Goal: Task Accomplishment & Management: Use online tool/utility

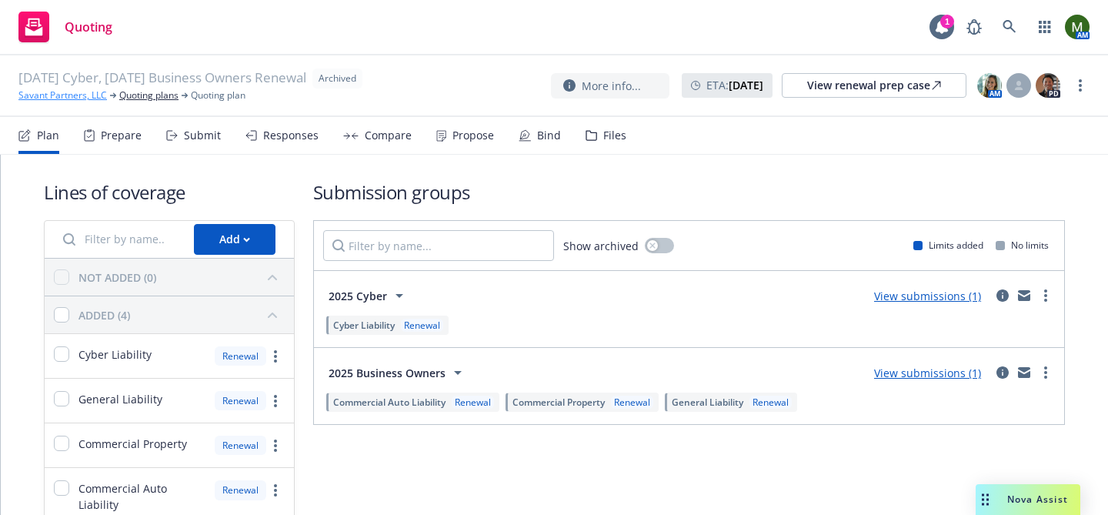
click at [72, 88] on link "Savant Partners, LLC" at bounding box center [62, 95] width 88 height 14
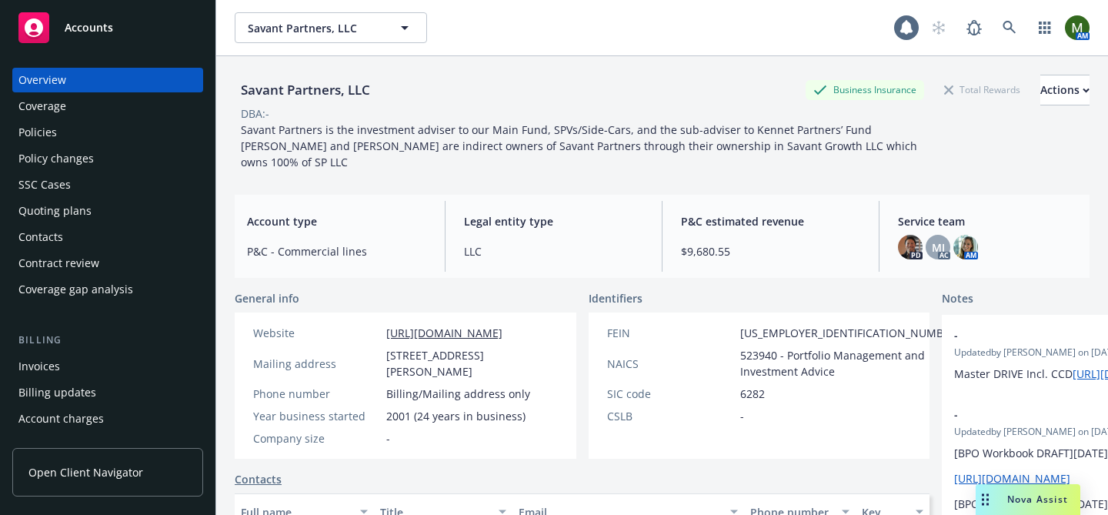
click at [57, 112] on div "Coverage" at bounding box center [42, 106] width 48 height 25
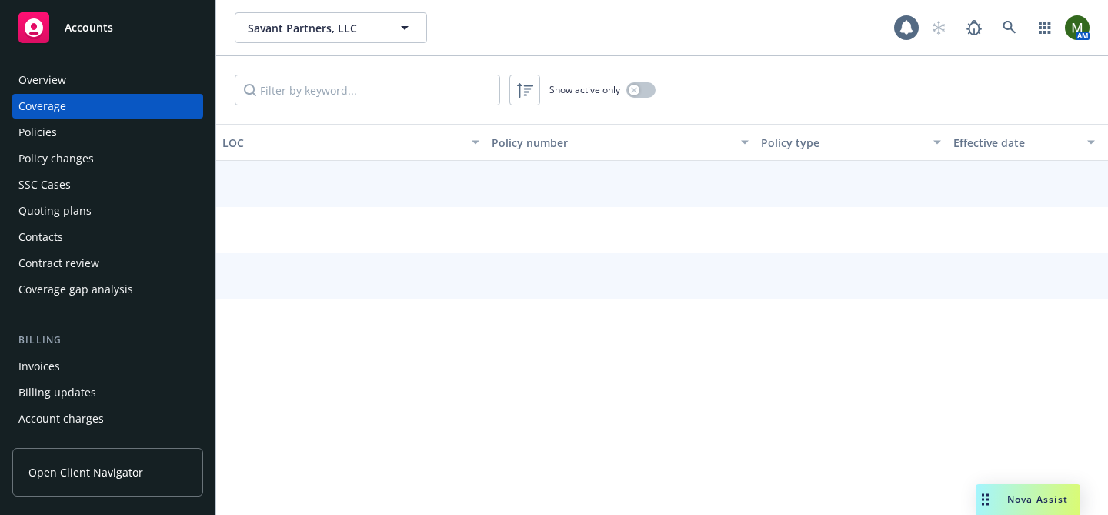
click at [57, 126] on div "Policies" at bounding box center [107, 132] width 179 height 25
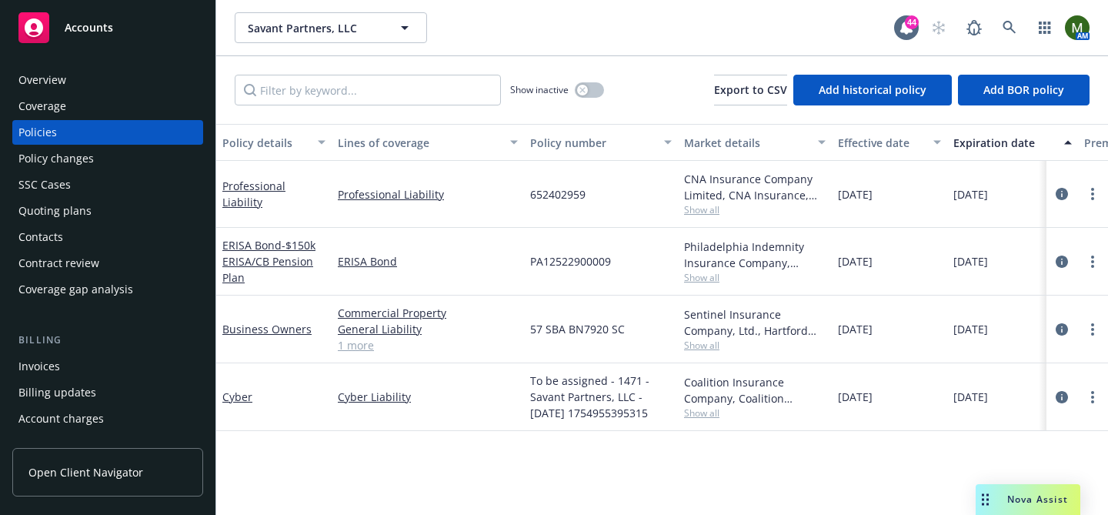
click at [70, 361] on div "Invoices" at bounding box center [107, 366] width 179 height 25
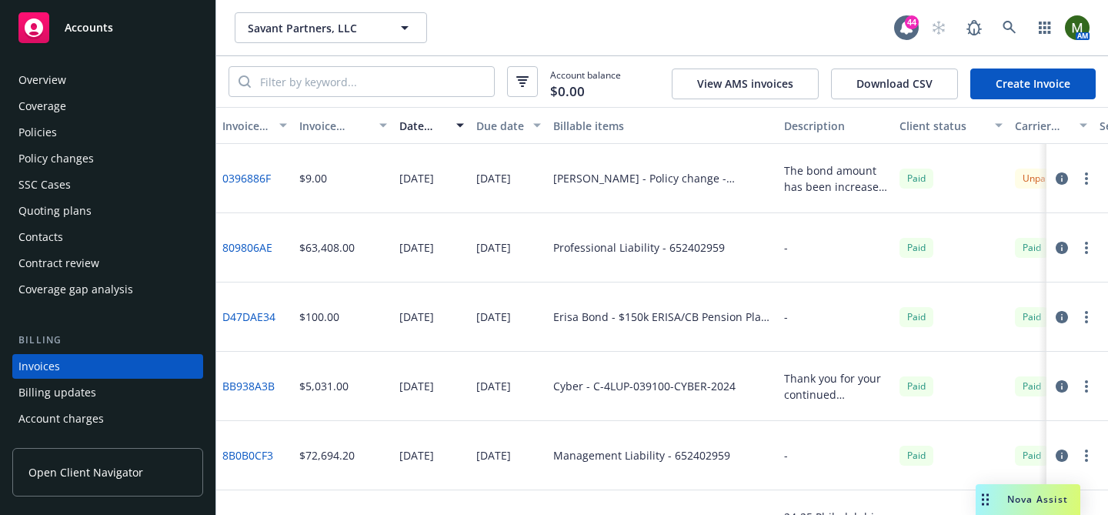
click at [75, 142] on div "Policies" at bounding box center [107, 132] width 179 height 25
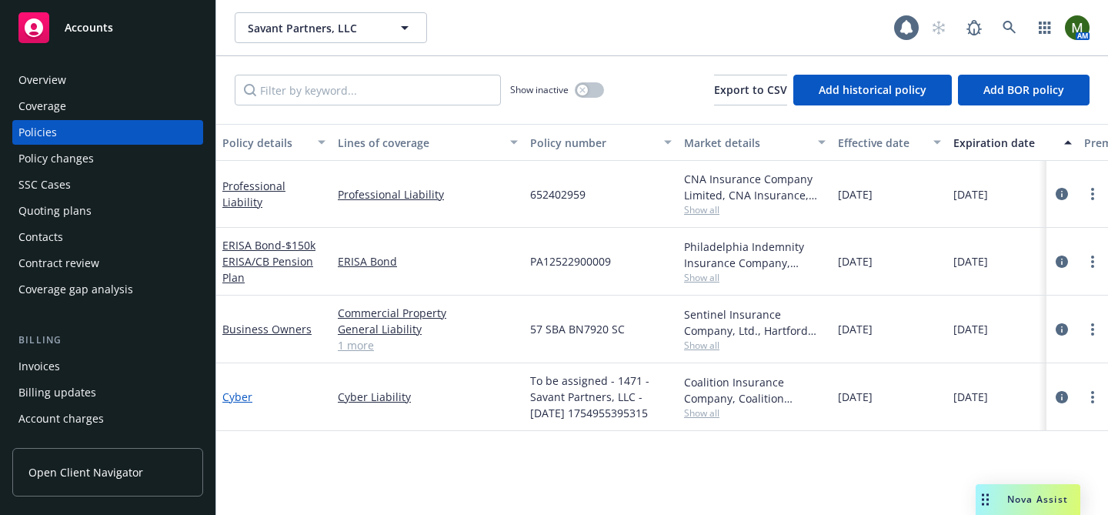
click at [236, 397] on link "Cyber" at bounding box center [237, 396] width 30 height 15
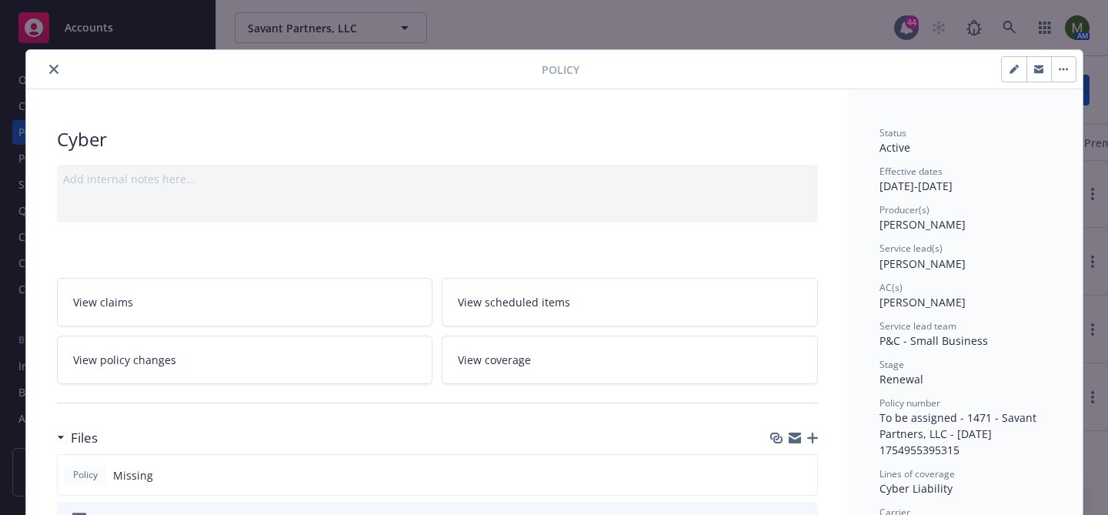
click at [1015, 69] on icon "button" at bounding box center [1014, 70] width 8 height 8
select select "RENEWAL"
select select "12"
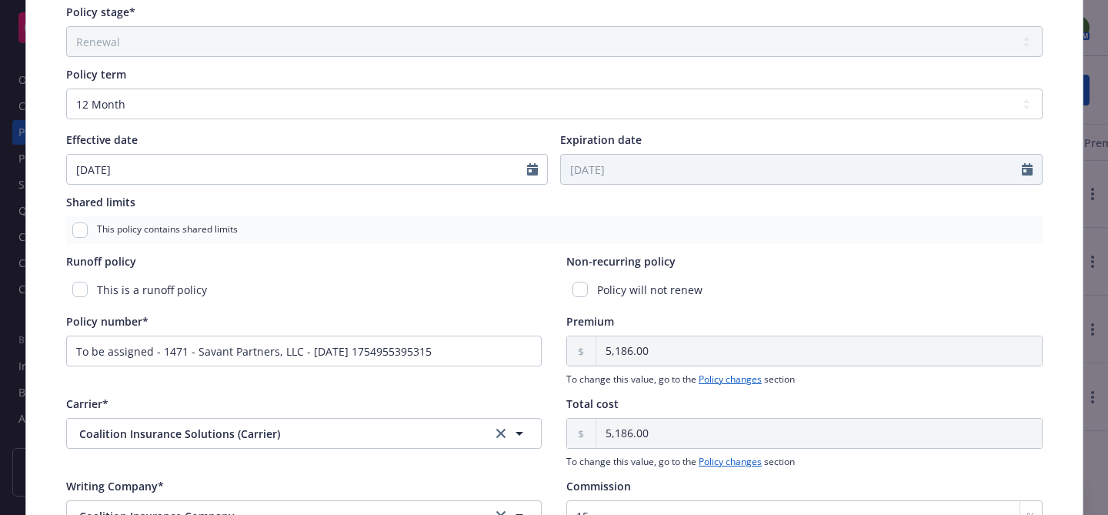
scroll to position [576, 0]
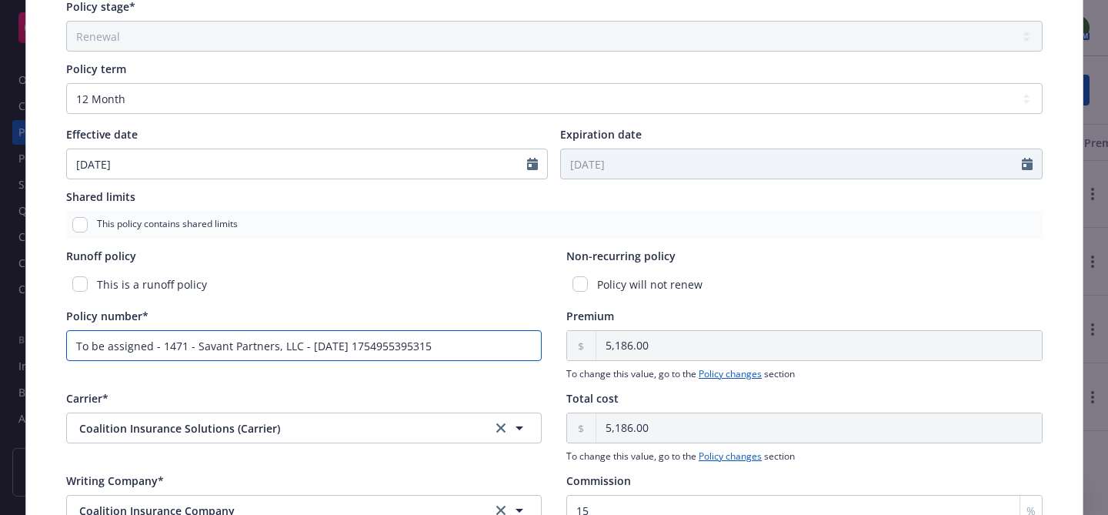
click at [354, 338] on input "To be assigned - 1471 - Savant Partners, LLC - 08/11/2025 1754955395315" at bounding box center [304, 345] width 476 height 31
paste input "C-4LUP-039100-CYBER-202"
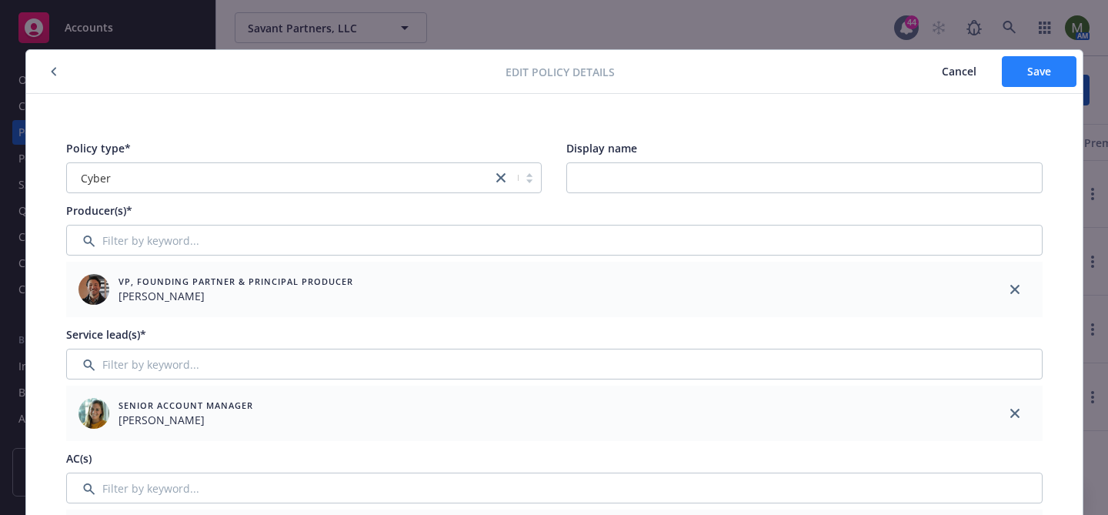
type input "C-4LUP-039100-CYBER-2025"
click at [1026, 75] on button "Save" at bounding box center [1039, 71] width 75 height 31
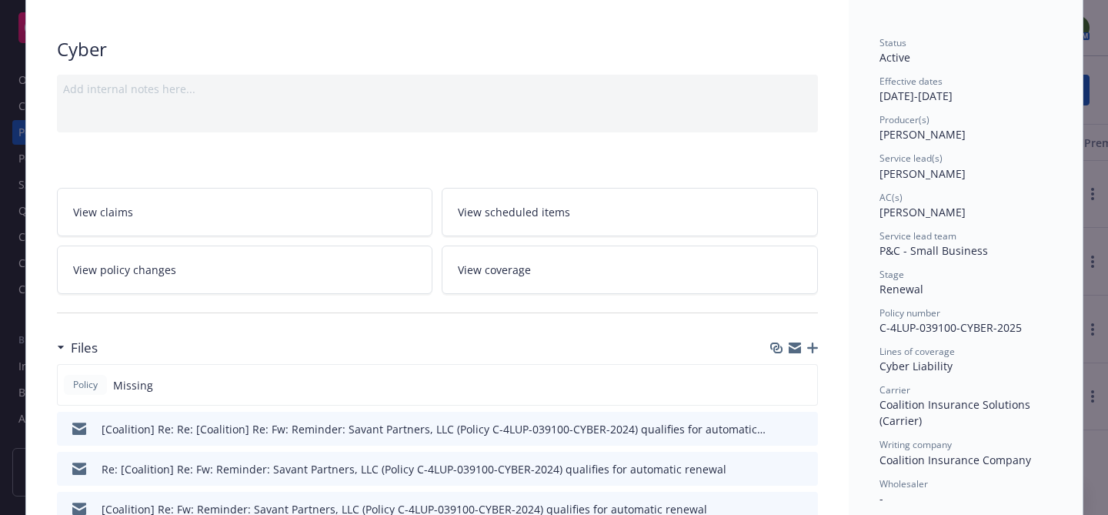
scroll to position [105, 0]
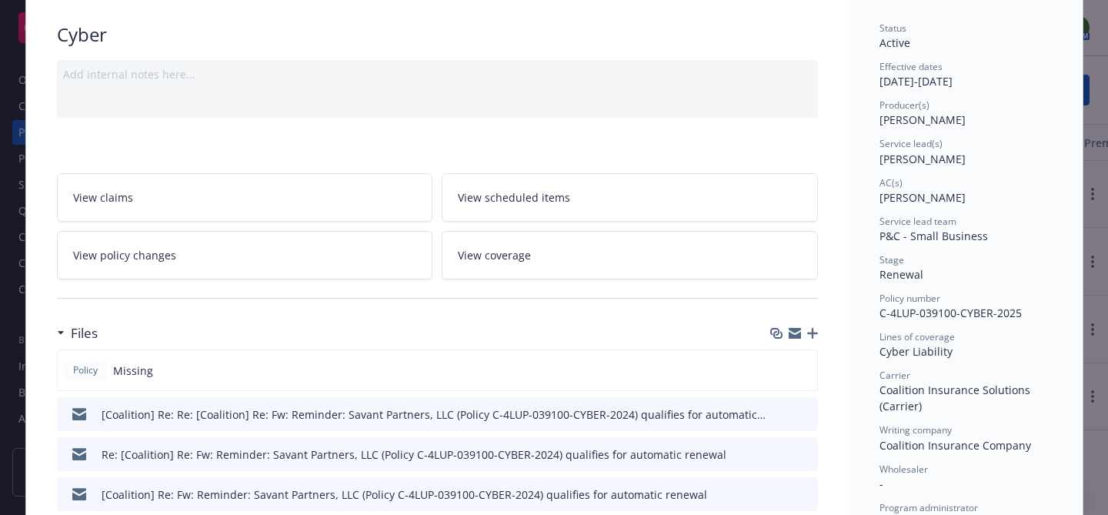
click at [797, 333] on icon "button" at bounding box center [795, 335] width 12 height 7
click at [903, 308] on span "C-4LUP-039100-CYBER-2025" at bounding box center [950, 312] width 142 height 15
copy span "C-4LUP-039100-CYBER-2025"
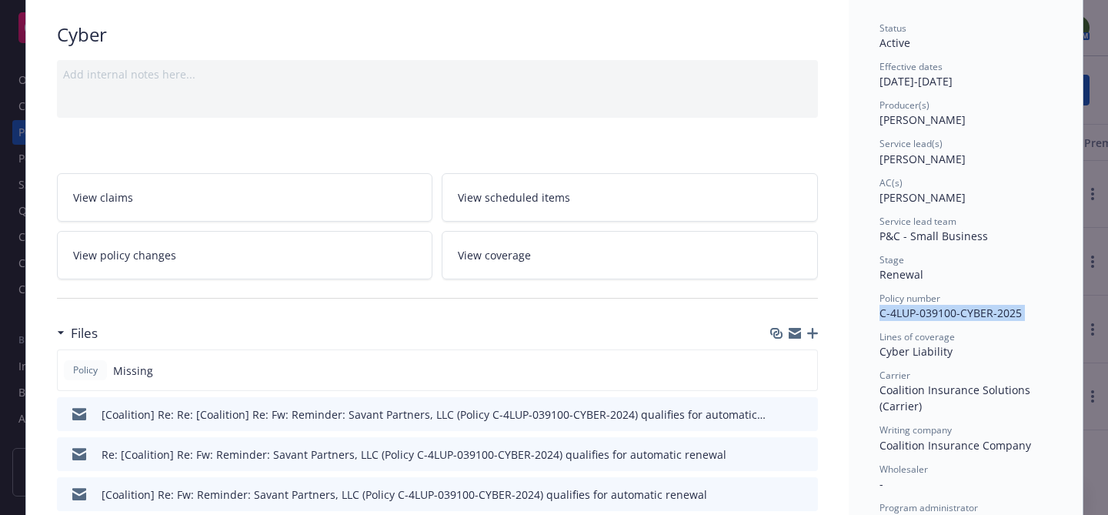
click at [815, 332] on icon "button" at bounding box center [812, 333] width 11 height 11
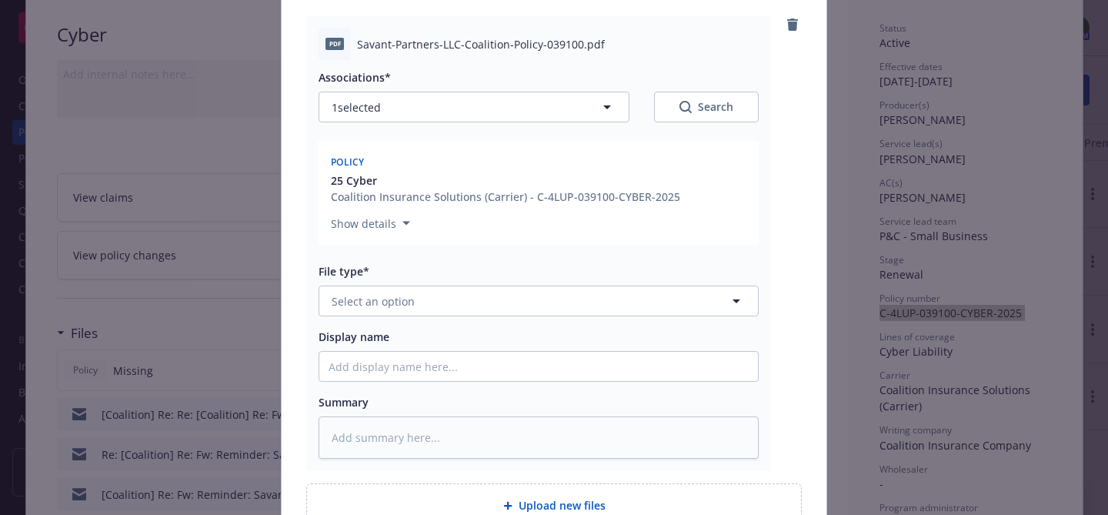
scroll to position [176, 0]
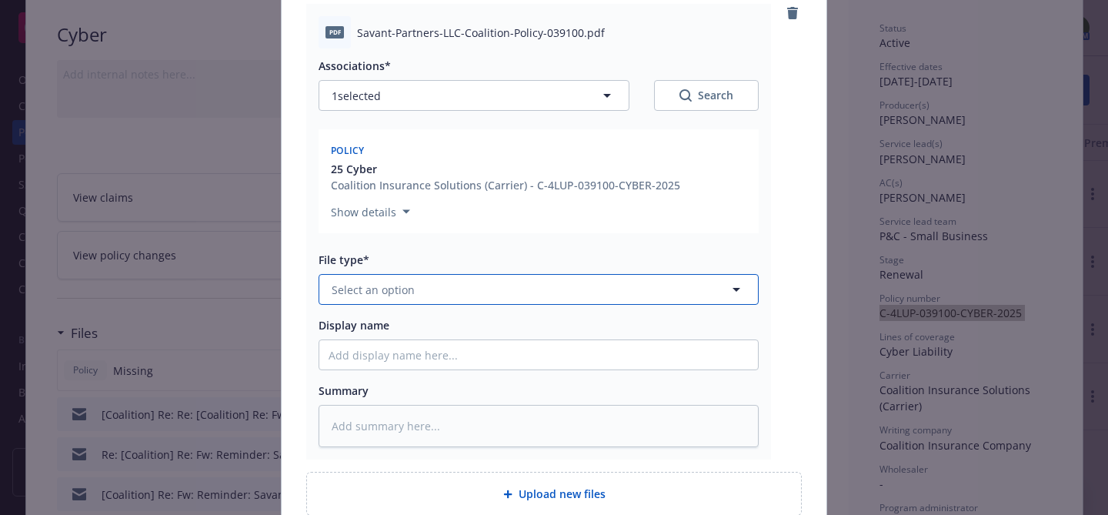
click at [609, 296] on button "Select an option" at bounding box center [539, 289] width 440 height 31
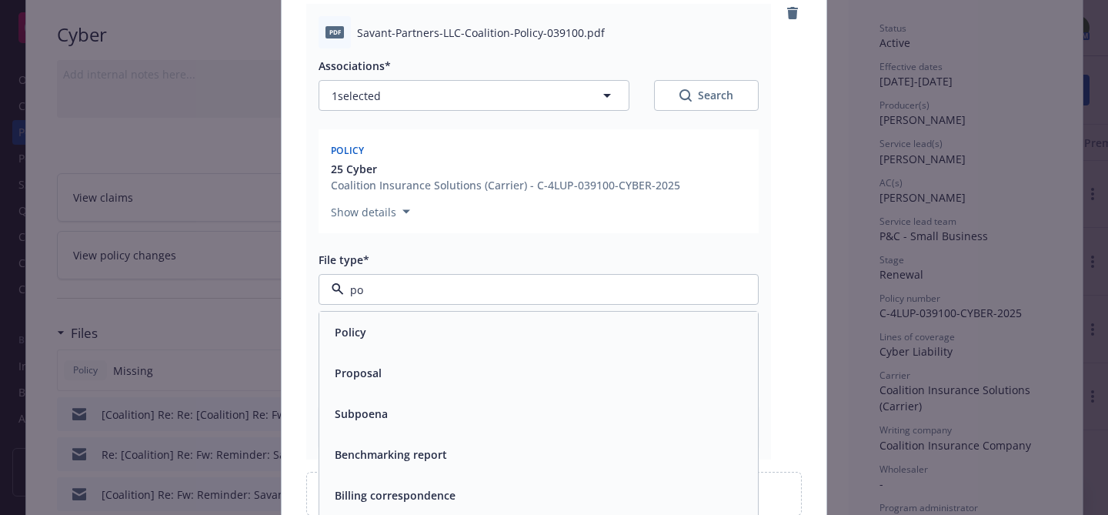
type input "pol"
click at [597, 342] on div "Policy" at bounding box center [539, 332] width 420 height 22
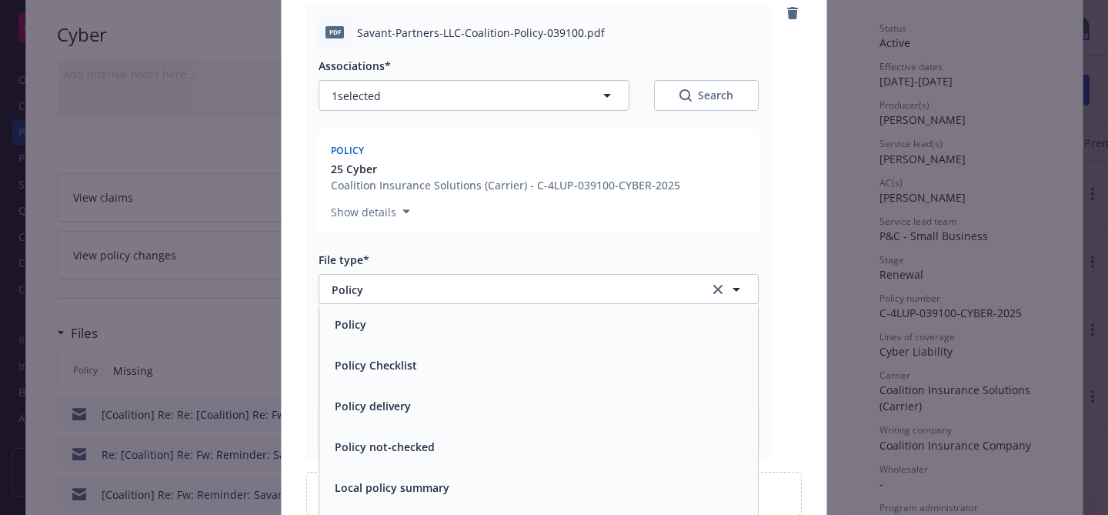
scroll to position [320, 0]
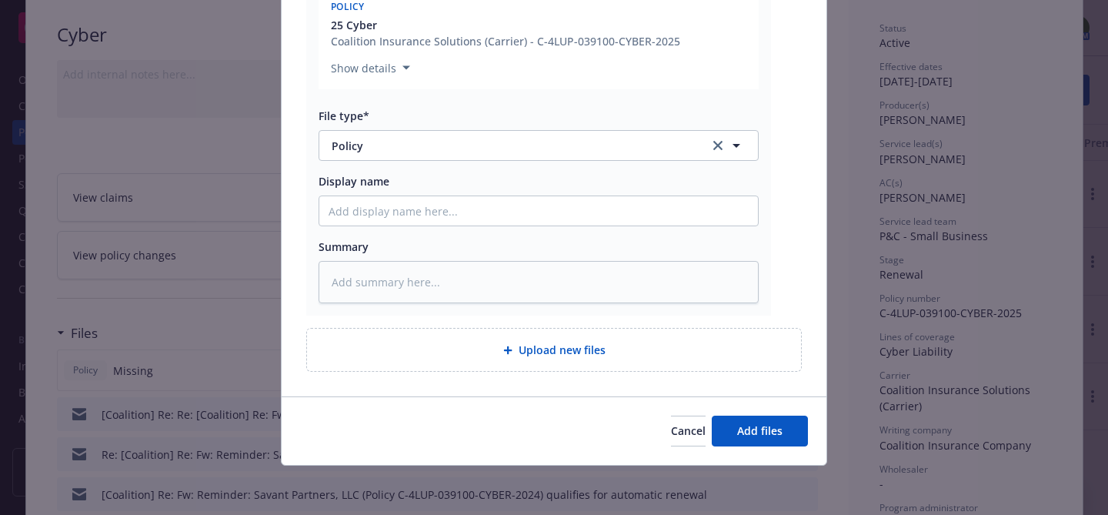
type textarea "x"
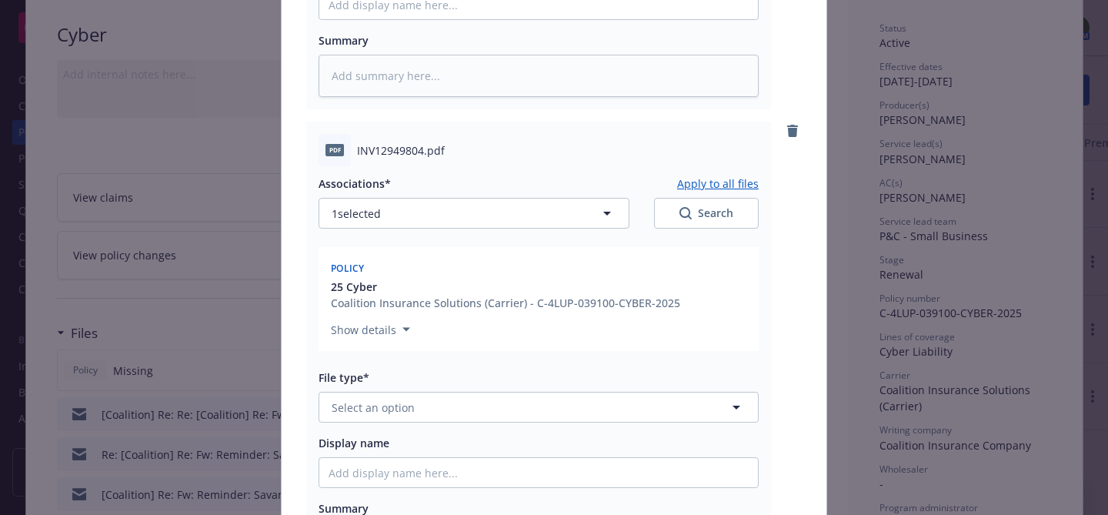
scroll to position [548, 0]
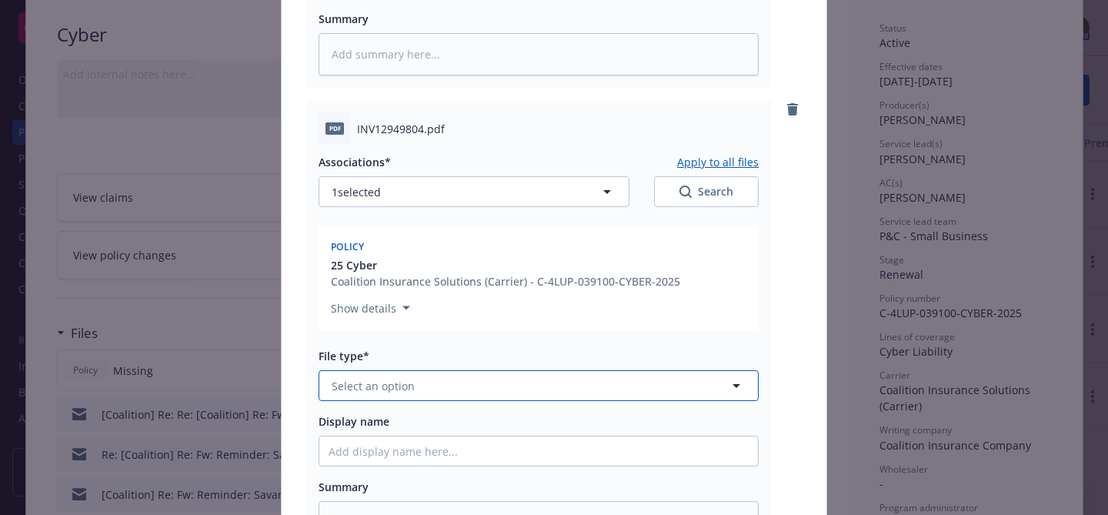
click at [588, 382] on button "Select an option" at bounding box center [539, 385] width 440 height 31
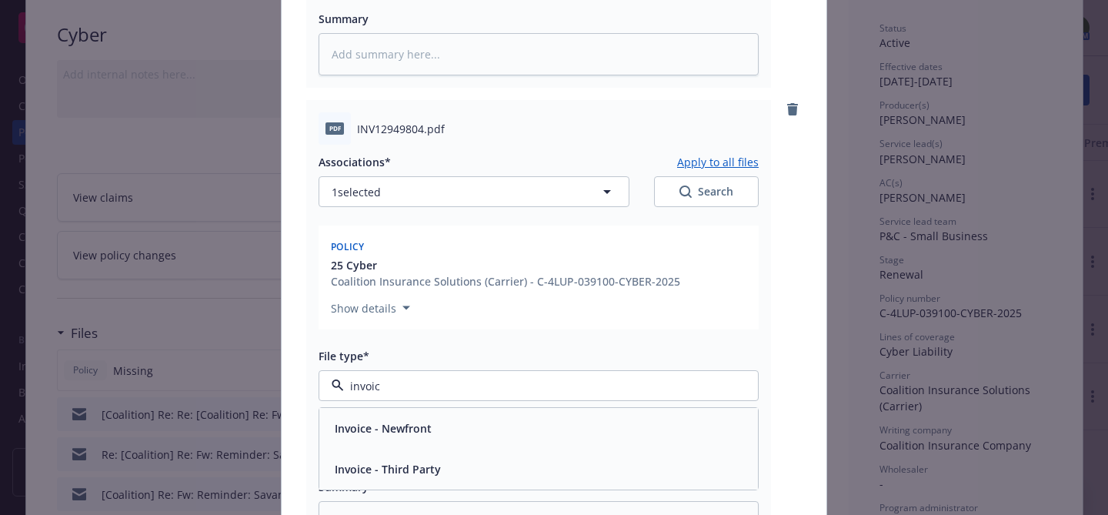
type input "invoice"
click at [556, 468] on div "Invoice - Third Party" at bounding box center [539, 469] width 420 height 22
type textarea "x"
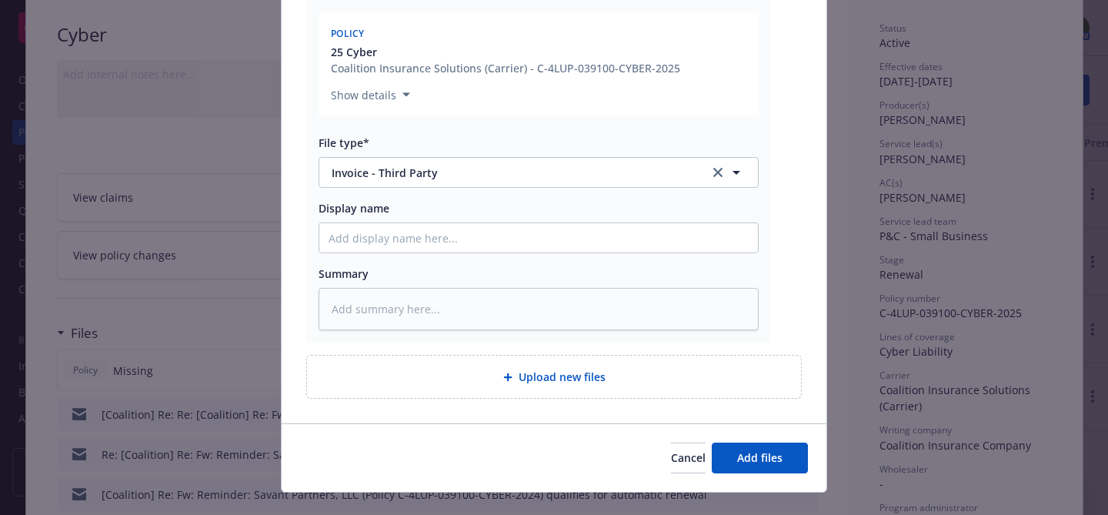
click at [621, 254] on div "Associations* Apply to all files 1 selected Search Policy 25 Cyber Coalition In…" at bounding box center [539, 131] width 440 height 399
click at [621, 249] on input "Display name" at bounding box center [538, 237] width 439 height 29
type input "I"
type textarea "x"
type input "Inv"
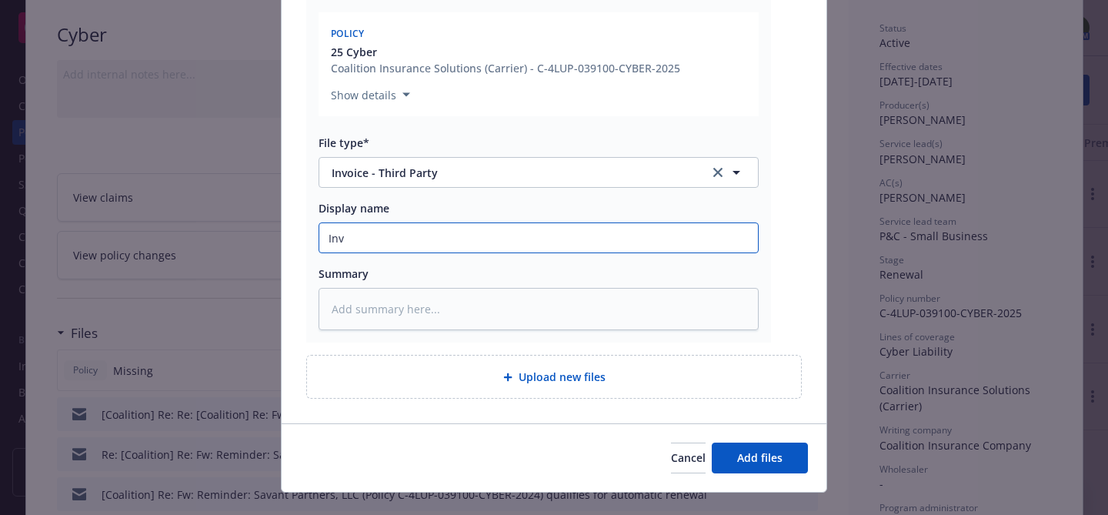
type textarea "x"
type input "Invo"
type textarea "x"
type input "Invoi"
type textarea "x"
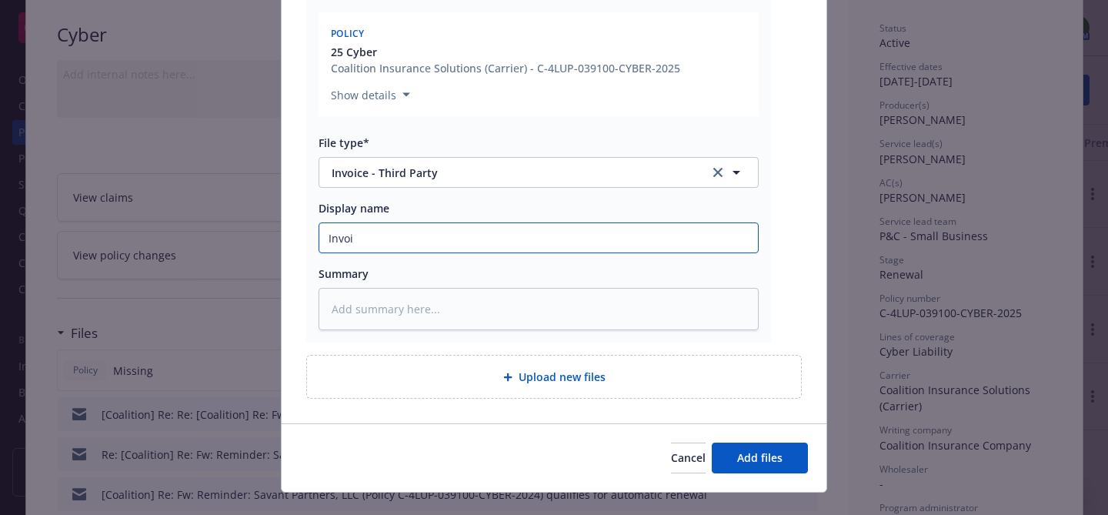
type input "Invoic"
type textarea "x"
type input "Invoice"
type textarea "x"
type input "Invoice"
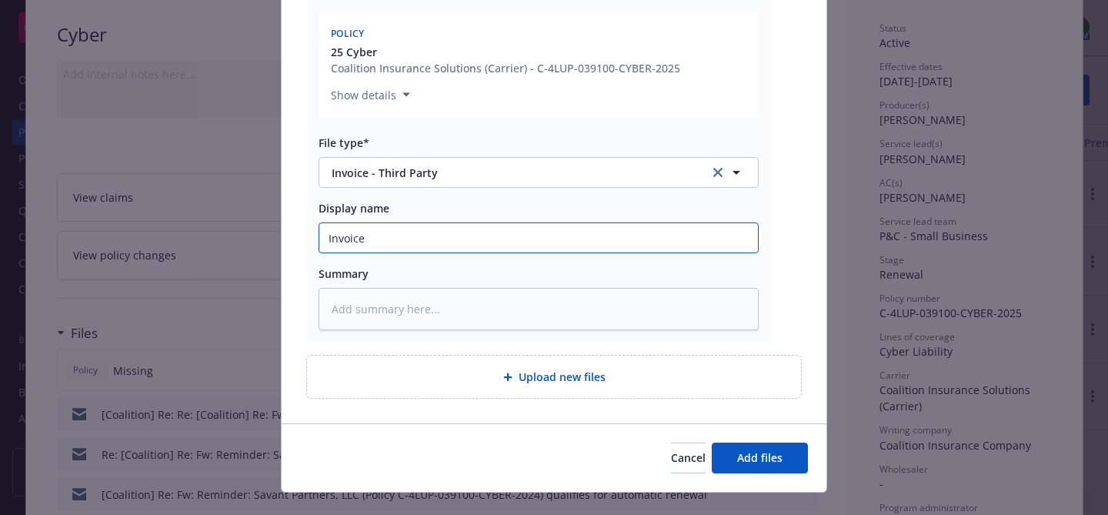
type textarea "x"
type input "Invoice #"
paste input "C-4LUP-039100-CYBER-2025"
type textarea "x"
type input "Invoice #C-4LUP-039100-CYBER-2025"
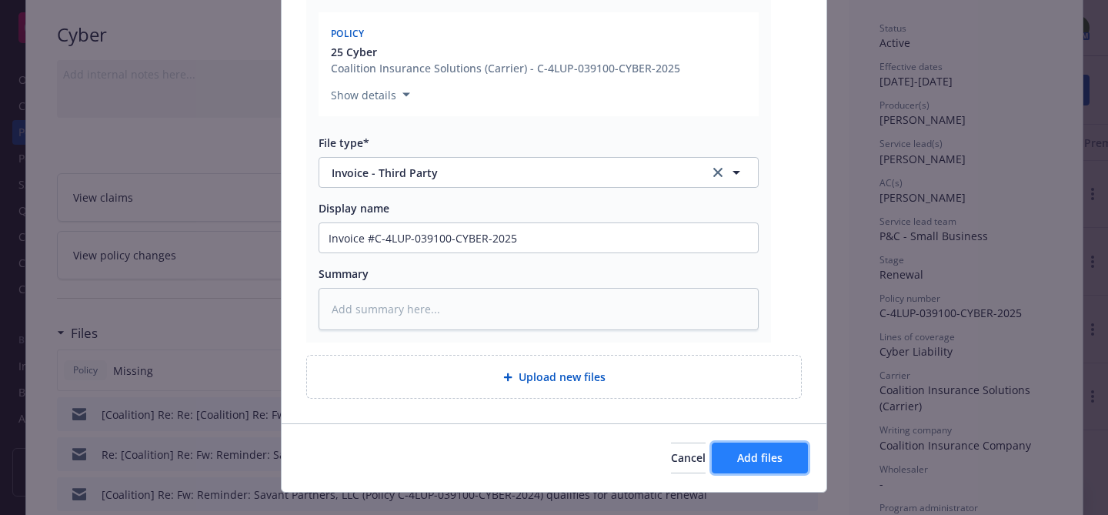
click at [767, 453] on span "Add files" at bounding box center [759, 457] width 45 height 15
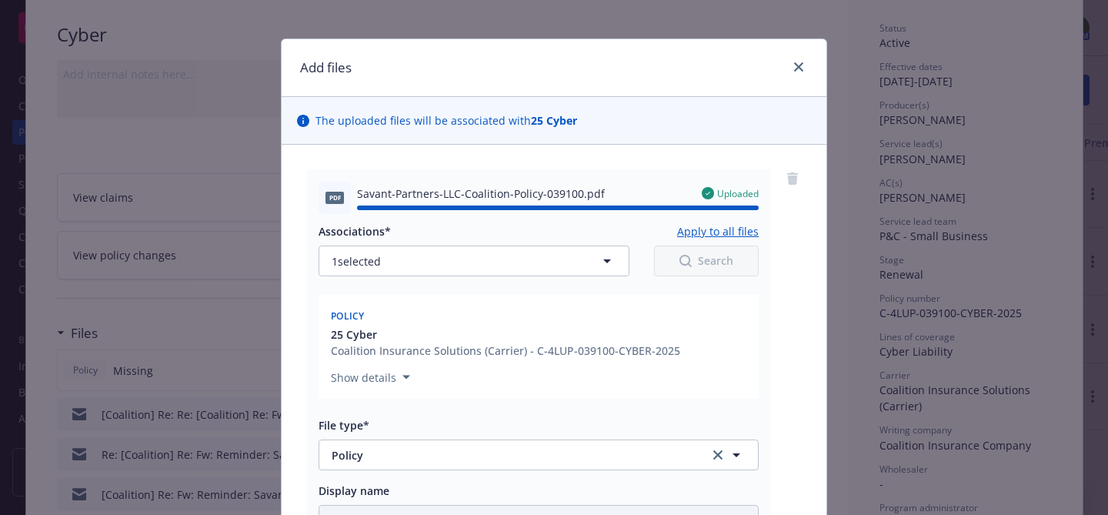
scroll to position [0, 0]
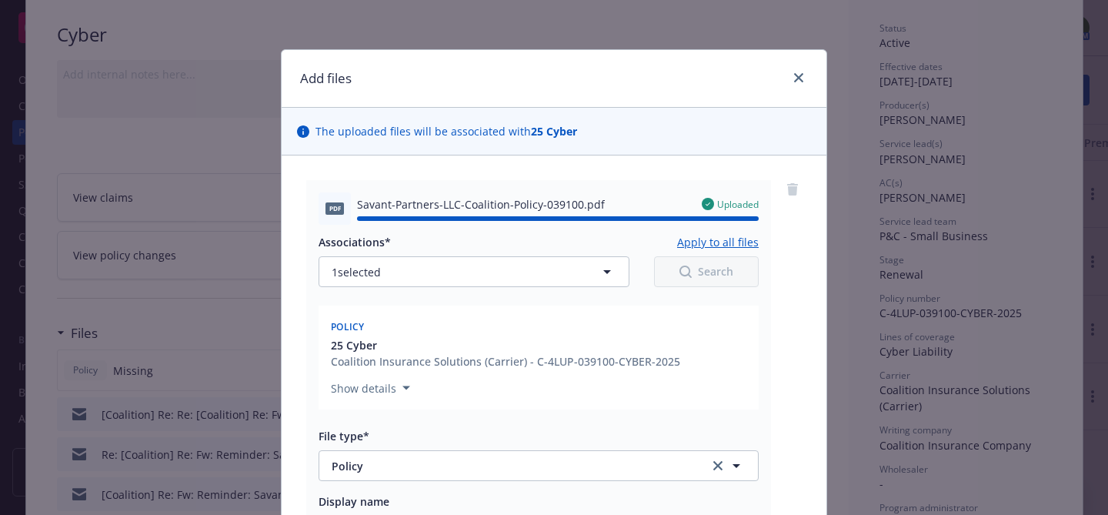
type textarea "x"
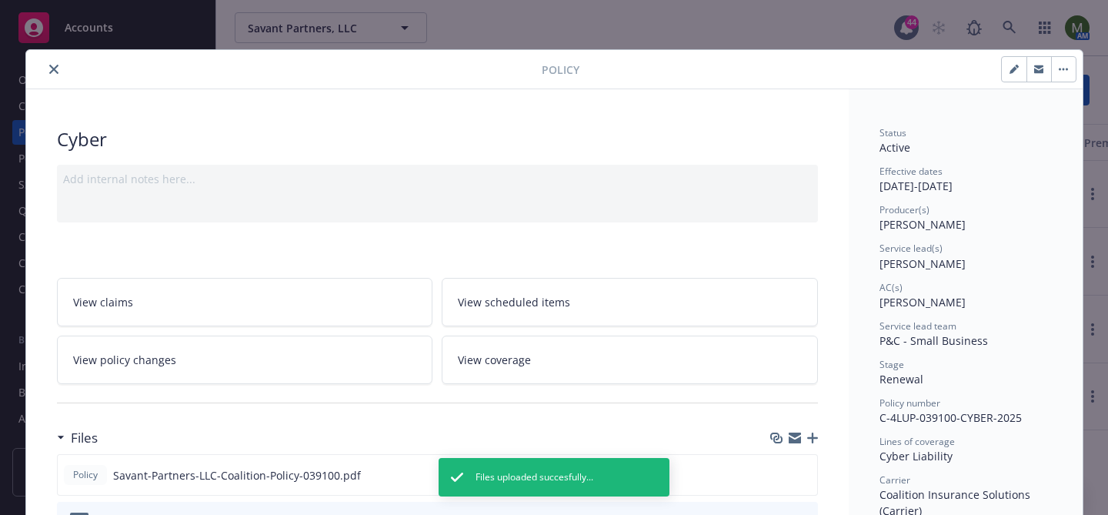
click at [55, 66] on icon "close" at bounding box center [53, 69] width 9 height 9
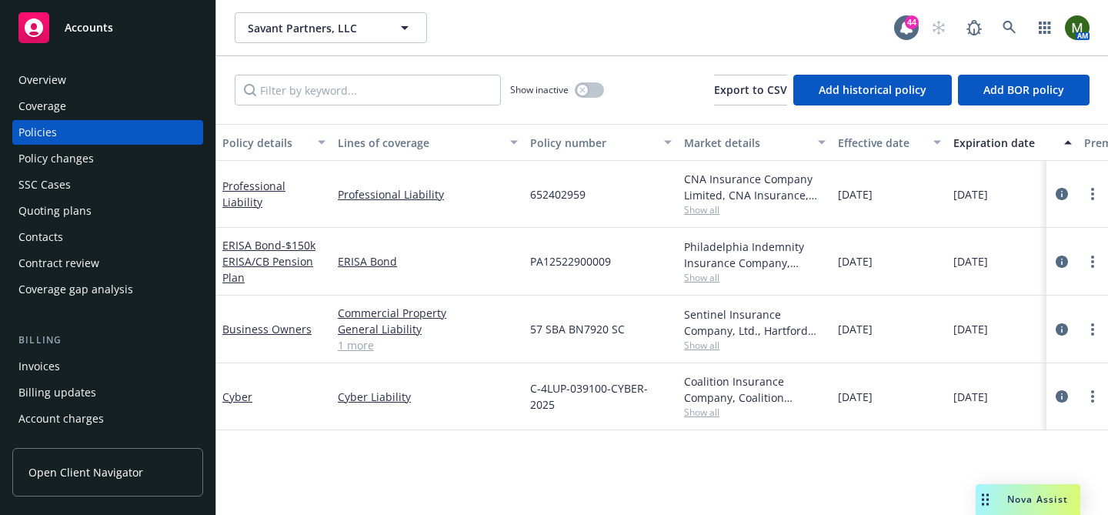
click at [117, 79] on div "Overview" at bounding box center [107, 80] width 179 height 25
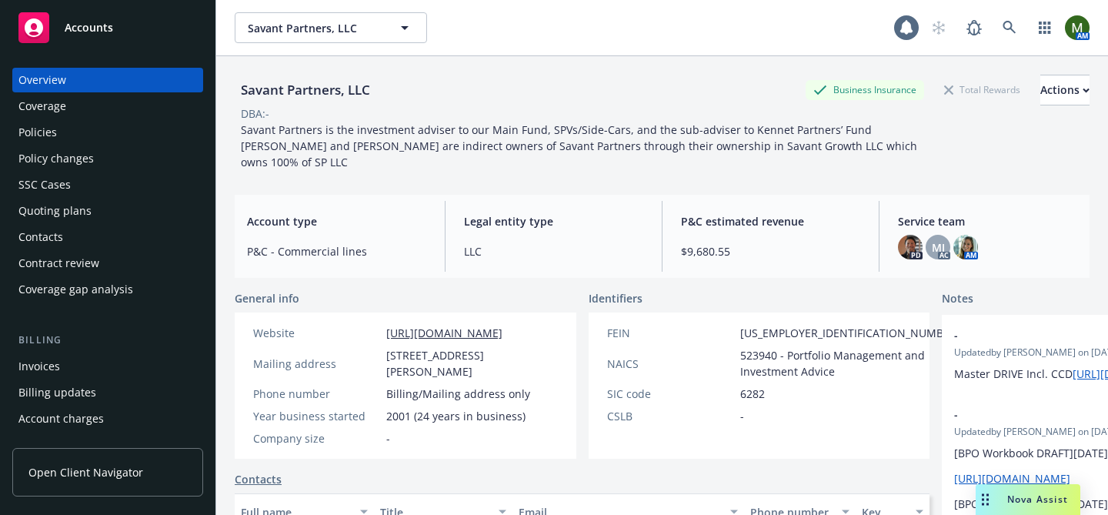
click at [302, 87] on div "Savant Partners, LLC" at bounding box center [306, 90] width 142 height 20
copy div "Savant Partners, LLC"
click at [75, 225] on div "Contacts" at bounding box center [107, 237] width 179 height 25
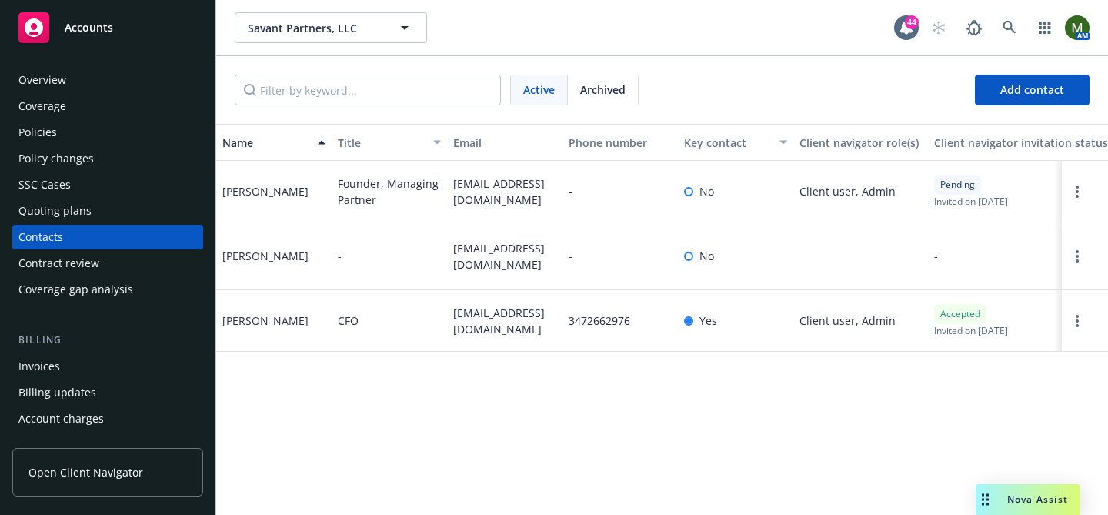
click at [486, 316] on span "rschnuerer@starrlightadv.com" at bounding box center [504, 321] width 103 height 32
copy span "rschnuerer@starrlightadv.com"
click at [58, 366] on div "Invoices" at bounding box center [39, 366] width 42 height 25
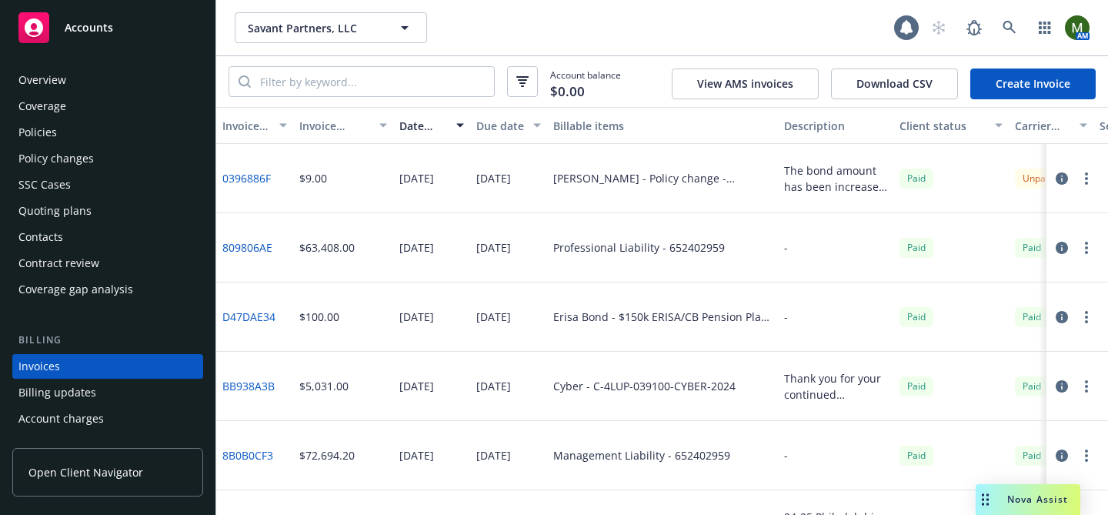
scroll to position [84, 0]
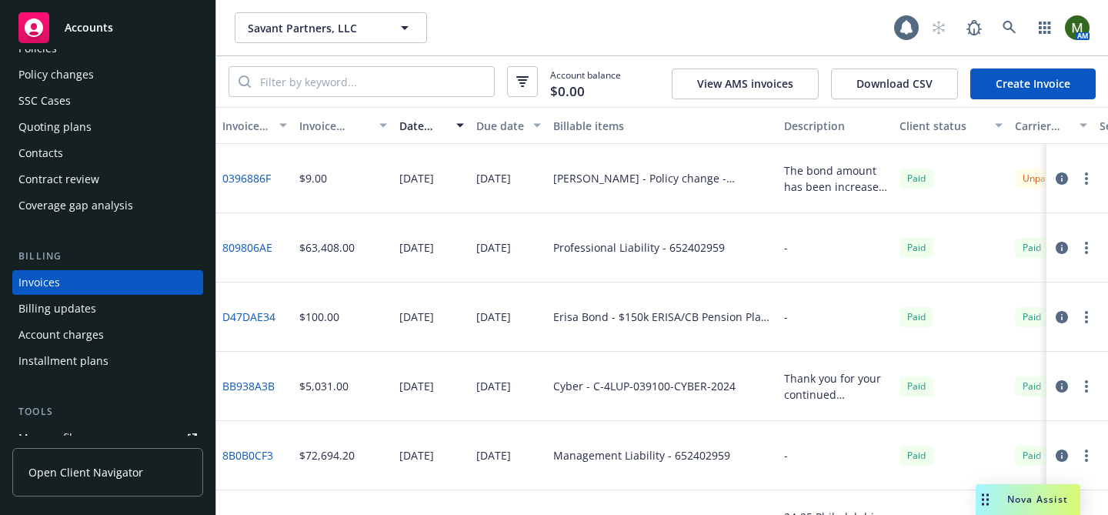
click at [1006, 82] on link "Create Invoice" at bounding box center [1032, 83] width 125 height 31
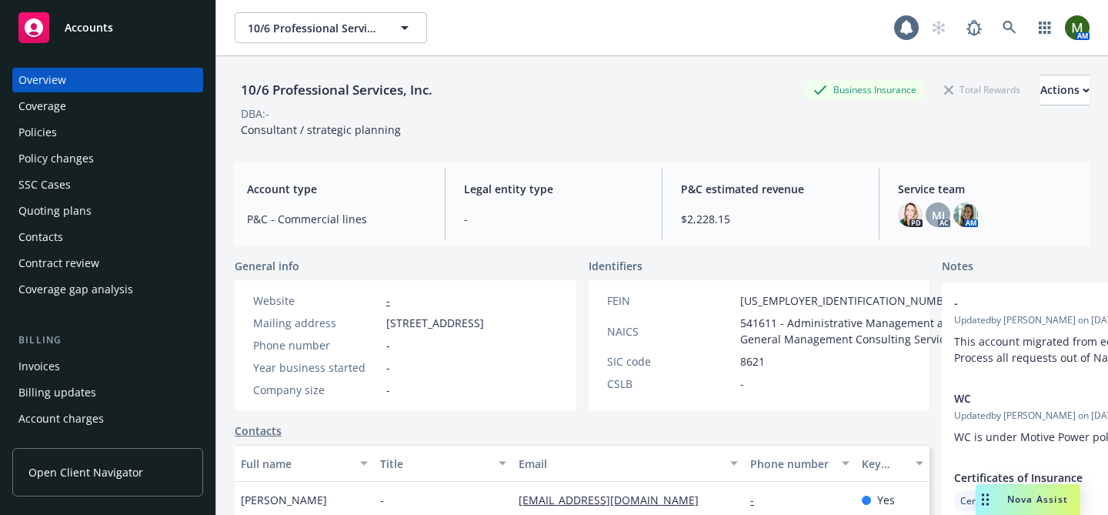
click at [130, 126] on div "Policies" at bounding box center [107, 132] width 179 height 25
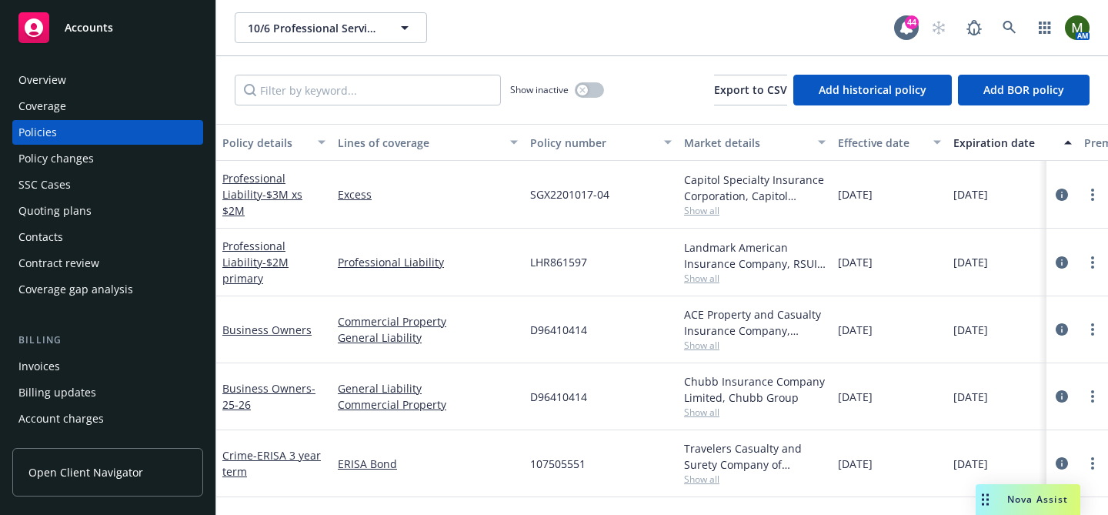
click at [69, 85] on div "Overview" at bounding box center [107, 80] width 179 height 25
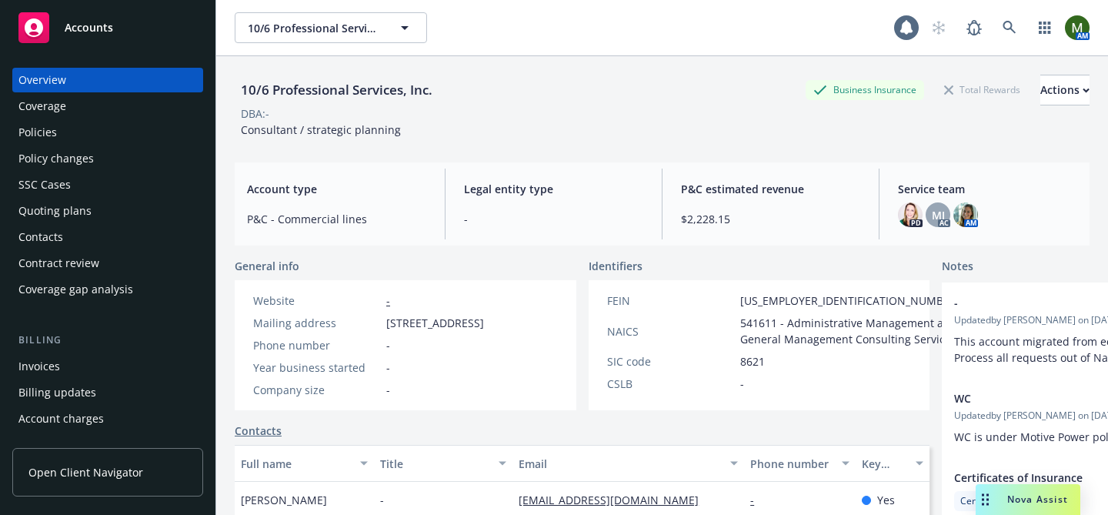
click at [100, 132] on div "Policies" at bounding box center [107, 132] width 179 height 25
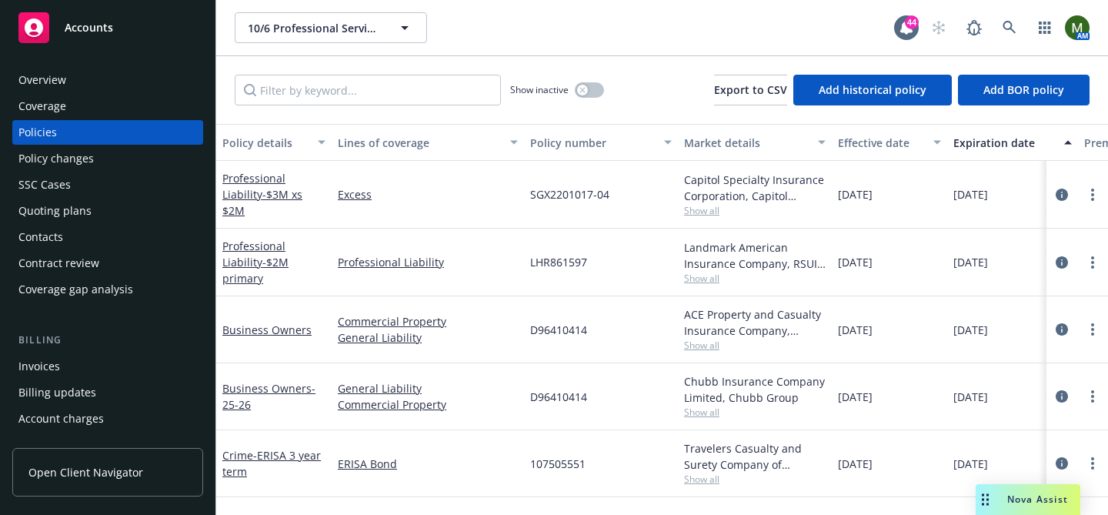
click at [85, 78] on div "Overview" at bounding box center [107, 80] width 179 height 25
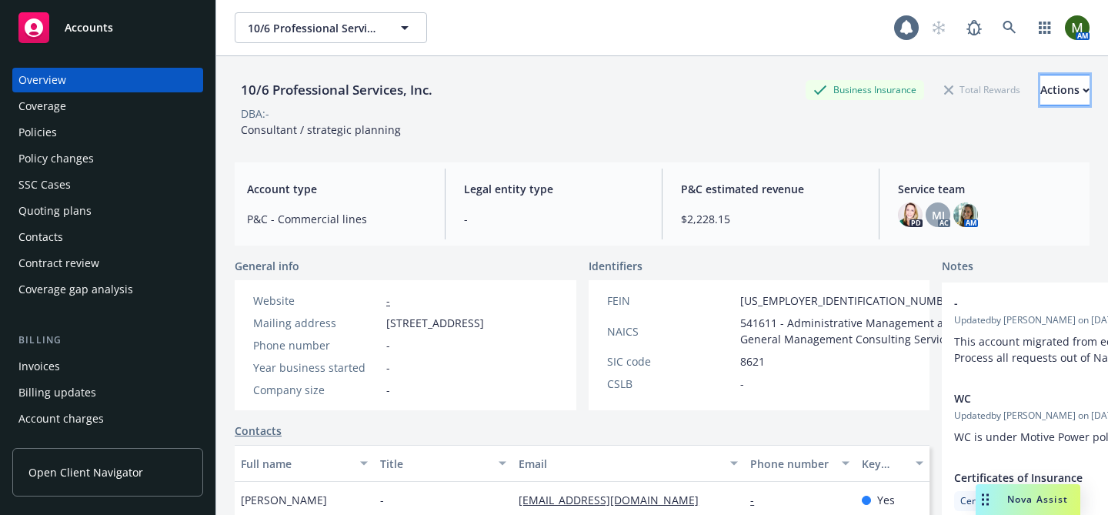
click at [1040, 99] on div "Actions" at bounding box center [1064, 89] width 49 height 29
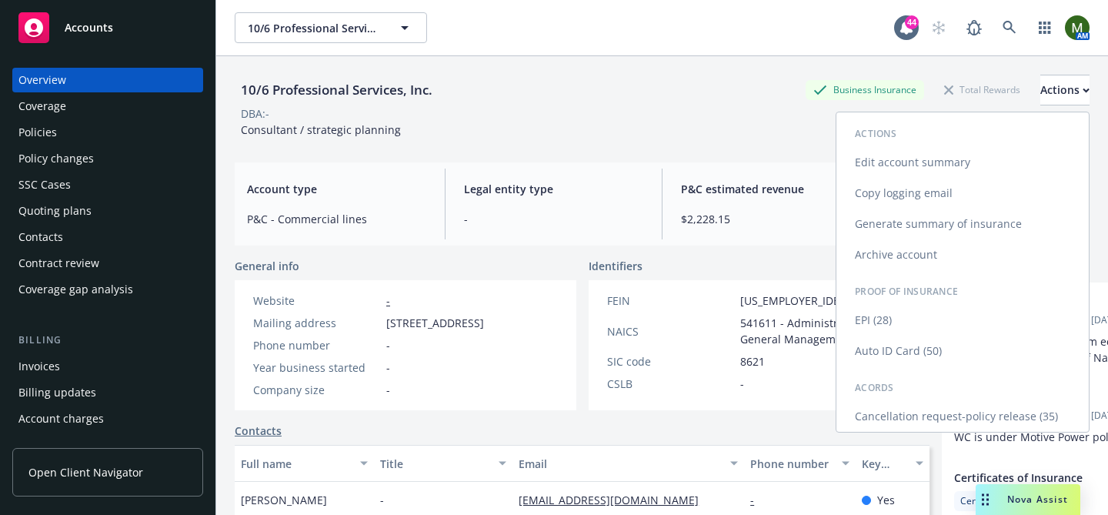
click at [938, 412] on link "Cancellation request-policy release (35)" at bounding box center [962, 416] width 252 height 31
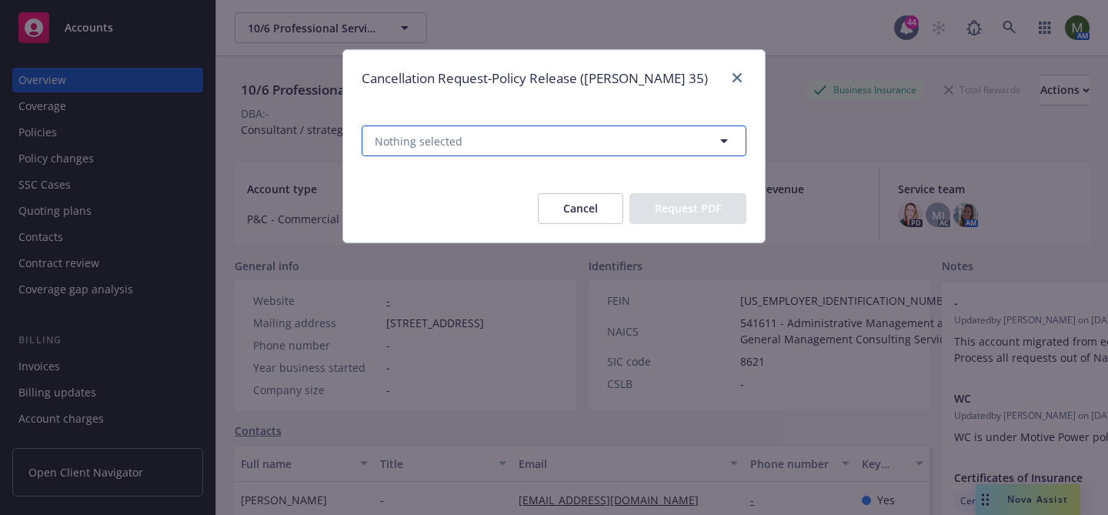
click at [601, 127] on button "Nothing selected" at bounding box center [554, 140] width 385 height 31
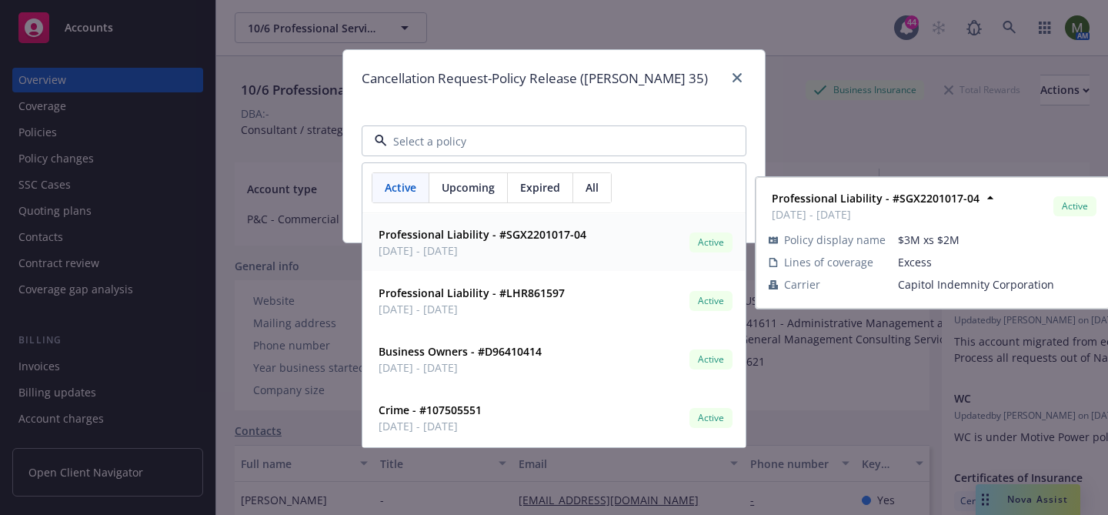
click at [525, 240] on strong "Professional Liability - #SGX2201017-04" at bounding box center [483, 234] width 208 height 15
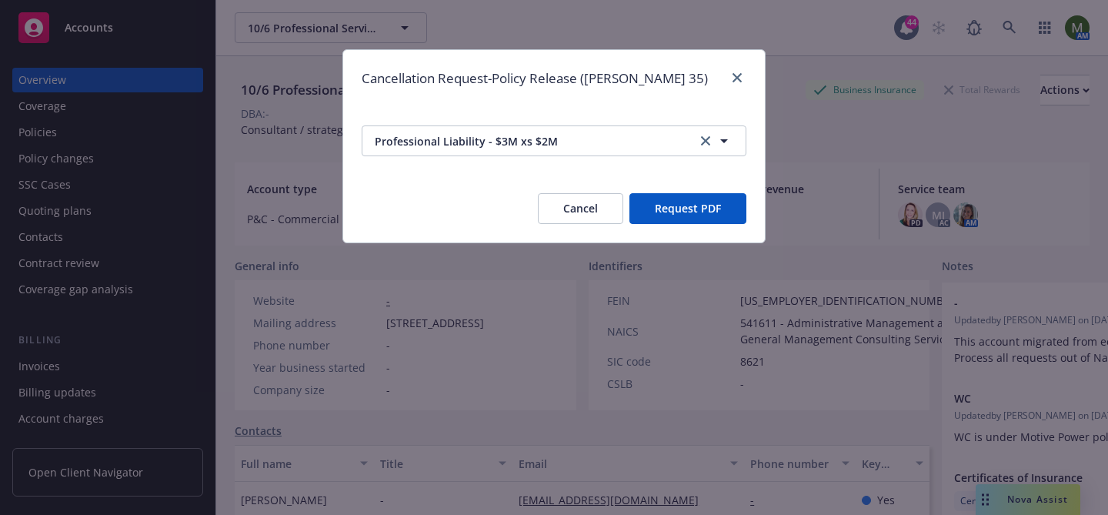
click at [681, 207] on button "Request PDF" at bounding box center [687, 208] width 117 height 31
click at [585, 144] on span "Professional Liability - $3M xs $2M" at bounding box center [528, 141] width 306 height 16
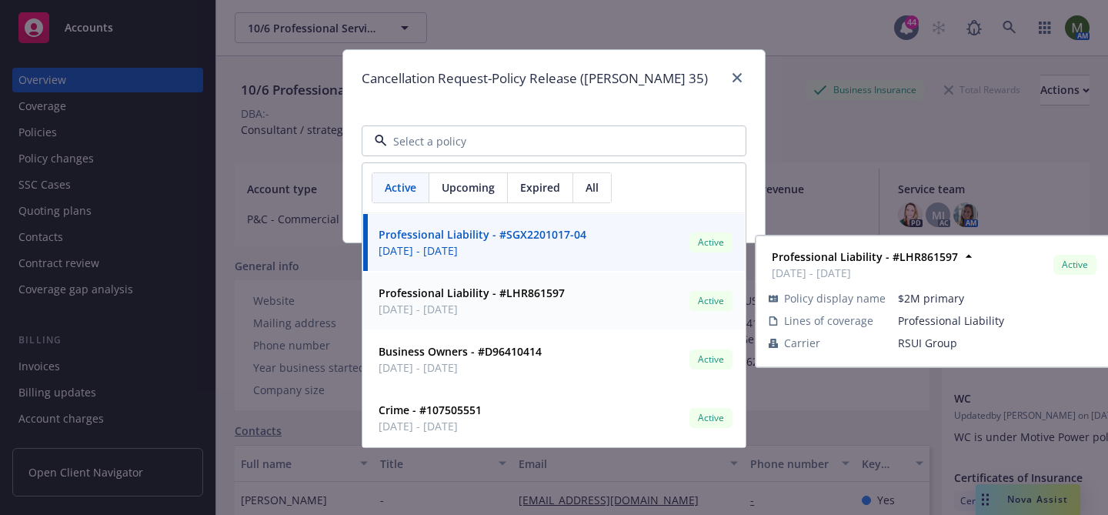
click at [558, 311] on span "10/01/2024 - 10/01/2025" at bounding box center [472, 309] width 186 height 16
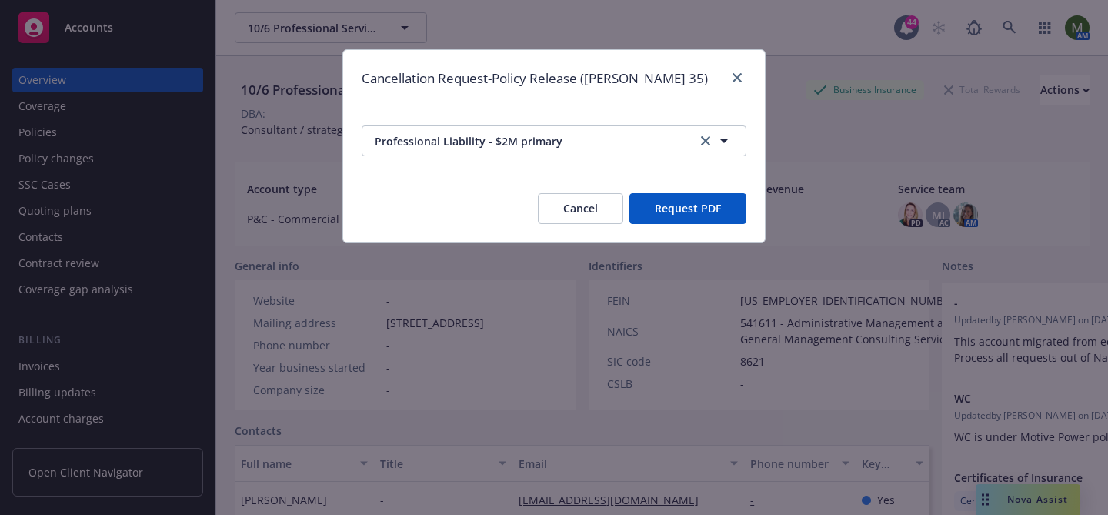
click at [688, 212] on button "Request PDF" at bounding box center [687, 208] width 117 height 31
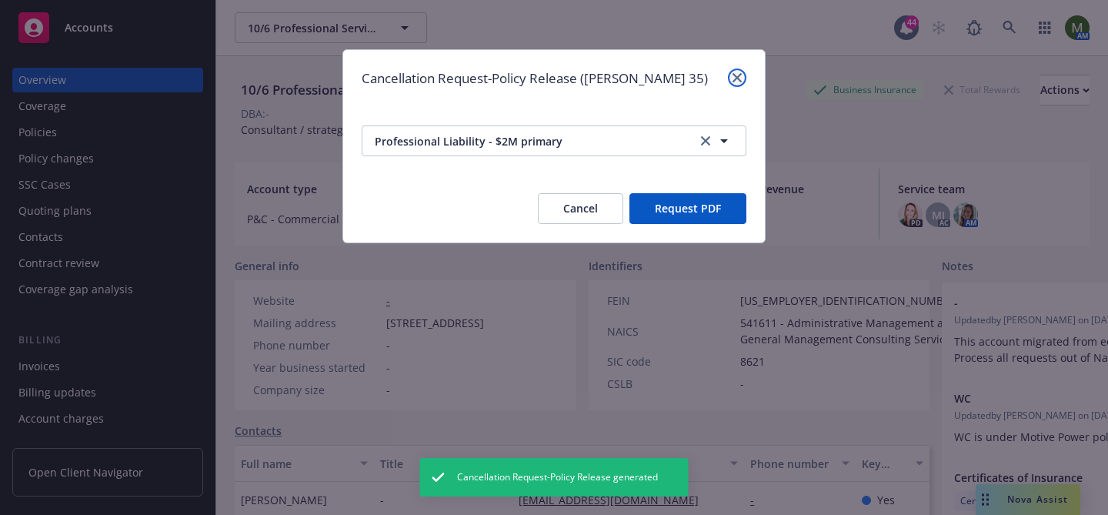
click at [739, 78] on icon "close" at bounding box center [737, 77] width 9 height 9
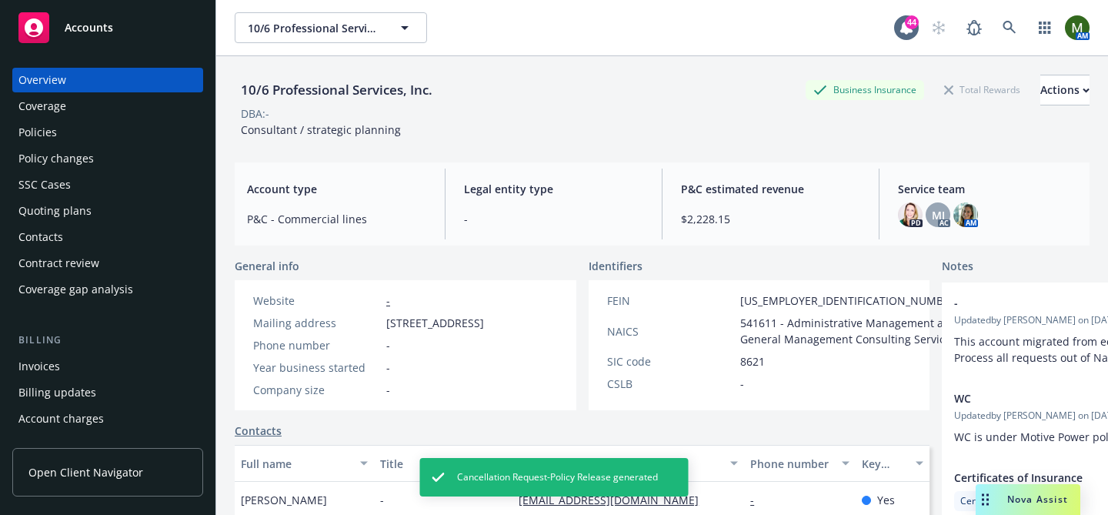
click at [116, 128] on div "Policies" at bounding box center [107, 132] width 179 height 25
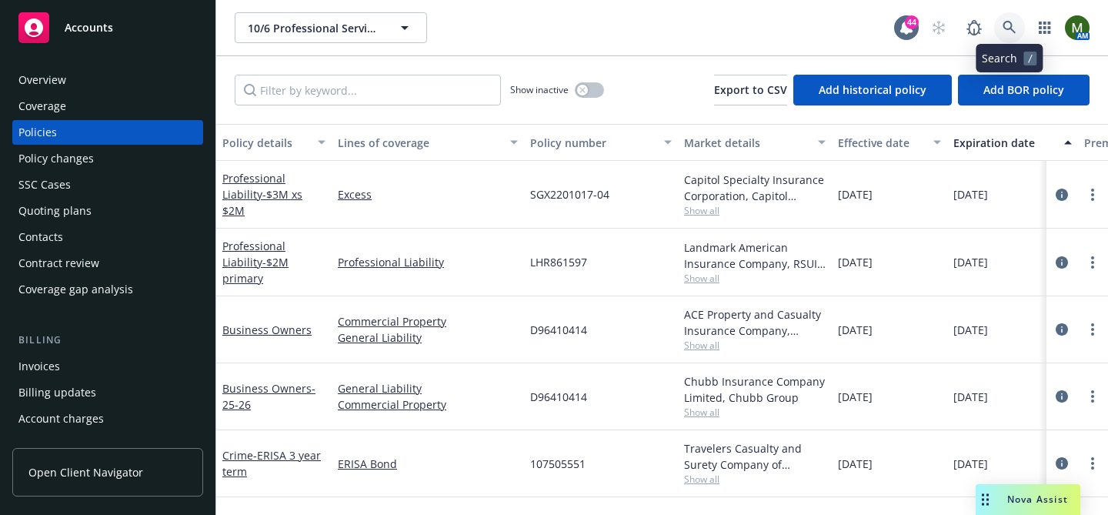
click at [1012, 28] on icon at bounding box center [1010, 28] width 14 height 14
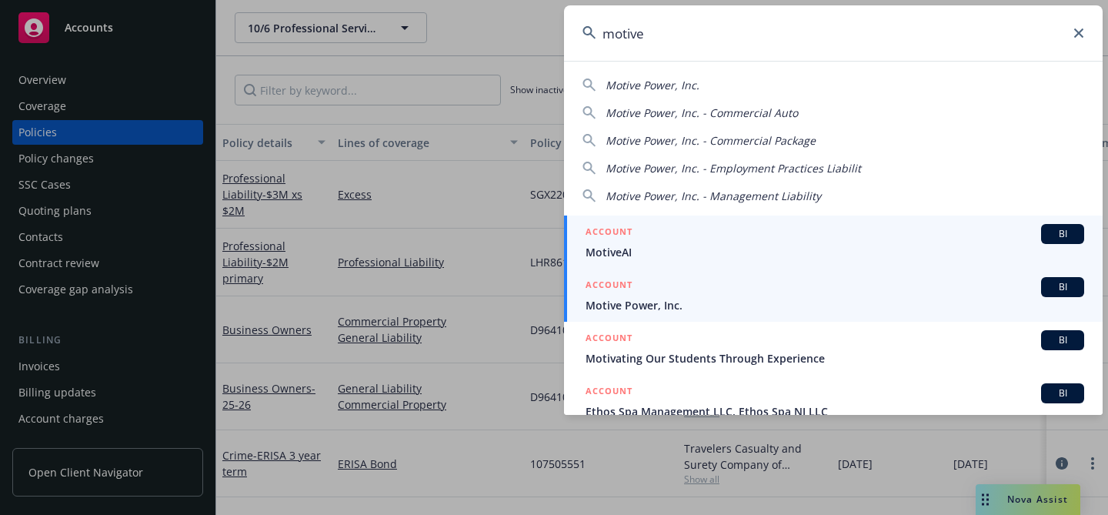
type input "motive"
click at [661, 299] on span "Motive Power, Inc." at bounding box center [835, 305] width 499 height 16
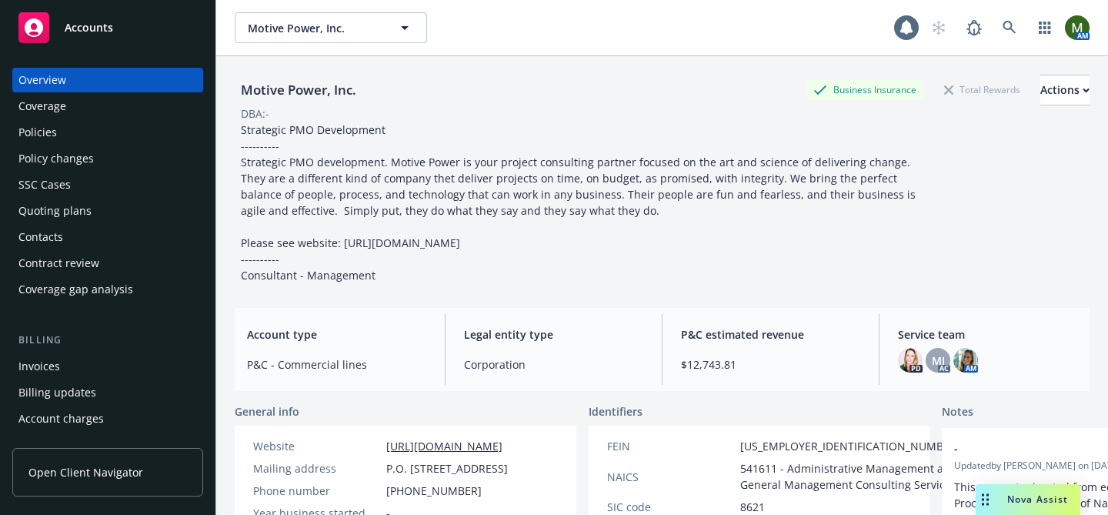
click at [109, 134] on div "Policies" at bounding box center [107, 132] width 179 height 25
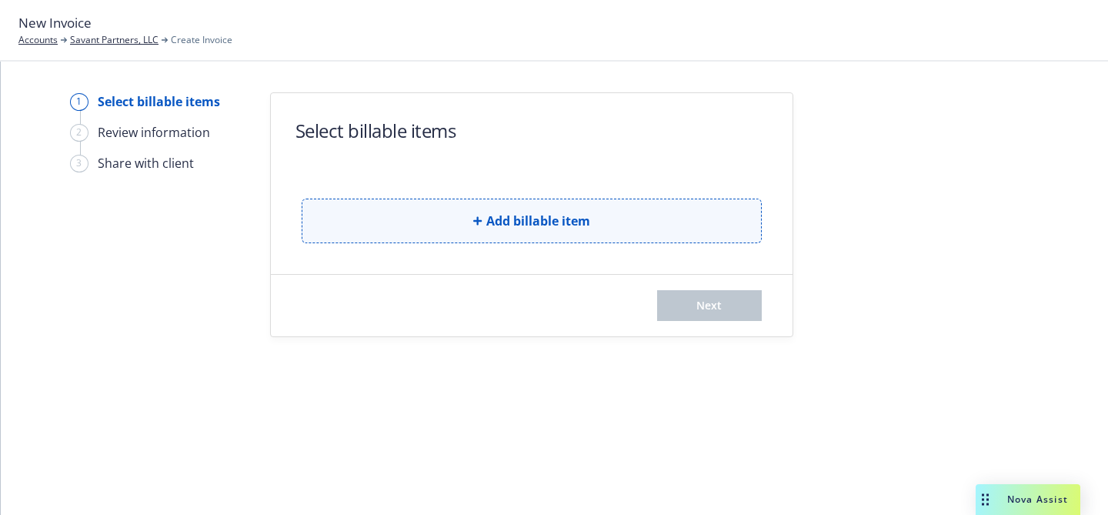
click at [501, 227] on span "Add billable item" at bounding box center [538, 221] width 104 height 18
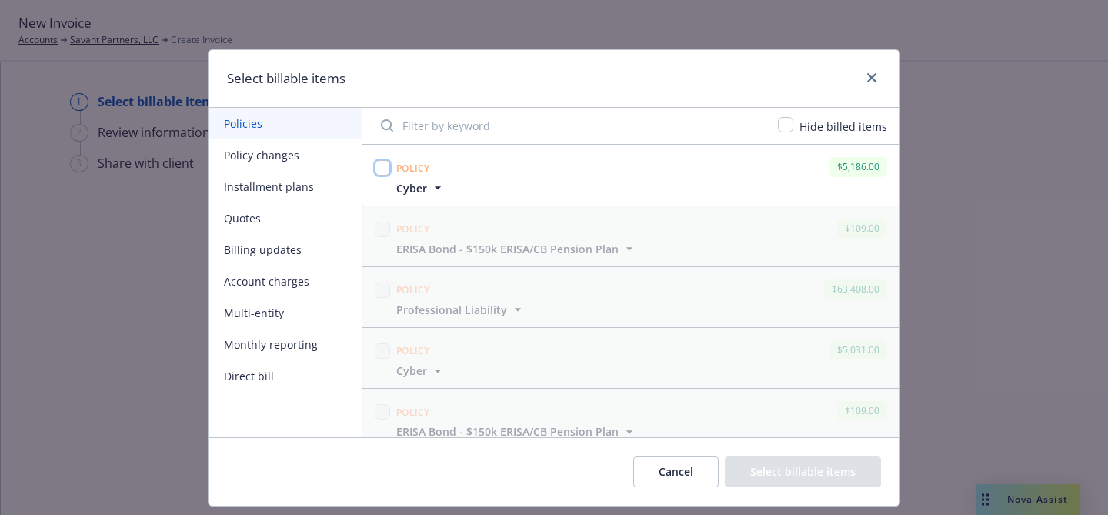
click at [389, 169] on input "checkbox" at bounding box center [382, 167] width 15 height 15
checkbox input "true"
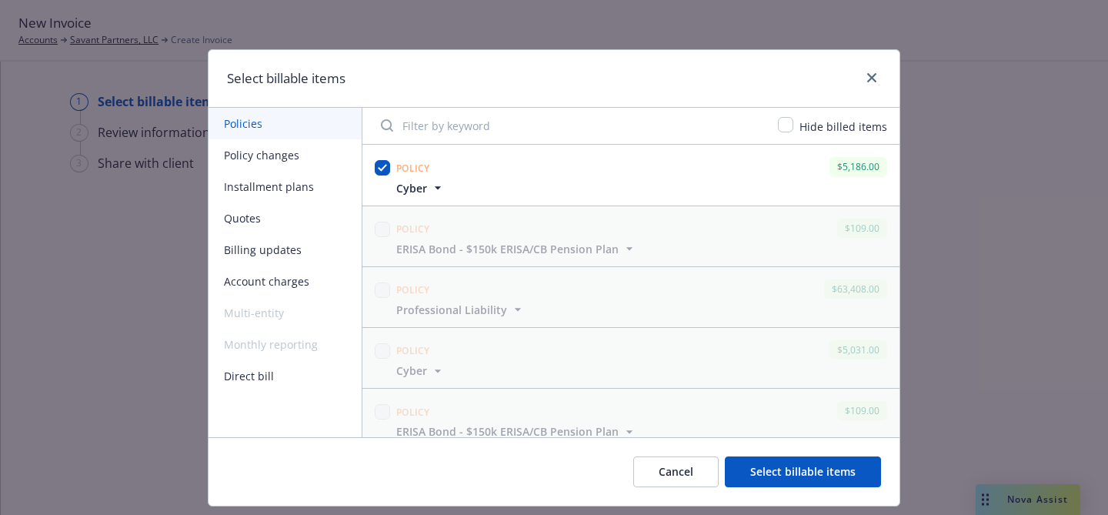
click at [439, 190] on icon "button" at bounding box center [437, 187] width 15 height 15
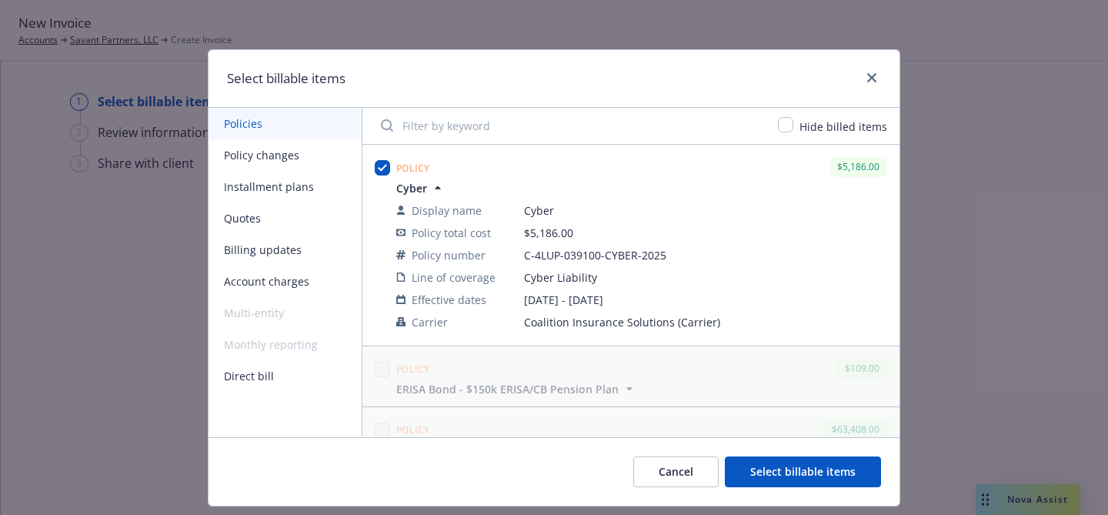
click at [793, 468] on button "Select billable items" at bounding box center [803, 471] width 156 height 31
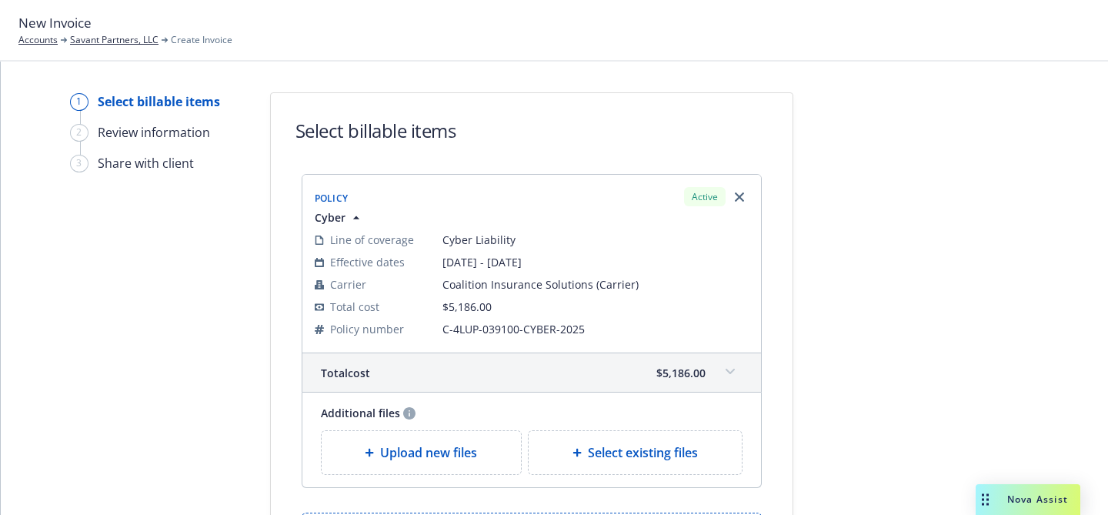
scroll to position [167, 0]
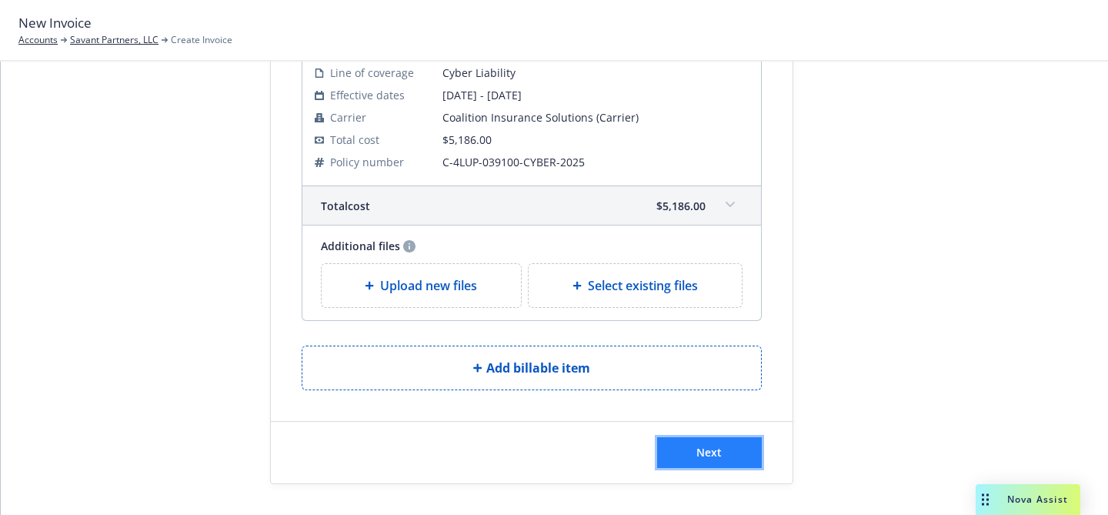
click at [683, 452] on button "Next" at bounding box center [709, 452] width 105 height 31
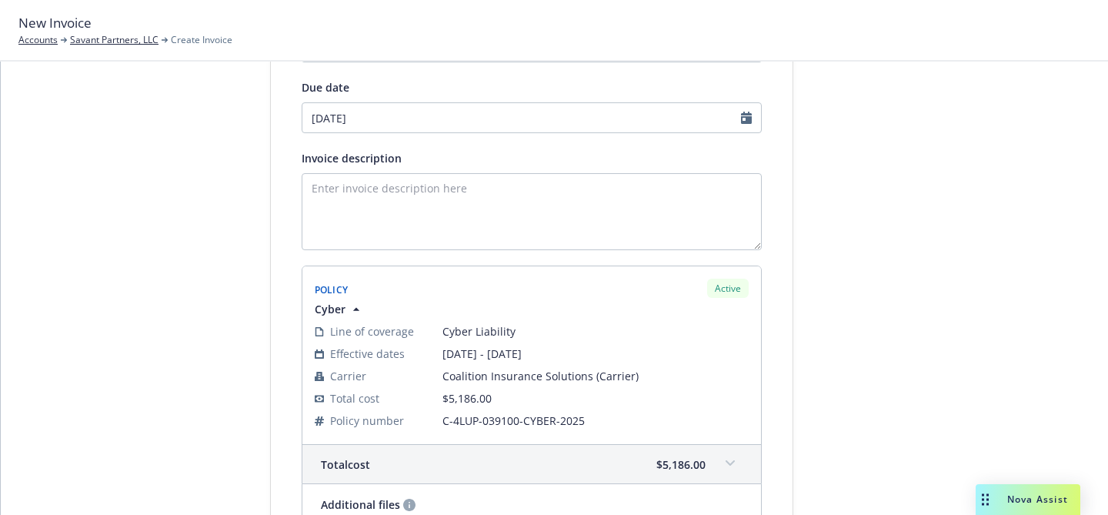
scroll to position [148, 0]
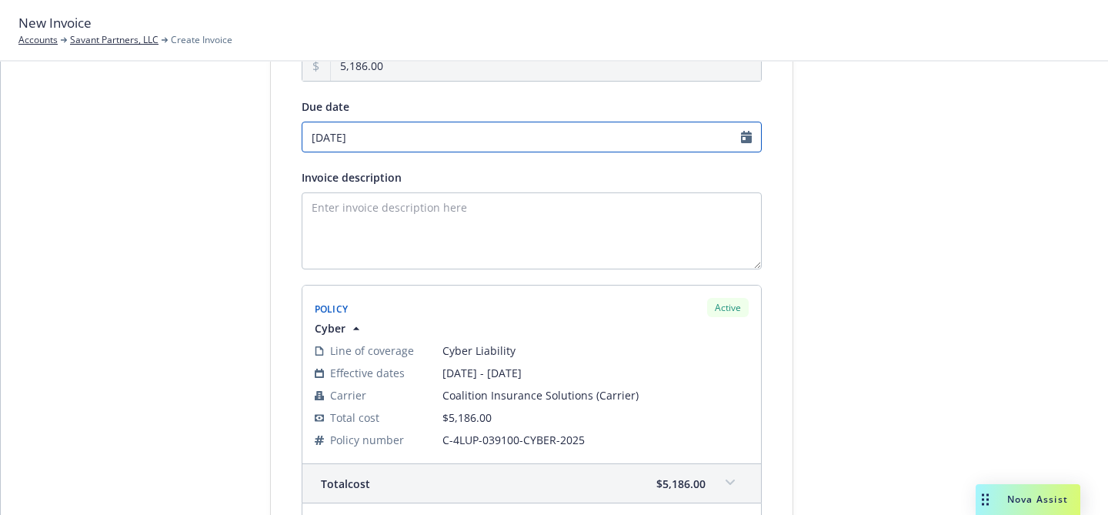
select select "October"
select select "2025"
click at [432, 138] on input "10/13/2025" at bounding box center [532, 137] width 460 height 31
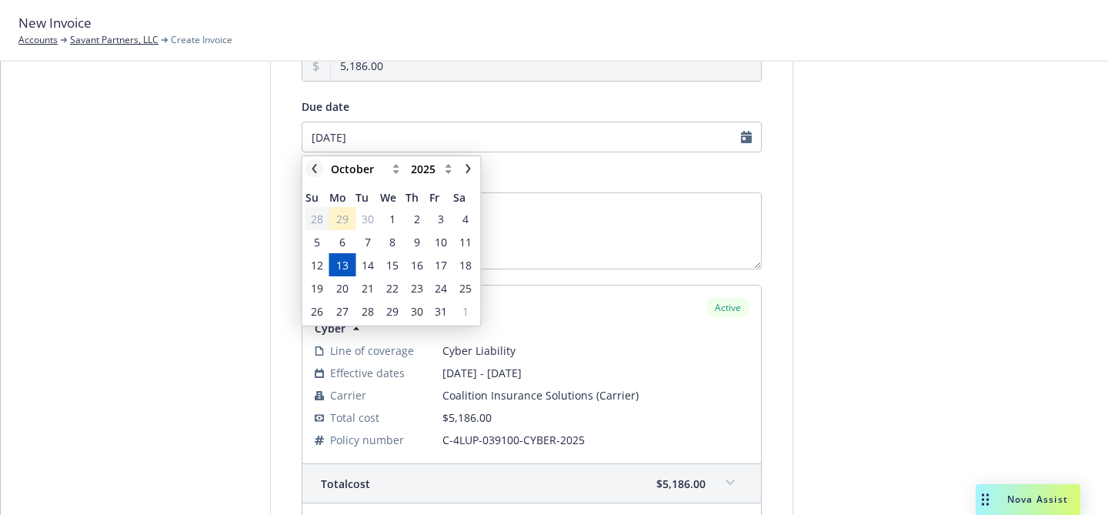
click at [319, 164] on link "chevronLeft" at bounding box center [314, 168] width 18 height 18
select select "September"
click at [369, 310] on span "30" at bounding box center [368, 311] width 12 height 16
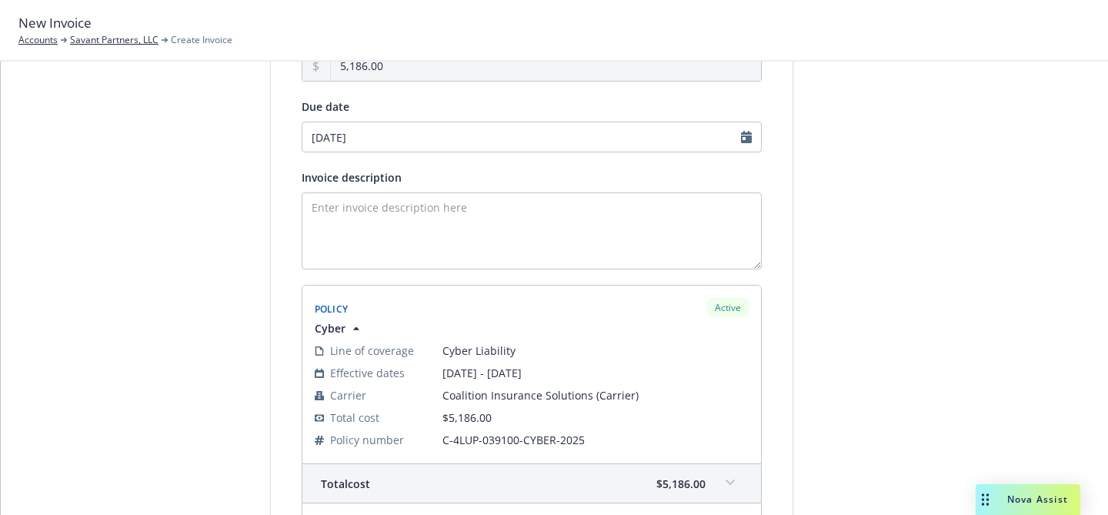
type input "09/30/2025"
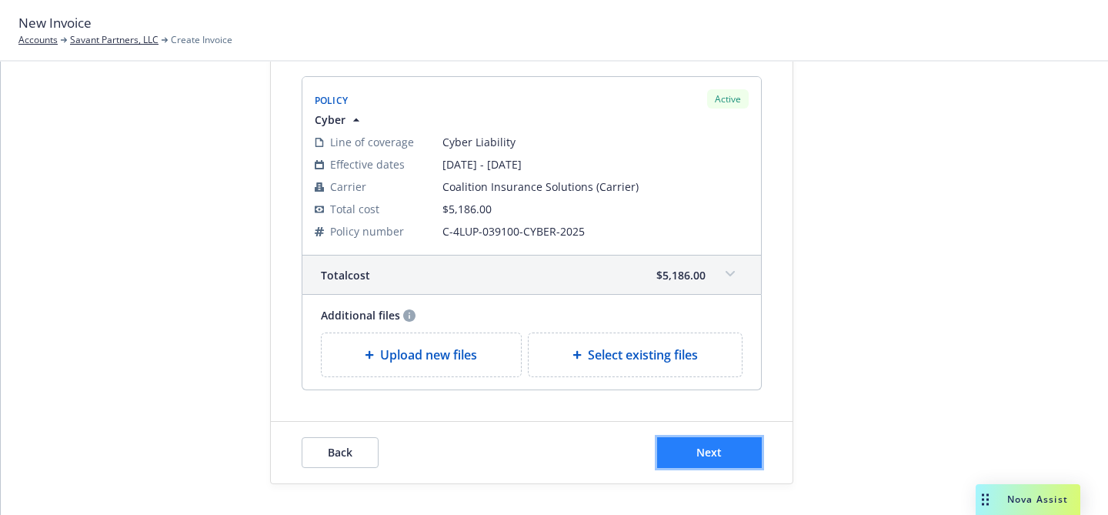
click at [706, 447] on span "Next" at bounding box center [708, 452] width 25 height 15
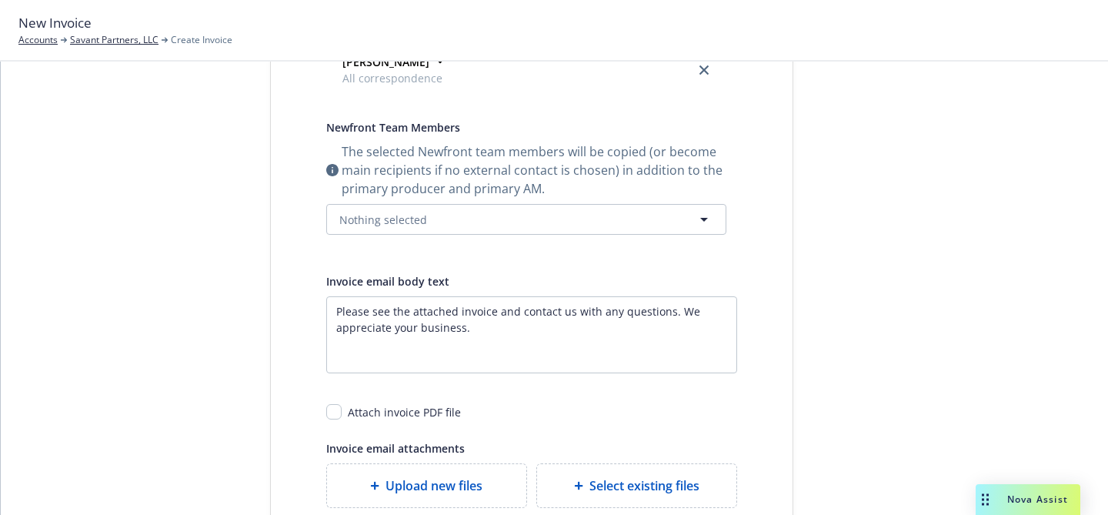
scroll to position [0, 0]
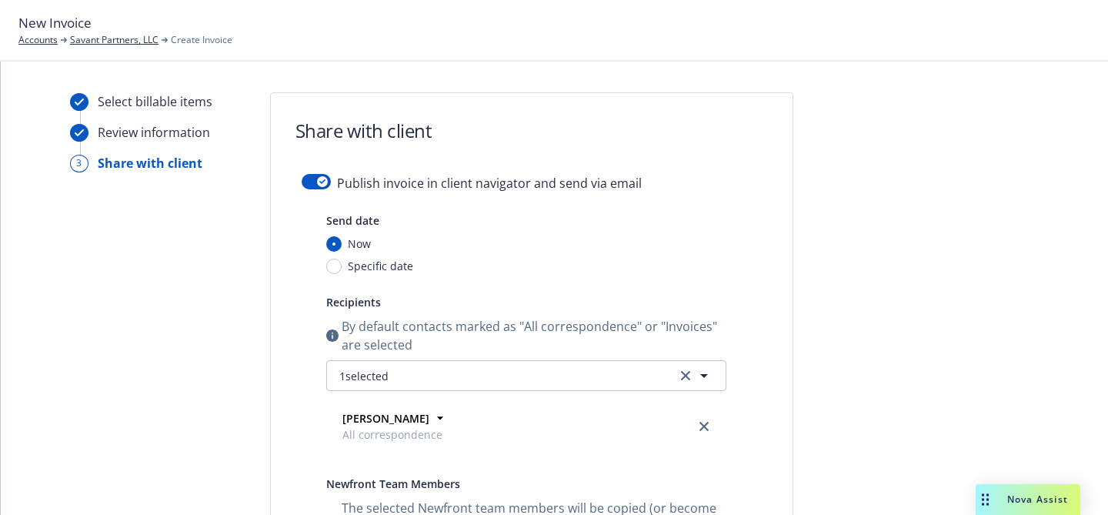
click at [301, 172] on form "Share with client Publish invoice in client navigator and send via email Send d…" at bounding box center [532, 525] width 522 height 864
click at [309, 178] on button "button" at bounding box center [316, 181] width 29 height 15
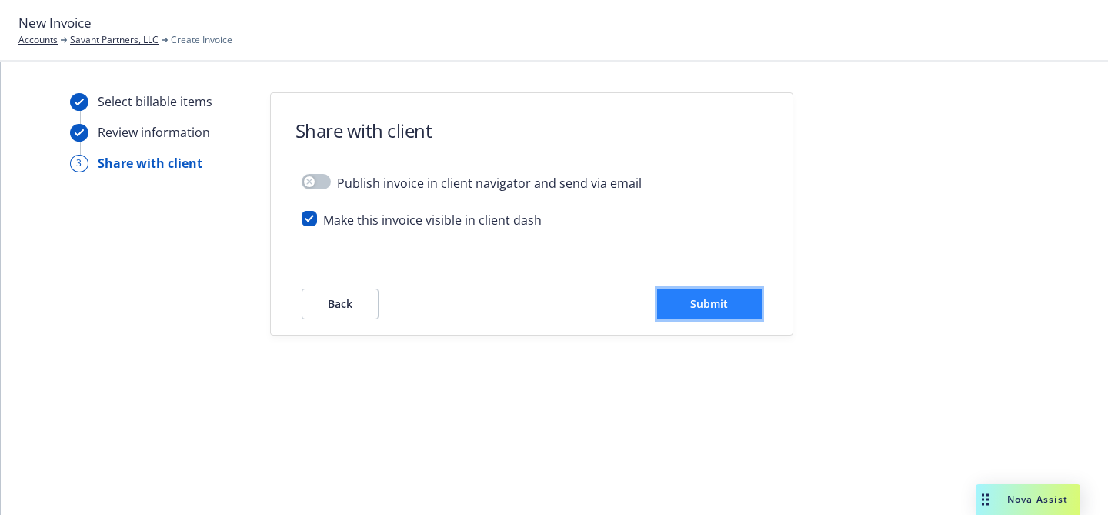
click at [674, 292] on button "Submit" at bounding box center [709, 304] width 105 height 31
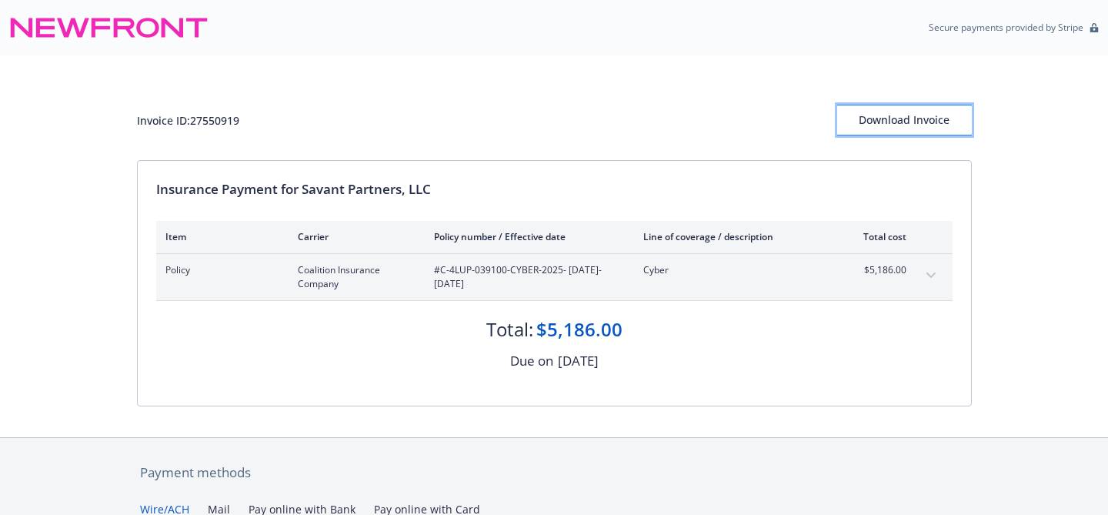
click at [863, 118] on div "Download Invoice" at bounding box center [904, 119] width 135 height 29
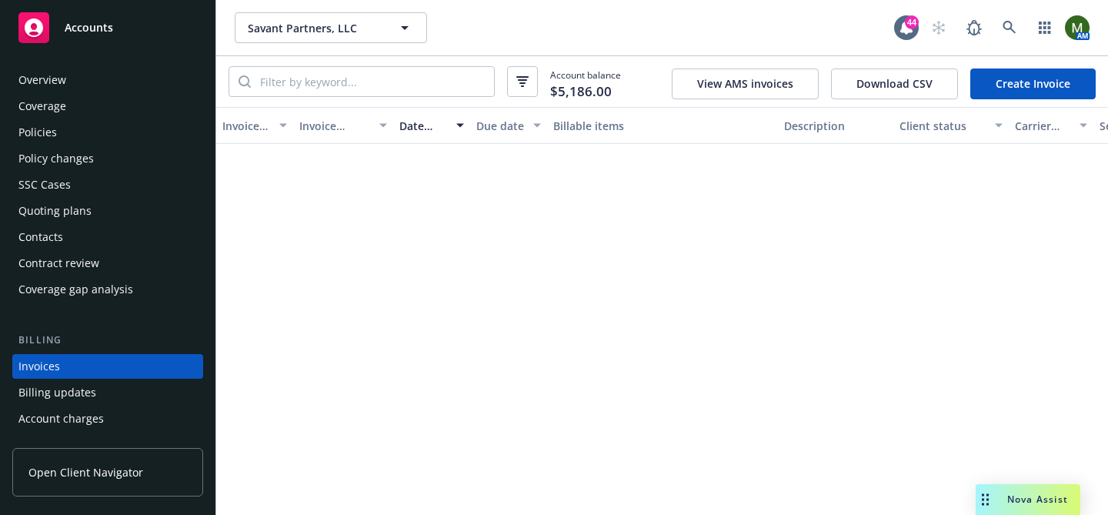
scroll to position [83, 0]
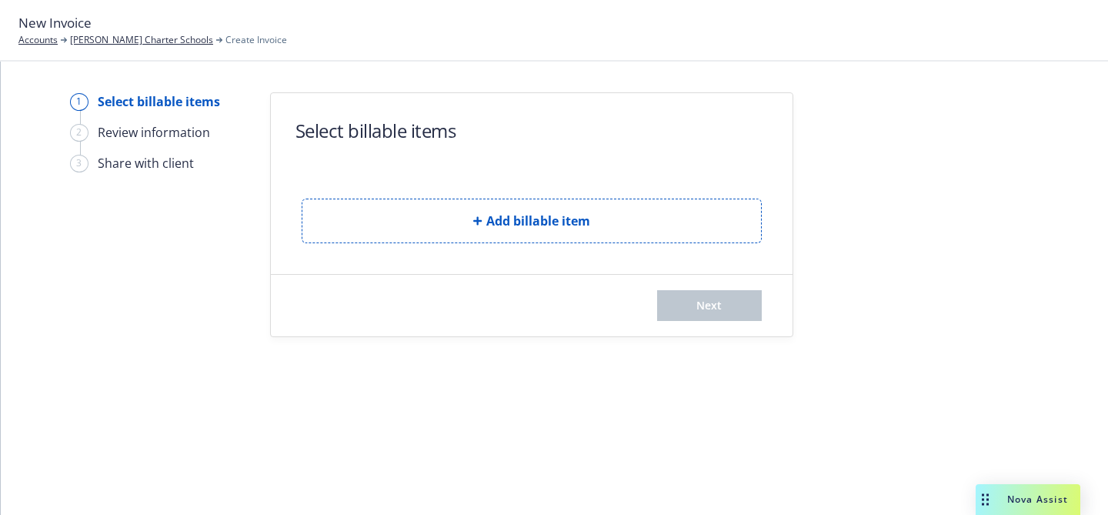
click at [429, 197] on div "Add billable item" at bounding box center [532, 208] width 460 height 69
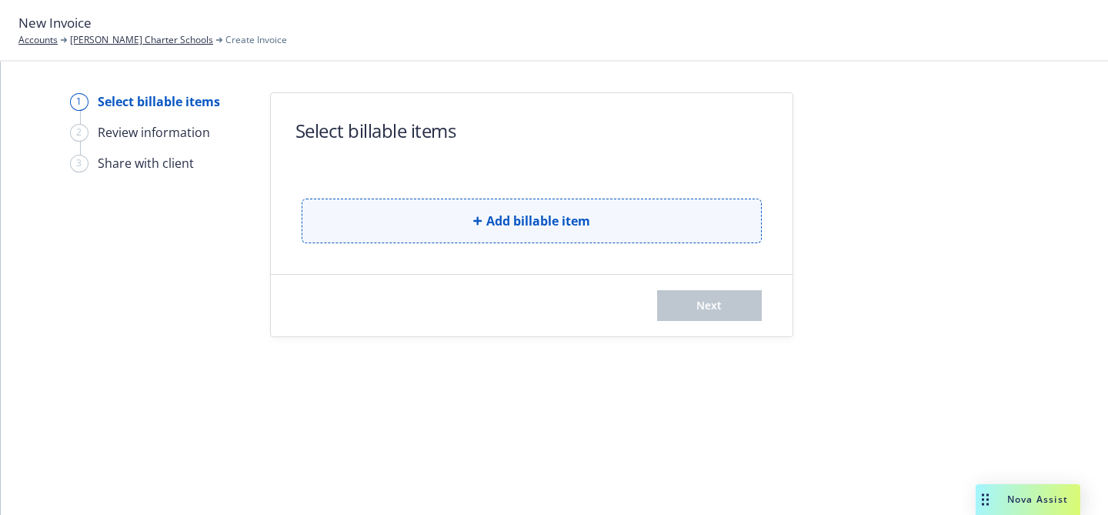
click at [428, 217] on button "Add billable item" at bounding box center [532, 221] width 460 height 45
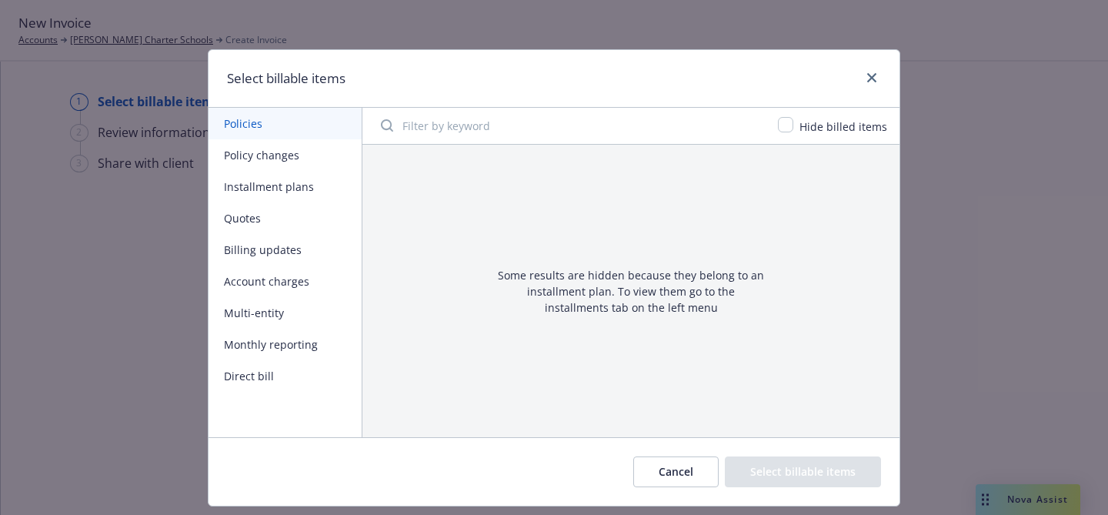
click at [290, 159] on button "Policy changes" at bounding box center [285, 155] width 153 height 32
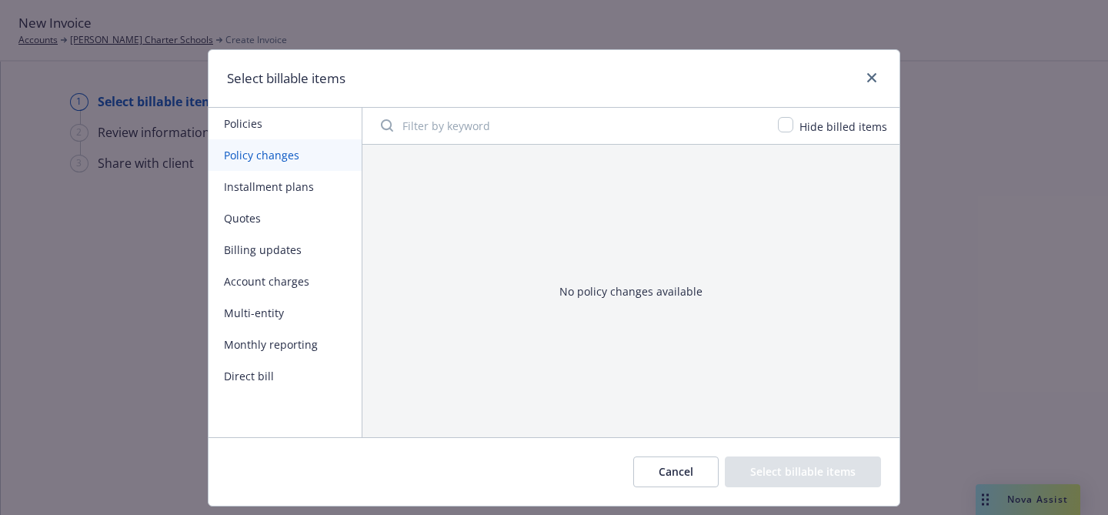
click at [283, 133] on button "Policies" at bounding box center [285, 124] width 153 height 32
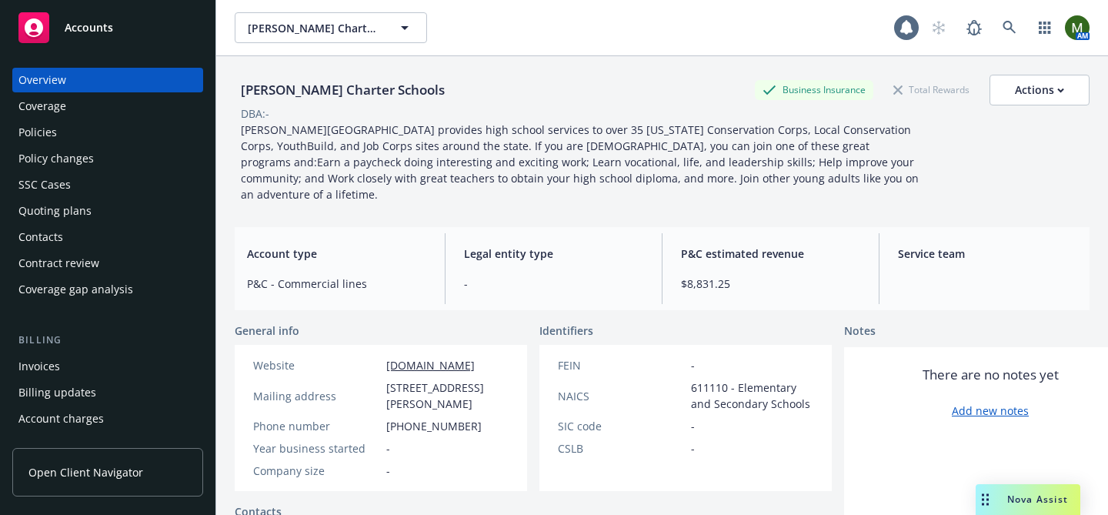
click at [75, 131] on div "Policies" at bounding box center [107, 132] width 179 height 25
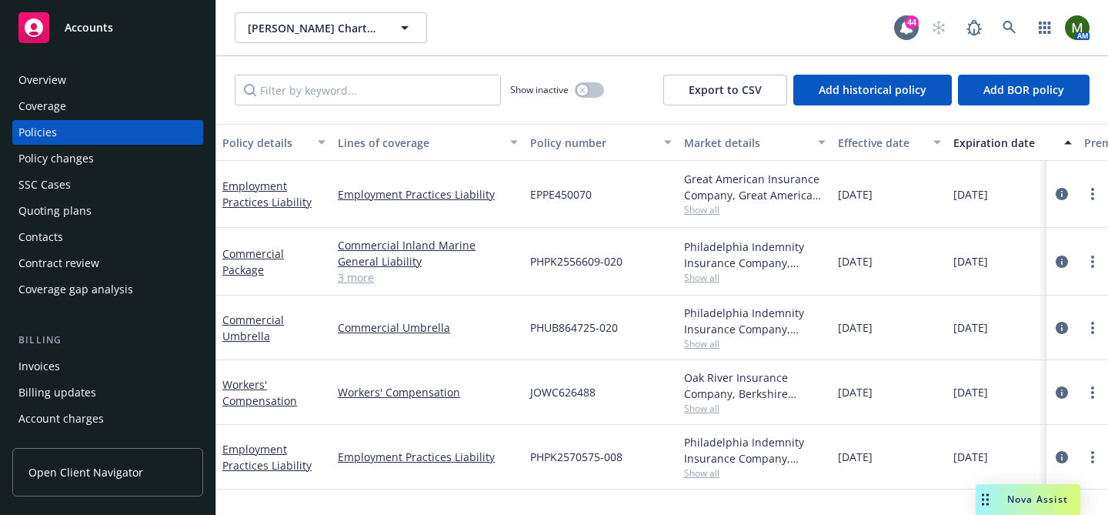
click at [293, 182] on div "Employment Practices Liability" at bounding box center [273, 194] width 103 height 32
click at [268, 186] on link "Employment Practices Liability" at bounding box center [266, 194] width 89 height 31
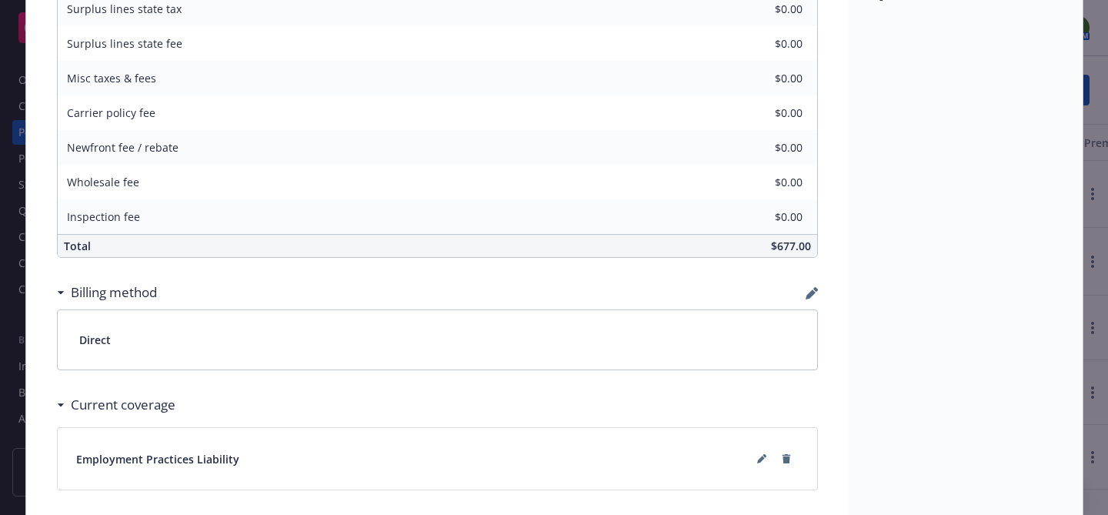
scroll to position [878, 0]
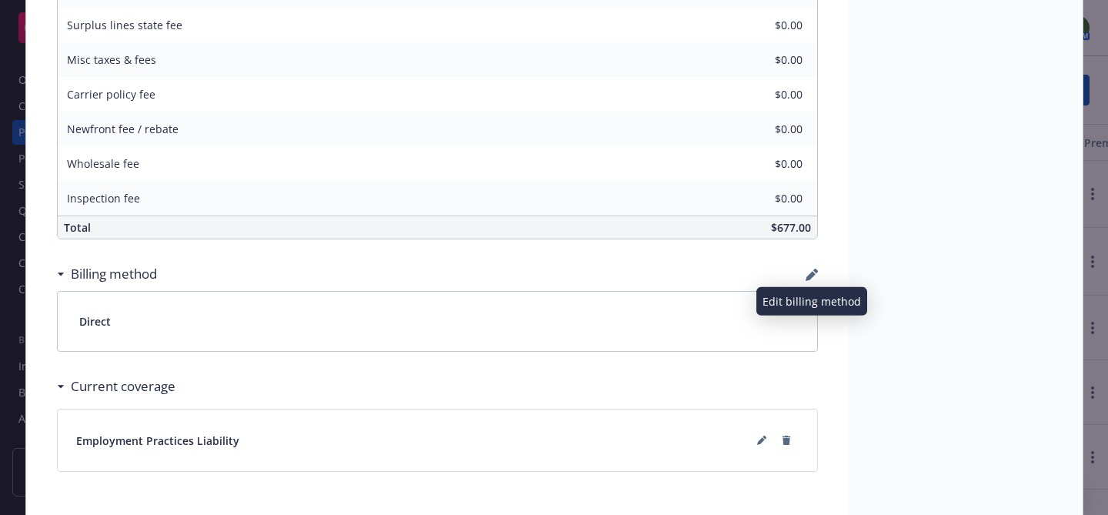
click at [812, 272] on icon "button" at bounding box center [811, 276] width 10 height 10
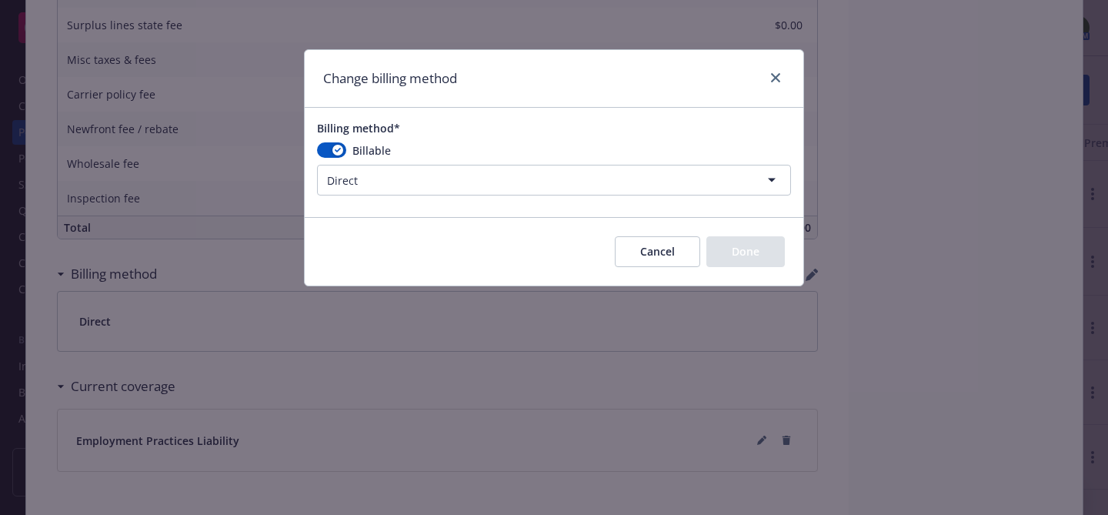
click at [395, 180] on html "Accounts Overview Coverage Policies Policy changes SSC Cases Quoting plans Cont…" at bounding box center [554, 257] width 1108 height 515
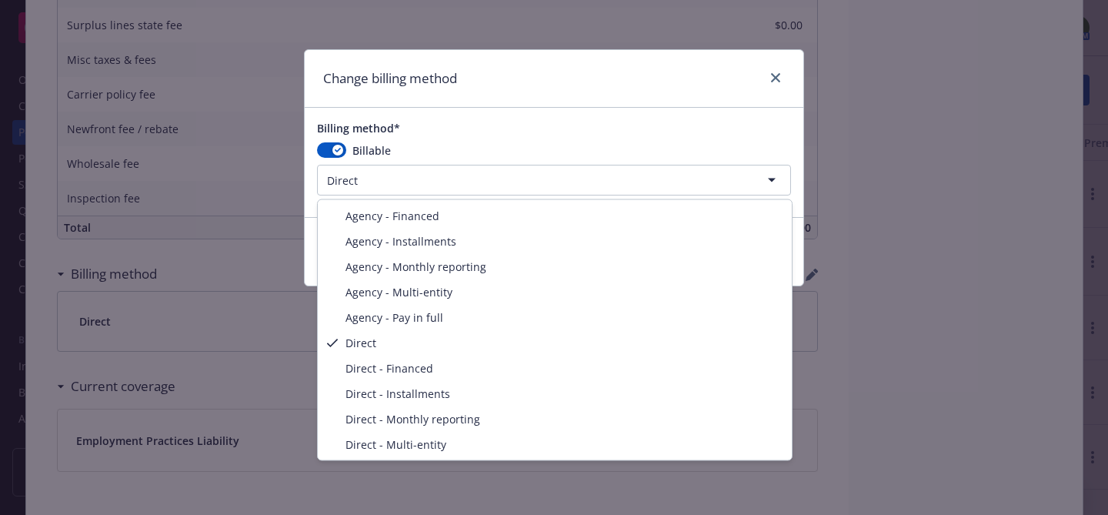
select select "AGENCY_PAY_IN_FULL"
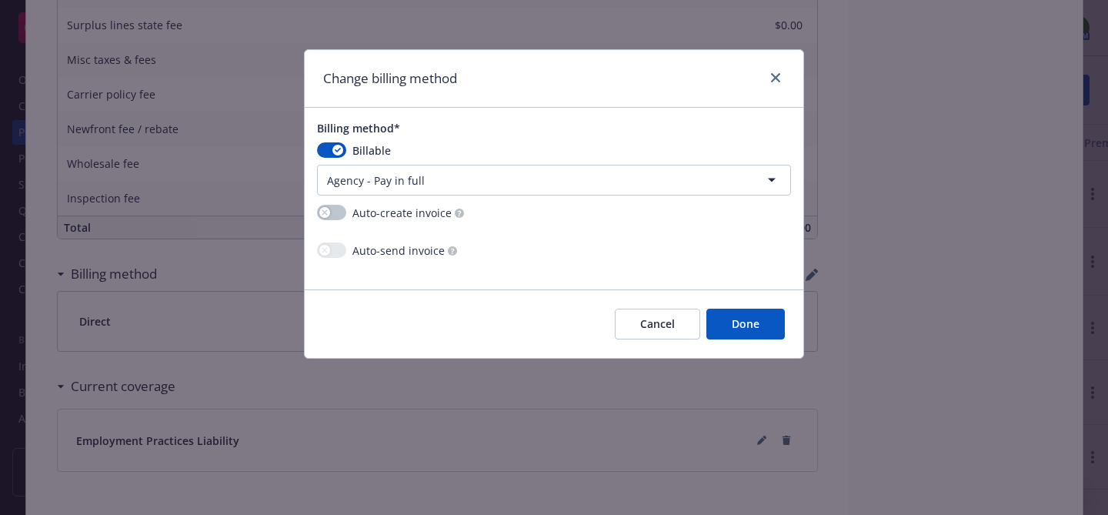
click at [742, 324] on button "Done" at bounding box center [745, 324] width 78 height 31
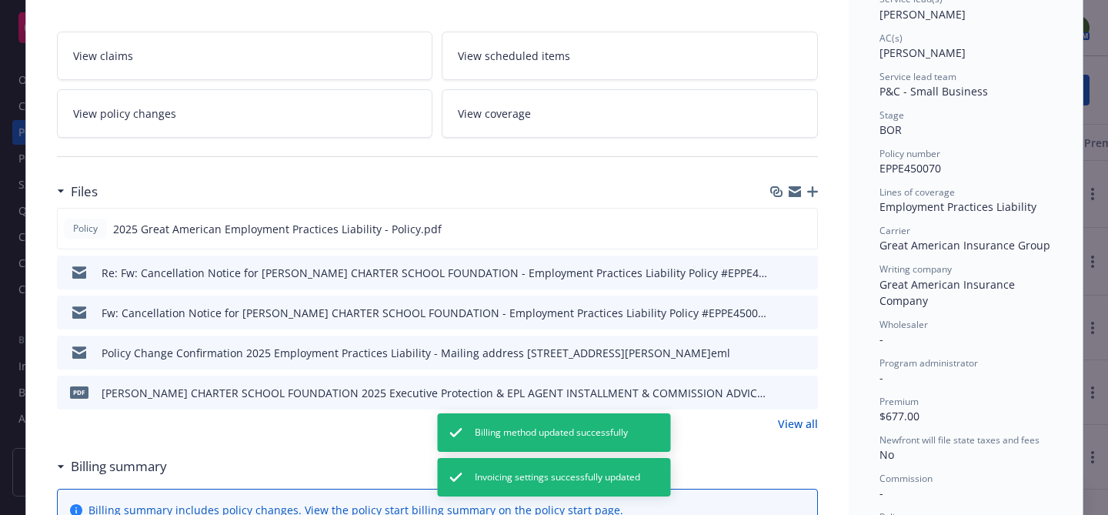
scroll to position [0, 0]
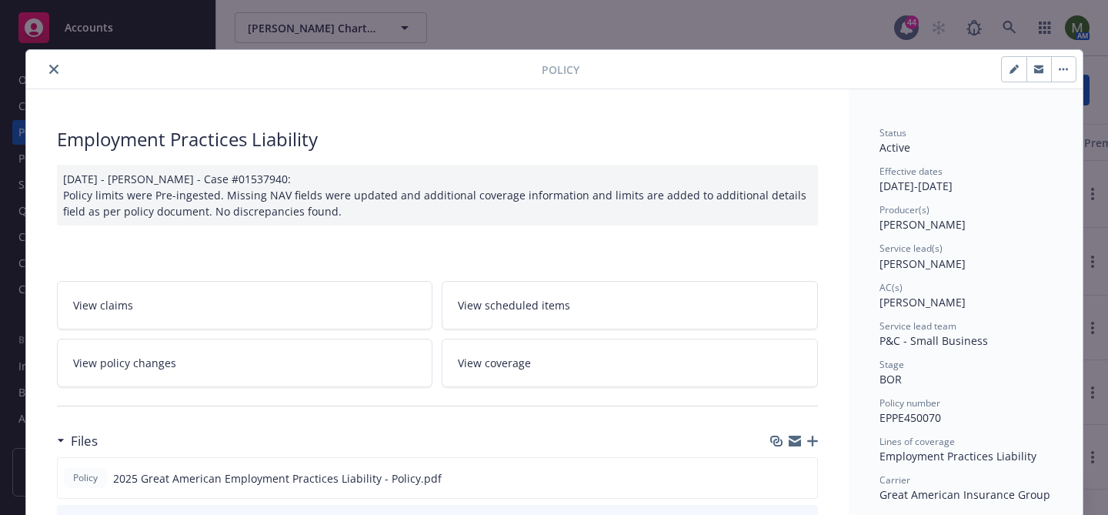
click at [41, 58] on div "Policy" at bounding box center [554, 69] width 1056 height 39
click at [46, 62] on div at bounding box center [286, 69] width 509 height 18
click at [56, 65] on icon "close" at bounding box center [53, 69] width 9 height 9
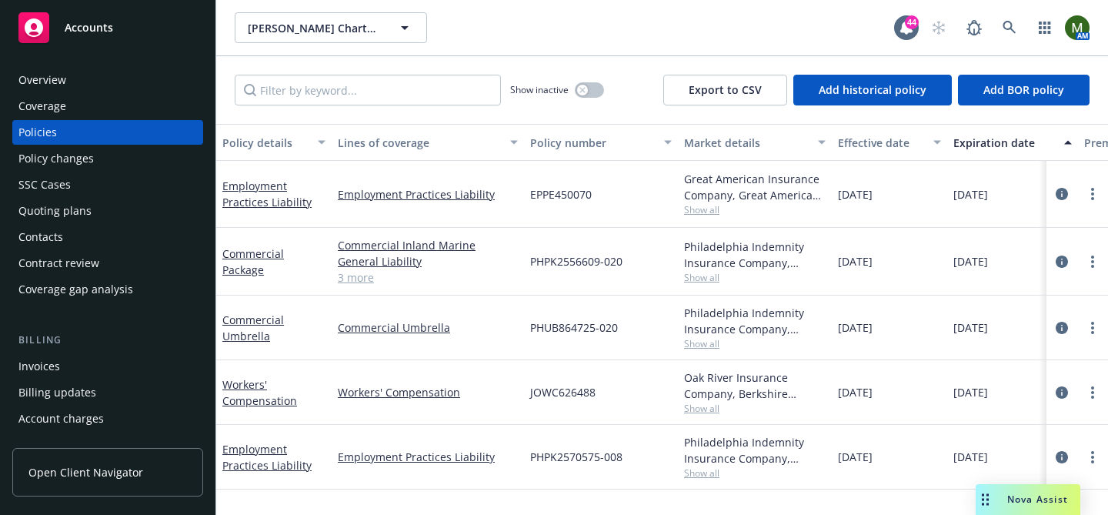
click at [91, 354] on div "Invoices" at bounding box center [107, 366] width 179 height 25
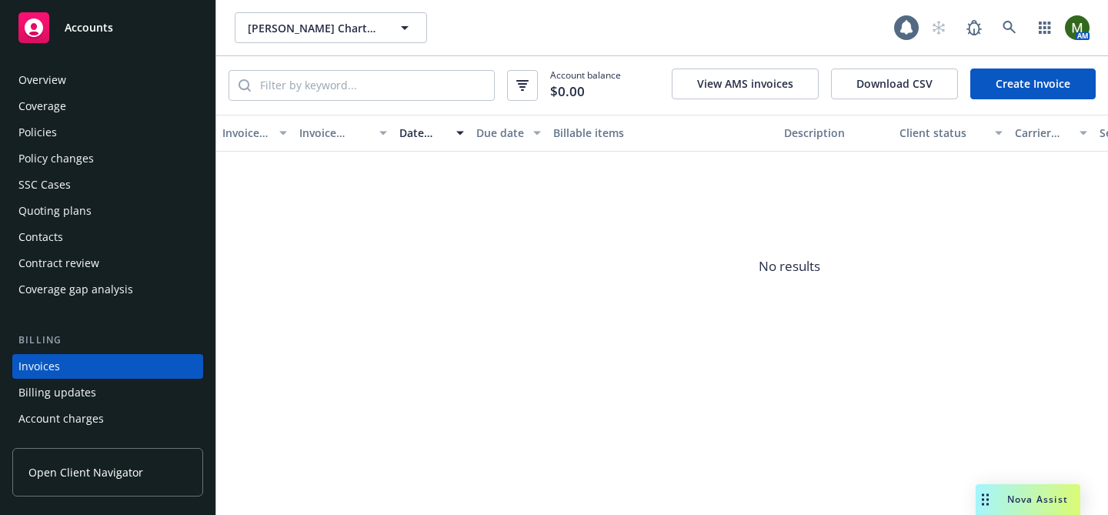
scroll to position [84, 0]
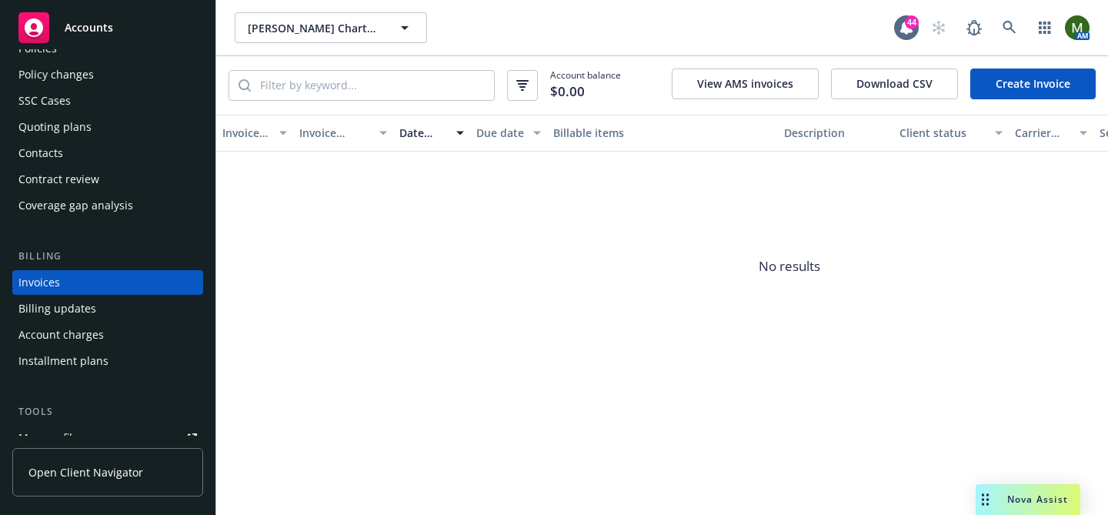
click at [1010, 96] on link "Create Invoice" at bounding box center [1032, 83] width 125 height 31
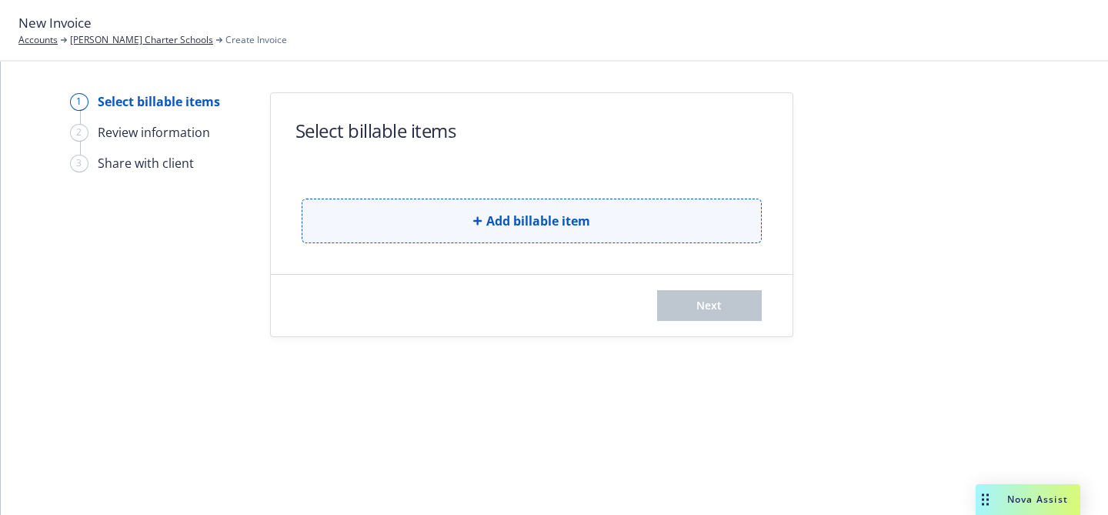
click at [424, 210] on button "Add billable item" at bounding box center [532, 221] width 460 height 45
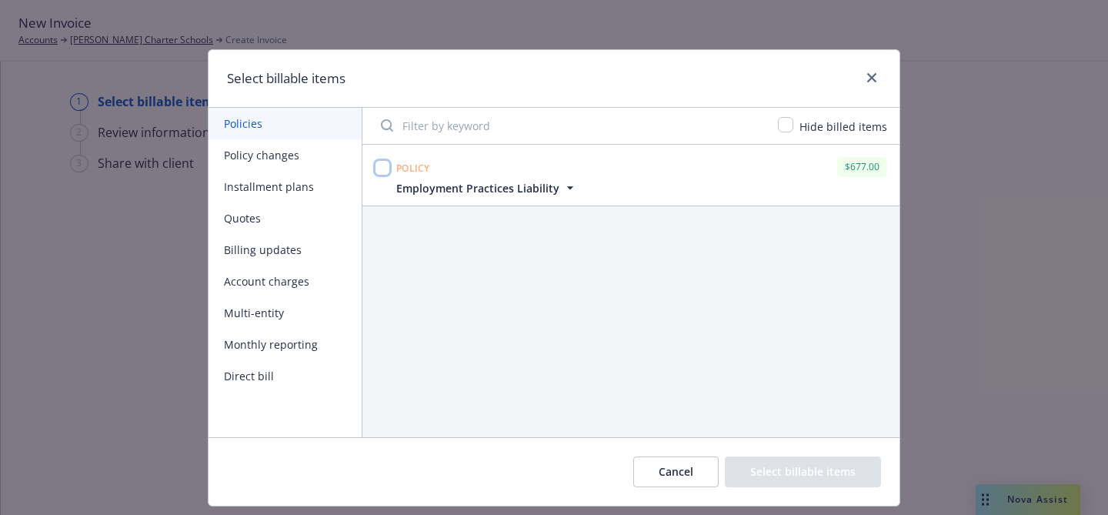
click at [385, 172] on input "checkbox" at bounding box center [382, 167] width 15 height 15
checkbox input "true"
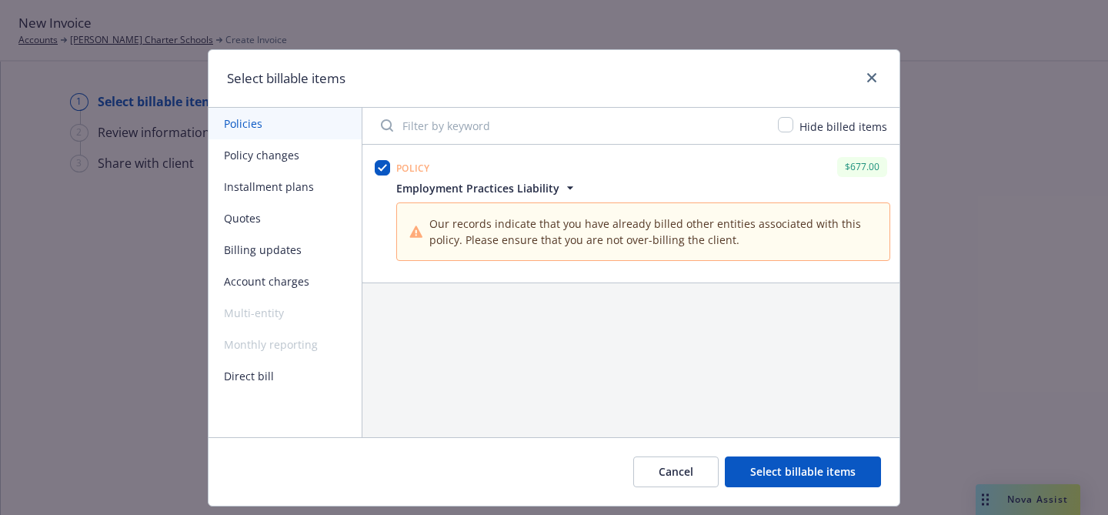
click at [769, 472] on button "Select billable items" at bounding box center [803, 471] width 156 height 31
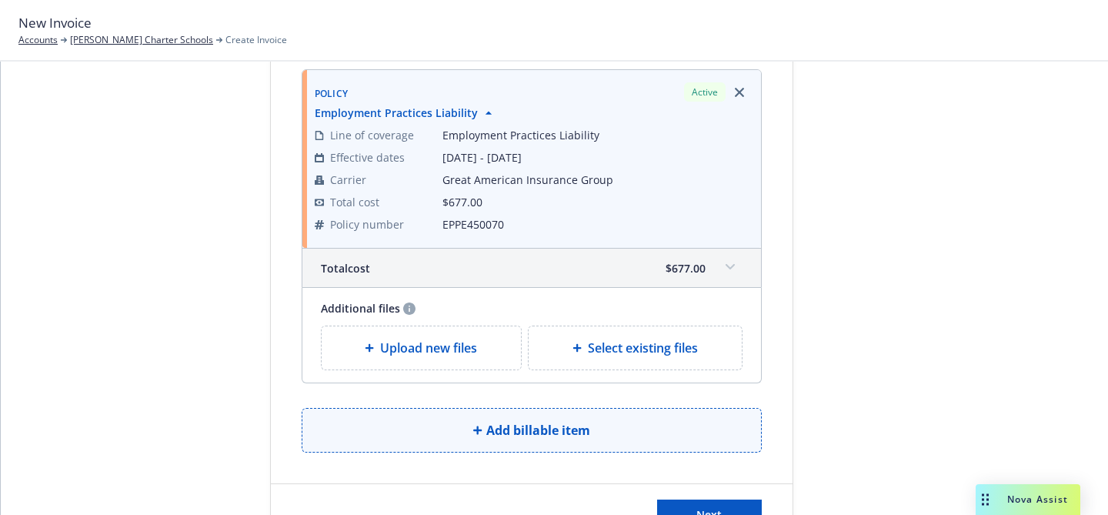
scroll to position [250, 0]
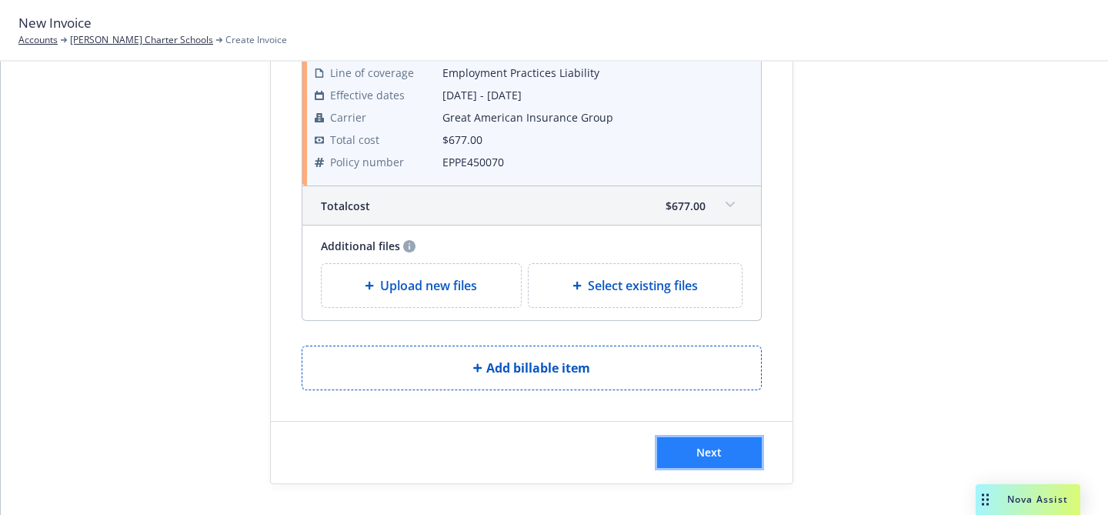
click at [706, 446] on span "Next" at bounding box center [708, 452] width 25 height 15
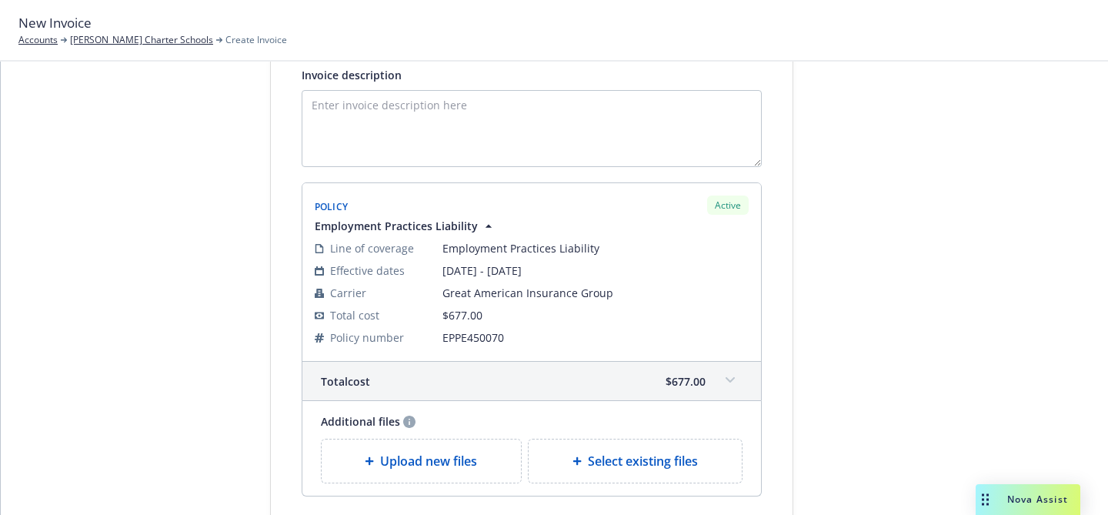
scroll to position [0, 0]
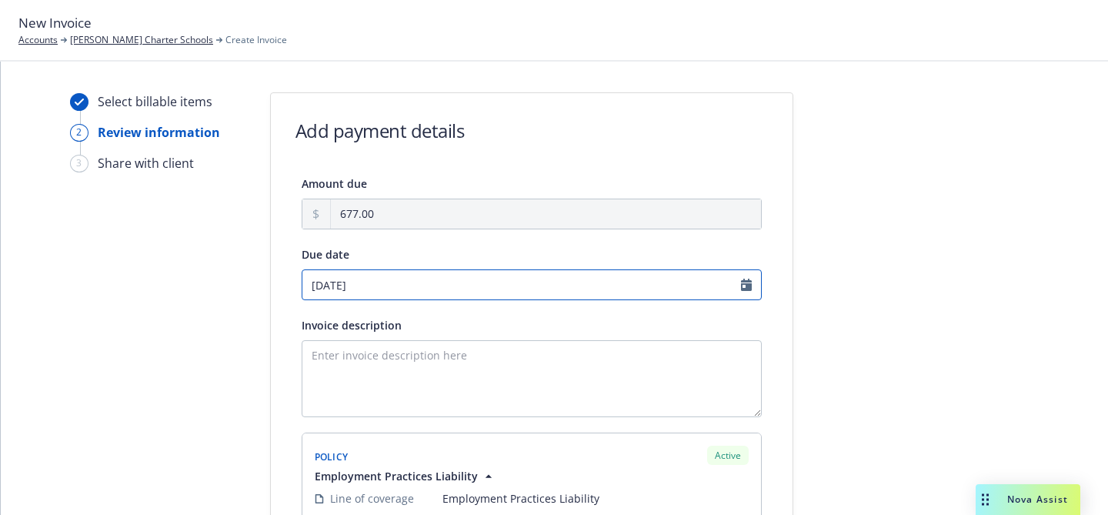
click at [354, 289] on input "[DATE]" at bounding box center [532, 284] width 460 height 31
select select "October"
select select "2025"
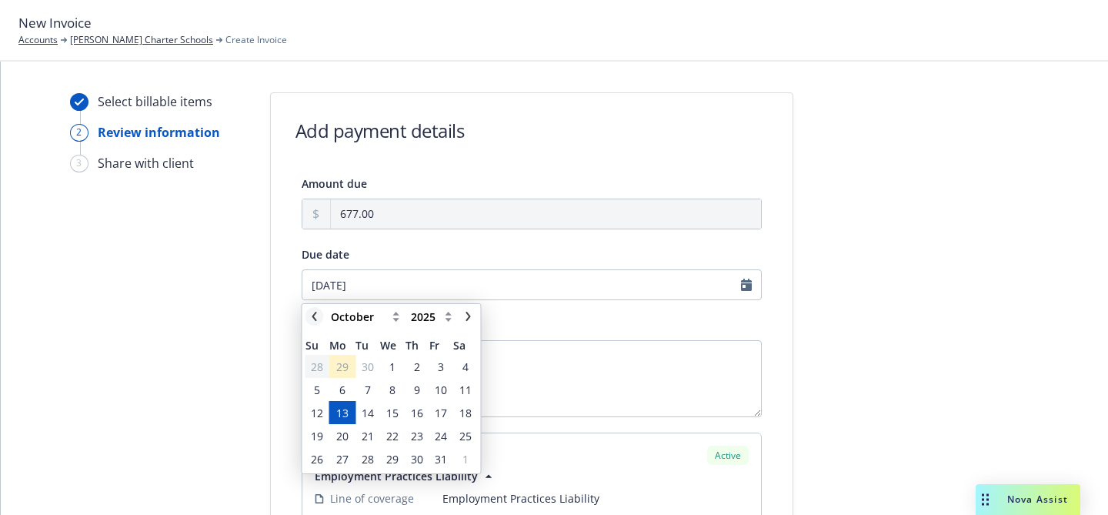
click at [317, 319] on icon "chevronLeft" at bounding box center [314, 316] width 9 height 9
select select "September"
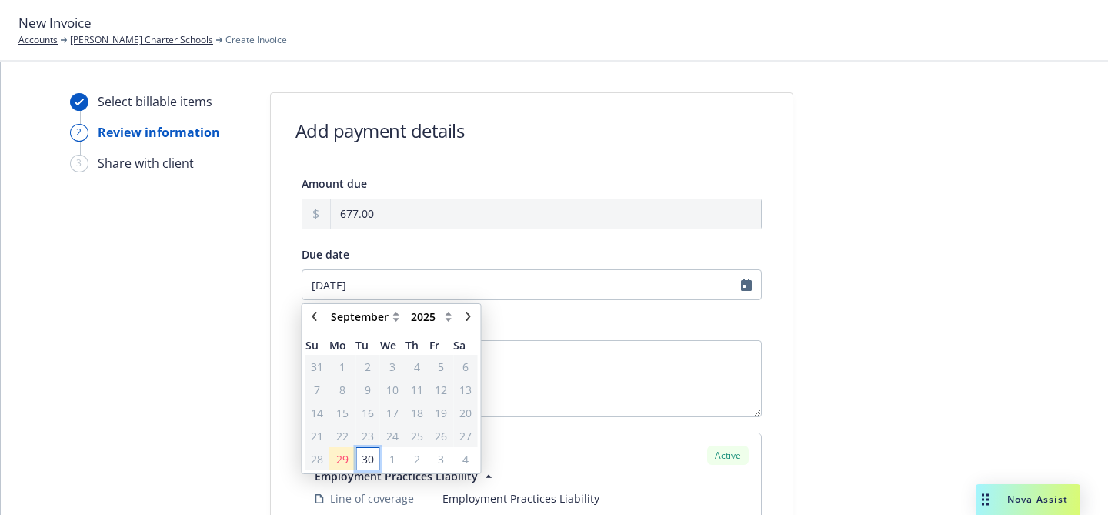
click at [366, 456] on span "30" at bounding box center [368, 459] width 12 height 16
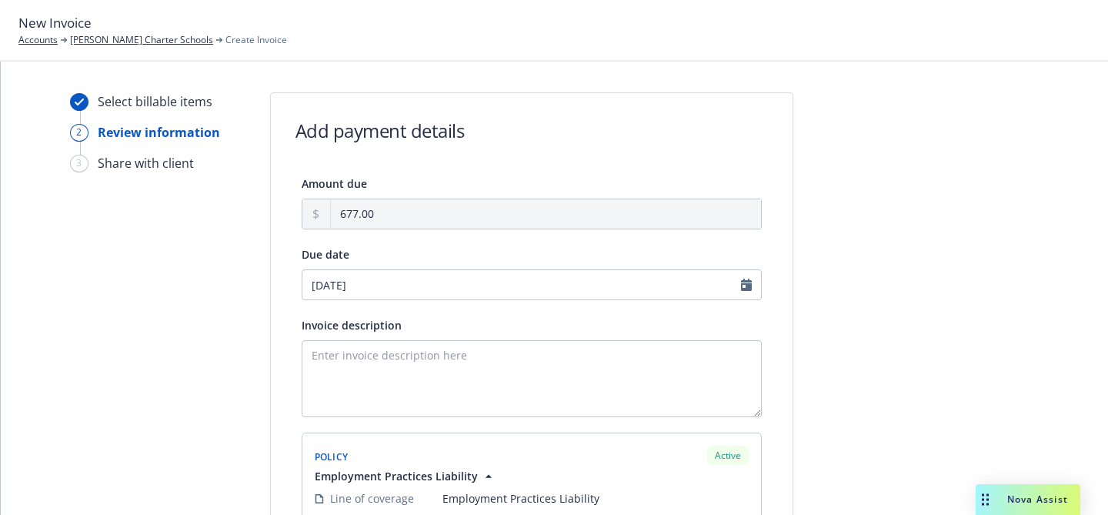
type input "[DATE]"
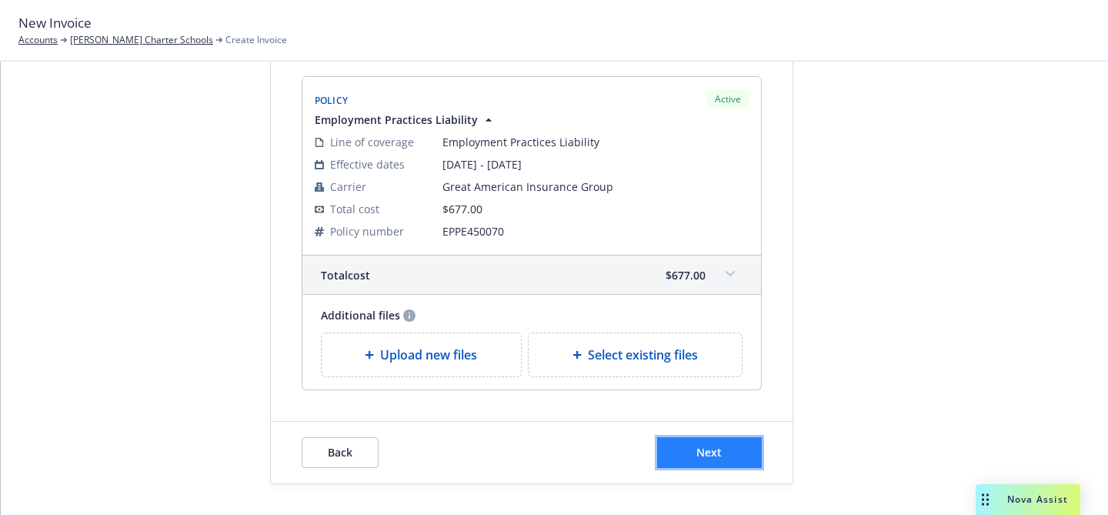
click at [719, 443] on button "Next" at bounding box center [709, 452] width 105 height 31
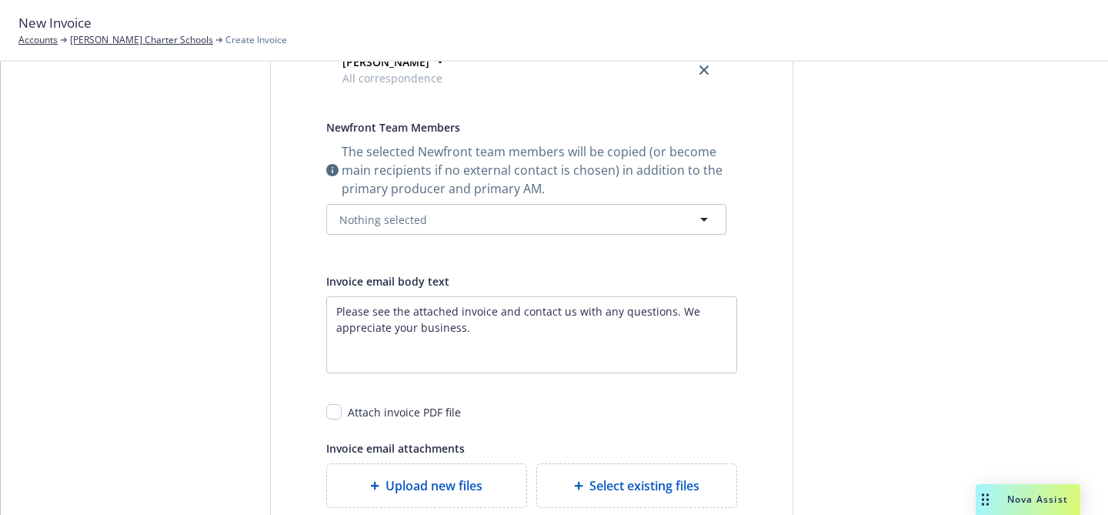
scroll to position [0, 0]
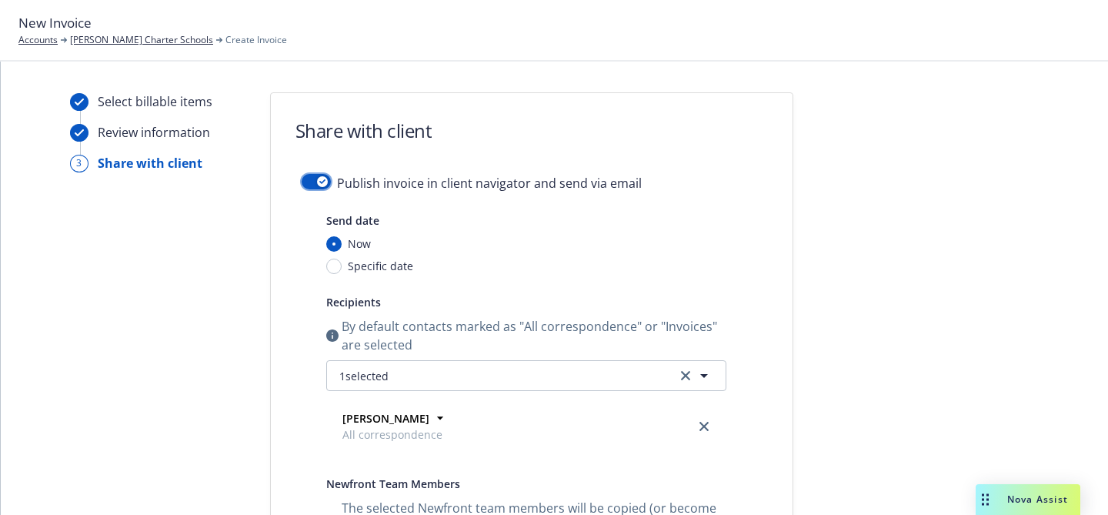
click at [306, 180] on button "button" at bounding box center [316, 181] width 29 height 15
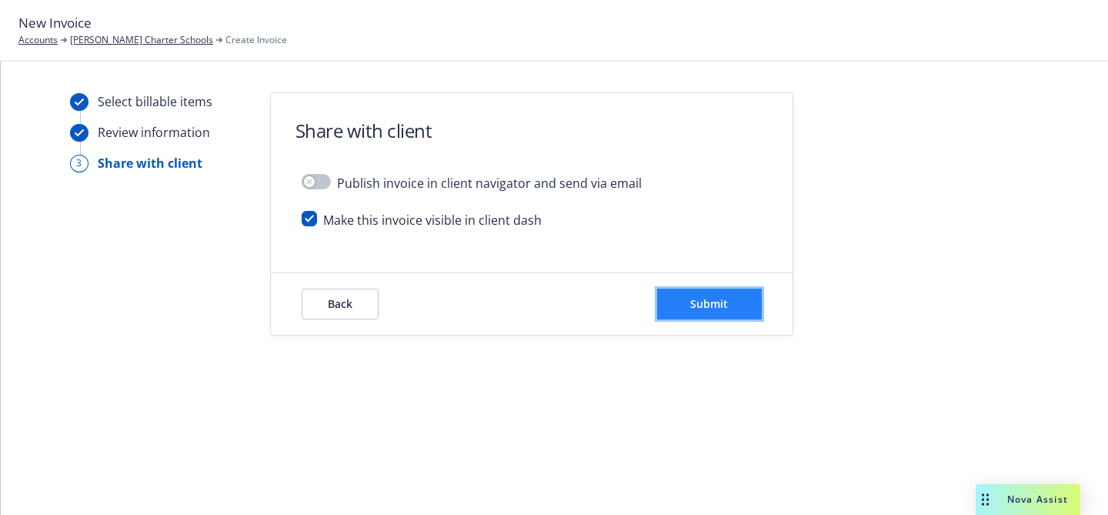
click at [682, 303] on button "Submit" at bounding box center [709, 304] width 105 height 31
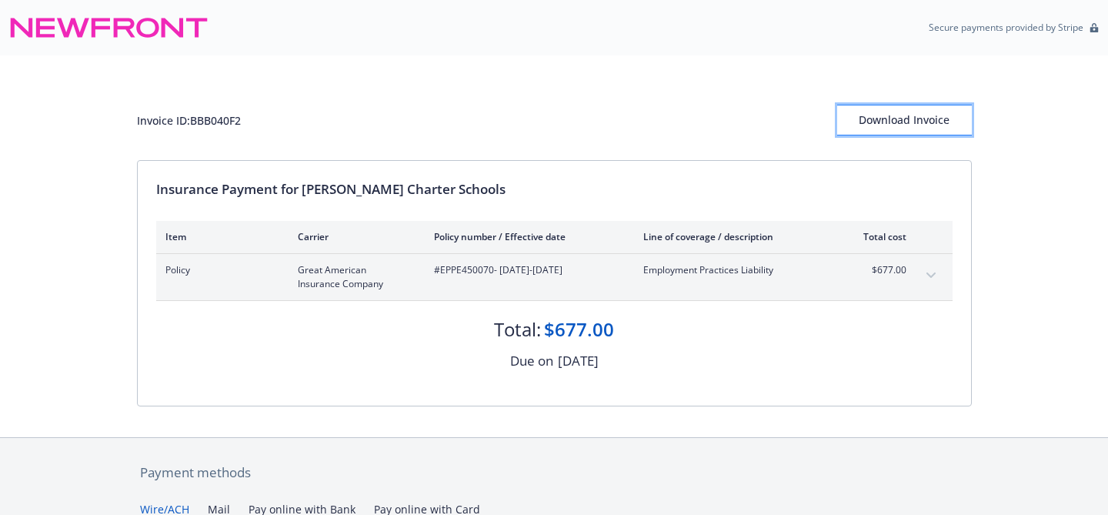
click at [888, 125] on div "Download Invoice" at bounding box center [904, 119] width 135 height 29
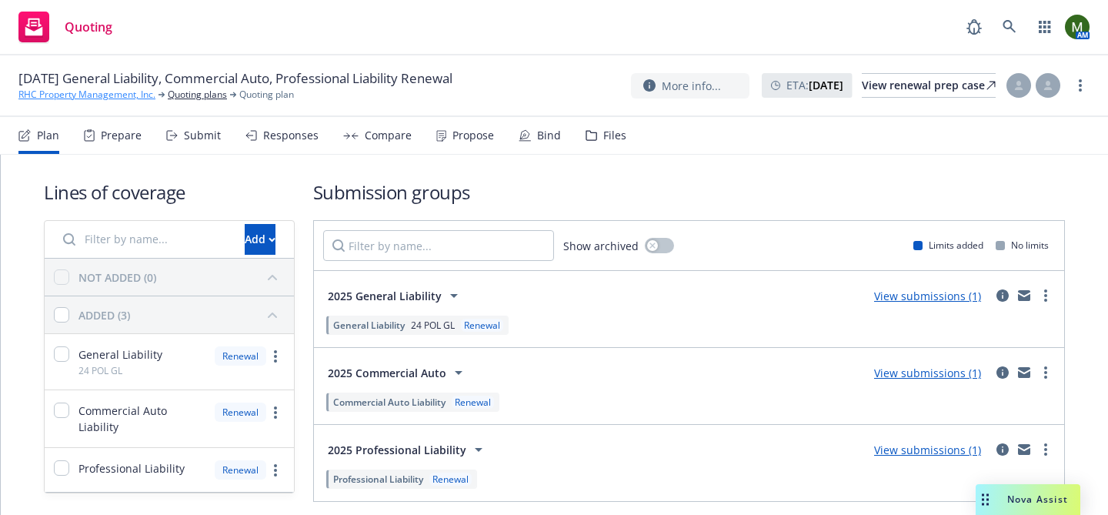
click at [102, 94] on link "RHC Property Management, Inc." at bounding box center [86, 95] width 137 height 14
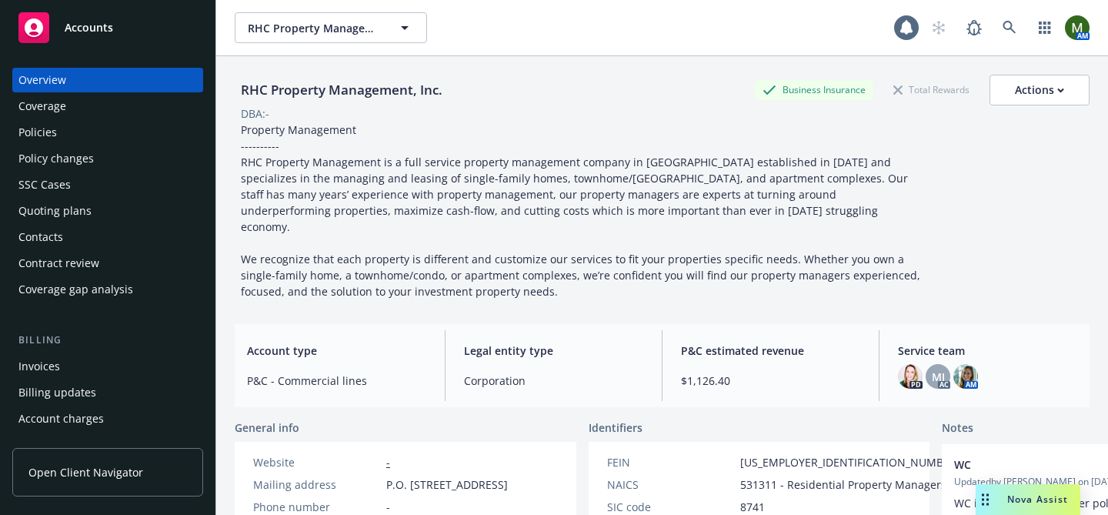
click at [101, 127] on div "Policies" at bounding box center [107, 132] width 179 height 25
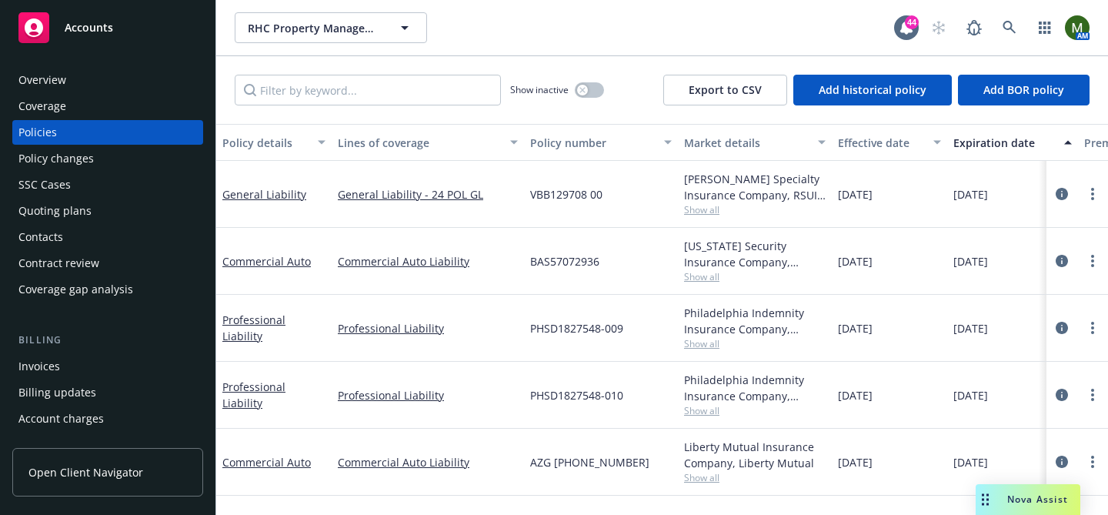
click at [132, 203] on div "Quoting plans" at bounding box center [107, 211] width 179 height 25
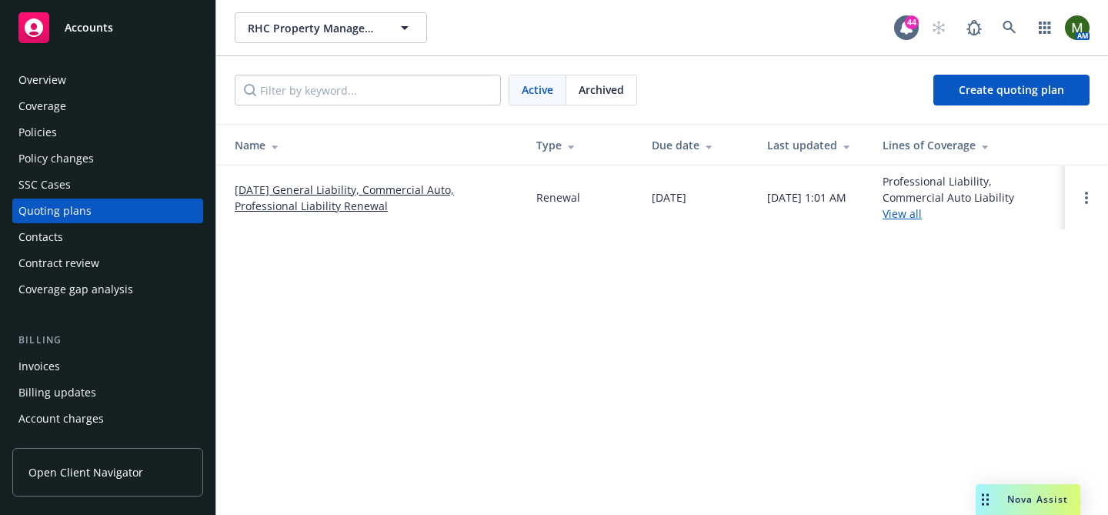
click at [417, 188] on link "[DATE] General Liability, Commercial Auto, Professional Liability Renewal" at bounding box center [373, 198] width 277 height 32
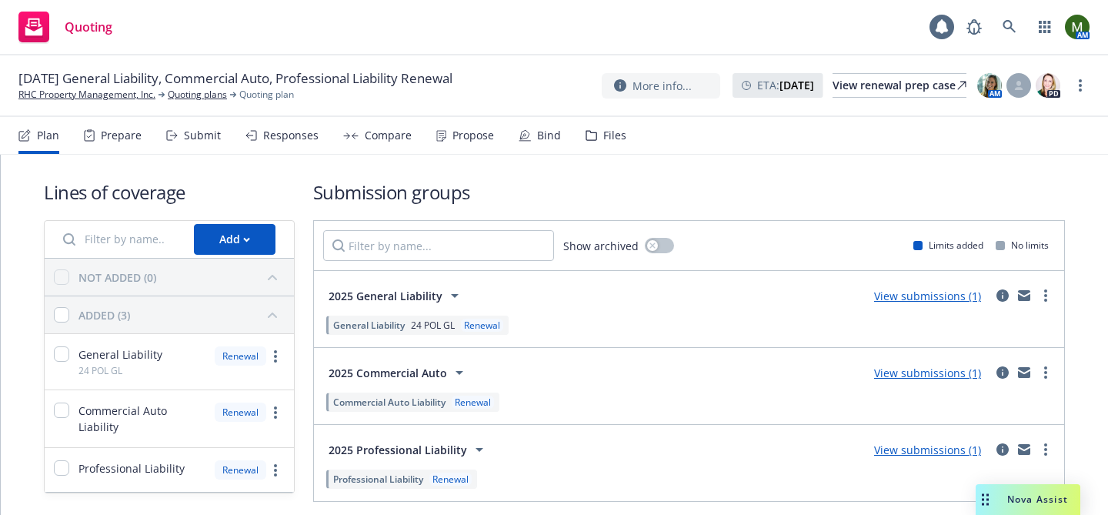
click at [541, 138] on div "Bind" at bounding box center [549, 135] width 24 height 12
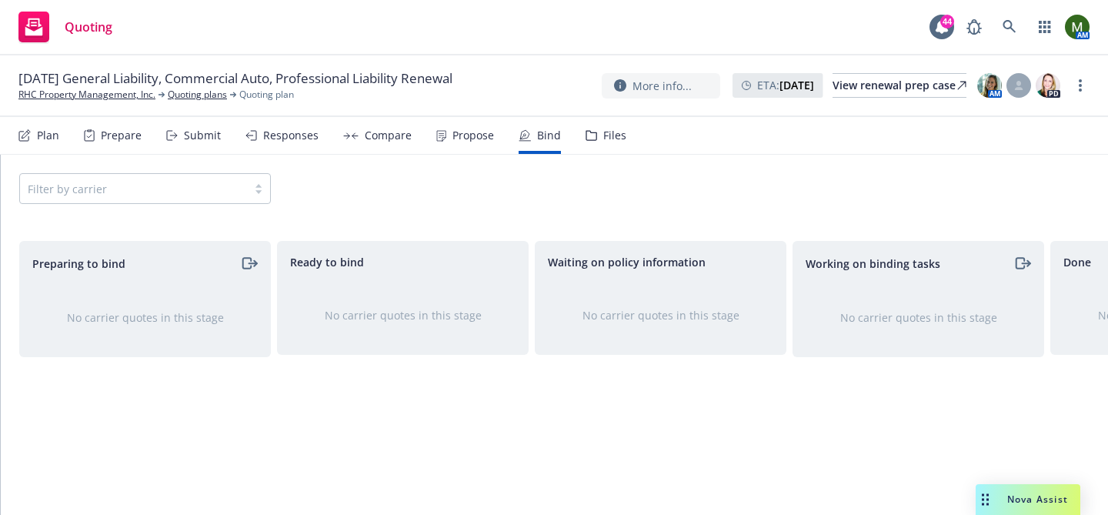
click at [492, 142] on div "Plan Prepare Submit Responses Compare Propose Bind Files" at bounding box center [322, 135] width 608 height 37
click at [474, 141] on div "Propose" at bounding box center [473, 135] width 42 height 12
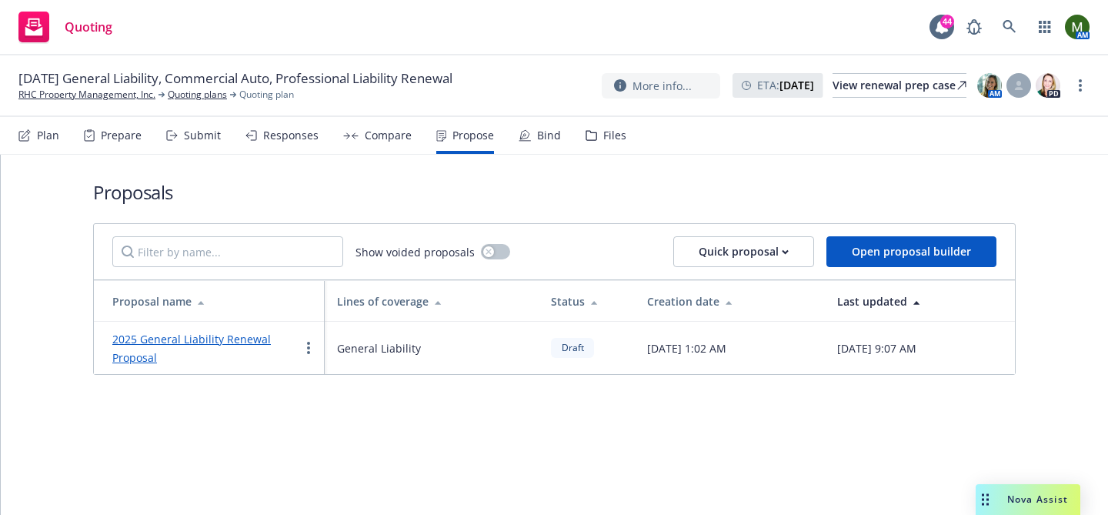
click at [249, 342] on link "2025 General Liability Renewal Proposal" at bounding box center [191, 348] width 159 height 33
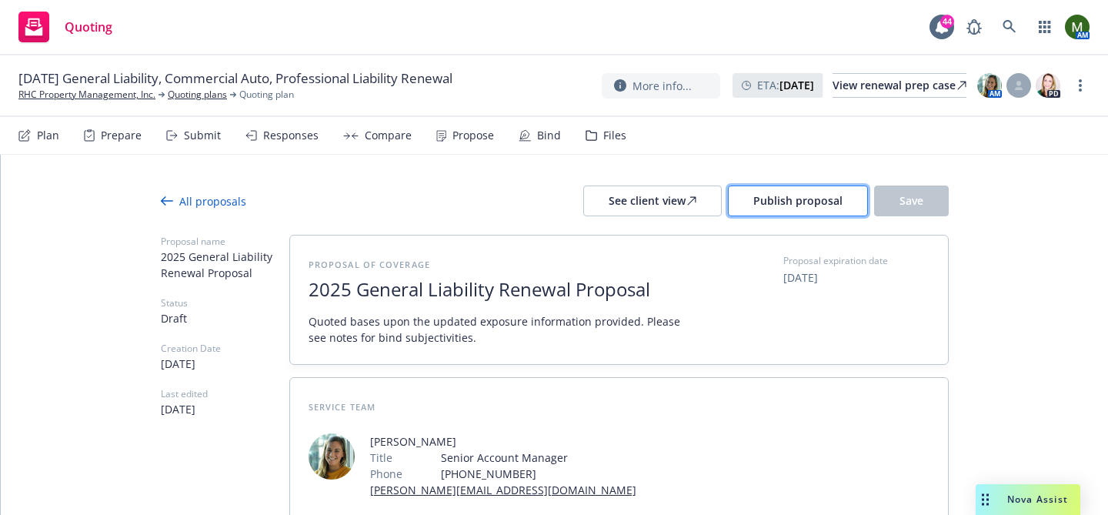
click at [773, 208] on span "Publish proposal" at bounding box center [797, 200] width 89 height 15
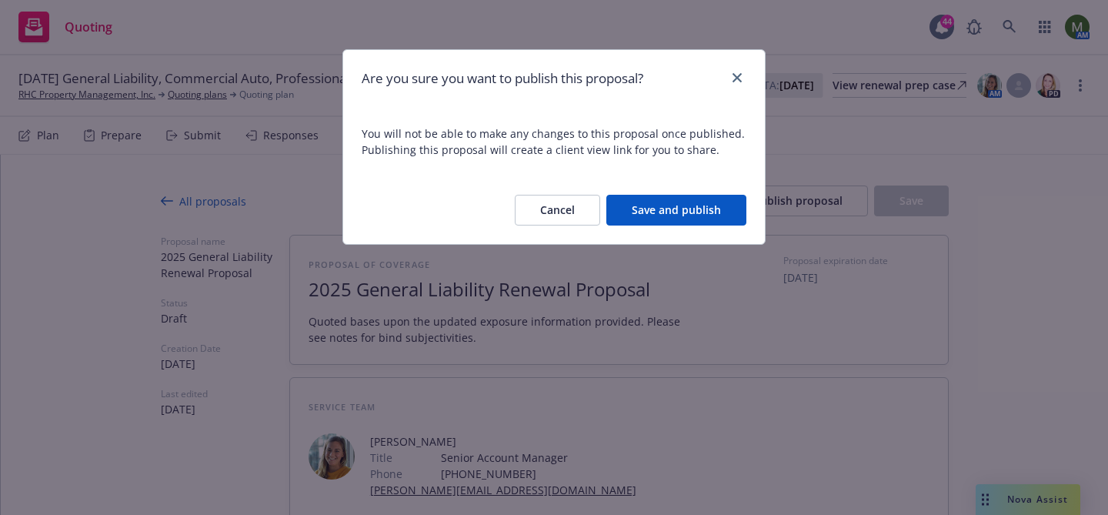
click at [699, 217] on button "Save and publish" at bounding box center [676, 210] width 140 height 31
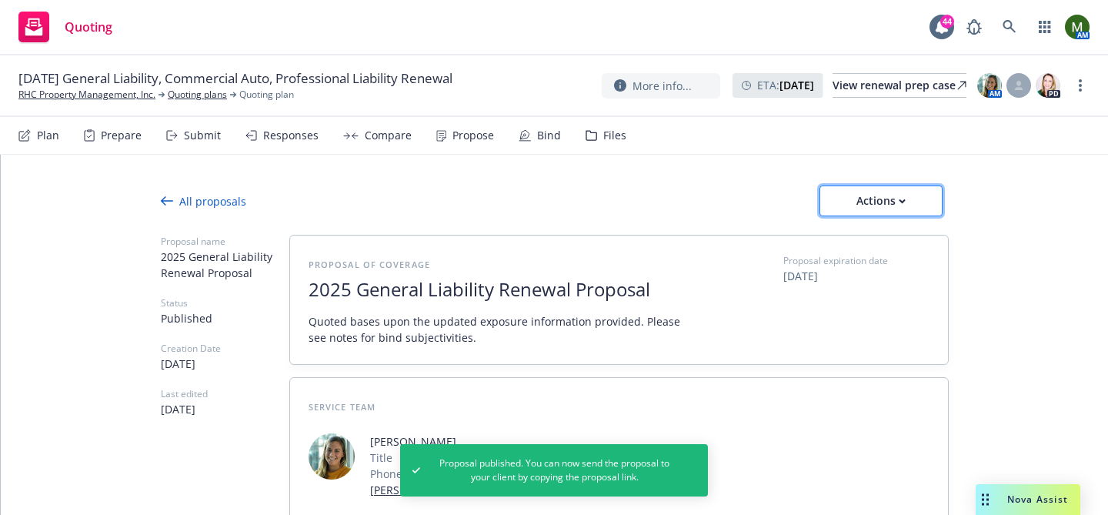
click at [849, 202] on div "Actions" at bounding box center [881, 200] width 72 height 29
click at [864, 265] on span "See client view" at bounding box center [876, 271] width 113 height 15
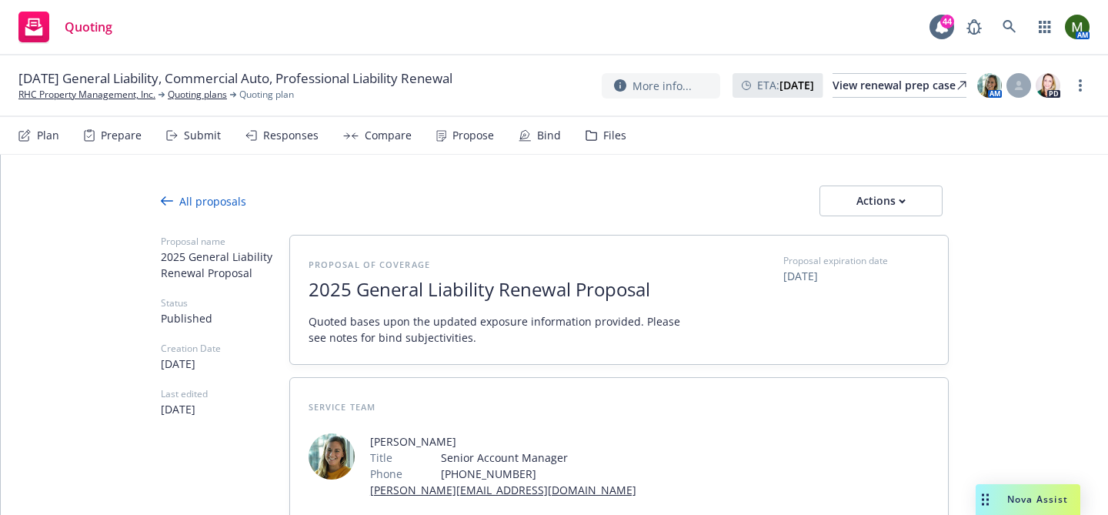
type textarea "x"
click at [533, 144] on div "Bind" at bounding box center [540, 135] width 42 height 37
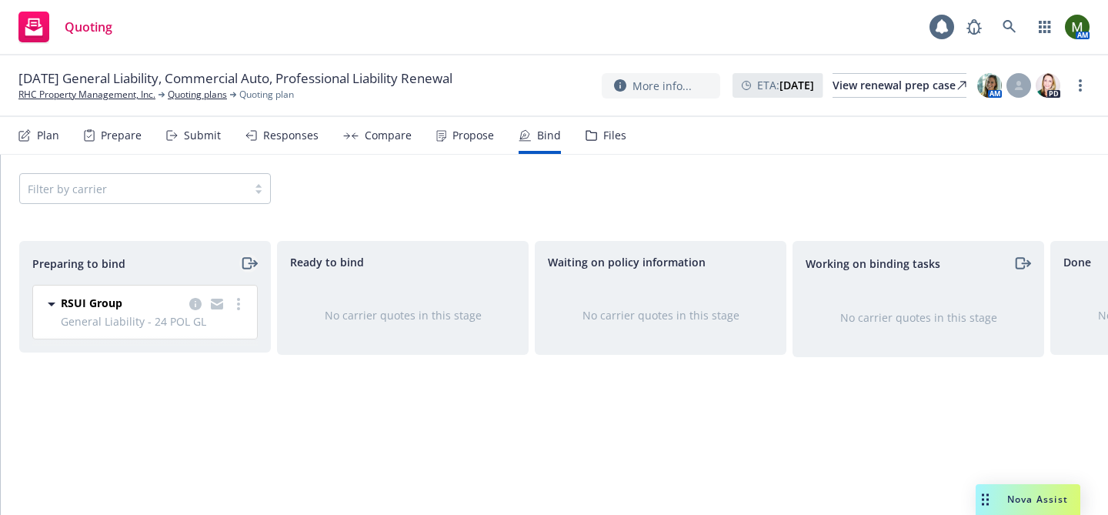
click at [254, 262] on icon "moveRight" at bounding box center [255, 263] width 3 height 5
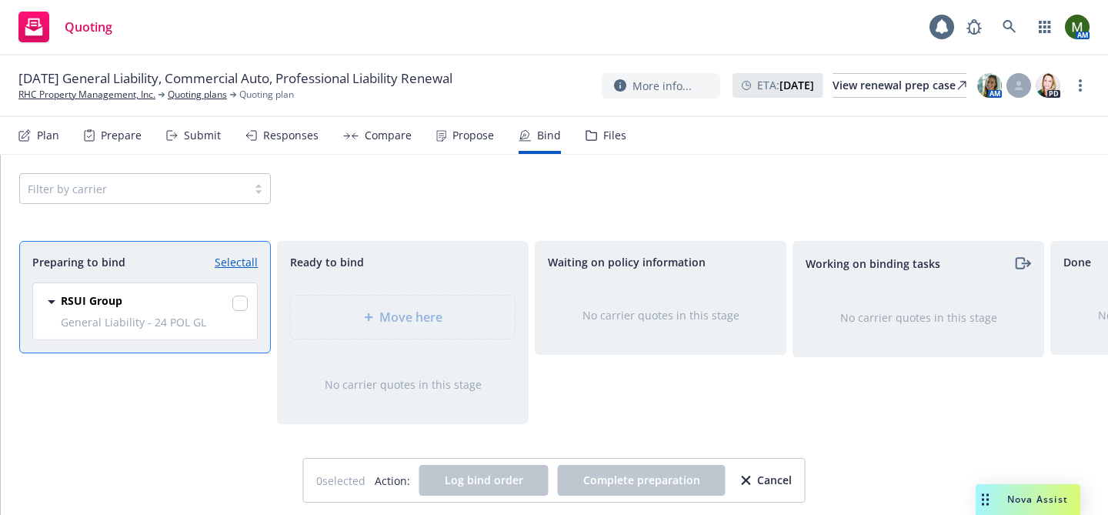
click at [254, 262] on link "Select all" at bounding box center [236, 262] width 43 height 16
checkbox input "true"
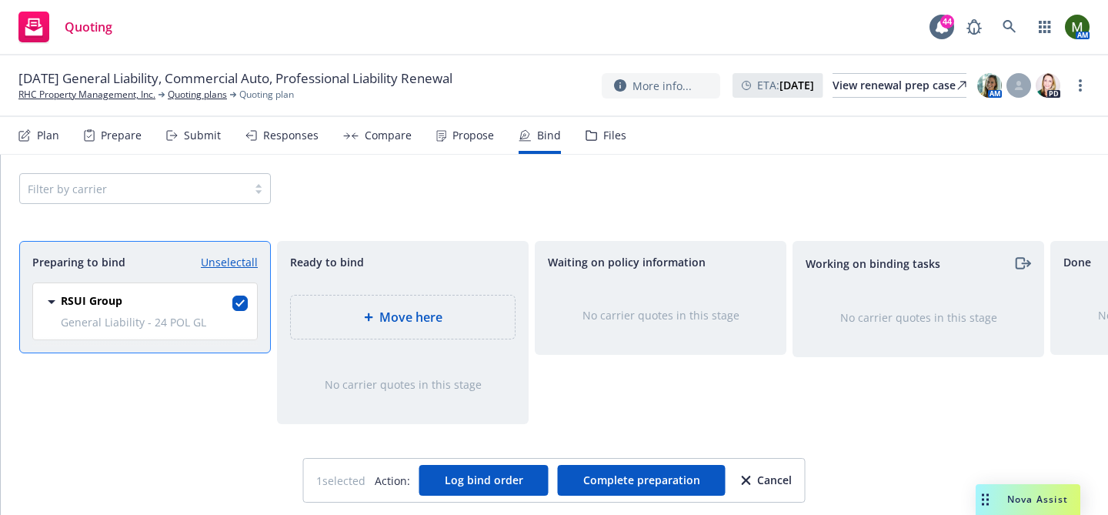
click at [361, 305] on div "Move here" at bounding box center [403, 316] width 224 height 43
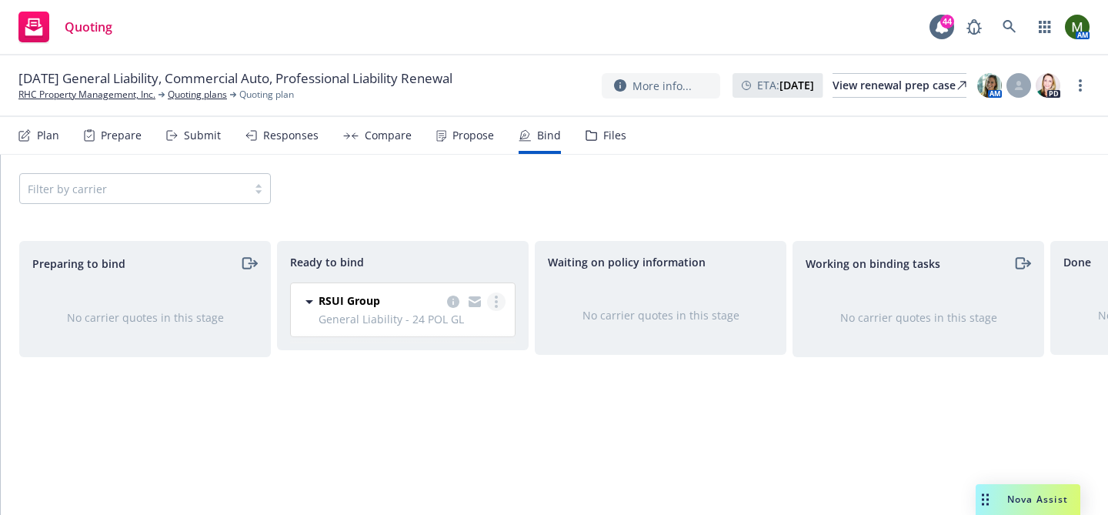
click at [503, 303] on link "more" at bounding box center [496, 301] width 18 height 18
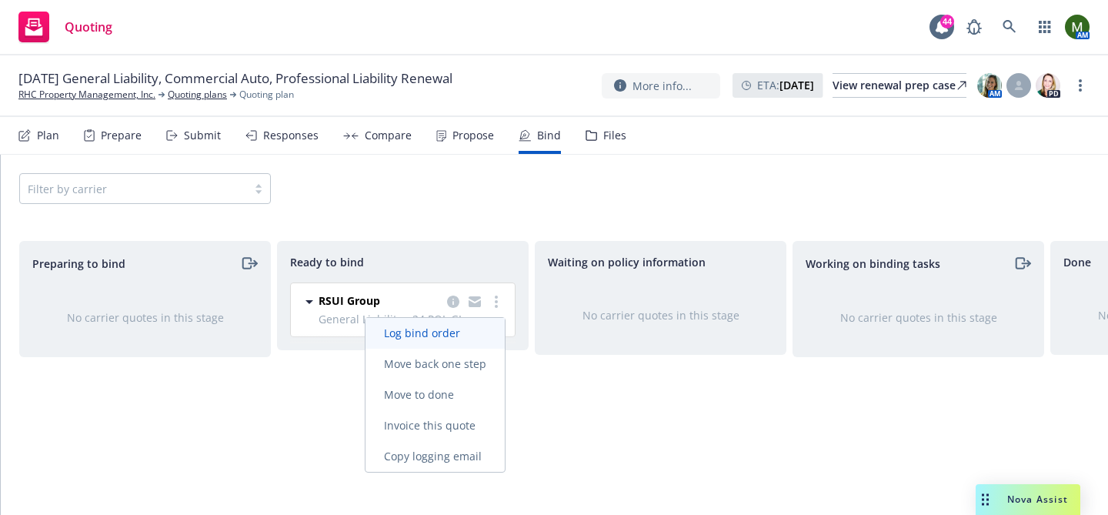
click at [454, 333] on span "Log bind order" at bounding box center [421, 332] width 113 height 15
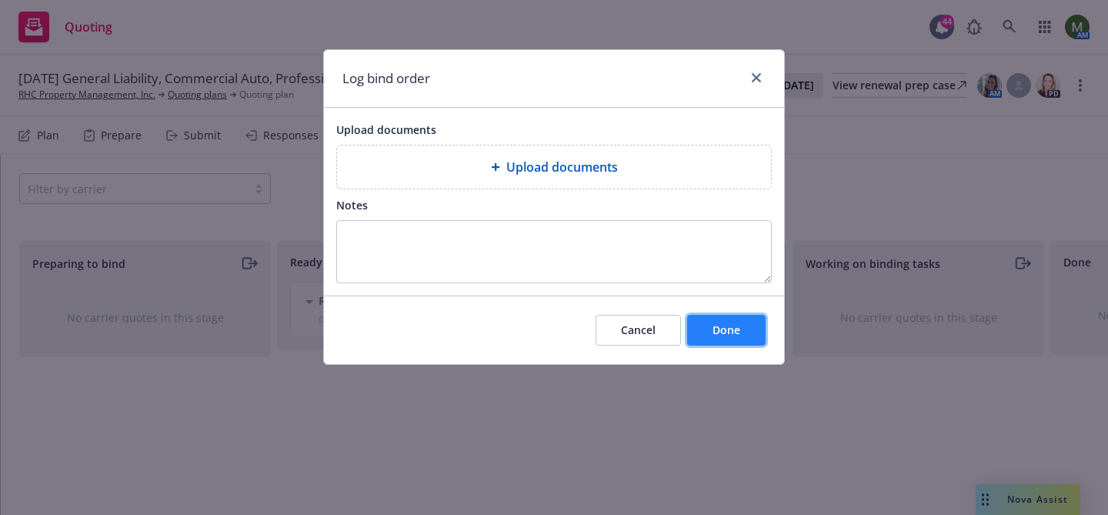
click at [749, 342] on button "Done" at bounding box center [726, 330] width 78 height 31
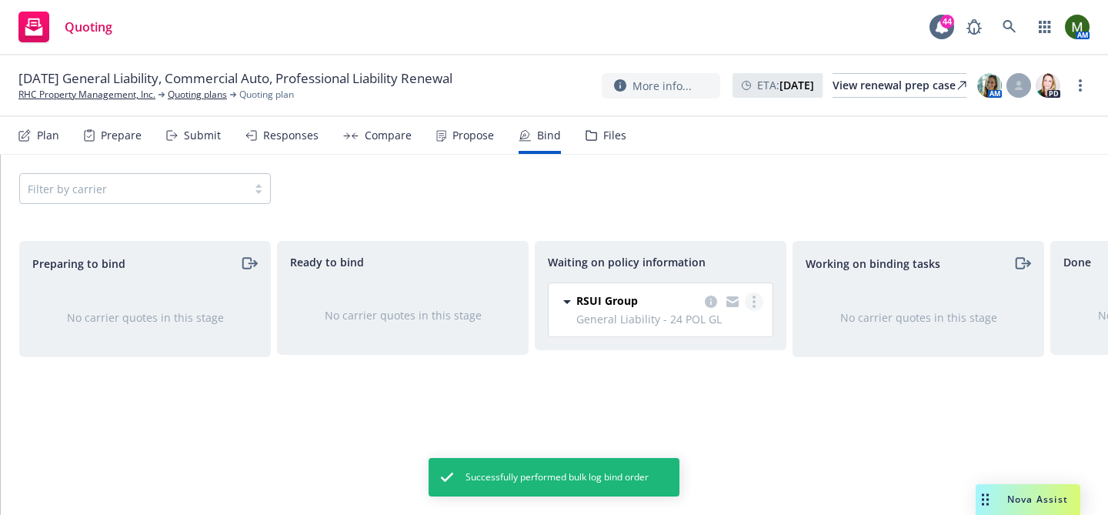
click at [753, 308] on link "more" at bounding box center [754, 301] width 18 height 18
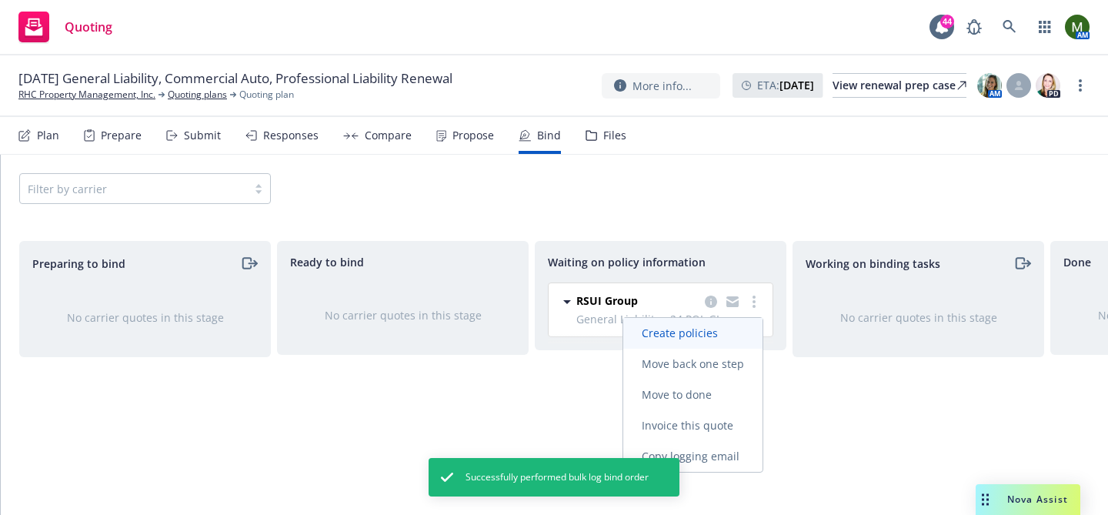
click at [716, 332] on span "Create policies" at bounding box center [679, 332] width 113 height 15
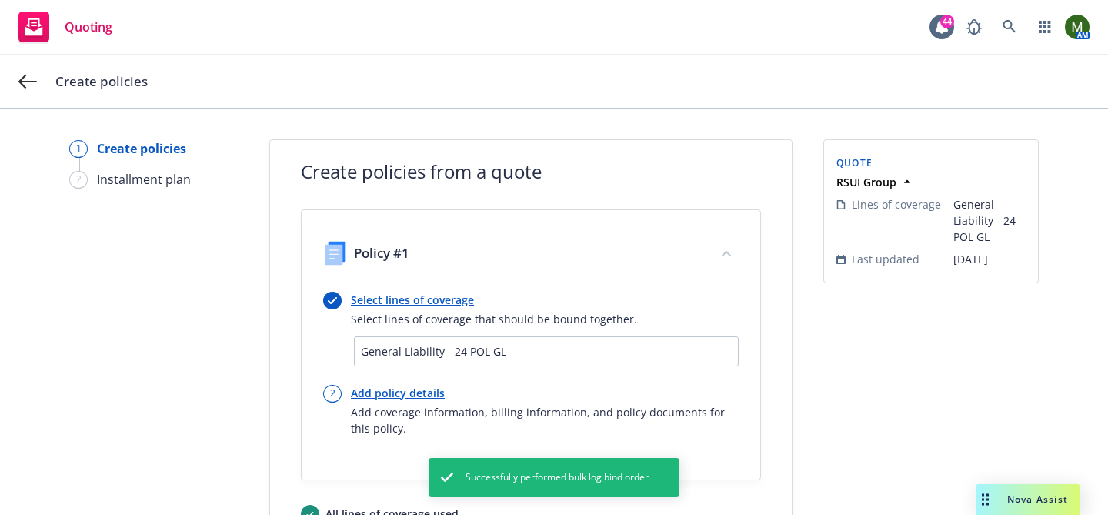
click at [399, 388] on link "Add policy details" at bounding box center [545, 393] width 388 height 16
select select "12"
select select "CA"
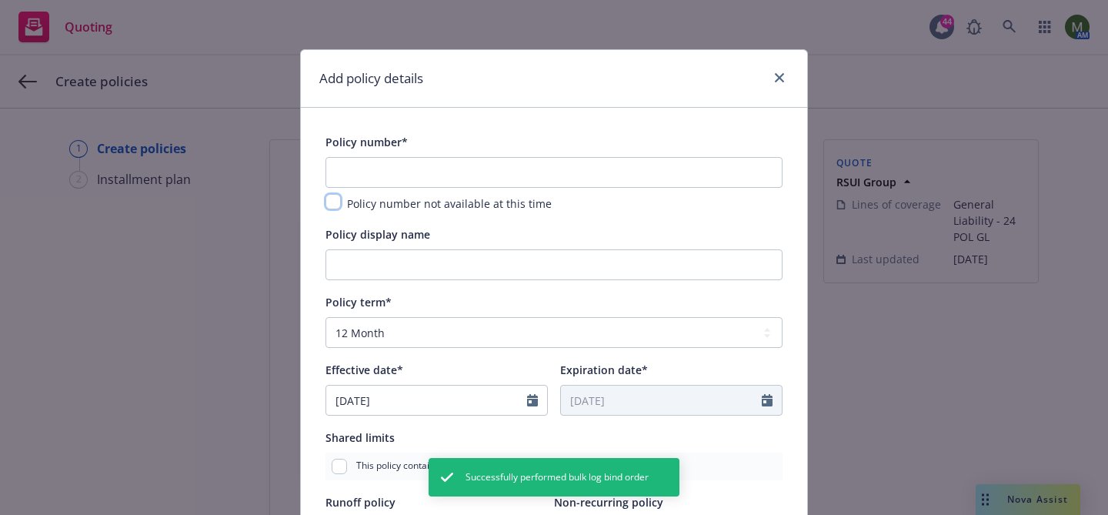
click at [332, 205] on input "checkbox" at bounding box center [332, 201] width 15 height 15
checkbox input "true"
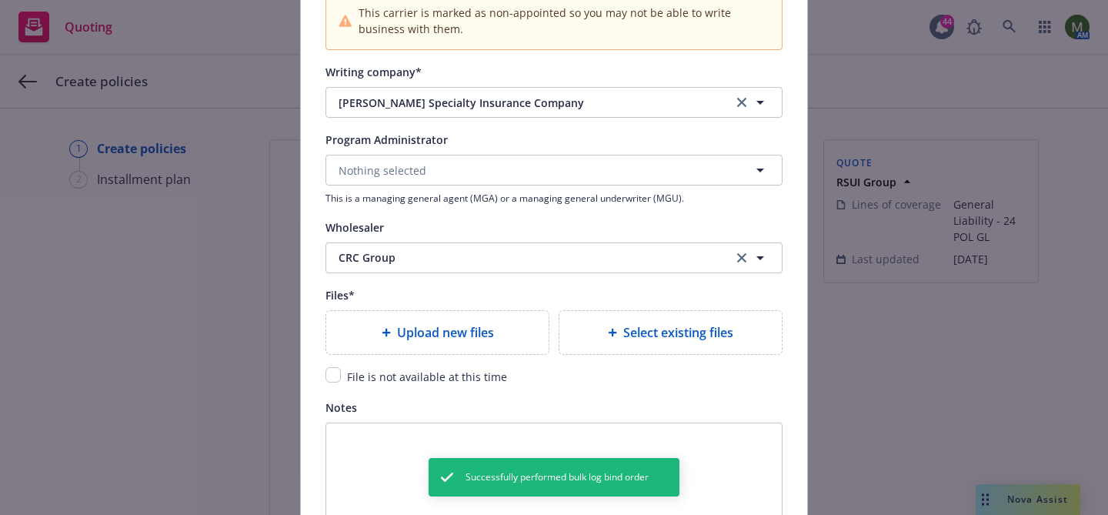
scroll to position [1818, 0]
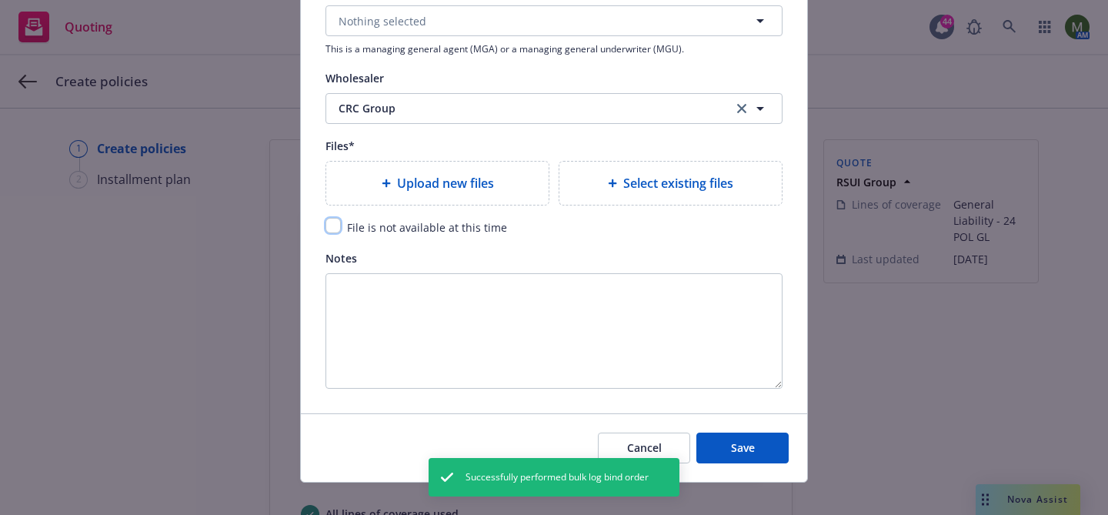
click at [333, 229] on input "checkbox" at bounding box center [332, 225] width 15 height 15
checkbox input "true"
click at [725, 449] on button "Save" at bounding box center [742, 447] width 92 height 31
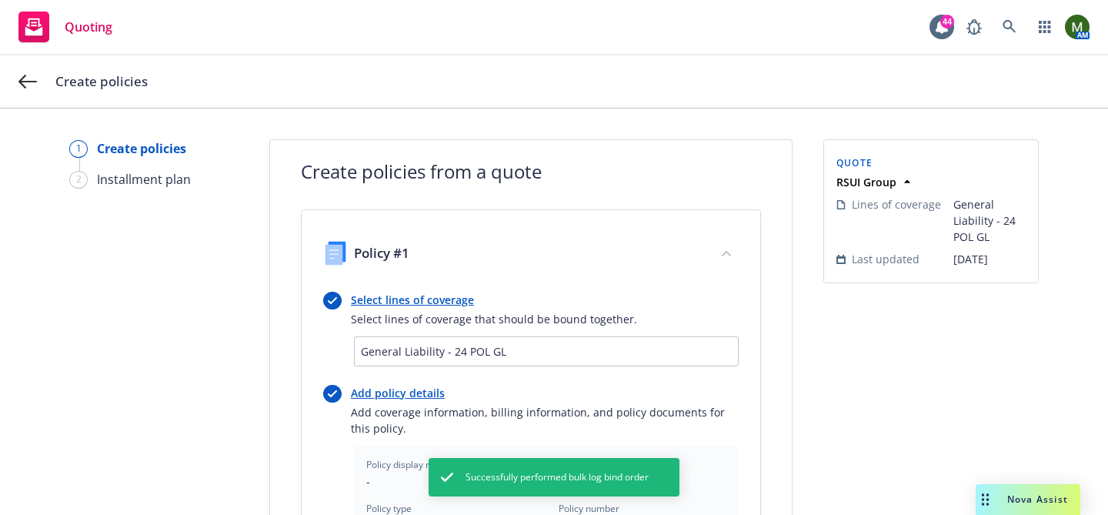
scroll to position [565, 0]
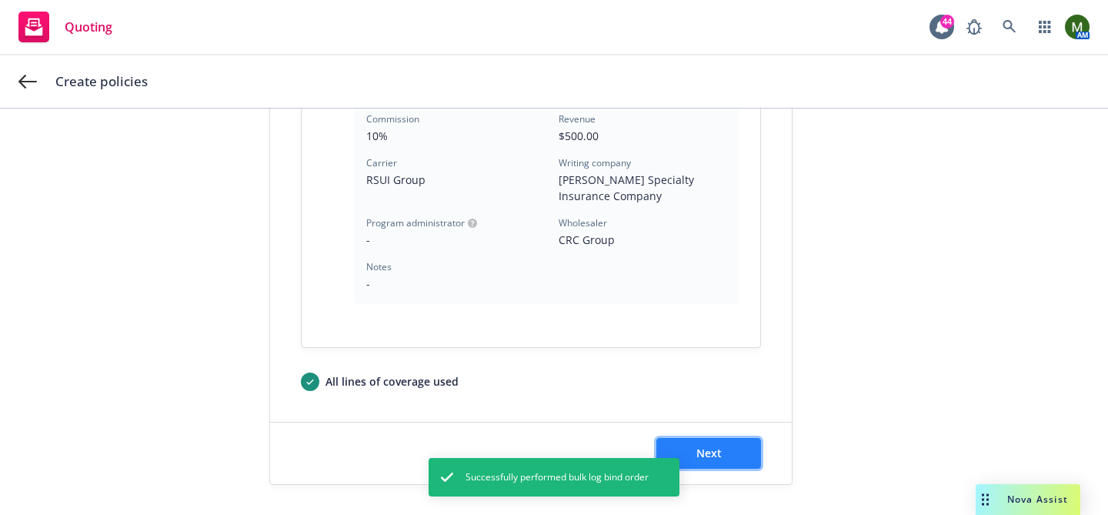
click at [716, 438] on button "Next" at bounding box center [708, 453] width 105 height 31
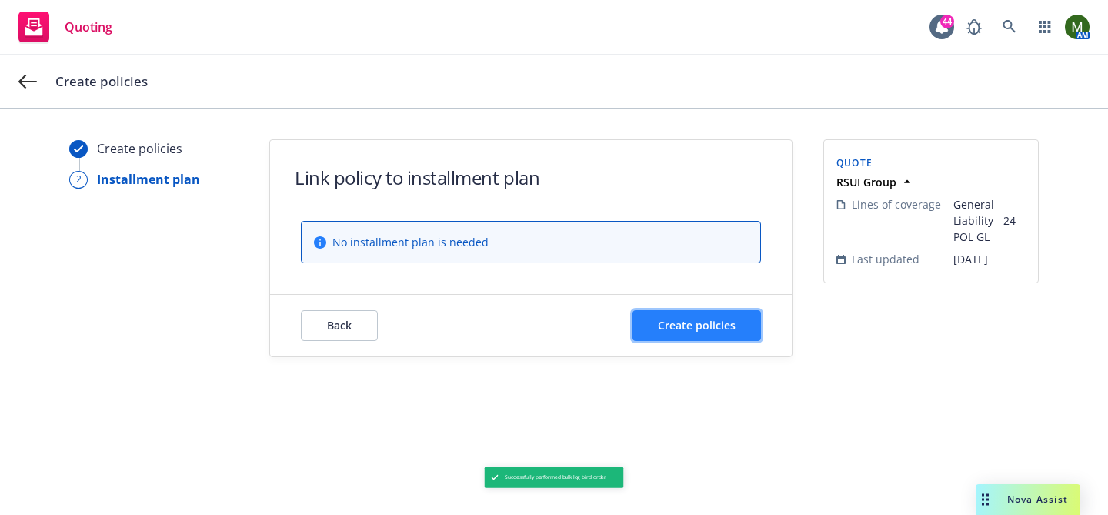
click at [745, 334] on button "Create policies" at bounding box center [696, 325] width 128 height 31
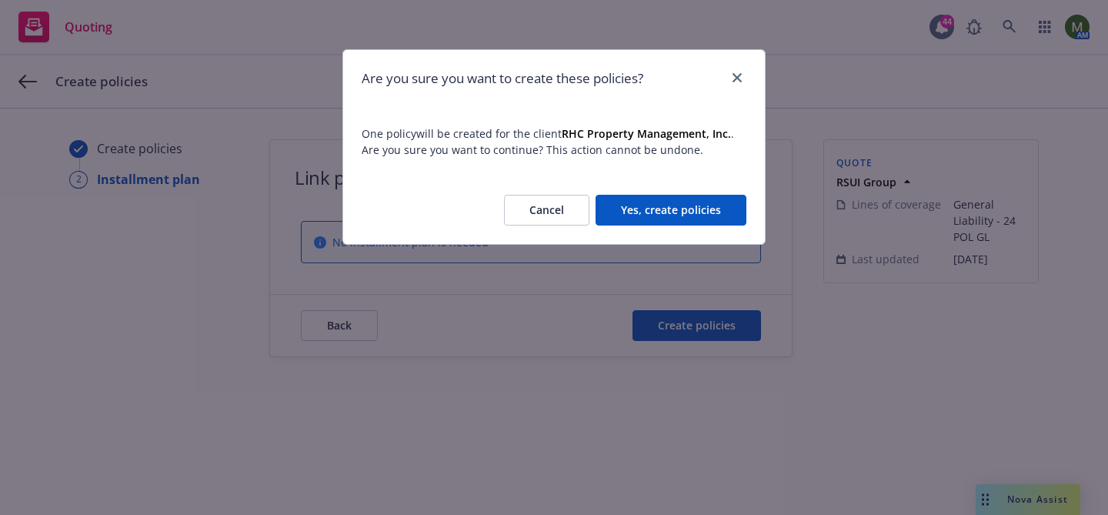
click at [718, 219] on button "Yes, create policies" at bounding box center [671, 210] width 151 height 31
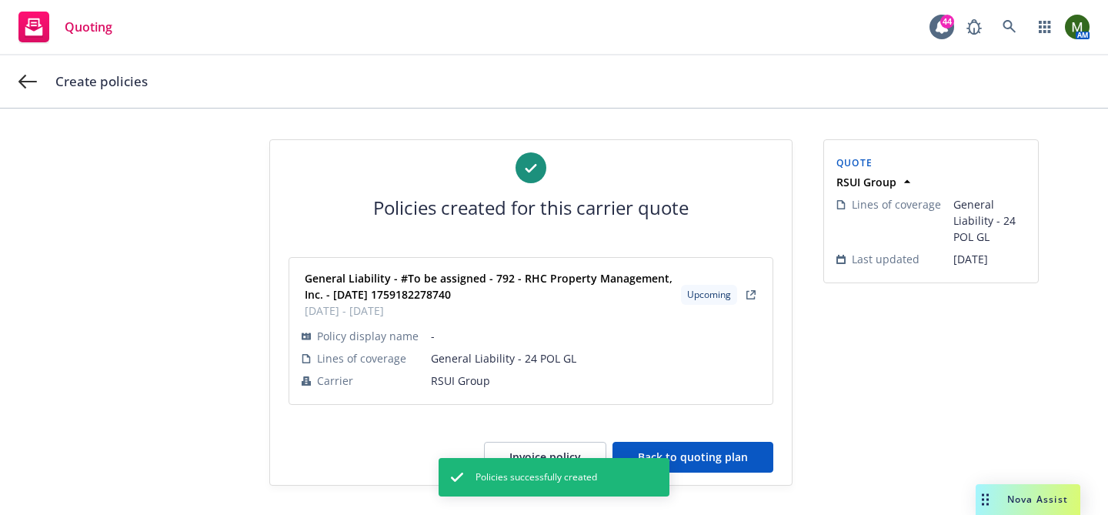
click at [699, 446] on button "Back to quoting plan" at bounding box center [692, 457] width 161 height 31
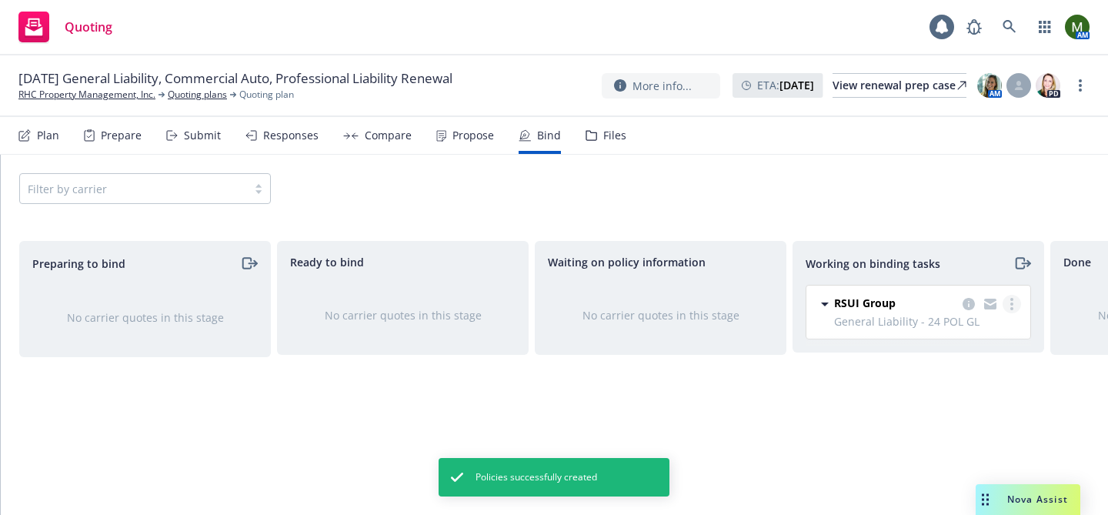
click at [1010, 299] on circle "more" at bounding box center [1011, 299] width 3 height 3
click at [938, 362] on span "Move to done" at bounding box center [934, 366] width 107 height 15
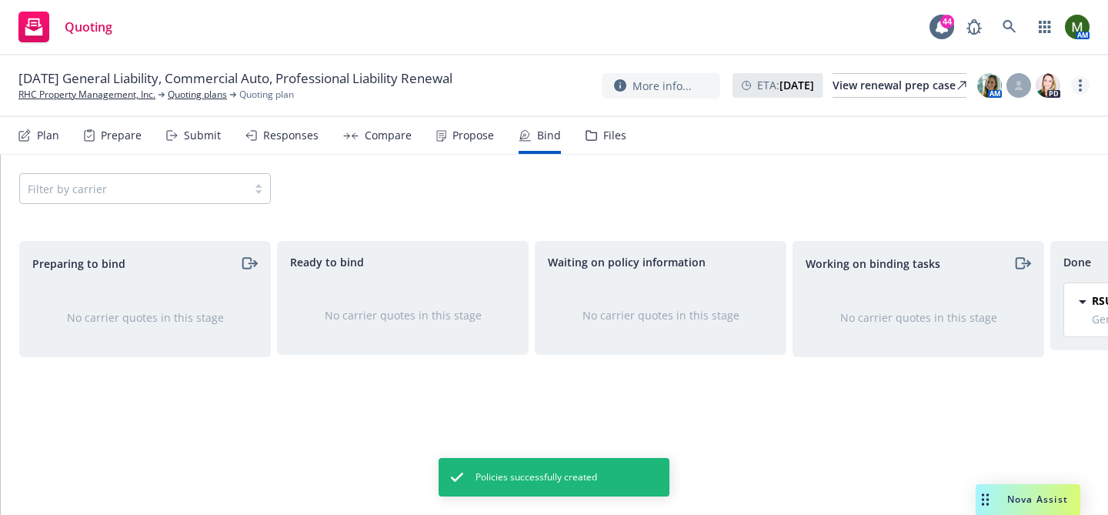
click at [1080, 90] on circle "more" at bounding box center [1080, 89] width 3 height 3
click at [993, 242] on link "Archive quoting plan" at bounding box center [1003, 240] width 172 height 31
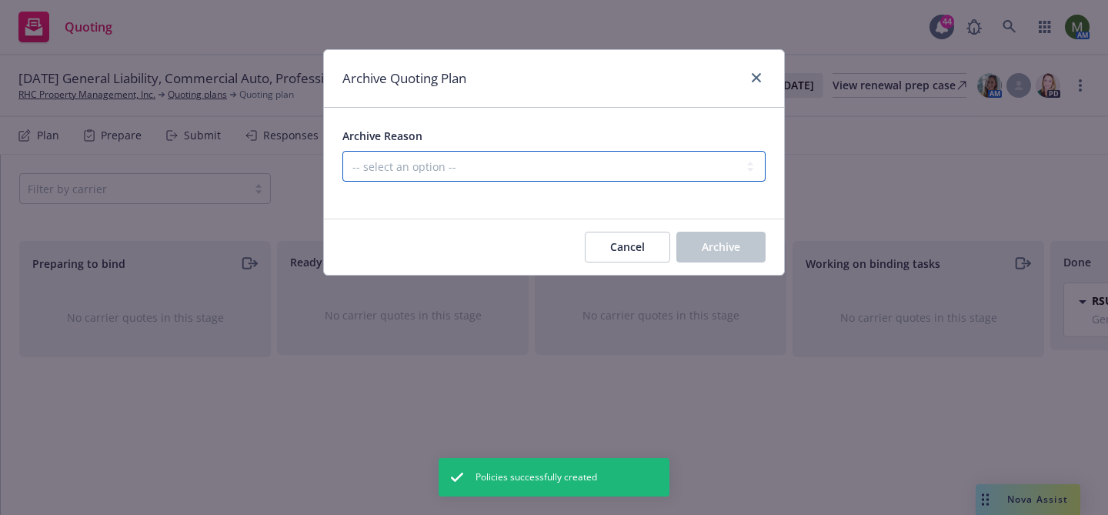
click at [729, 172] on select "-- select an option -- All policies in this renewal plan are auto-renewed Creat…" at bounding box center [553, 166] width 423 height 31
select select "ARCHIVED_RENEWAL_COMPLETED"
click at [342, 151] on select "-- select an option -- All policies in this renewal plan are auto-renewed Creat…" at bounding box center [553, 166] width 423 height 31
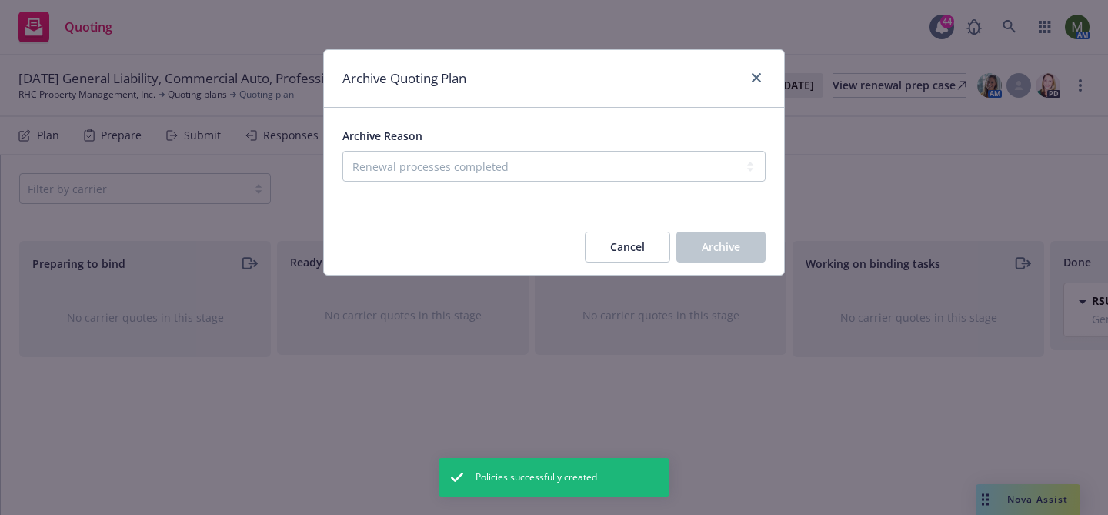
click at [716, 262] on div "Cancel Archive" at bounding box center [554, 246] width 460 height 55
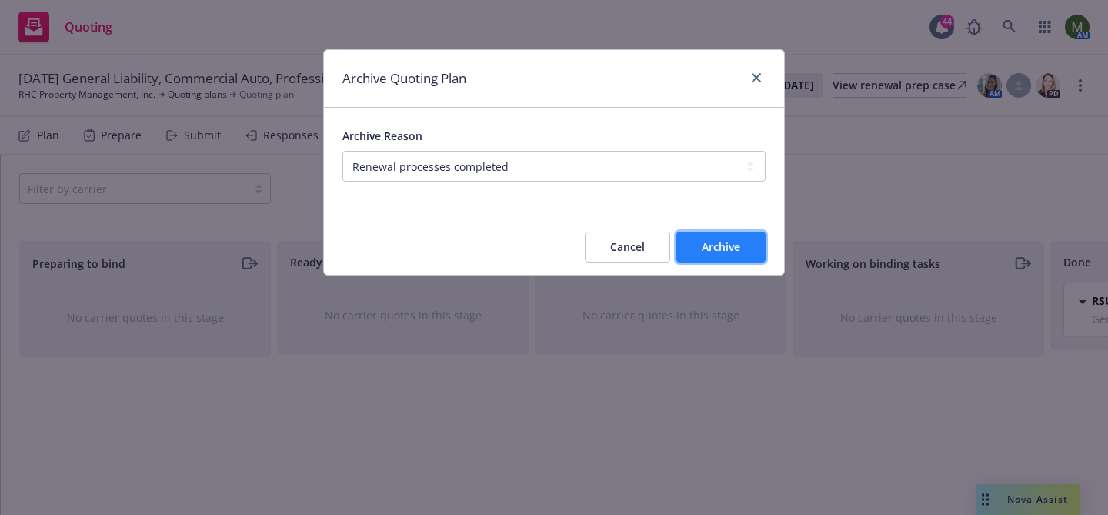
click at [717, 251] on span "Archive" at bounding box center [721, 246] width 38 height 15
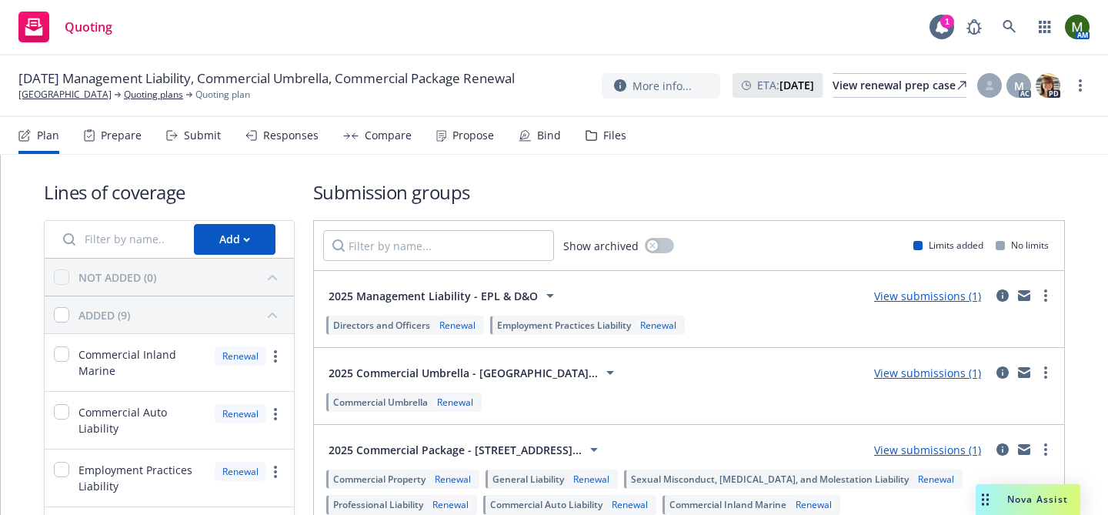
click at [519, 129] on icon at bounding box center [525, 135] width 12 height 12
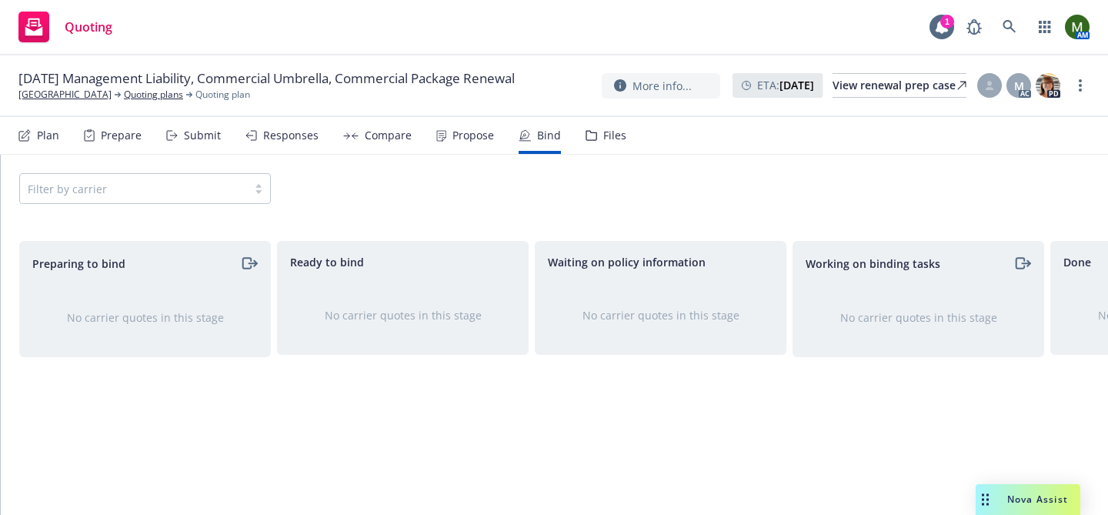
click at [285, 141] on div "Responses" at bounding box center [290, 135] width 55 height 12
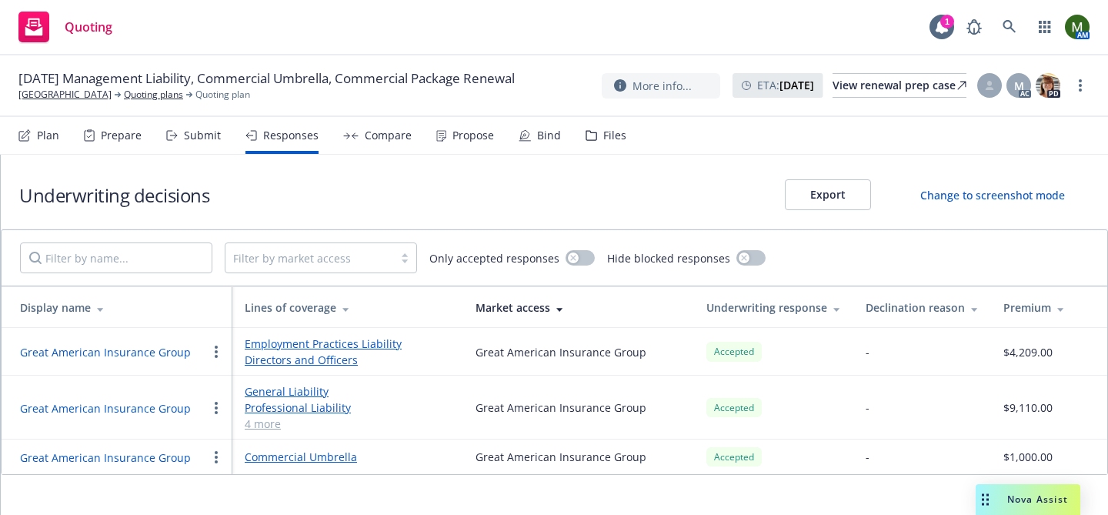
click at [452, 150] on div "Propose" at bounding box center [465, 135] width 58 height 37
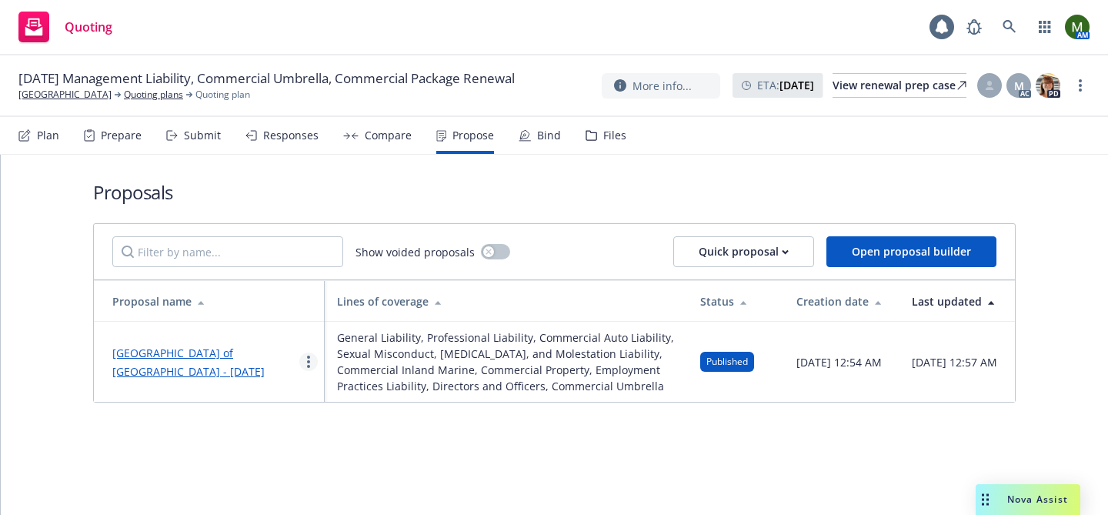
click at [303, 371] on link "more" at bounding box center [308, 361] width 18 height 18
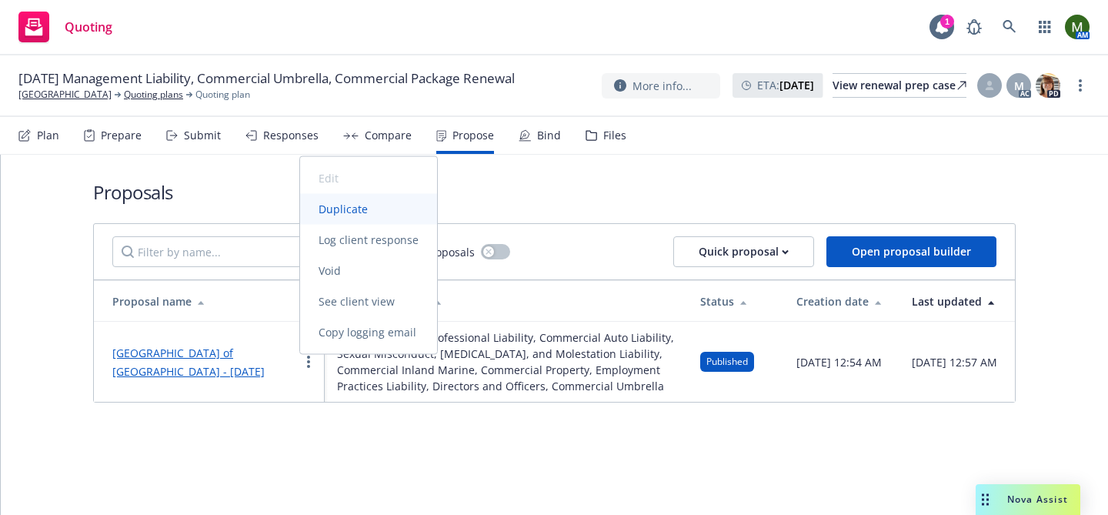
click at [328, 213] on span "Duplicate" at bounding box center [343, 209] width 86 height 15
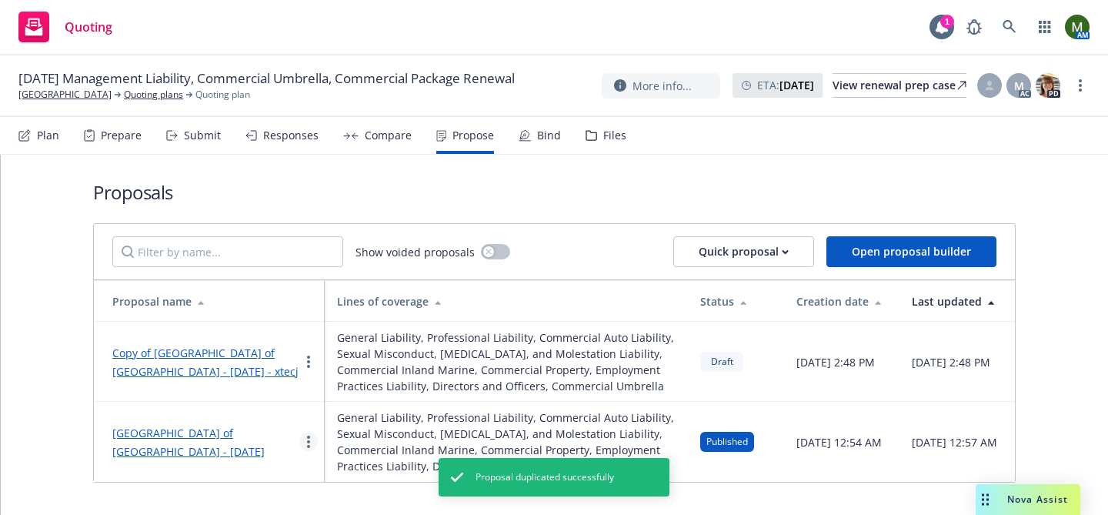
click at [305, 451] on link "more" at bounding box center [308, 441] width 18 height 18
click at [337, 369] on span "Void" at bounding box center [329, 366] width 59 height 15
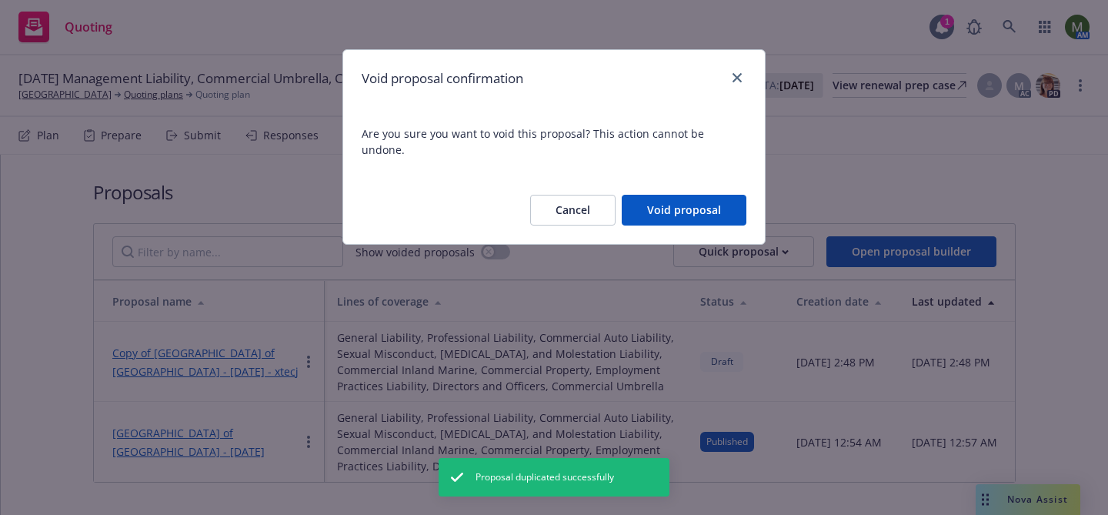
click at [668, 195] on button "Void proposal" at bounding box center [684, 210] width 125 height 31
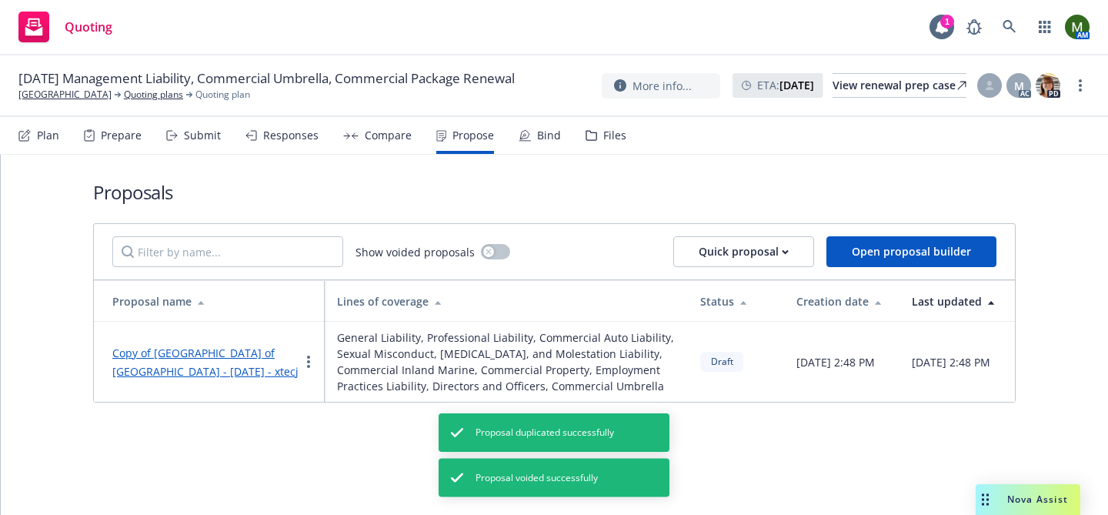
click at [268, 359] on link "Copy of Shakespeare Center of Los Angeles - October 2025 - xtecj" at bounding box center [205, 361] width 186 height 33
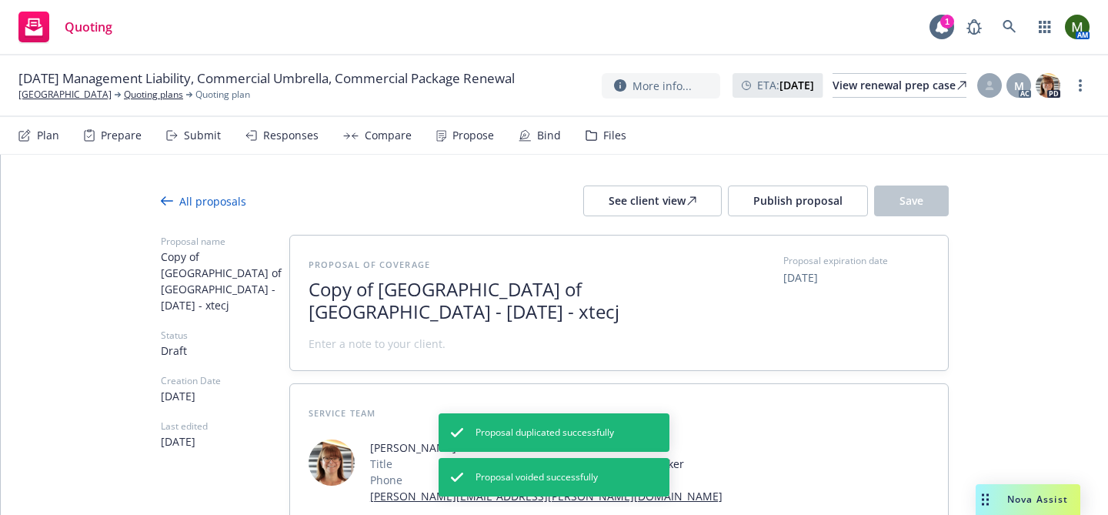
type textarea "x"
drag, startPoint x: 382, startPoint y: 289, endPoint x: 291, endPoint y: 273, distance: 92.1
click at [291, 273] on div "Proposal of coverage Copy of Shakespeare Center of Los Angeles - October 2025 -…" at bounding box center [619, 302] width 658 height 135
drag, startPoint x: 496, startPoint y: 317, endPoint x: 432, endPoint y: 310, distance: 63.5
click at [432, 310] on span "Shakespeare Center of Los Angeles - October 2025 - xtecj" at bounding box center [497, 301] width 377 height 45
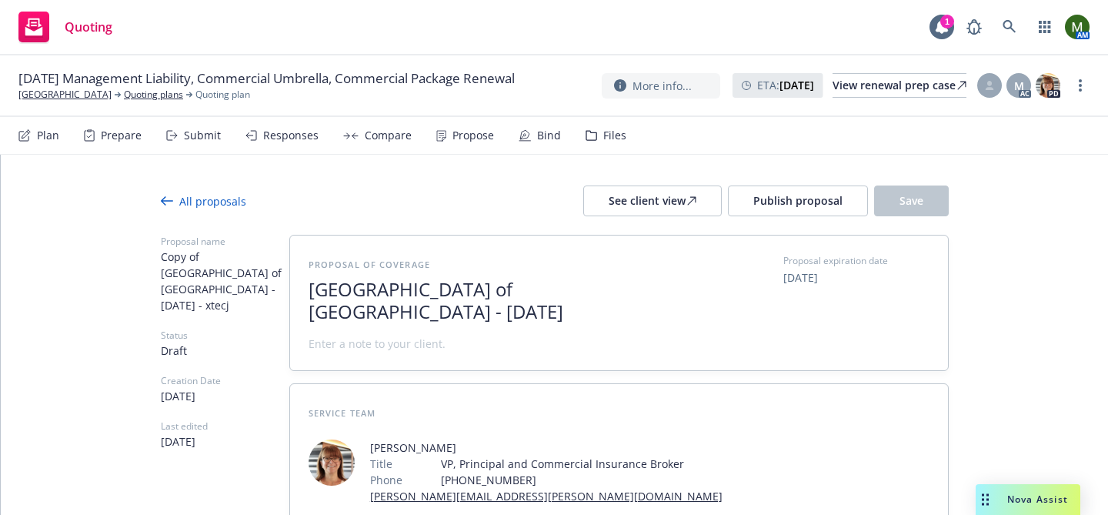
scroll to position [2, 0]
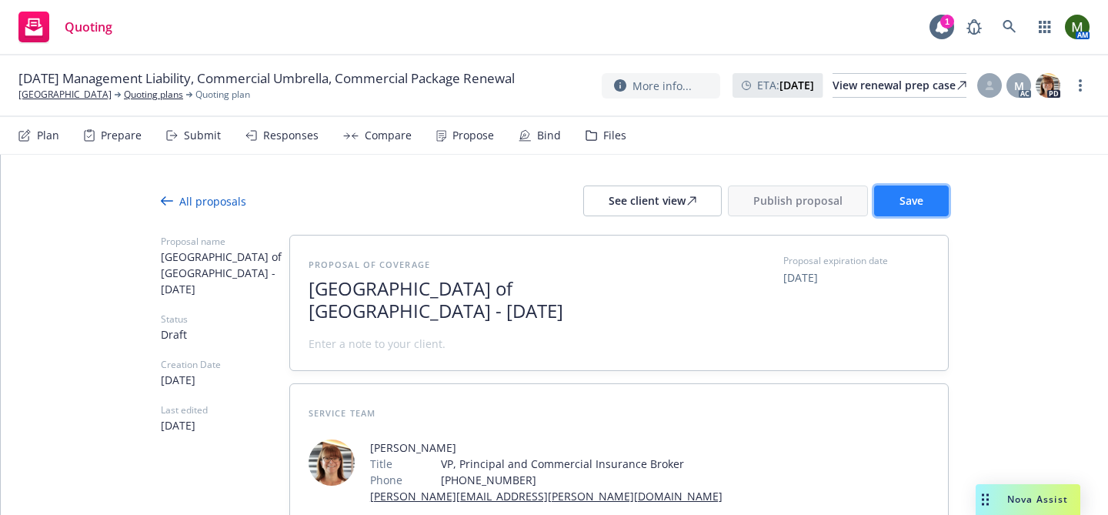
click at [923, 206] on button "Save" at bounding box center [911, 200] width 75 height 31
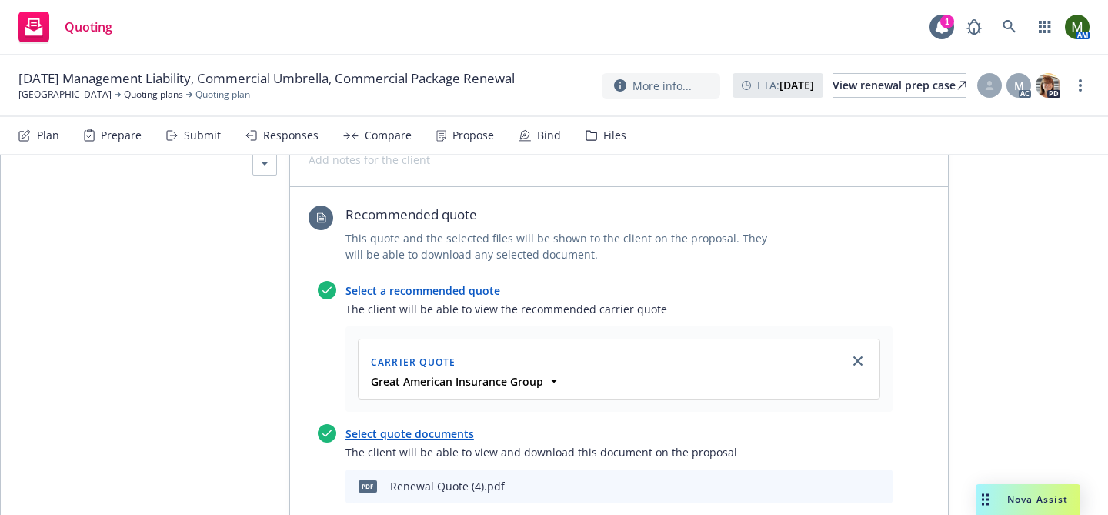
scroll to position [0, 0]
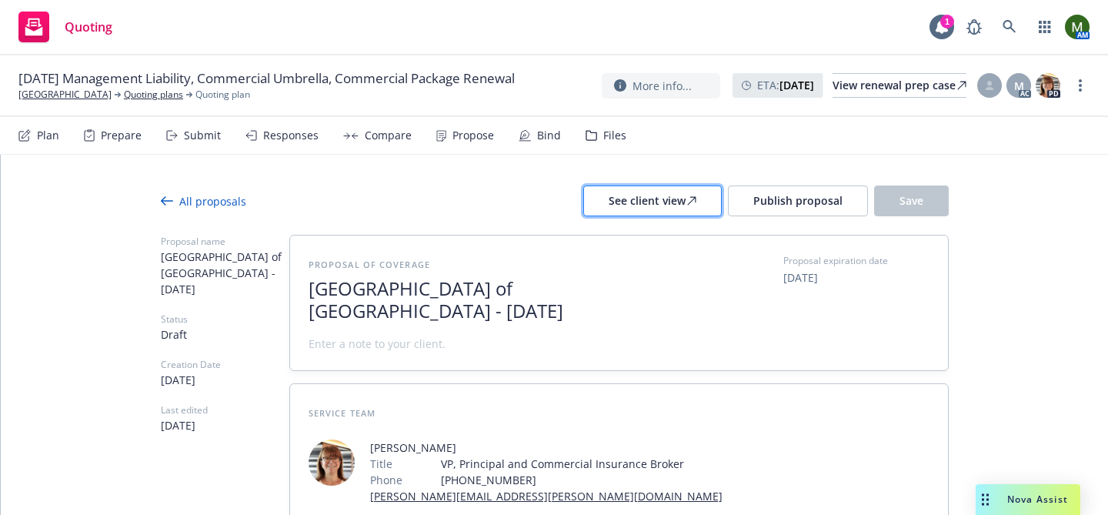
click at [683, 203] on div "See client view" at bounding box center [653, 200] width 88 height 29
type textarea "x"
click at [52, 130] on div "Plan" at bounding box center [48, 135] width 22 height 12
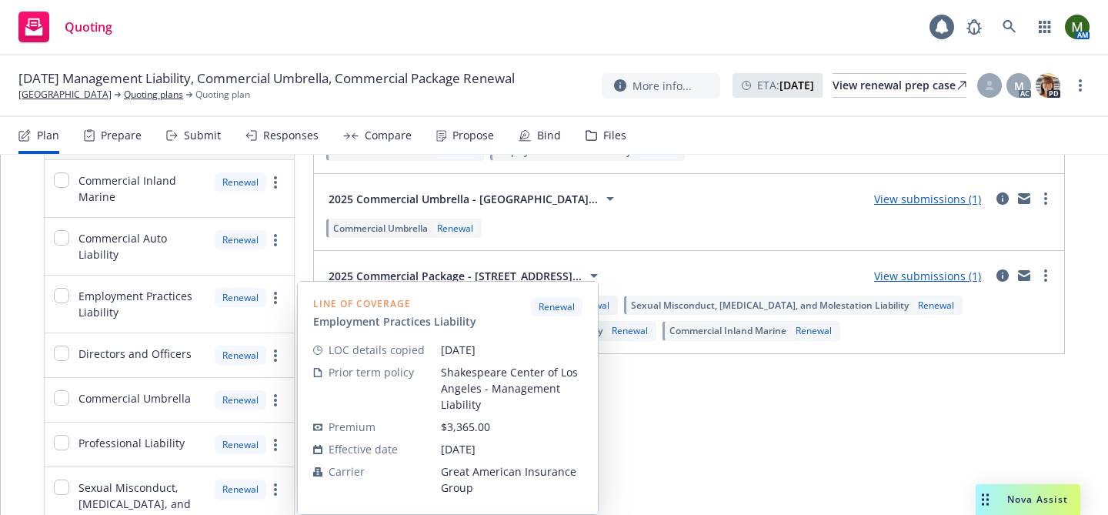
scroll to position [175, 0]
click at [66, 401] on input "checkbox" at bounding box center [61, 396] width 15 height 15
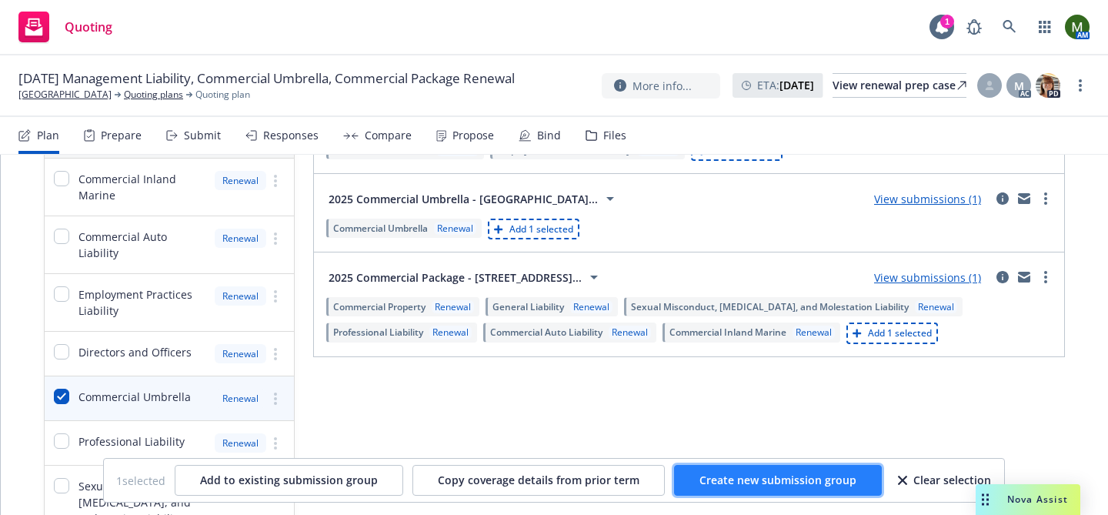
click at [748, 493] on button "Create new submission group" at bounding box center [778, 480] width 208 height 31
checkbox input "false"
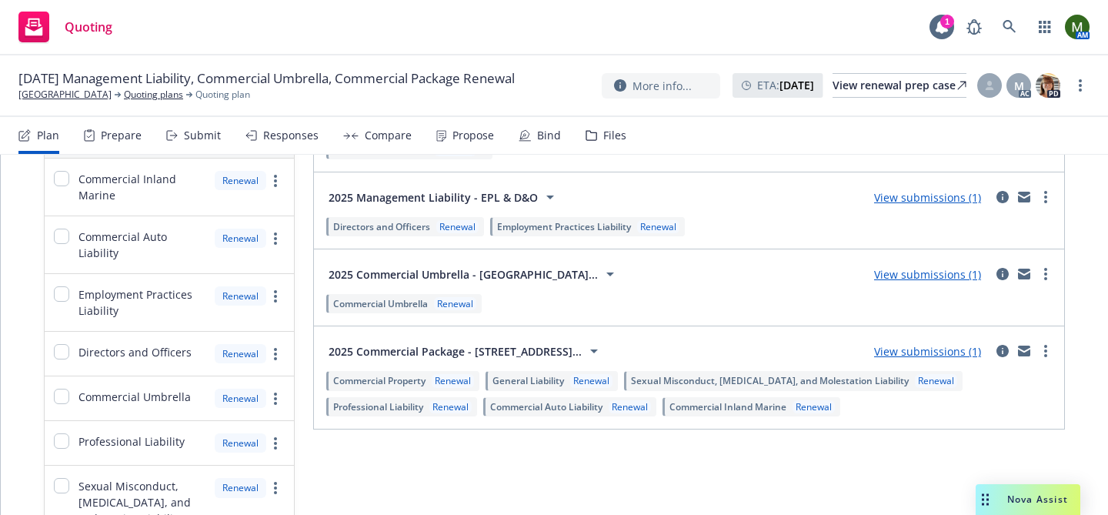
click at [275, 138] on div "Responses" at bounding box center [290, 135] width 55 height 12
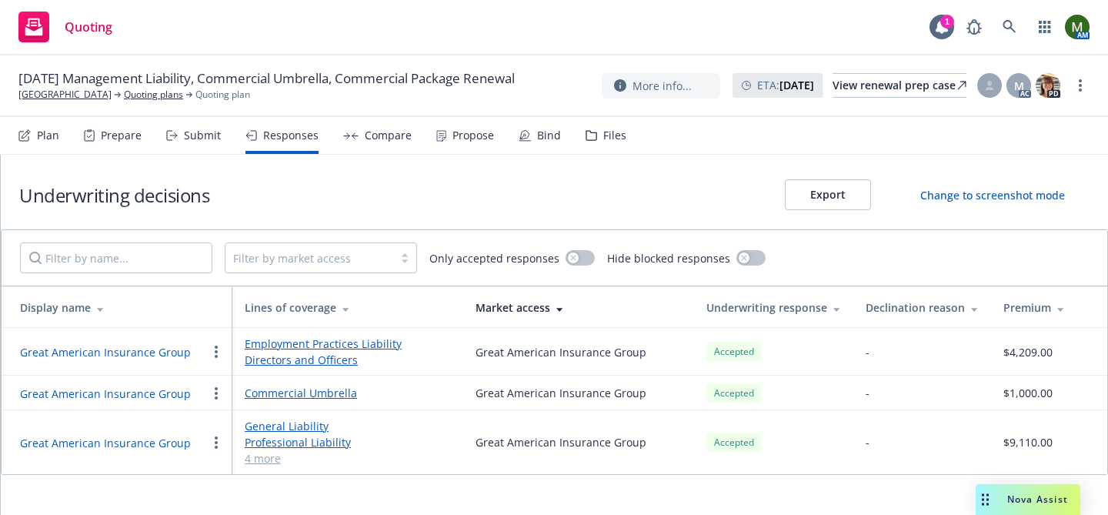
click at [208, 142] on div "Submit" at bounding box center [202, 135] width 37 height 12
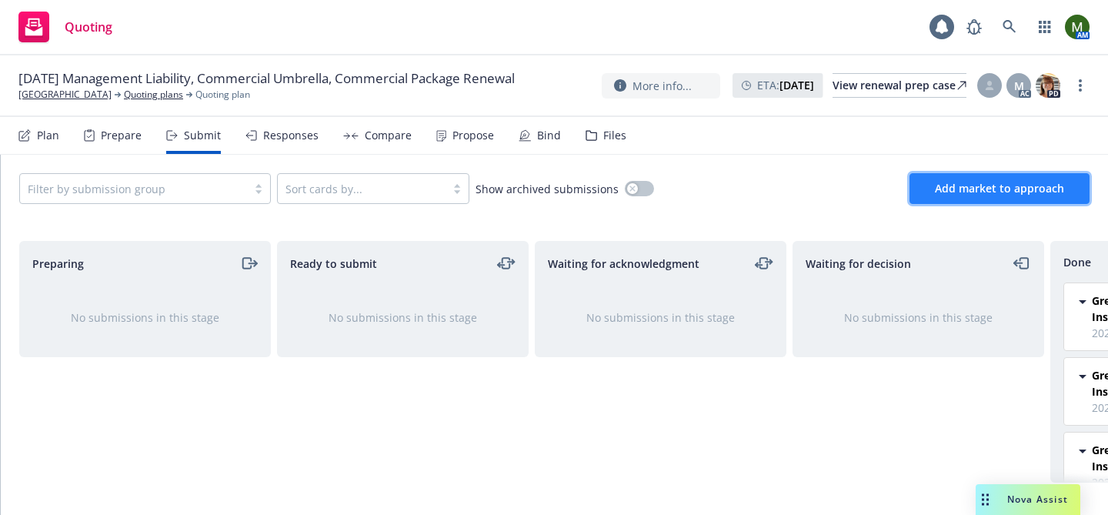
click at [954, 195] on span "Add market to approach" at bounding box center [999, 188] width 129 height 15
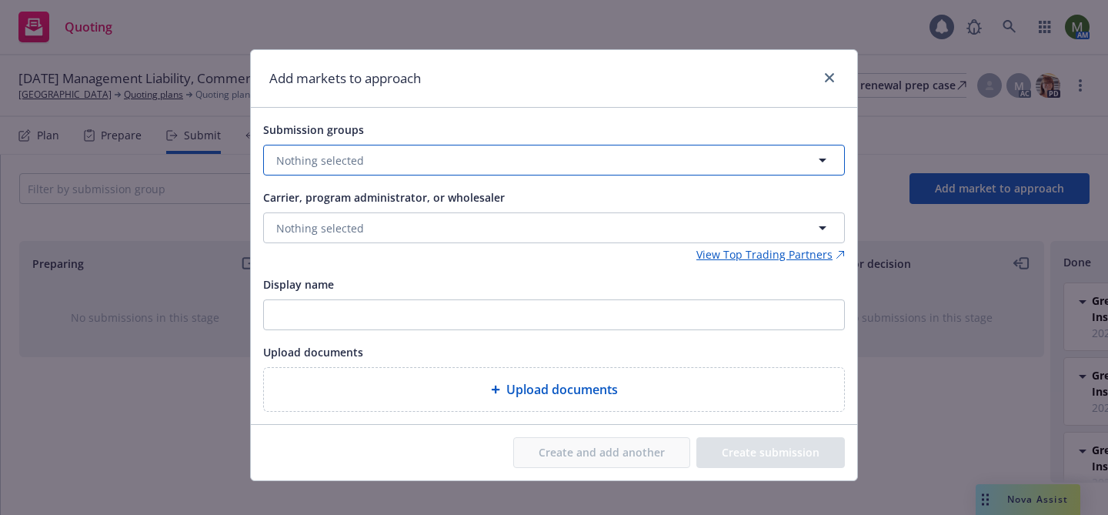
click at [735, 159] on button "Nothing selected" at bounding box center [554, 160] width 582 height 31
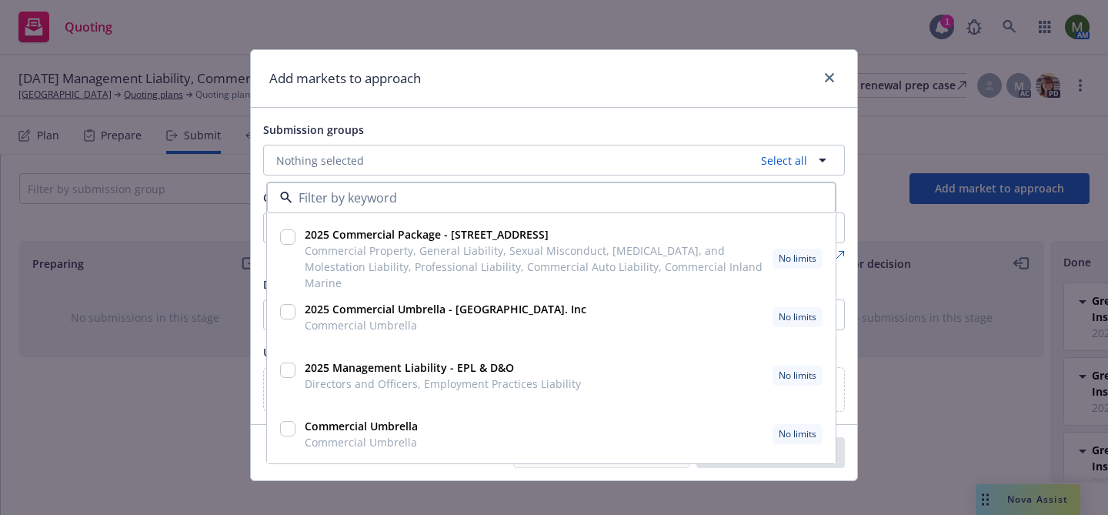
click at [285, 425] on input "checkbox" at bounding box center [287, 428] width 15 height 15
checkbox input "true"
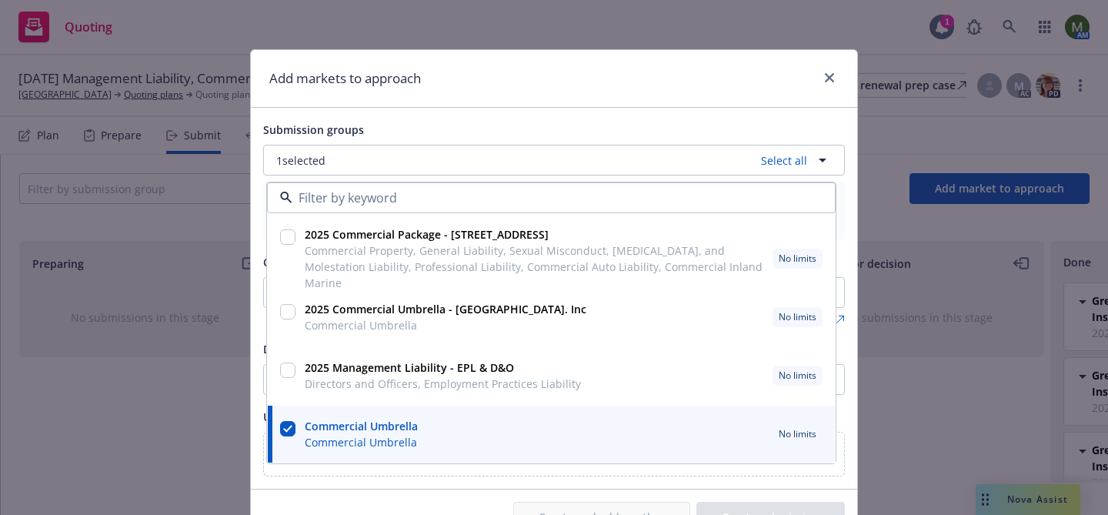
click at [511, 119] on div "Submission groups 1 selected Select all 2025 Commercial Package - 1238 W 1ST ST…" at bounding box center [554, 298] width 606 height 381
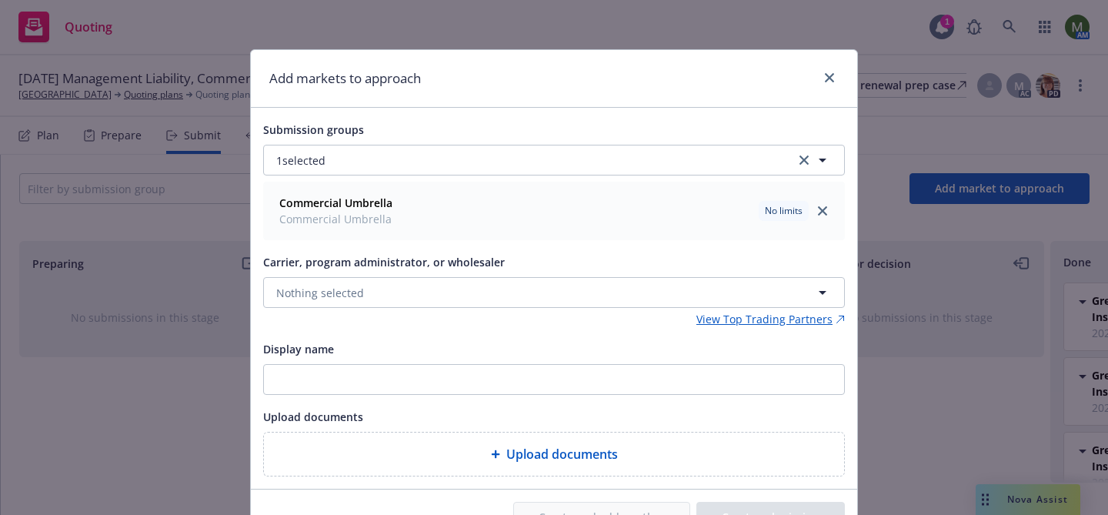
click at [457, 271] on div "Carrier, program administrator, or wholesaler Nothing selected" at bounding box center [554, 279] width 582 height 55
click at [450, 297] on button "Nothing selected" at bounding box center [554, 292] width 582 height 31
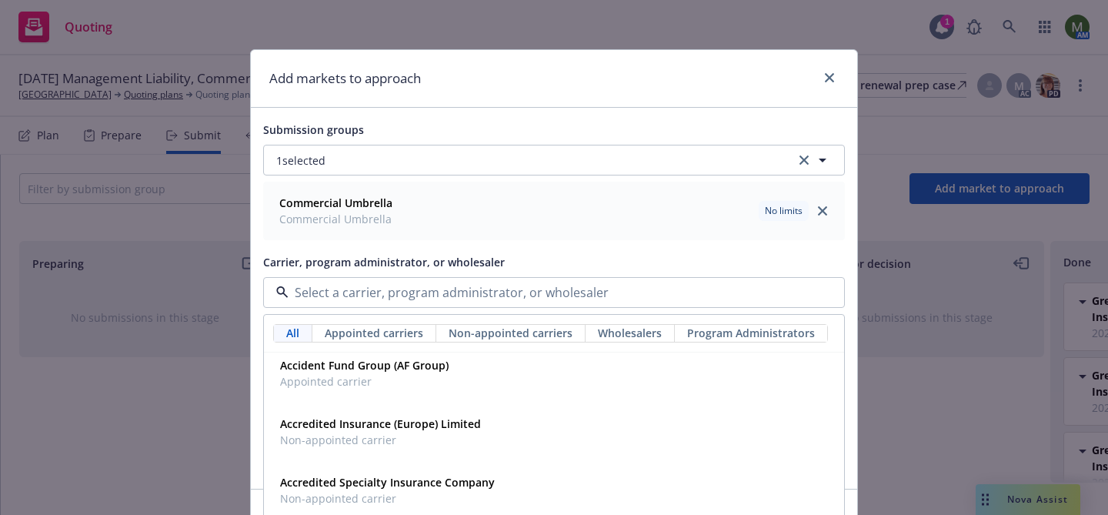
scroll to position [365, 0]
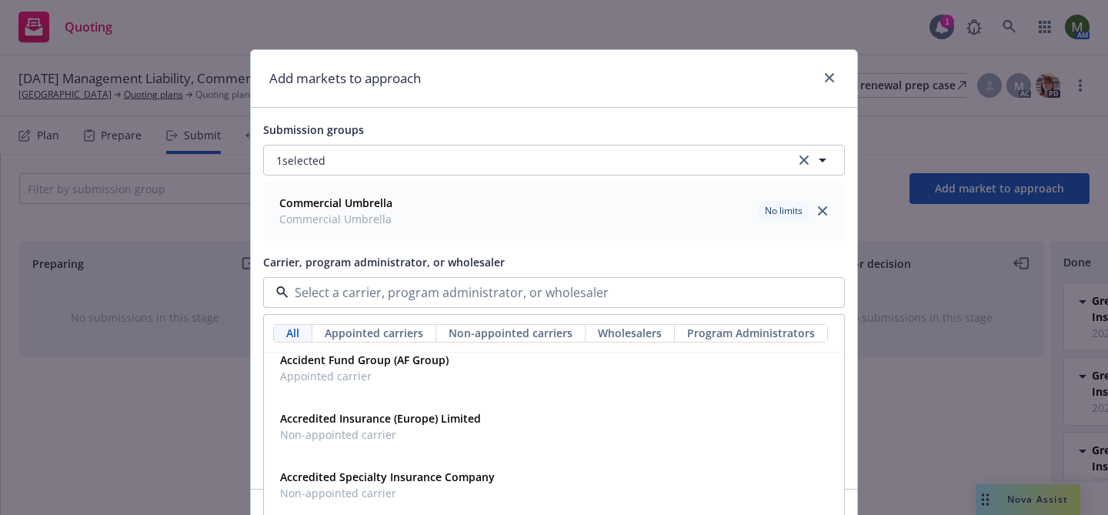
click at [402, 283] on input at bounding box center [551, 292] width 525 height 18
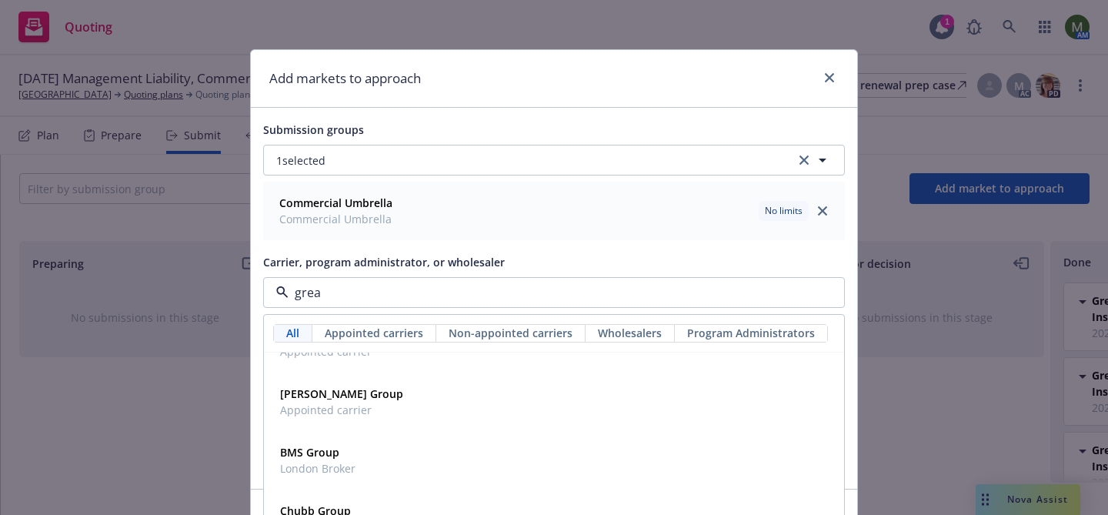
scroll to position [0, 0]
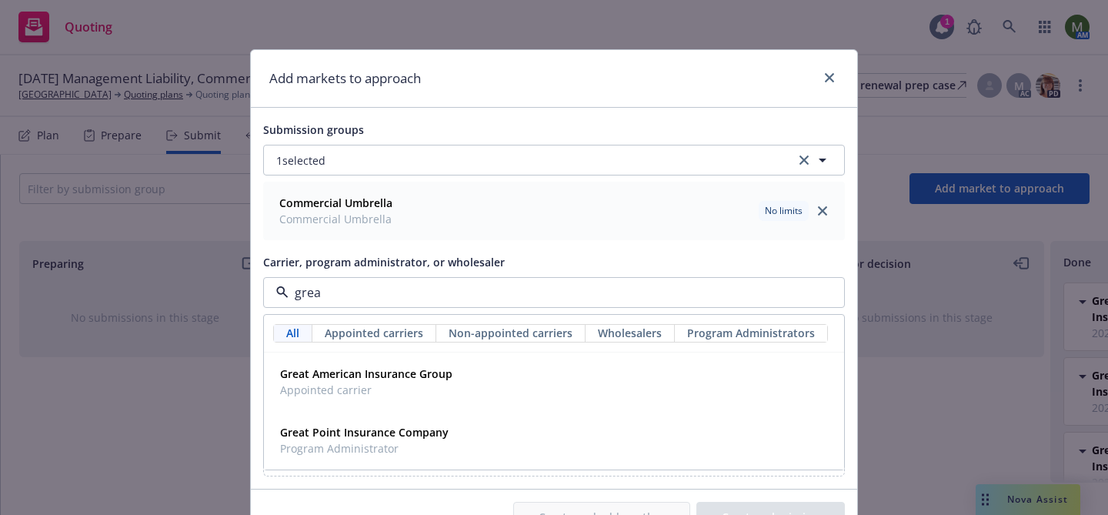
type input "great"
click at [386, 372] on strong "Great American Insurance Group" at bounding box center [366, 373] width 172 height 15
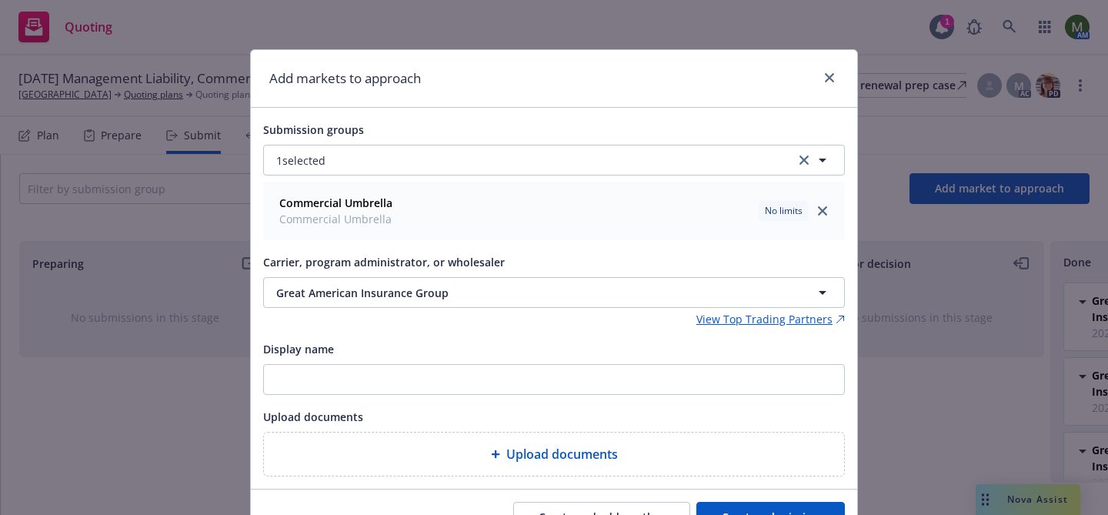
scroll to position [80, 0]
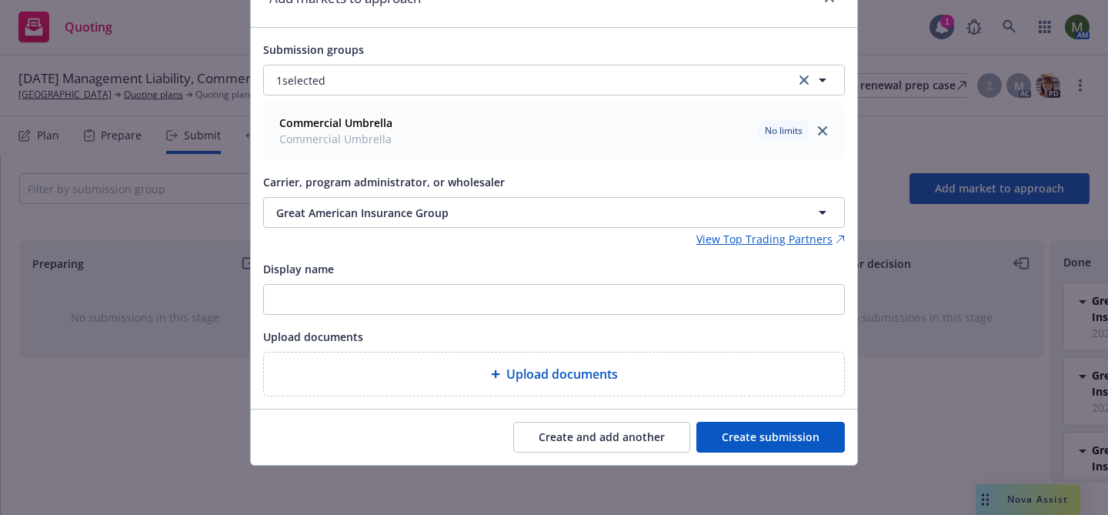
click at [753, 428] on button "Create submission" at bounding box center [770, 437] width 149 height 31
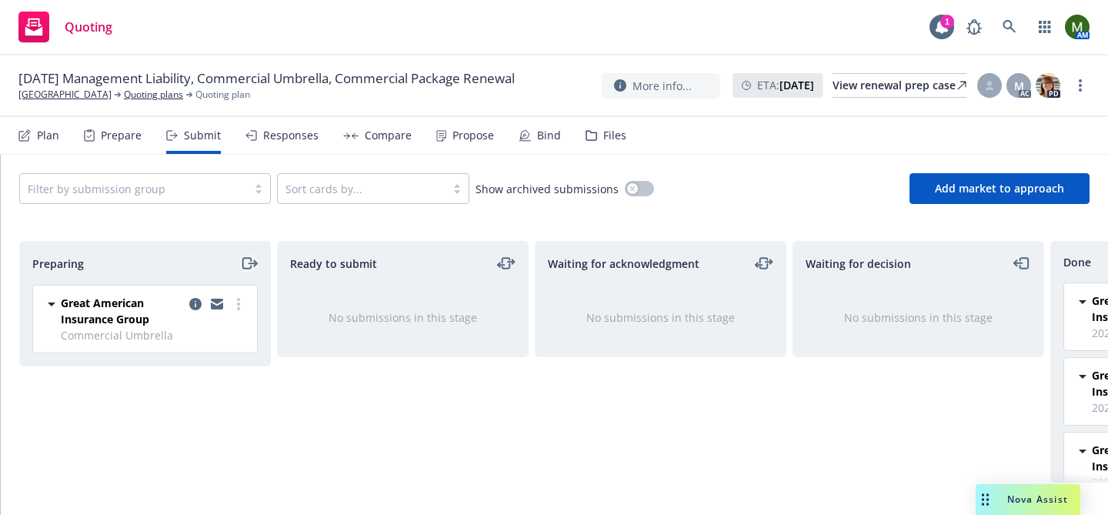
click at [249, 262] on icon "moveRight" at bounding box center [249, 263] width 18 height 18
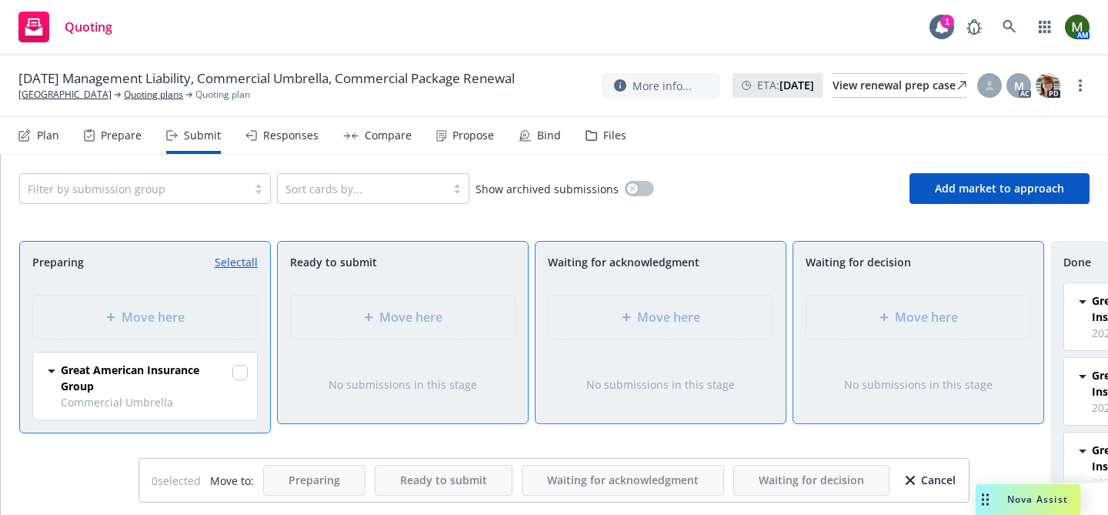
click at [249, 262] on link "Select all" at bounding box center [236, 262] width 43 height 16
checkbox input "true"
click at [949, 312] on span "Move here" at bounding box center [926, 317] width 63 height 18
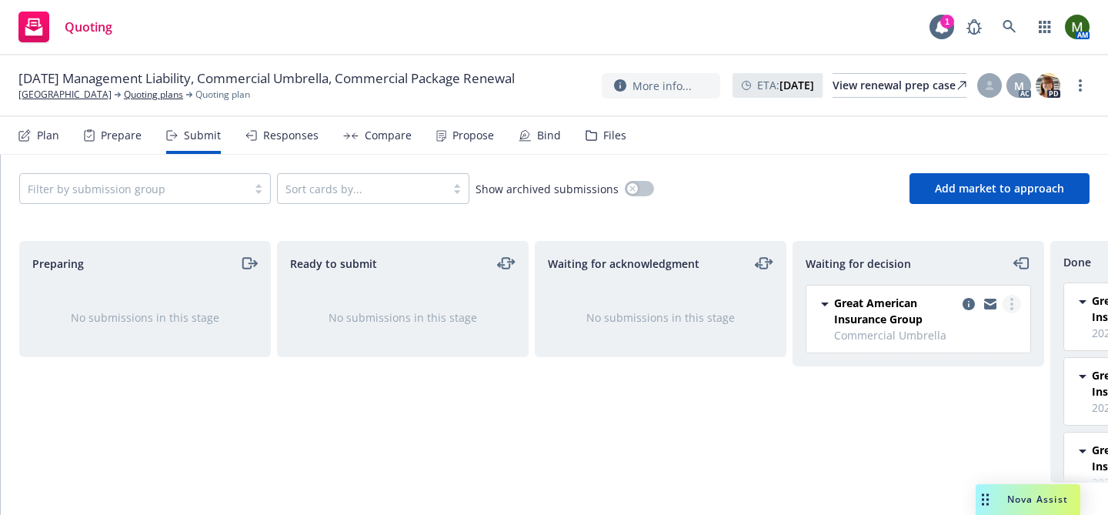
click at [1009, 299] on link "more" at bounding box center [1012, 304] width 18 height 18
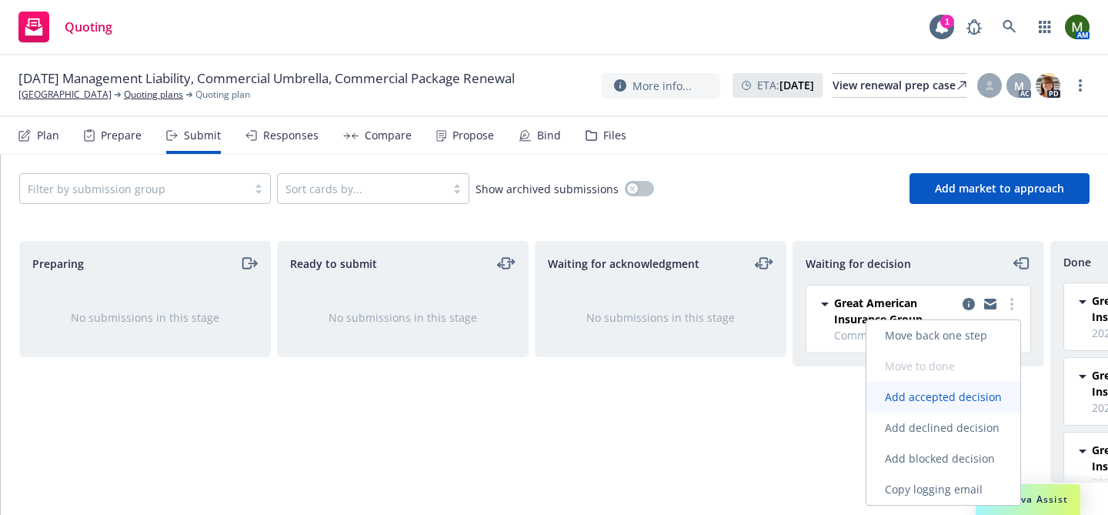
click at [953, 392] on span "Add accepted decision" at bounding box center [943, 396] width 154 height 15
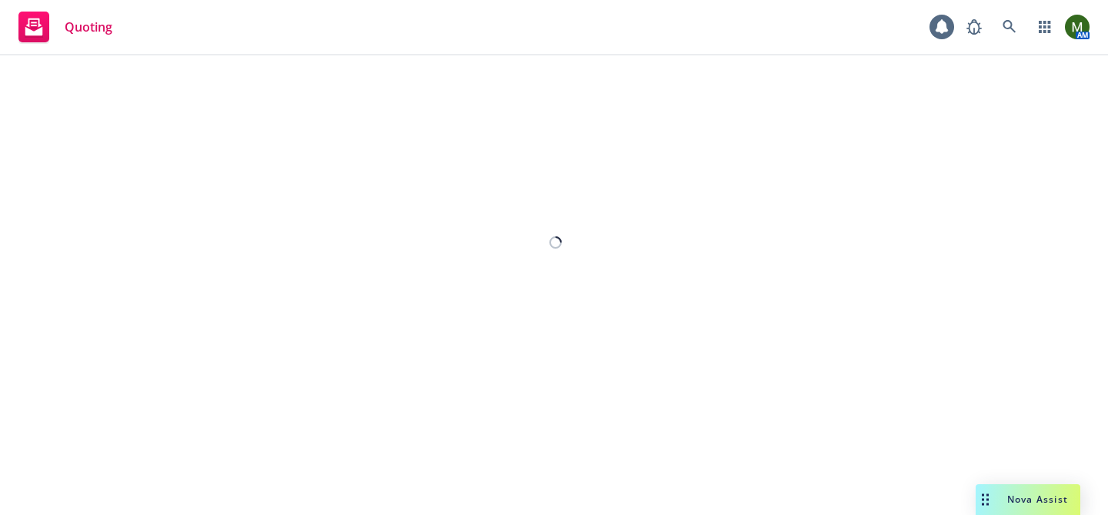
select select "12"
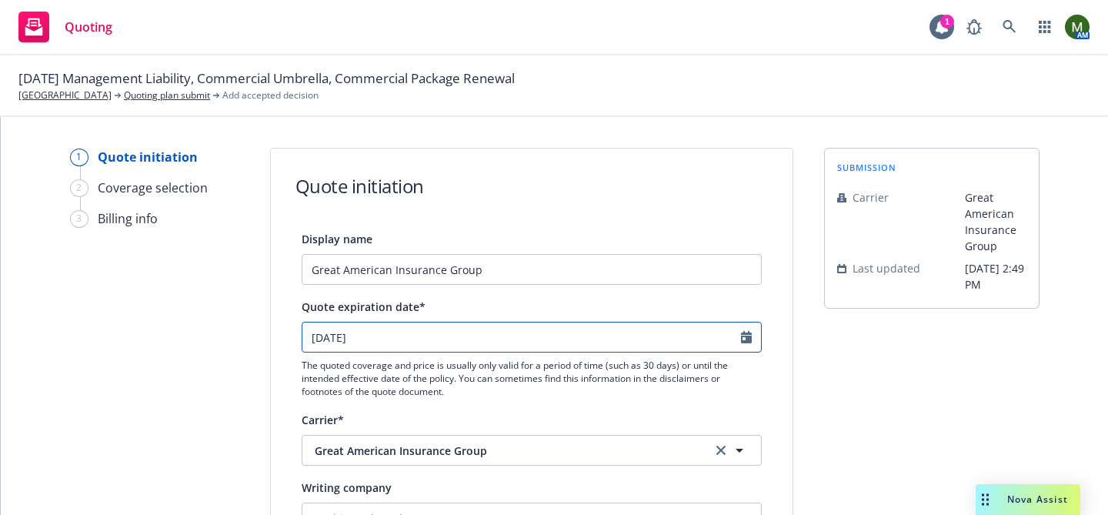
click at [502, 339] on input "10/29/2025" at bounding box center [521, 336] width 439 height 29
select select "10"
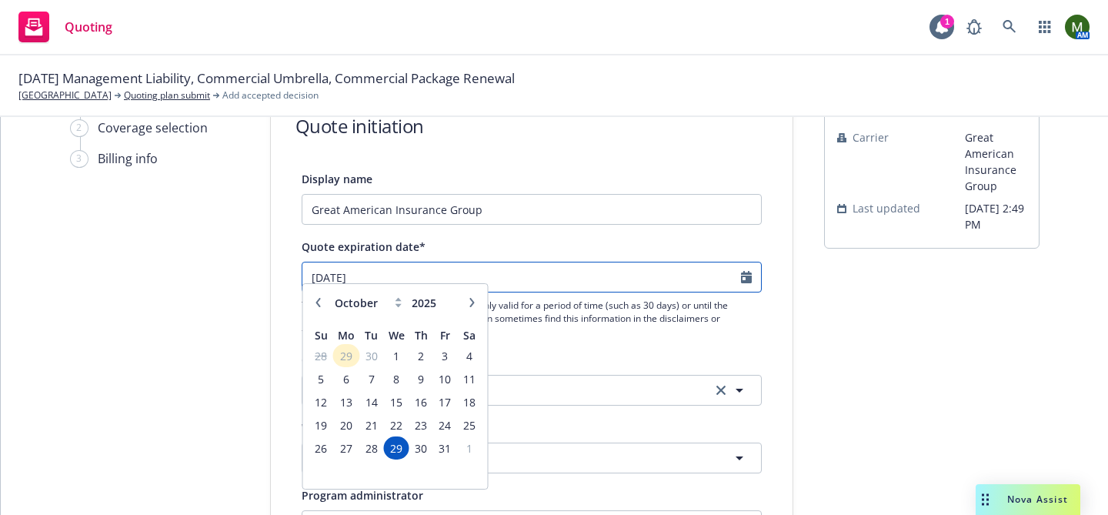
scroll to position [79, 0]
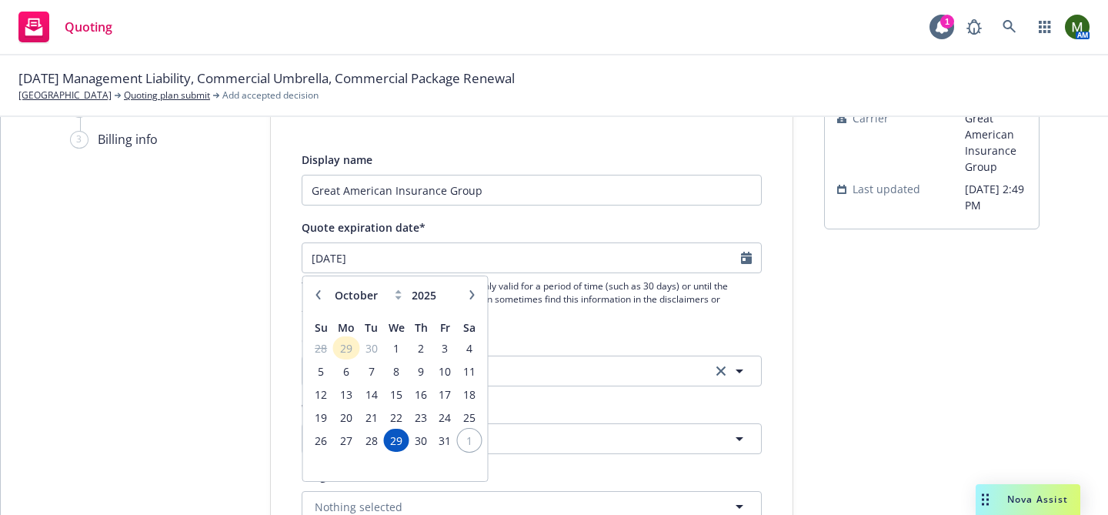
click at [470, 438] on span "1" at bounding box center [469, 440] width 21 height 19
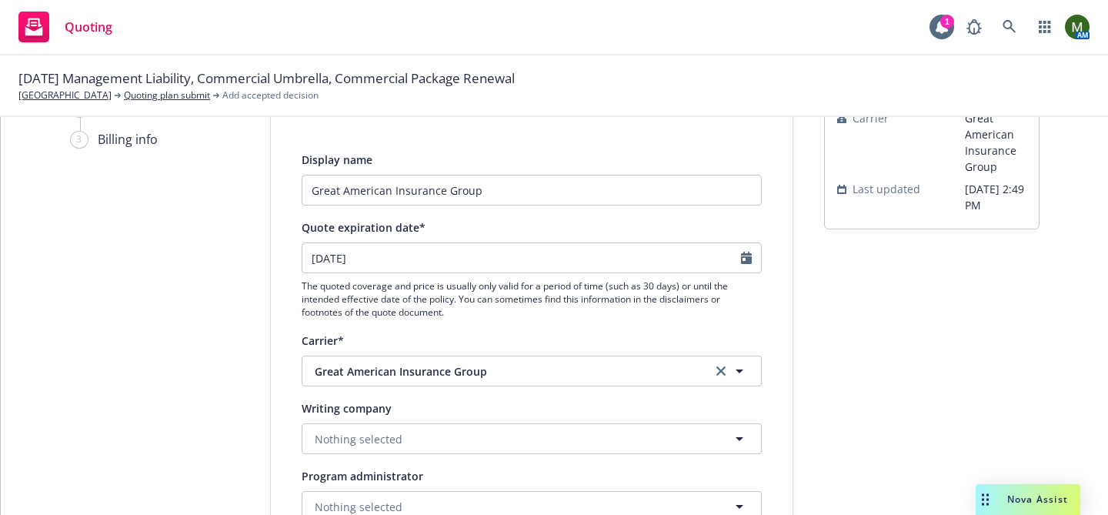
type input "11/01/2025"
click at [508, 440] on button "Nothing selected" at bounding box center [532, 438] width 460 height 31
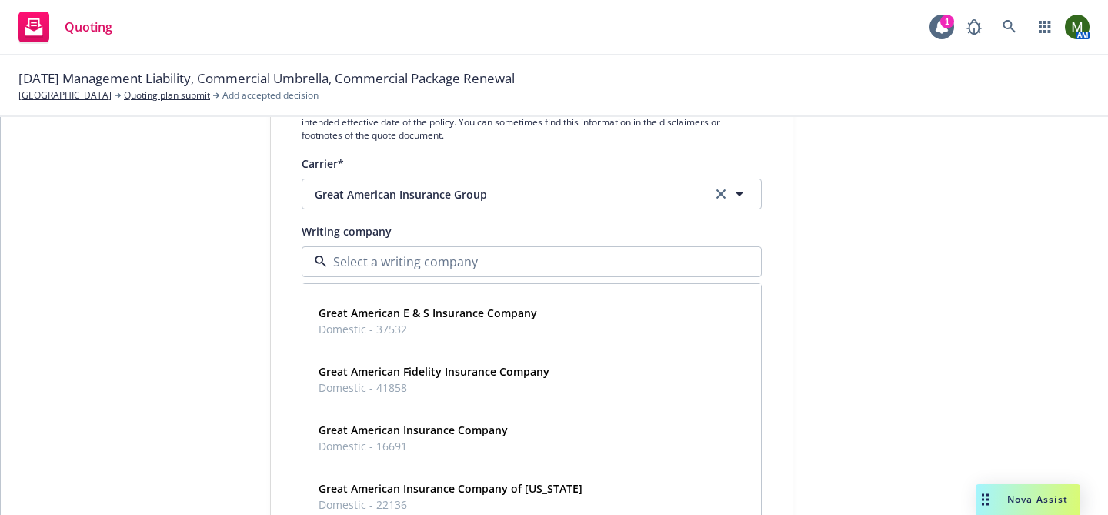
scroll to position [169, 0]
click at [577, 417] on div "Great American Insurance Company Domestic - 16691" at bounding box center [531, 436] width 439 height 38
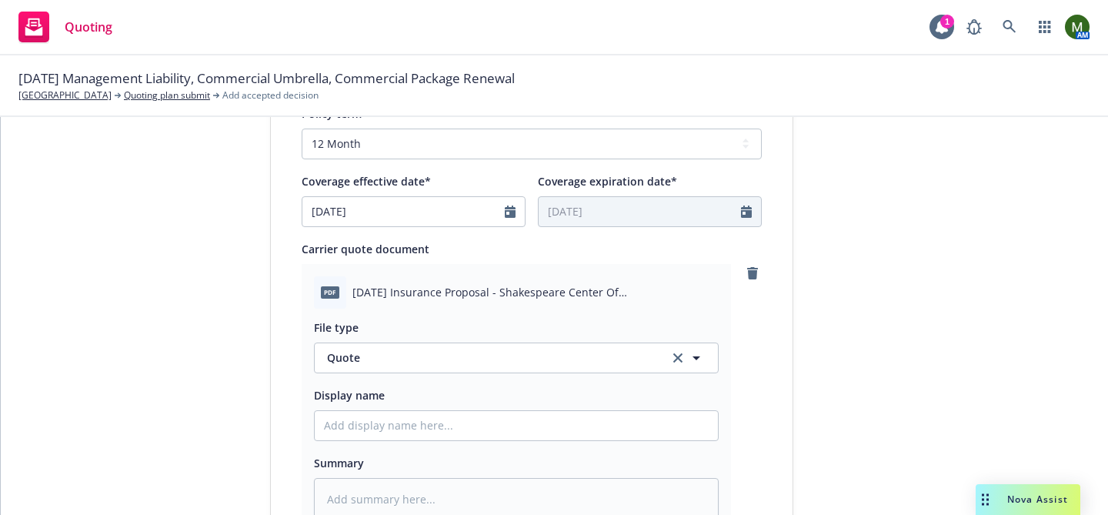
scroll to position [919, 0]
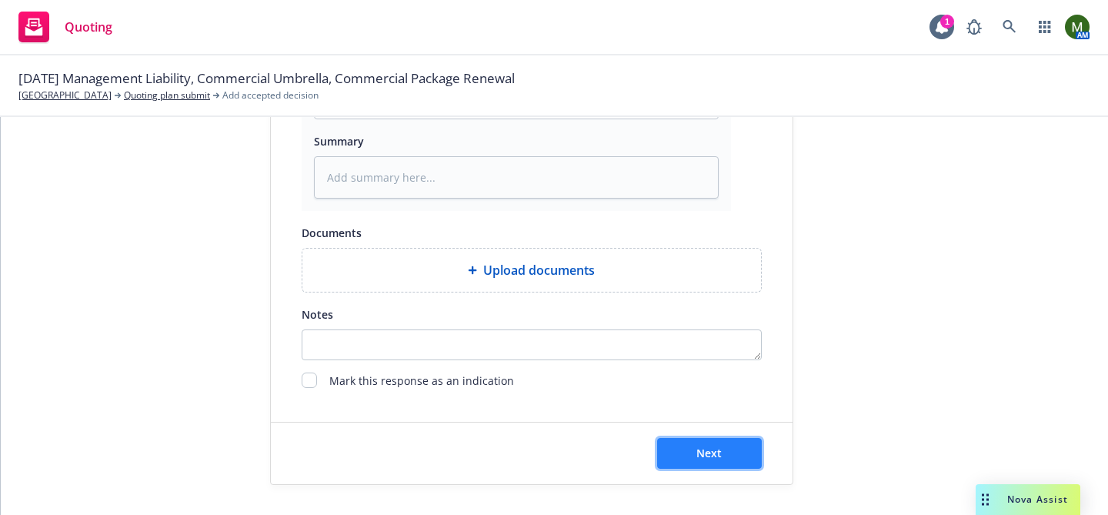
click at [713, 447] on span "Next" at bounding box center [708, 453] width 25 height 15
type textarea "x"
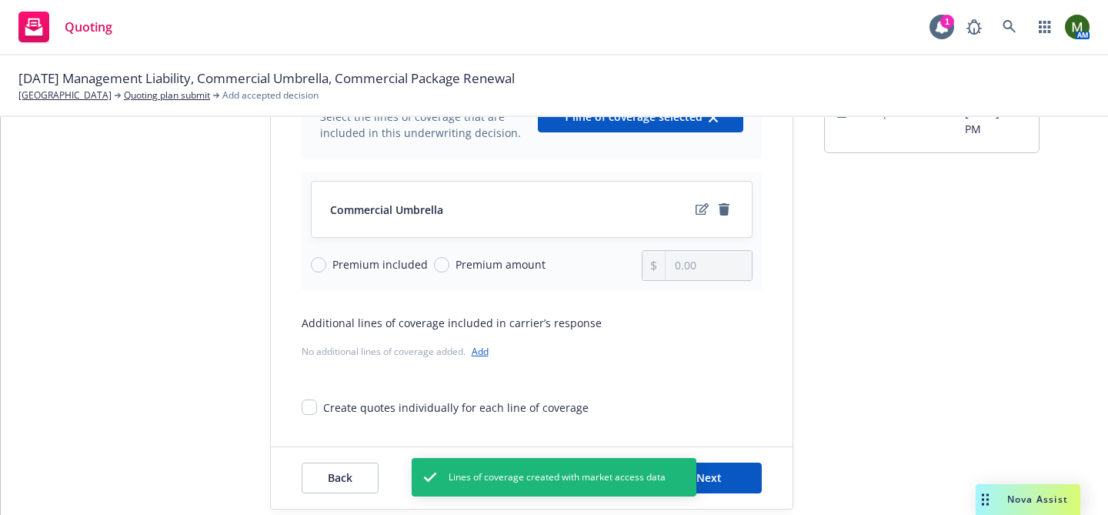
scroll to position [181, 0]
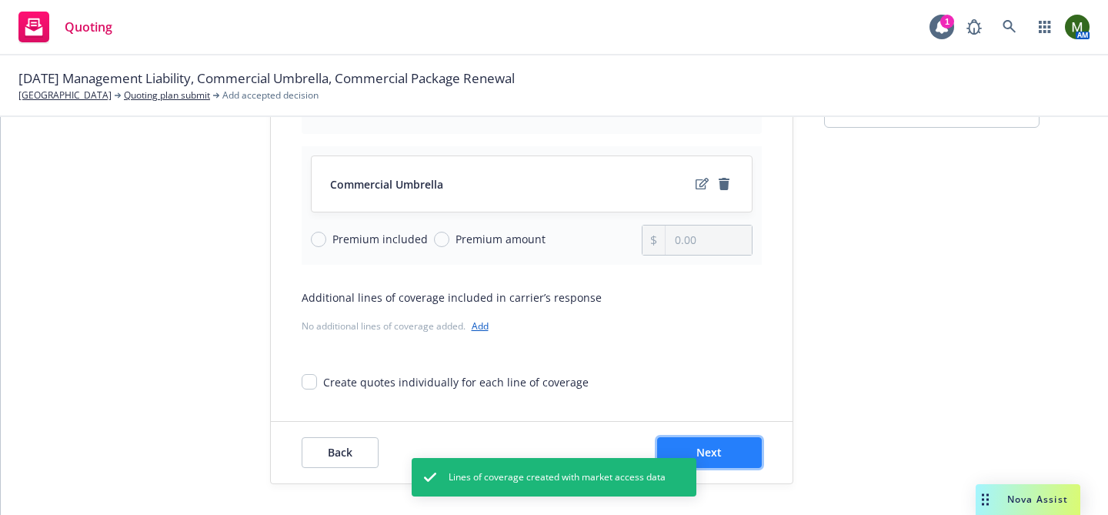
click at [729, 456] on button "Next" at bounding box center [709, 452] width 105 height 31
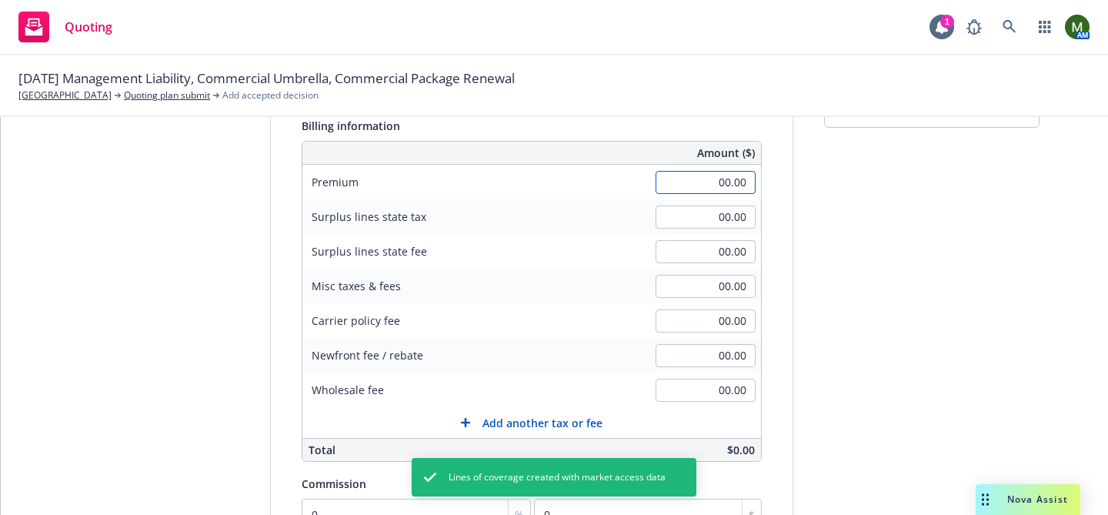
click at [713, 192] on input "00.00" at bounding box center [706, 182] width 100 height 23
type input "1,000.00"
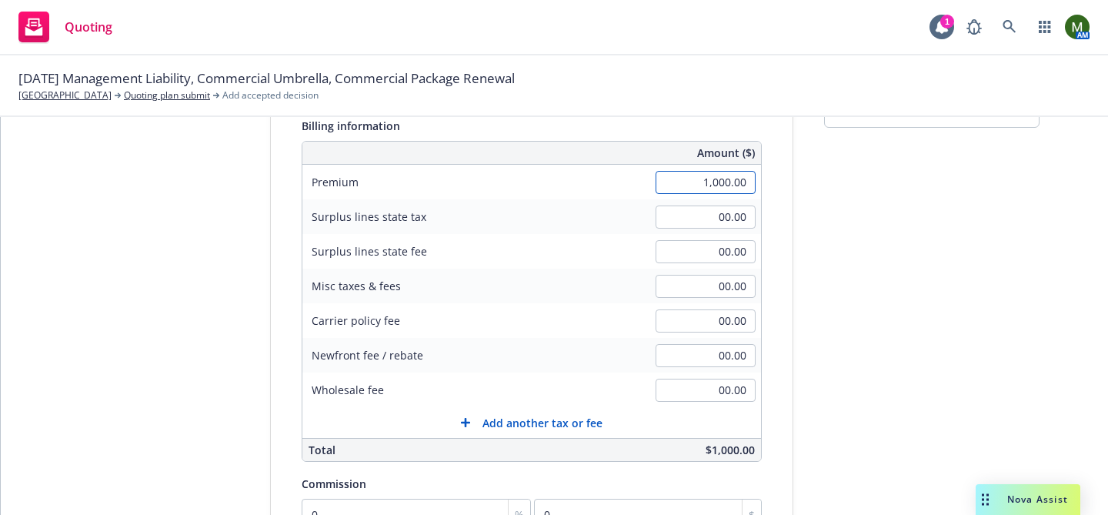
scroll to position [326, 0]
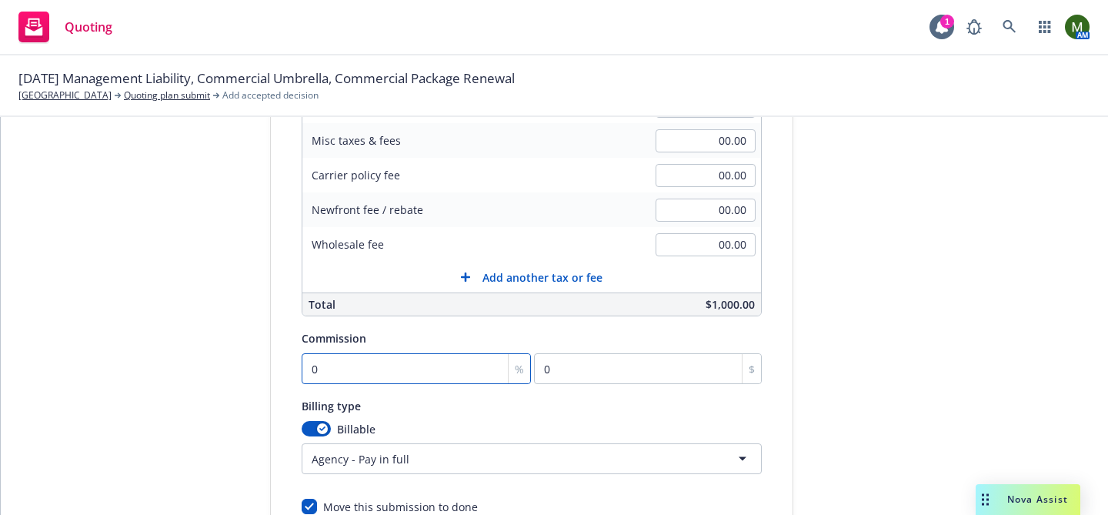
click at [401, 364] on input "0" at bounding box center [417, 368] width 230 height 31
type input "1"
type input "10"
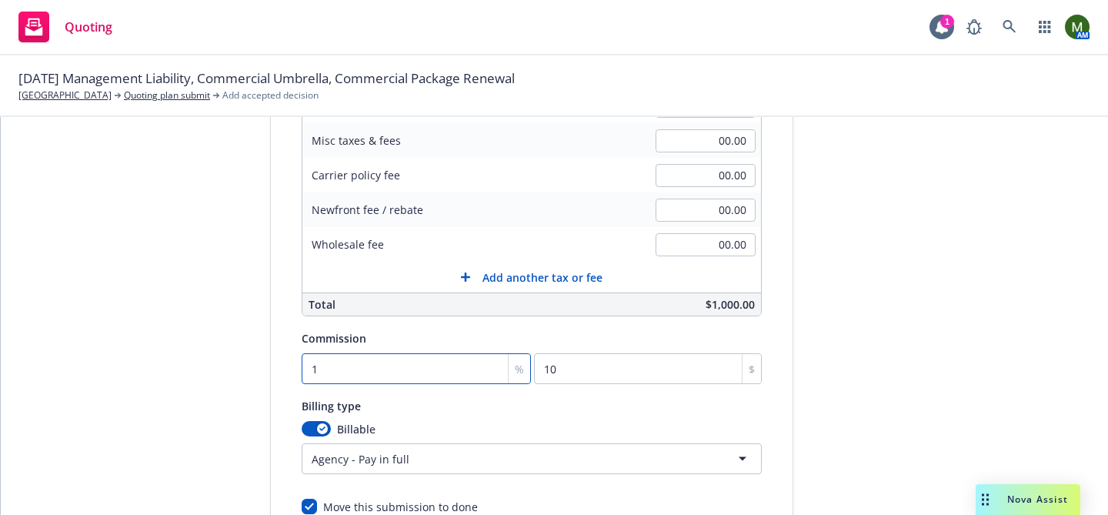
type input "100"
type input "10"
click at [833, 416] on div "submission Carrier Great American Insurance Group Last updated 9/29, 2:49 PM" at bounding box center [931, 214] width 215 height 787
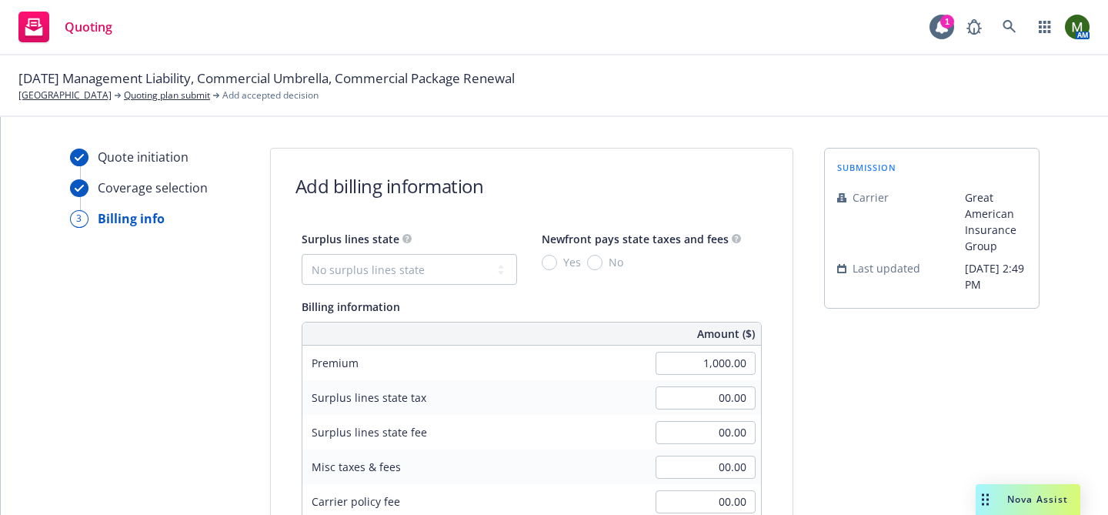
scroll to position [451, 0]
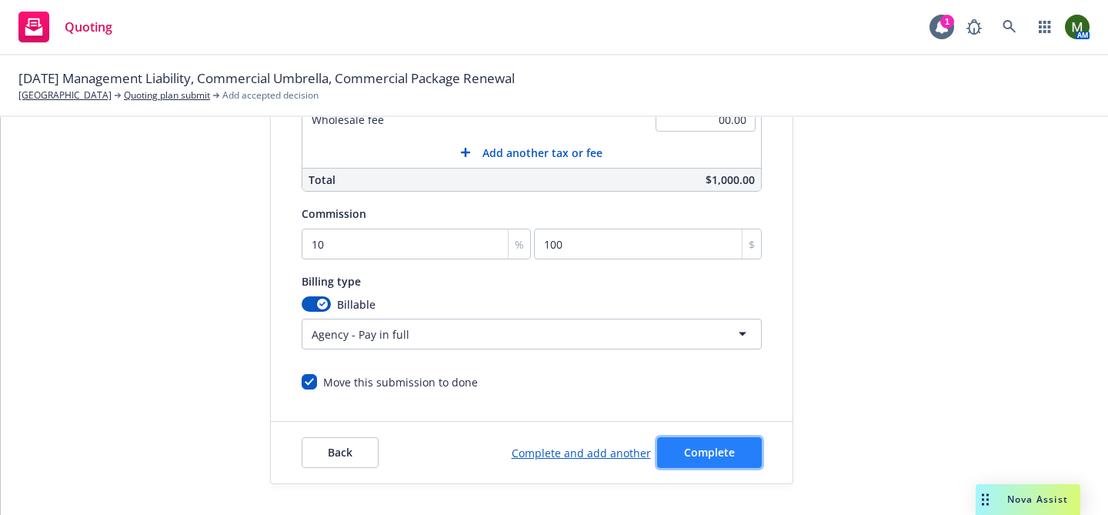
click at [723, 460] on button "Complete" at bounding box center [709, 452] width 105 height 31
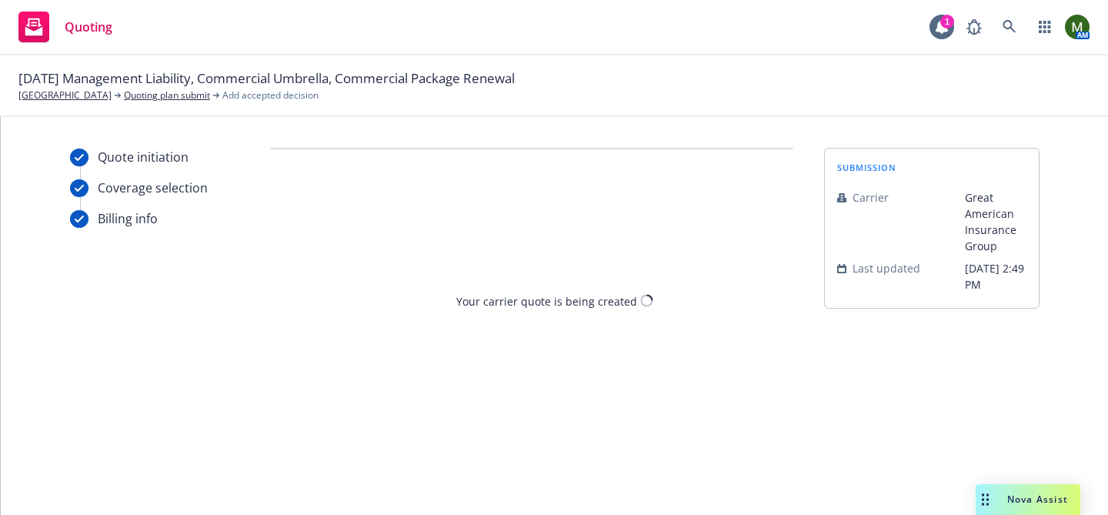
scroll to position [0, 0]
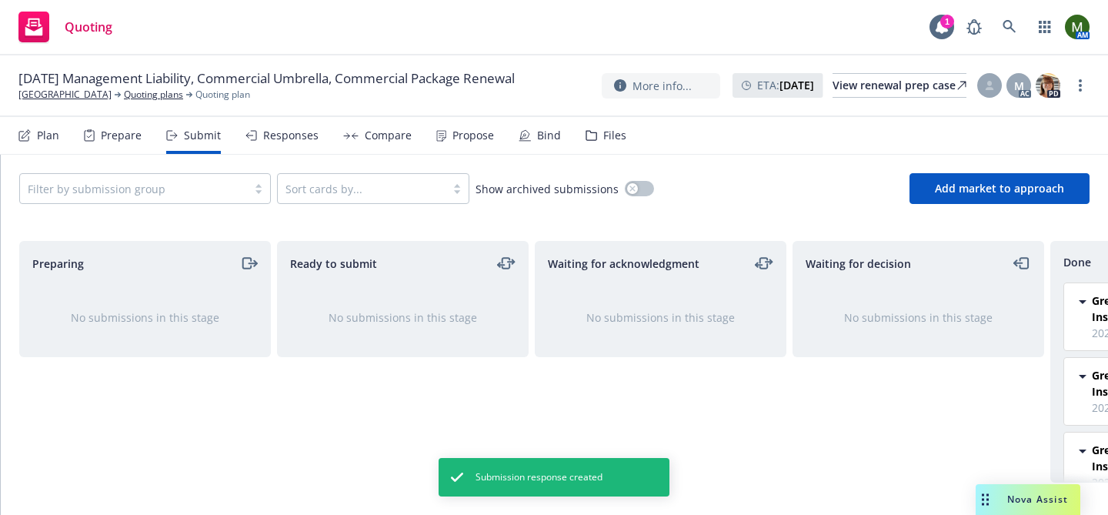
click at [458, 137] on div "Propose" at bounding box center [473, 135] width 42 height 12
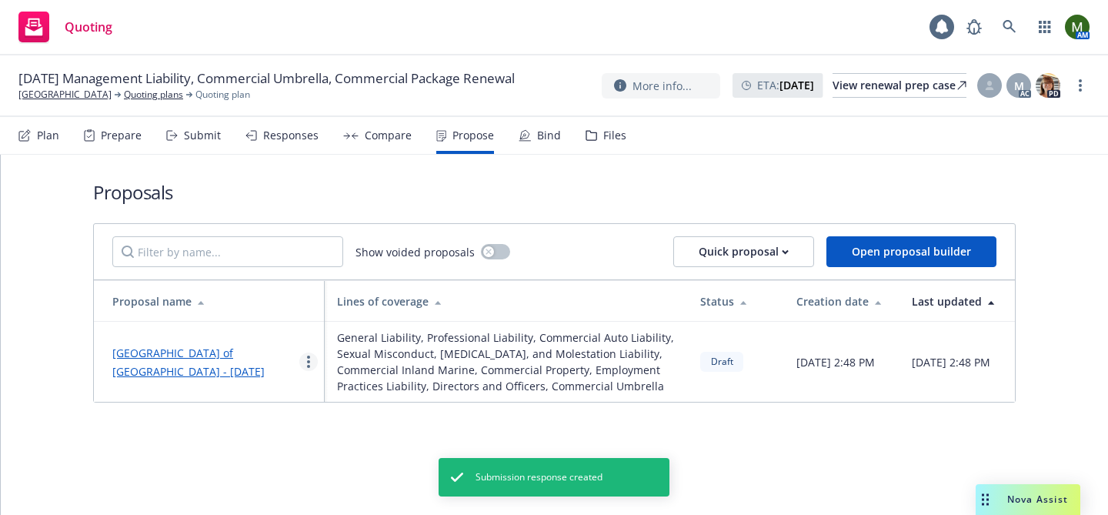
click at [308, 363] on circle "more" at bounding box center [308, 361] width 3 height 3
click at [179, 365] on link "Shakespeare Center of Los Angeles - October 2025" at bounding box center [188, 361] width 152 height 33
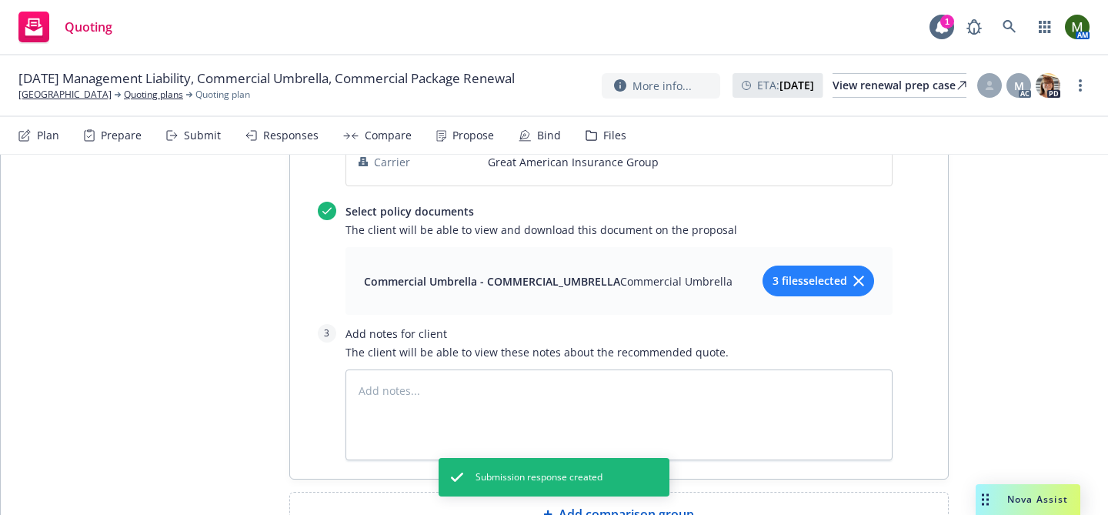
scroll to position [3664, 0]
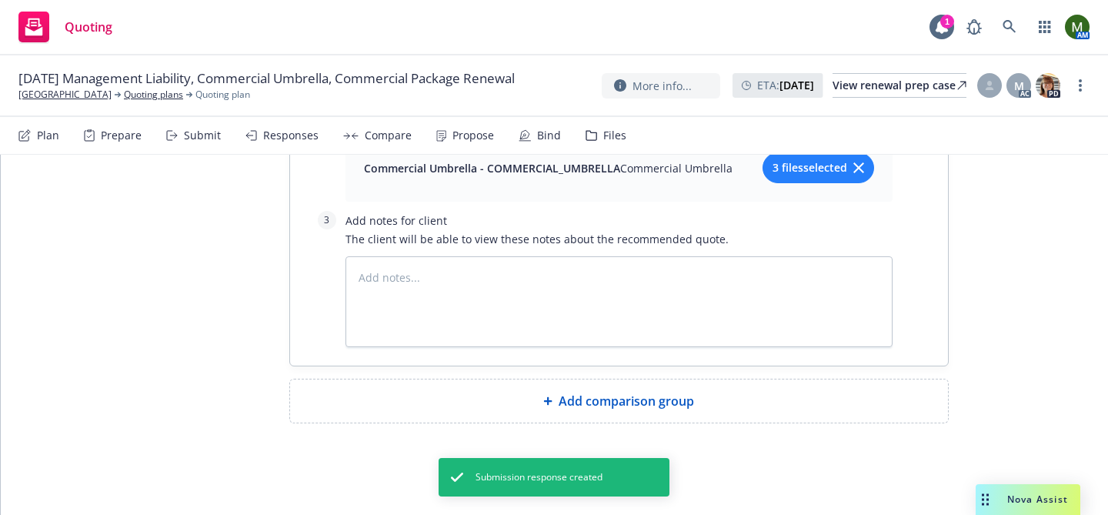
click at [418, 409] on div "Add comparison group" at bounding box center [618, 401] width 633 height 18
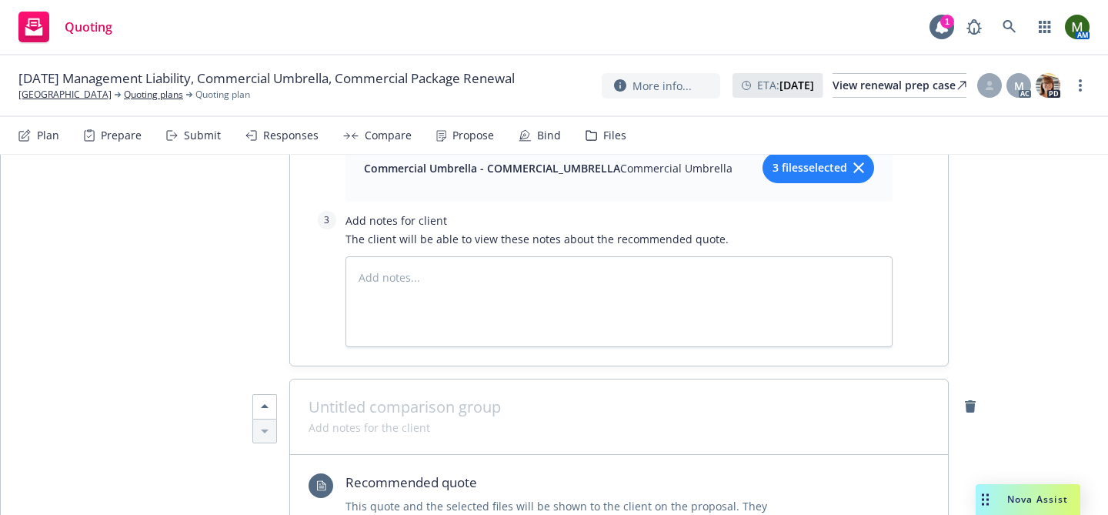
type textarea "x"
click at [403, 409] on span at bounding box center [619, 407] width 621 height 18
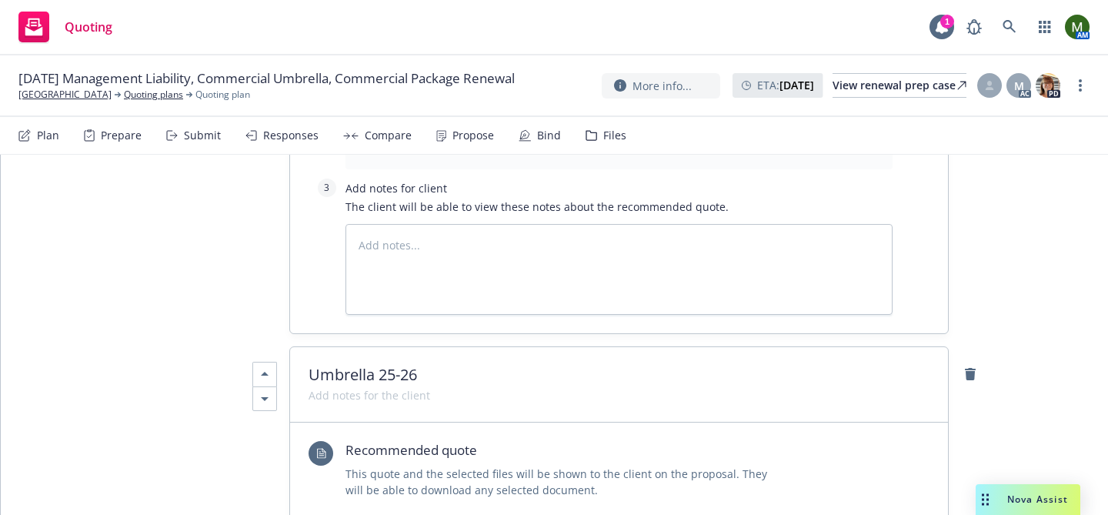
scroll to position [2565, 0]
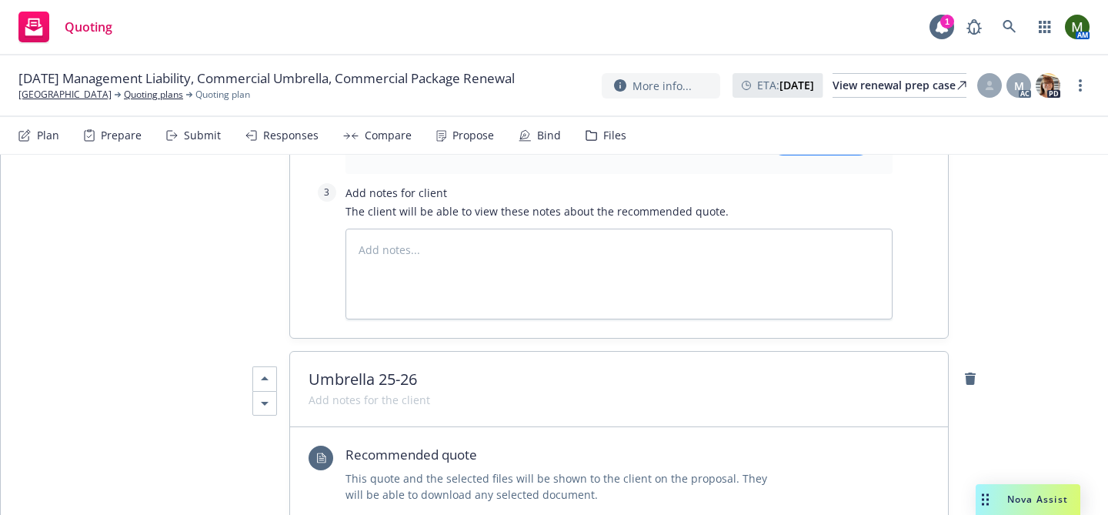
type textarea "x"
click at [438, 382] on span "Umbrella 25-26" at bounding box center [619, 379] width 621 height 18
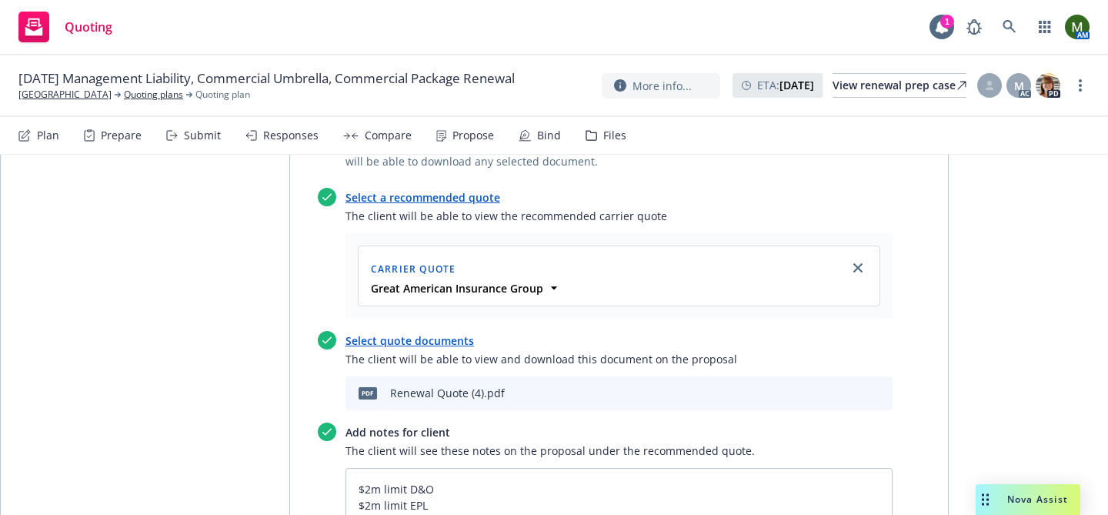
scroll to position [0, 0]
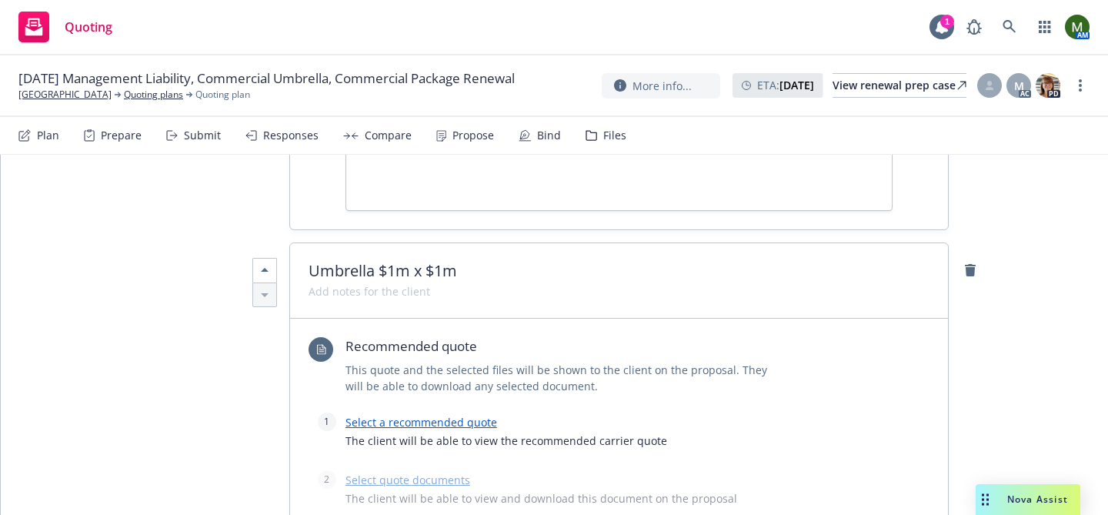
scroll to position [3800, 0]
click at [429, 413] on div "Select a recommended quote The client will be able to view the recommended carr…" at bounding box center [618, 435] width 547 height 45
click at [426, 422] on link "Select a recommended quote" at bounding box center [421, 422] width 152 height 15
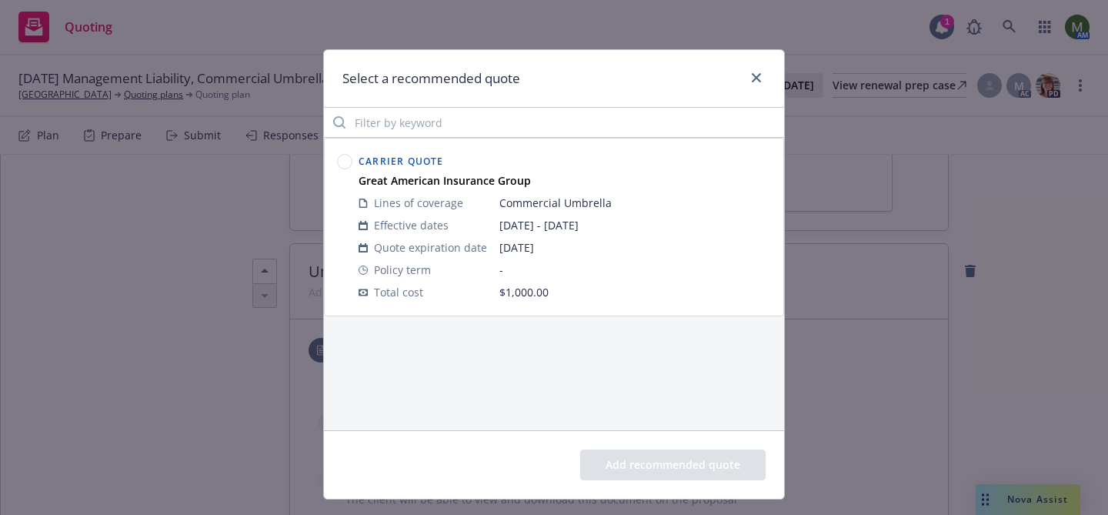
click at [345, 162] on circle at bounding box center [345, 162] width 15 height 15
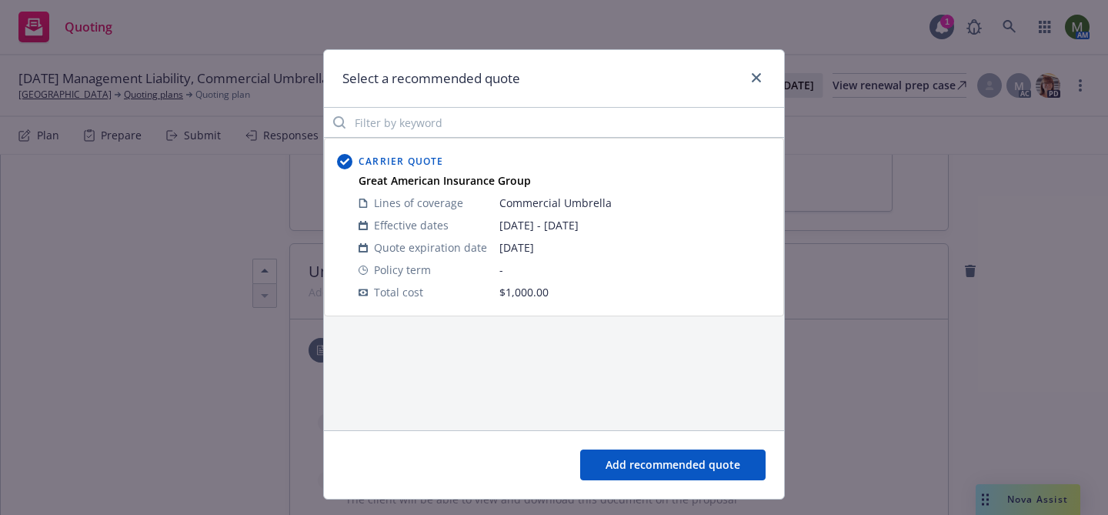
click at [716, 468] on button "Add recommended quote" at bounding box center [672, 464] width 185 height 31
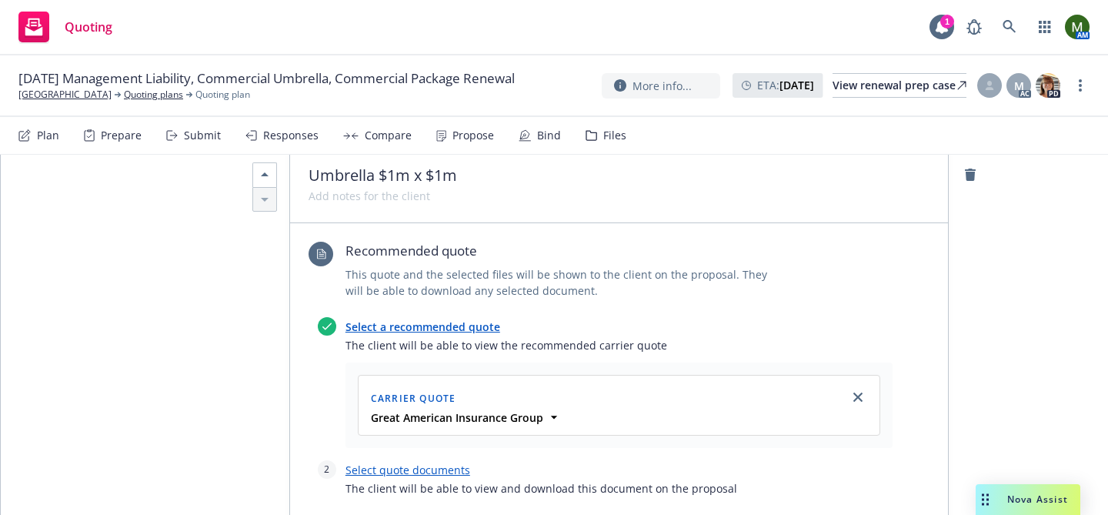
scroll to position [3941, 0]
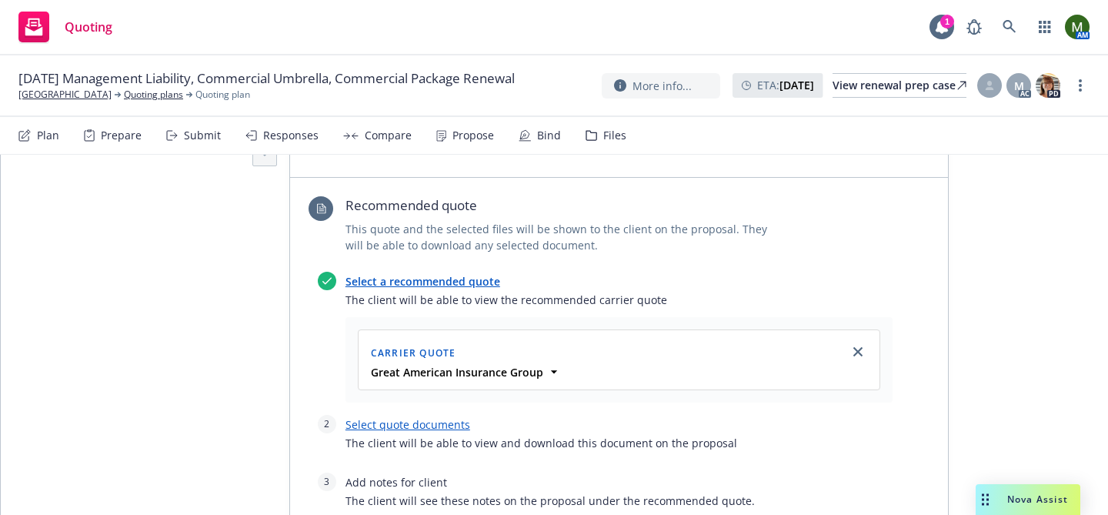
click at [454, 427] on link "Select quote documents" at bounding box center [407, 424] width 125 height 15
type textarea "x"
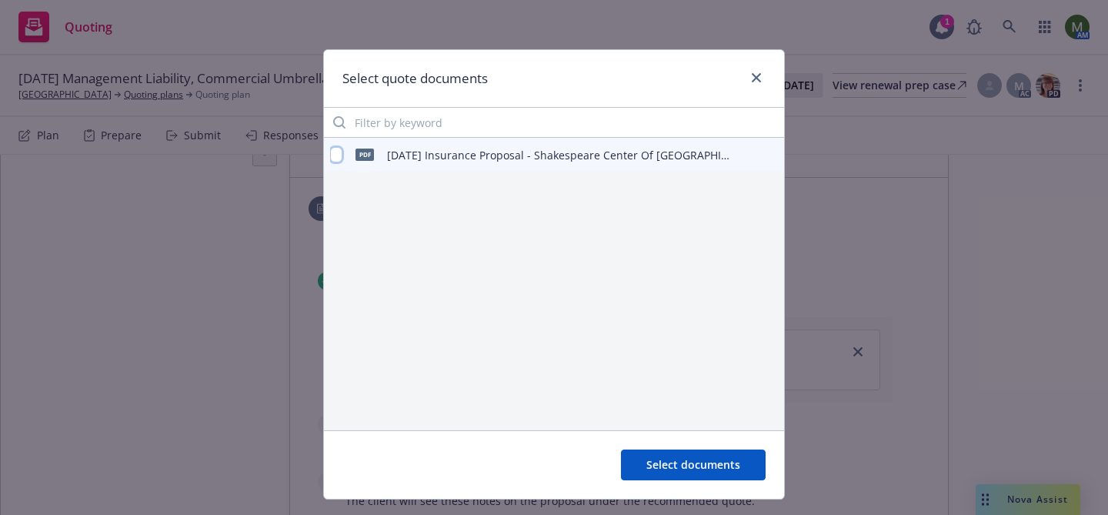
click at [339, 152] on input "checkbox" at bounding box center [336, 154] width 12 height 15
checkbox input "true"
click at [696, 469] on span "Select documents" at bounding box center [693, 464] width 94 height 15
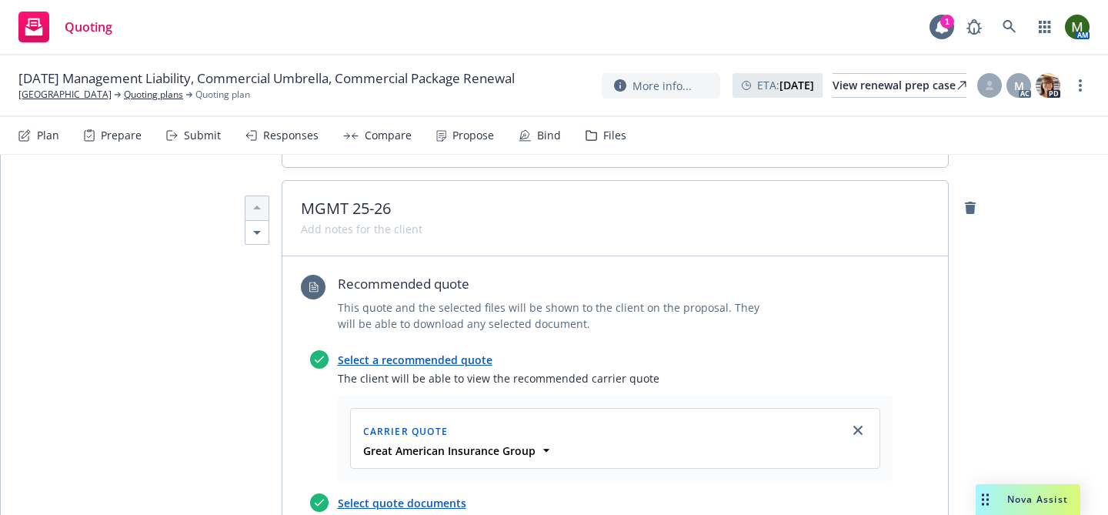
scroll to position [0, 0]
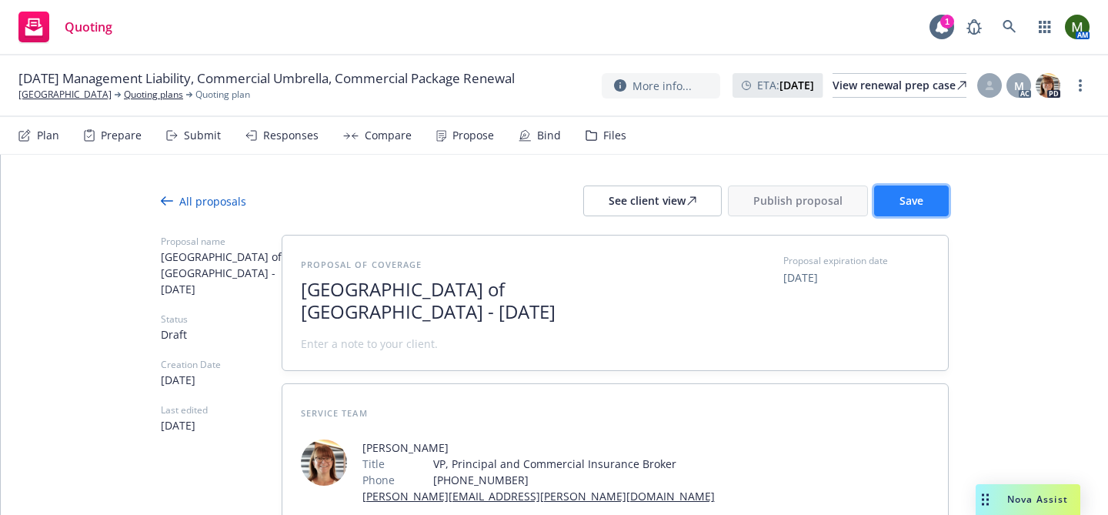
click at [936, 198] on button "Save" at bounding box center [911, 200] width 75 height 31
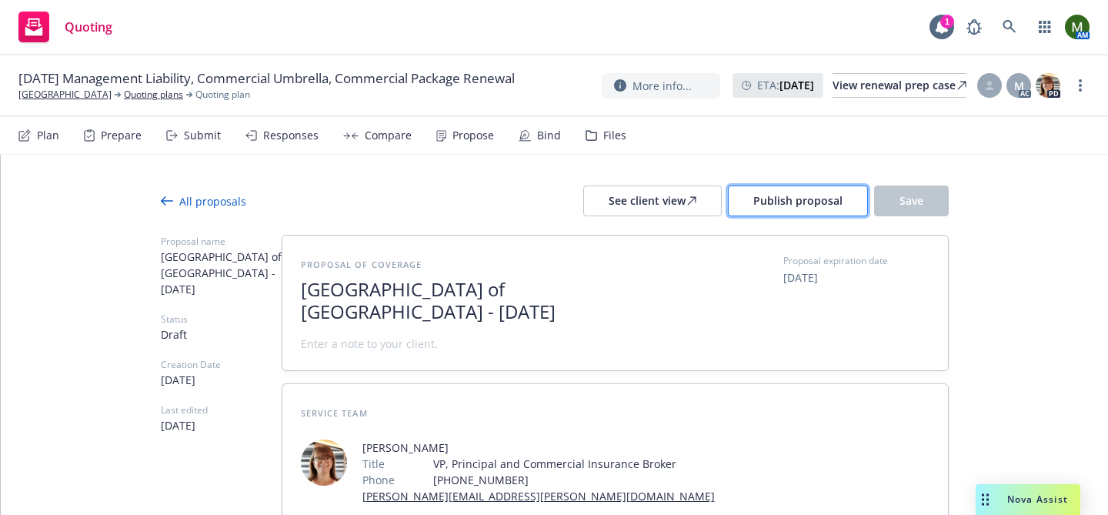
click at [808, 205] on span "Publish proposal" at bounding box center [797, 200] width 89 height 15
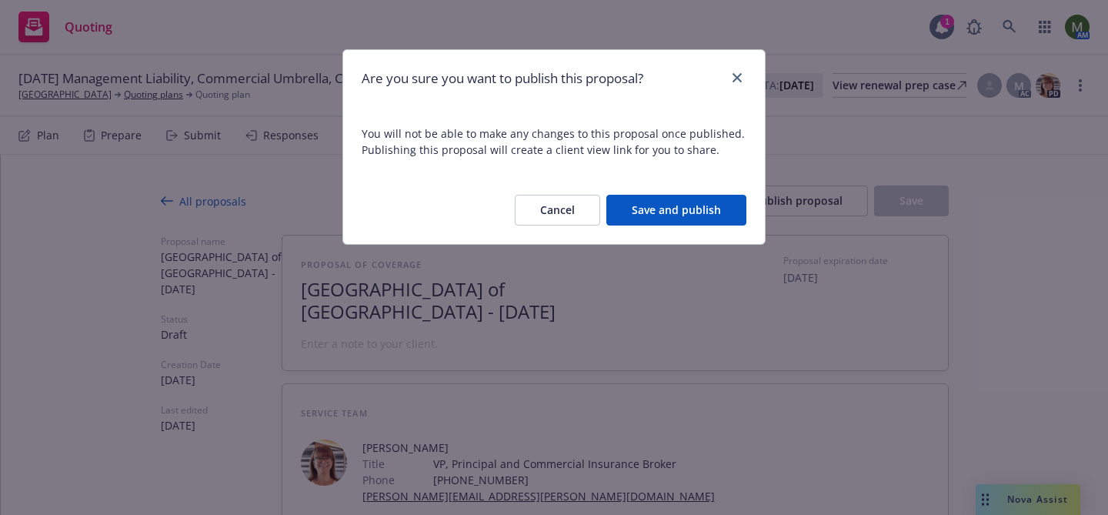
click at [696, 206] on button "Save and publish" at bounding box center [676, 210] width 140 height 31
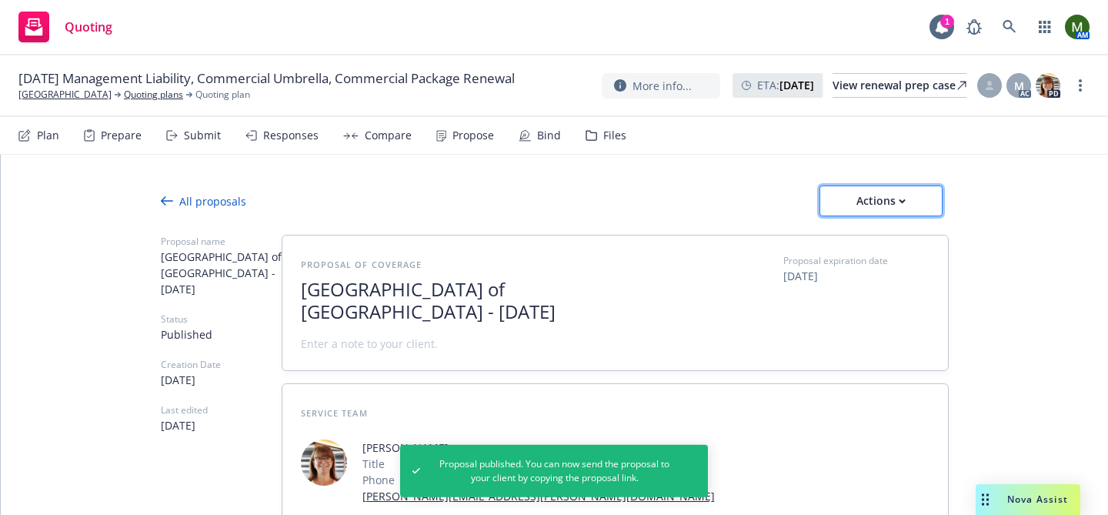
click at [916, 205] on div "Actions" at bounding box center [881, 200] width 72 height 29
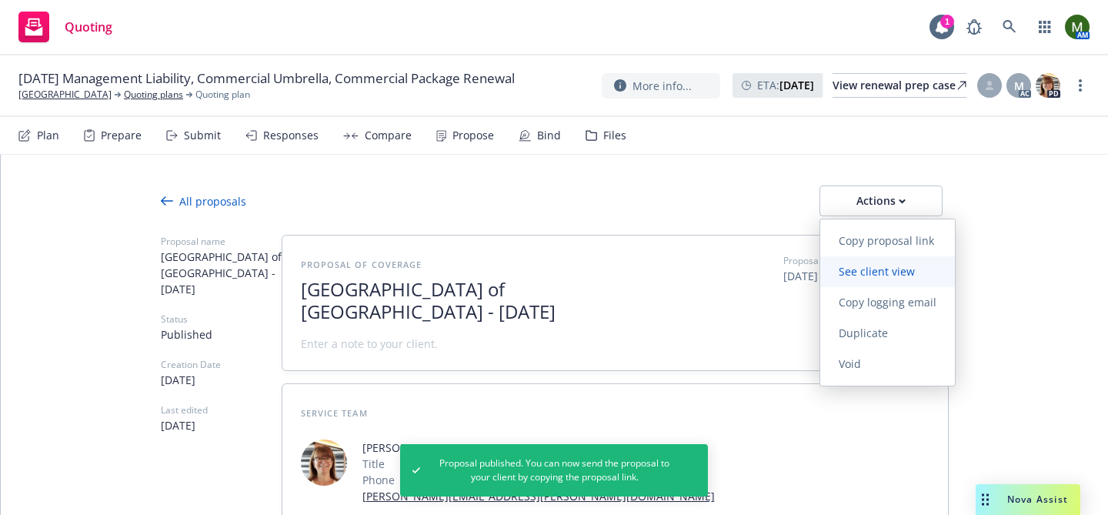
click at [879, 271] on span "See client view" at bounding box center [876, 271] width 113 height 15
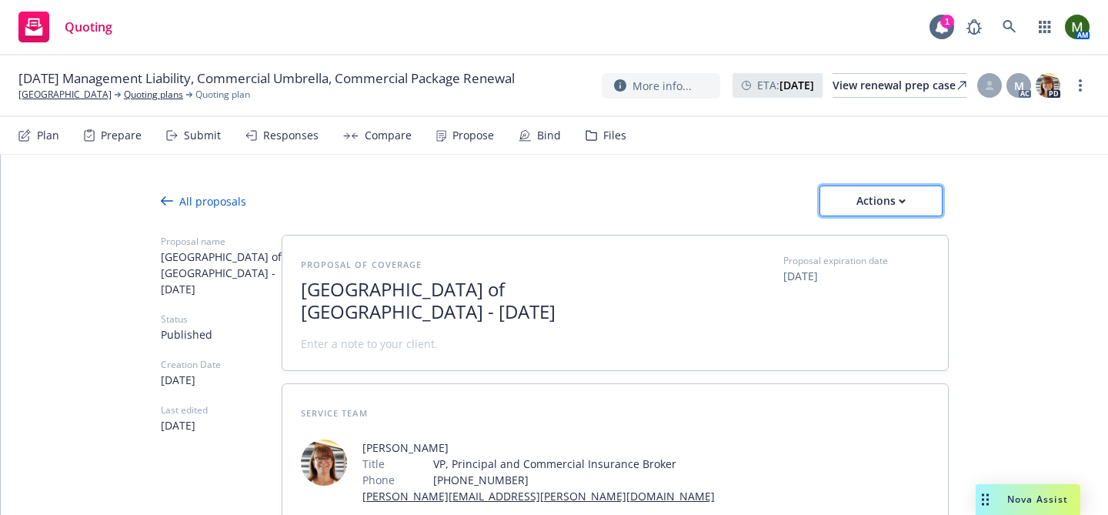
click at [883, 186] on div "Actions" at bounding box center [881, 200] width 72 height 29
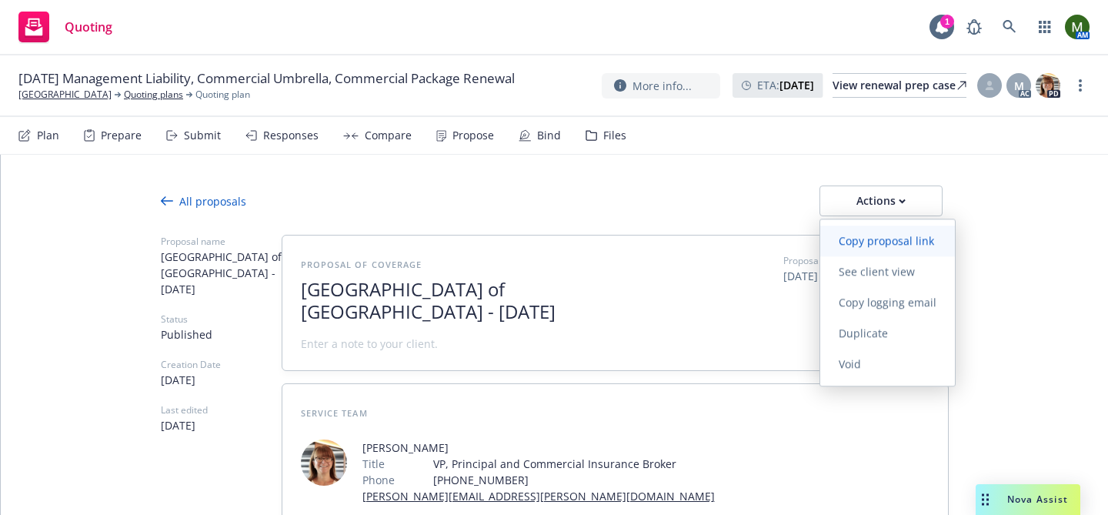
click at [885, 235] on span "Copy proposal link" at bounding box center [886, 240] width 132 height 15
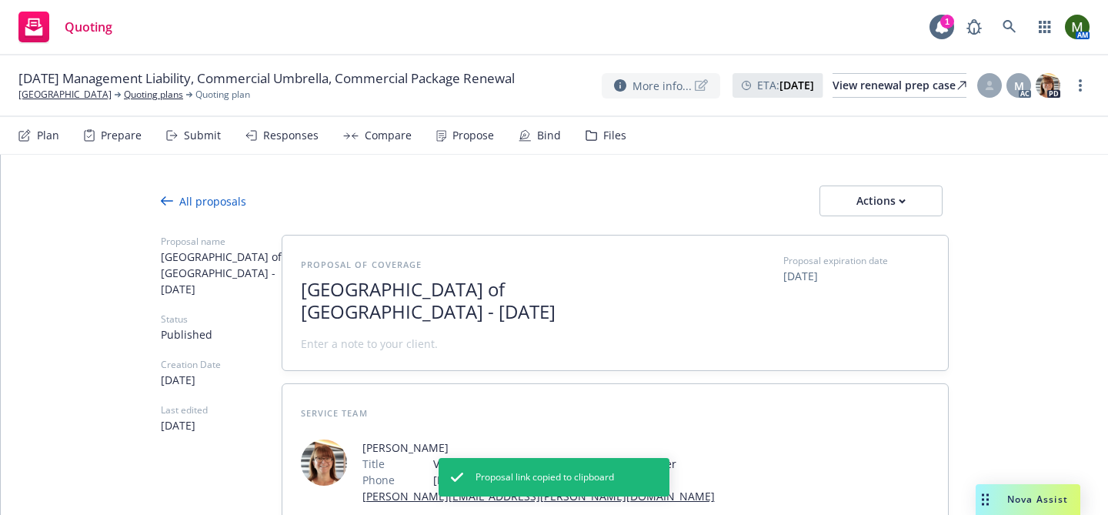
type textarea "x"
click at [589, 125] on div "Files" at bounding box center [606, 135] width 41 height 37
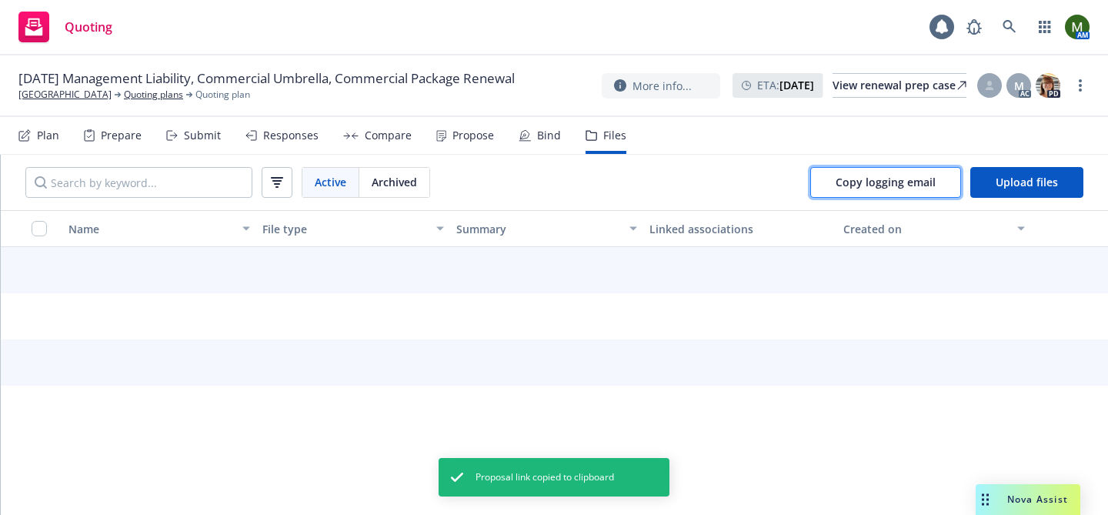
click at [842, 192] on button "Copy logging email" at bounding box center [885, 182] width 151 height 31
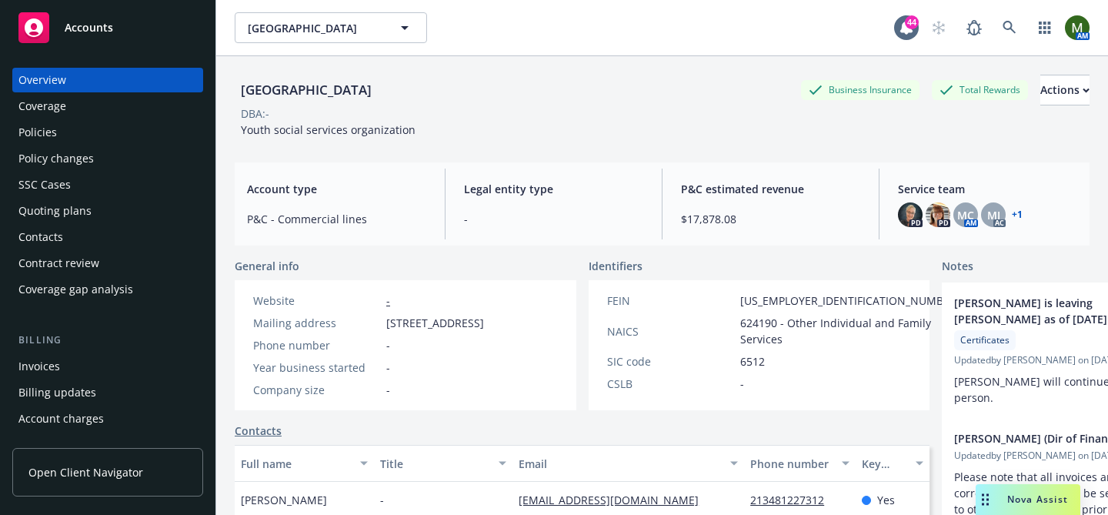
click at [124, 114] on div "Coverage" at bounding box center [107, 106] width 179 height 25
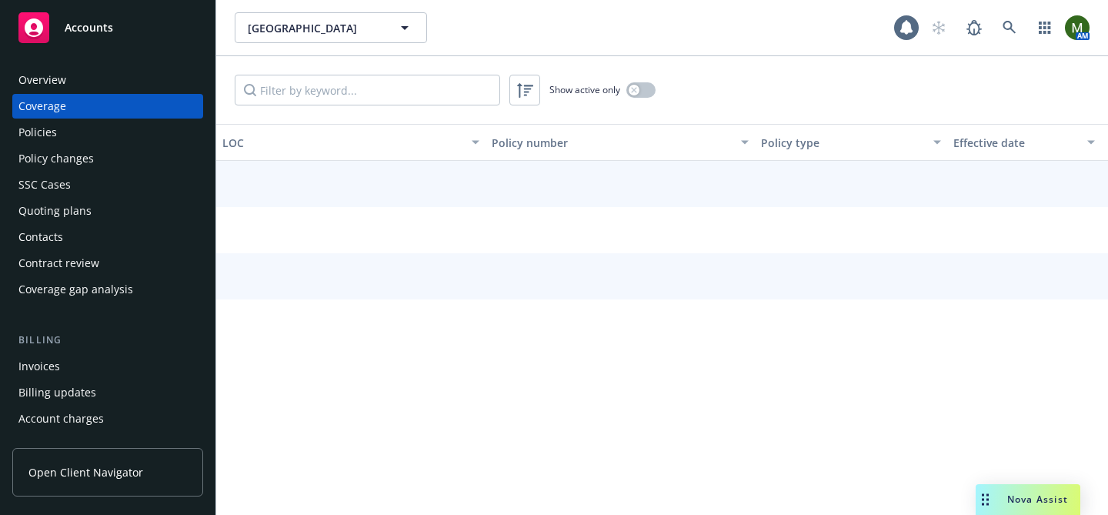
click at [122, 138] on div "Policies" at bounding box center [107, 132] width 179 height 25
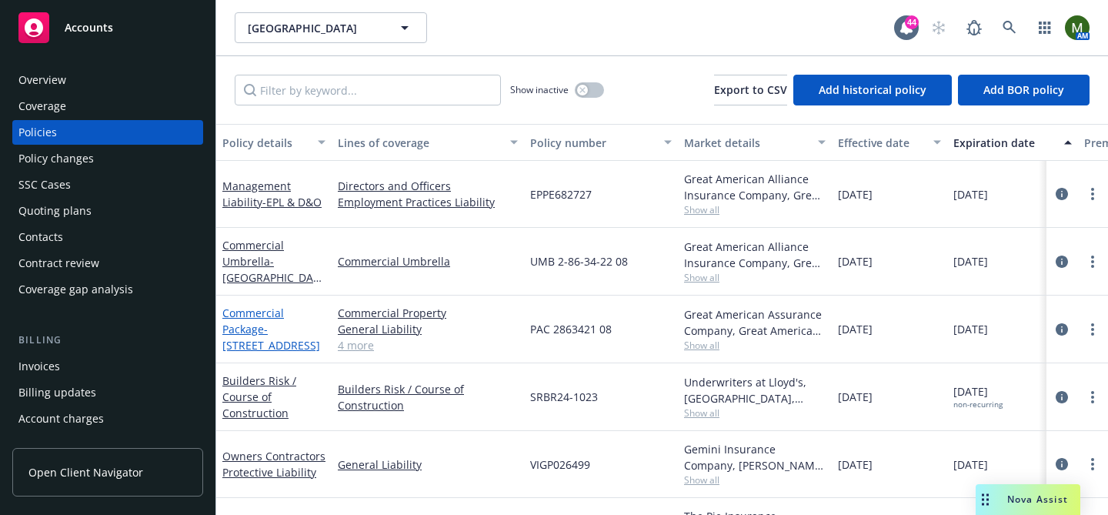
click at [280, 326] on span "- [STREET_ADDRESS]" at bounding box center [271, 337] width 98 height 31
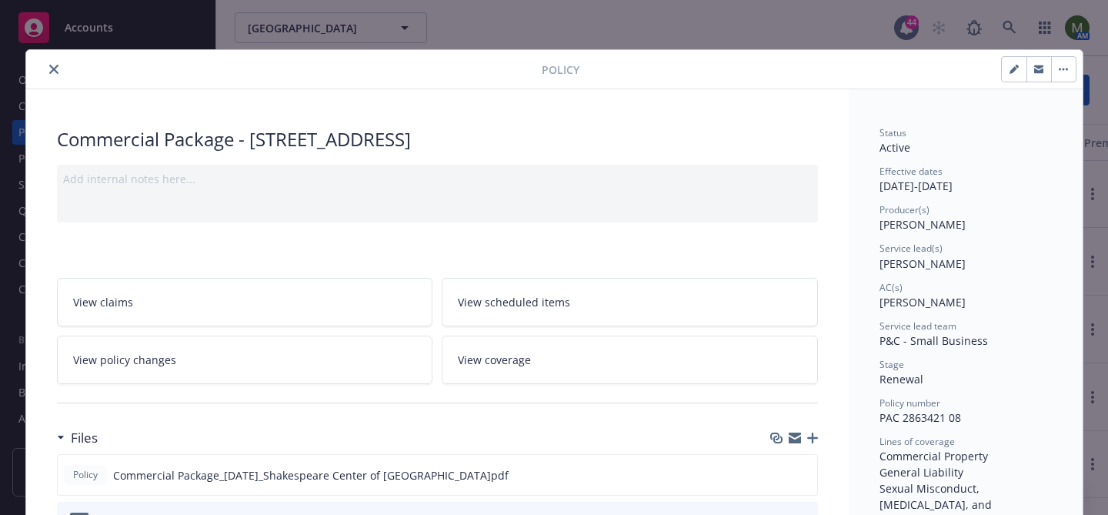
click at [269, 349] on link "View policy changes" at bounding box center [245, 359] width 376 height 48
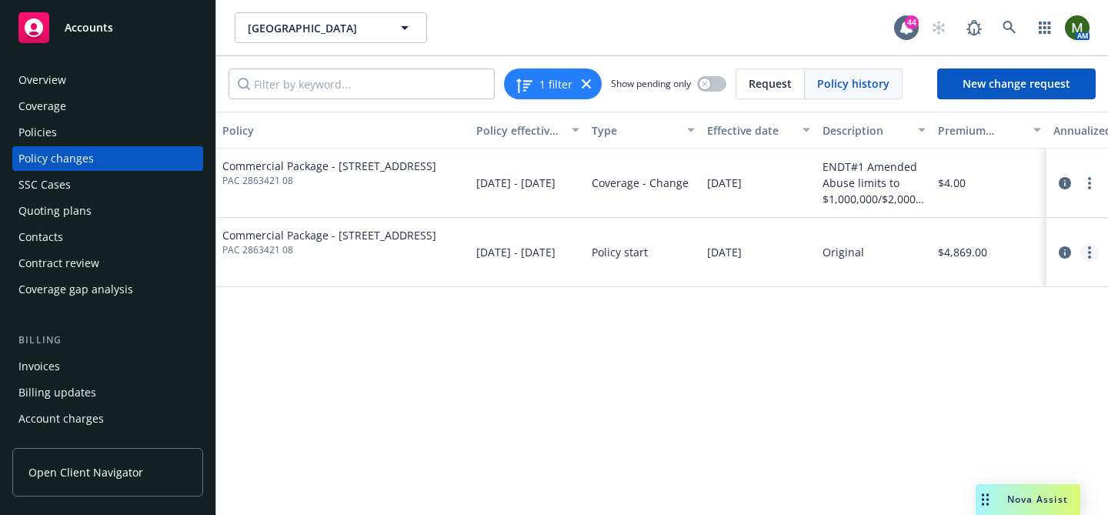
click at [1092, 251] on link "more" at bounding box center [1089, 252] width 18 height 18
click at [886, 371] on link "Edit billing info" at bounding box center [966, 376] width 264 height 31
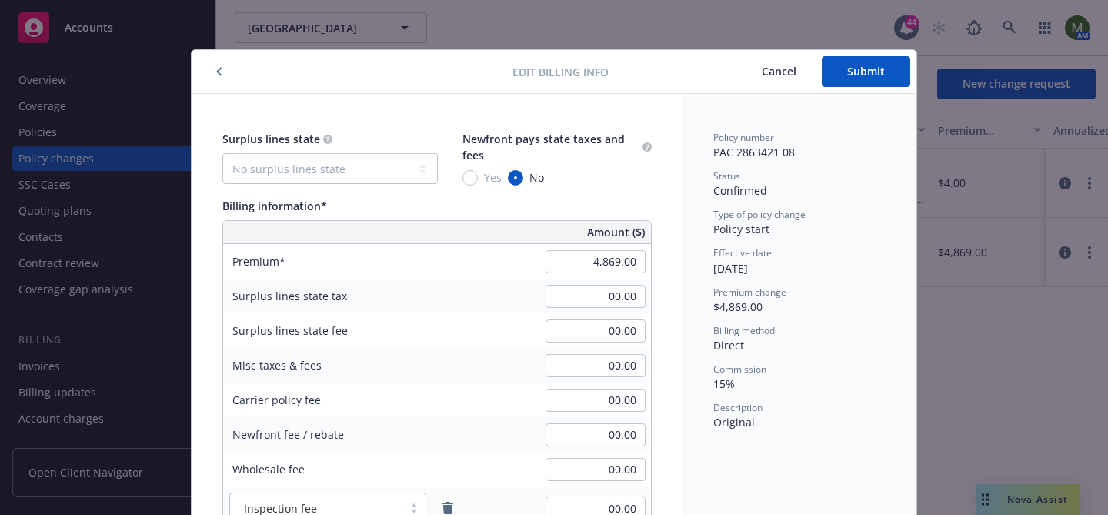
scroll to position [46, 0]
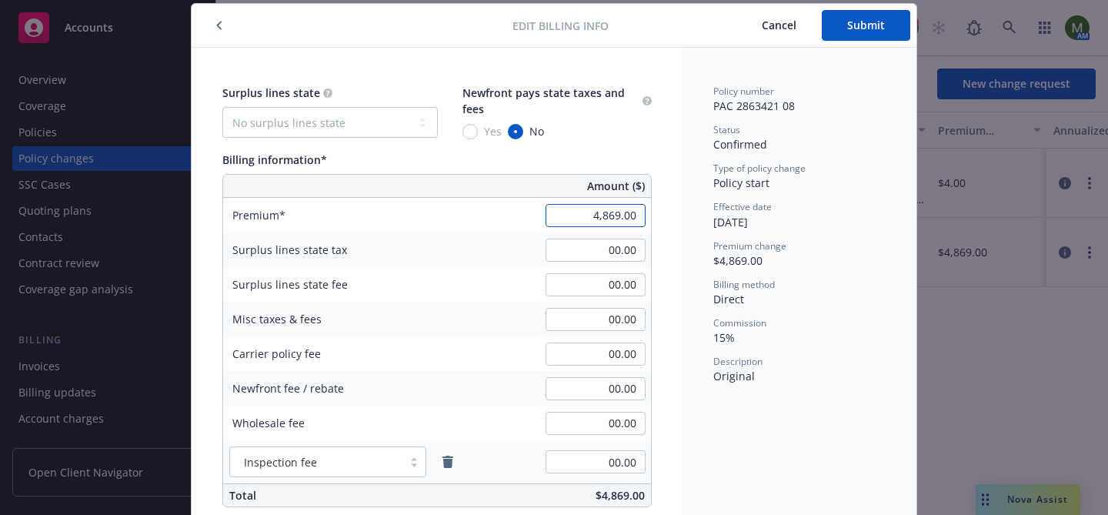
click at [583, 217] on input "4,869.00" at bounding box center [596, 215] width 100 height 23
type input "7,293.00"
type input "1093.95"
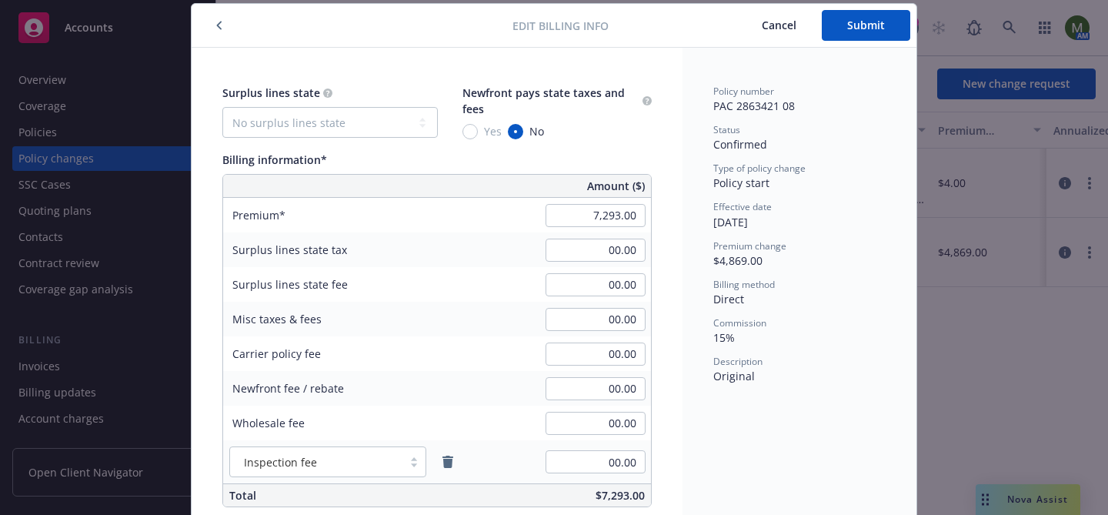
click at [674, 294] on div "Surplus lines state No surplus lines state [US_STATE] [US_STATE] [US_STATE] [US…" at bounding box center [437, 329] width 491 height 562
click at [845, 32] on button "Submit" at bounding box center [866, 25] width 88 height 31
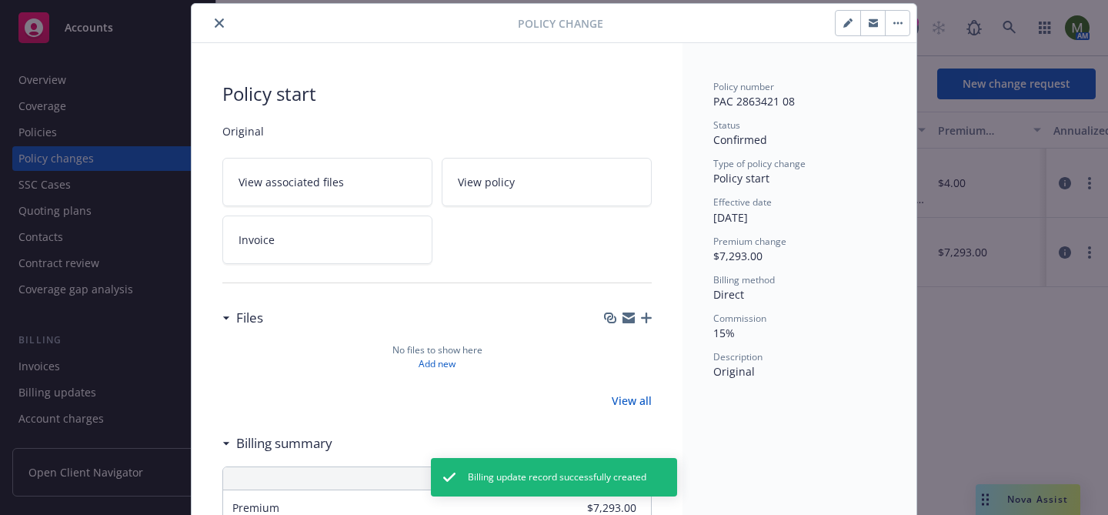
click at [220, 35] on div "Policy Change" at bounding box center [554, 23] width 725 height 39
click at [220, 31] on button "close" at bounding box center [219, 23] width 18 height 18
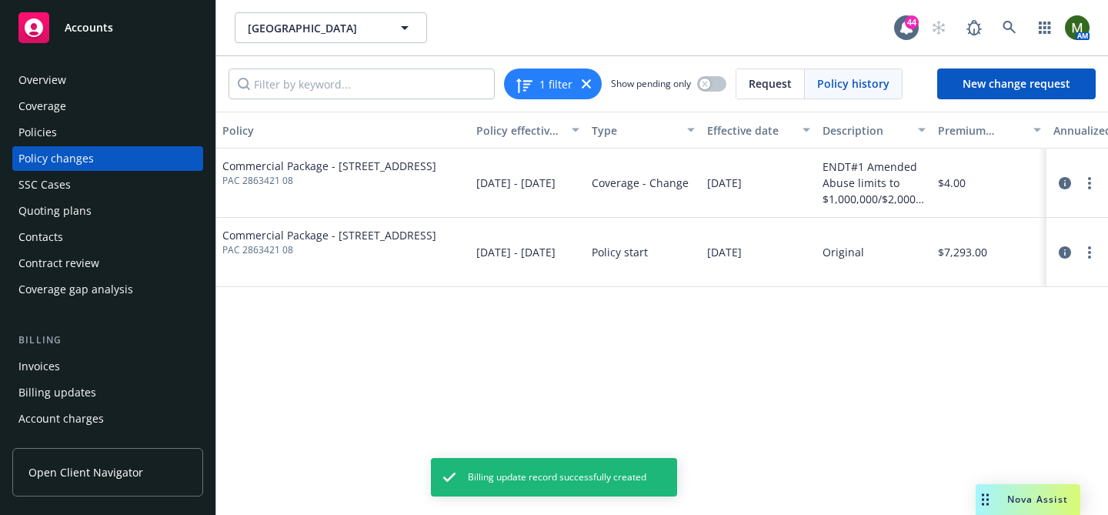
click at [91, 207] on div "Quoting plans" at bounding box center [107, 211] width 179 height 25
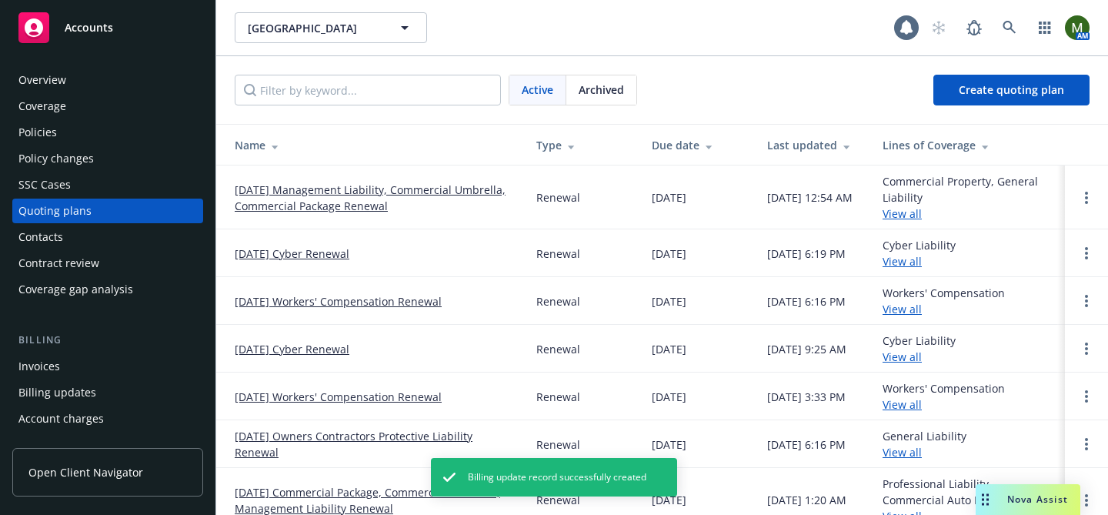
click at [316, 187] on link "10/01/25 Management Liability, Commercial Umbrella, Commercial Package Renewal" at bounding box center [373, 198] width 277 height 32
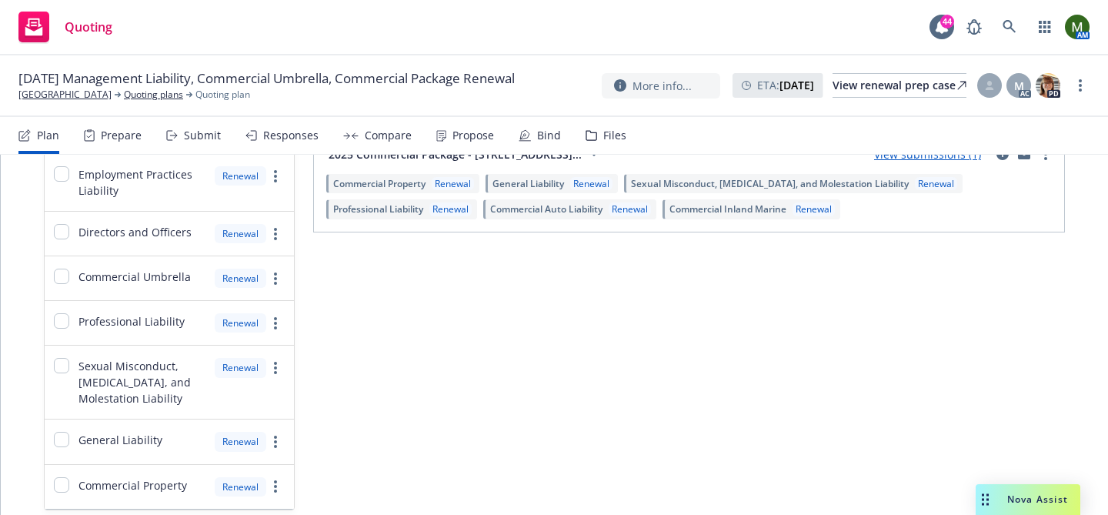
scroll to position [358, 0]
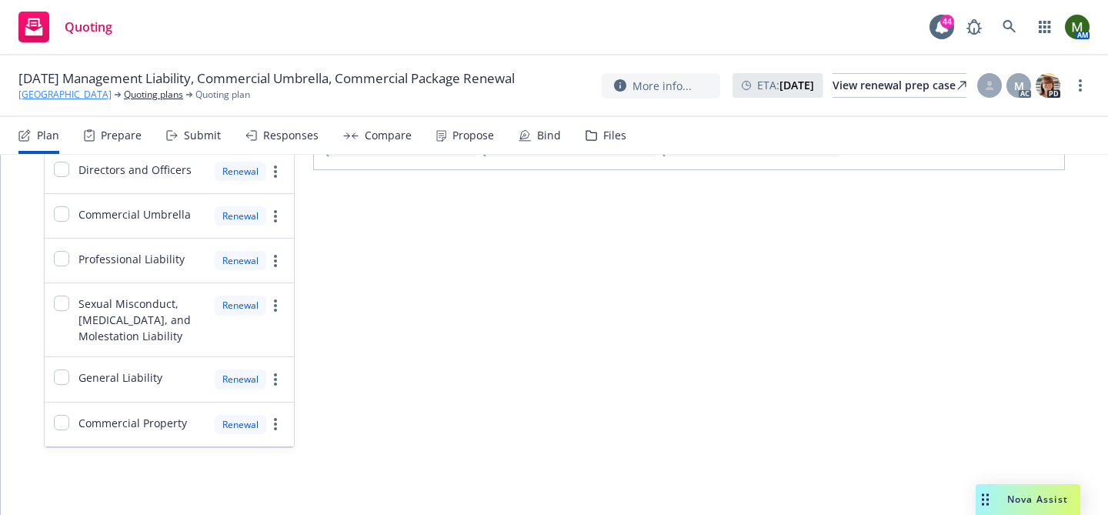
click at [86, 102] on link "[GEOGRAPHIC_DATA]" at bounding box center [64, 95] width 93 height 14
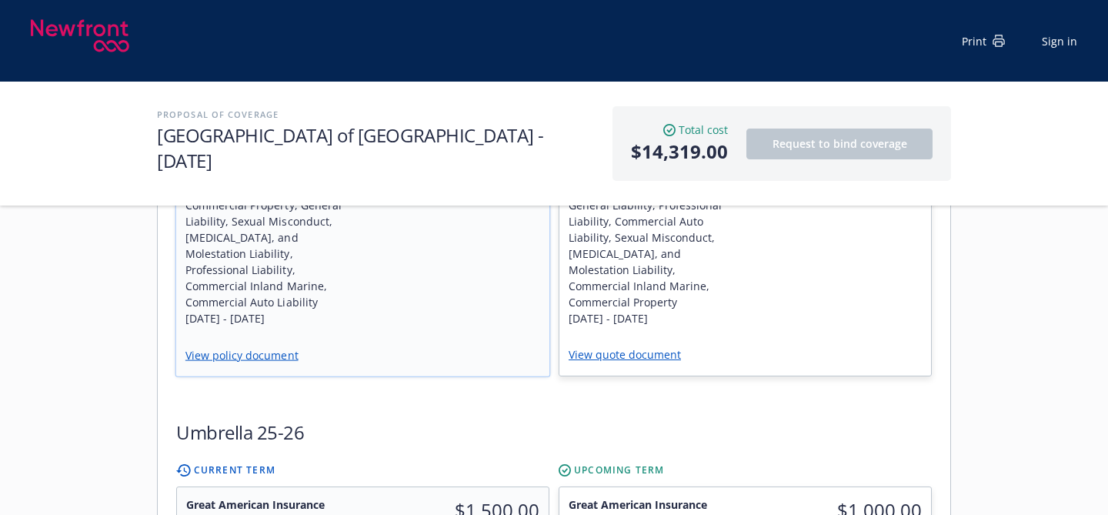
scroll to position [1008, 0]
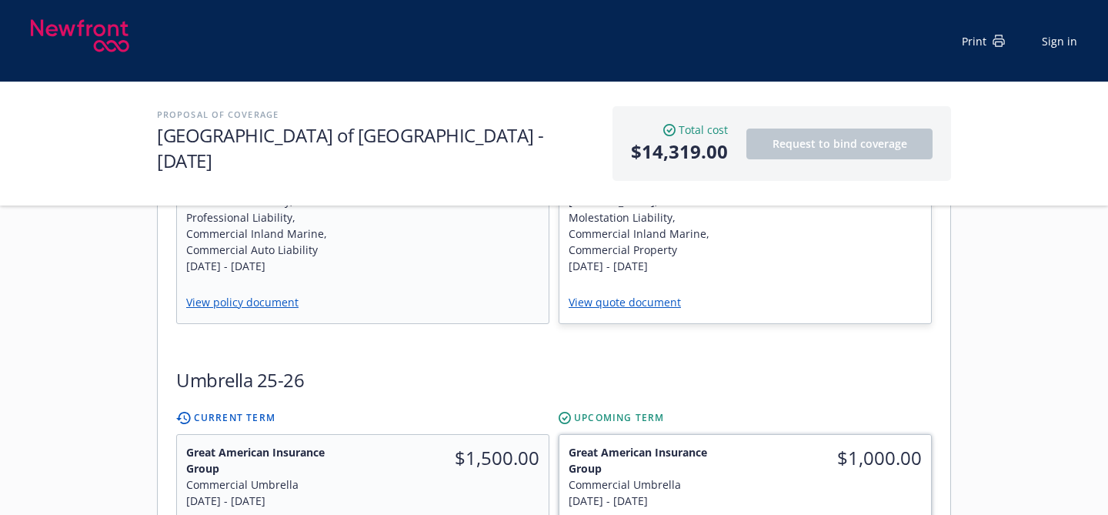
click at [740, 435] on div "Great American Insurance Group Commercial Umbrella [DATE] - [DATE]" at bounding box center [652, 476] width 186 height 83
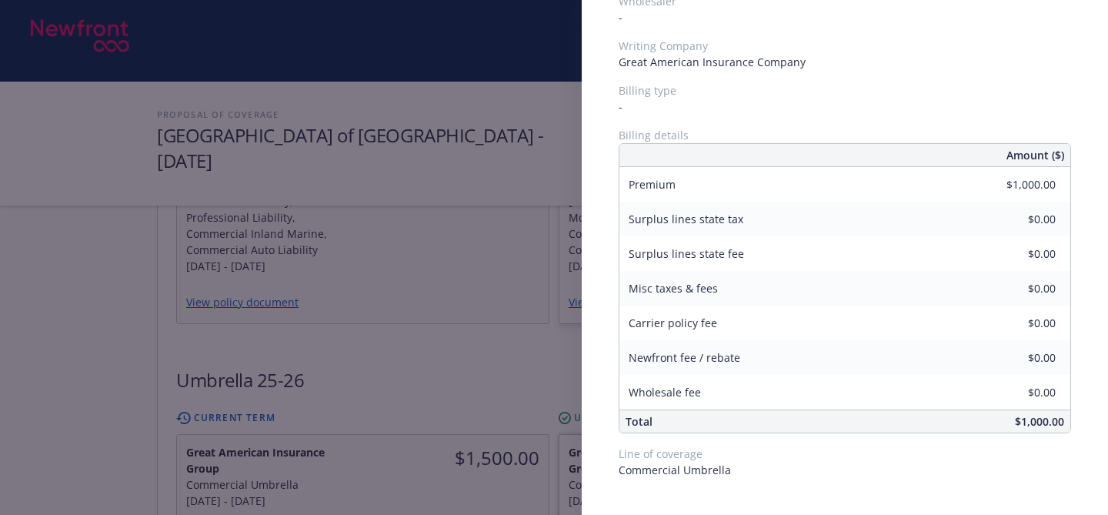
scroll to position [0, 0]
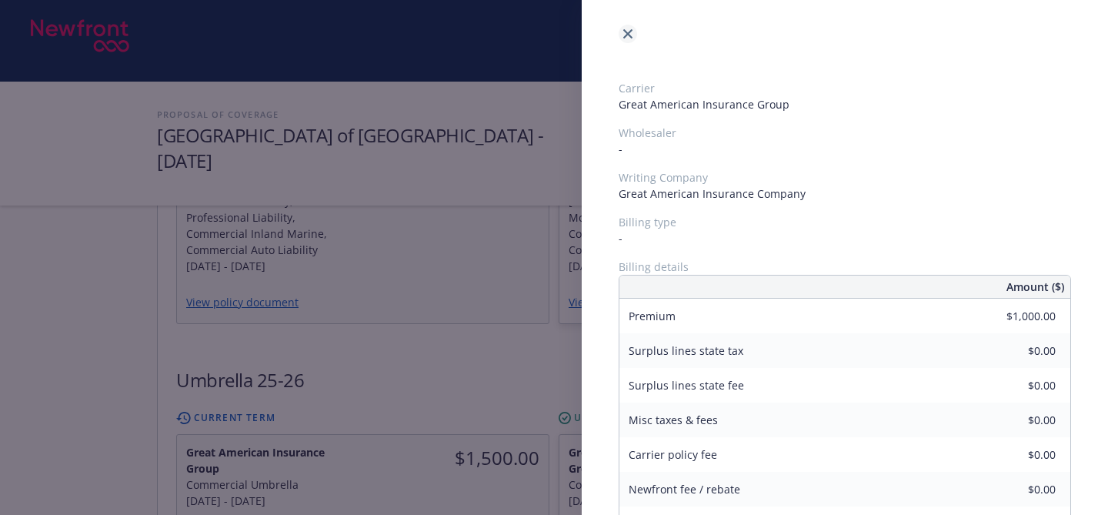
click at [626, 37] on icon "close" at bounding box center [627, 33] width 9 height 9
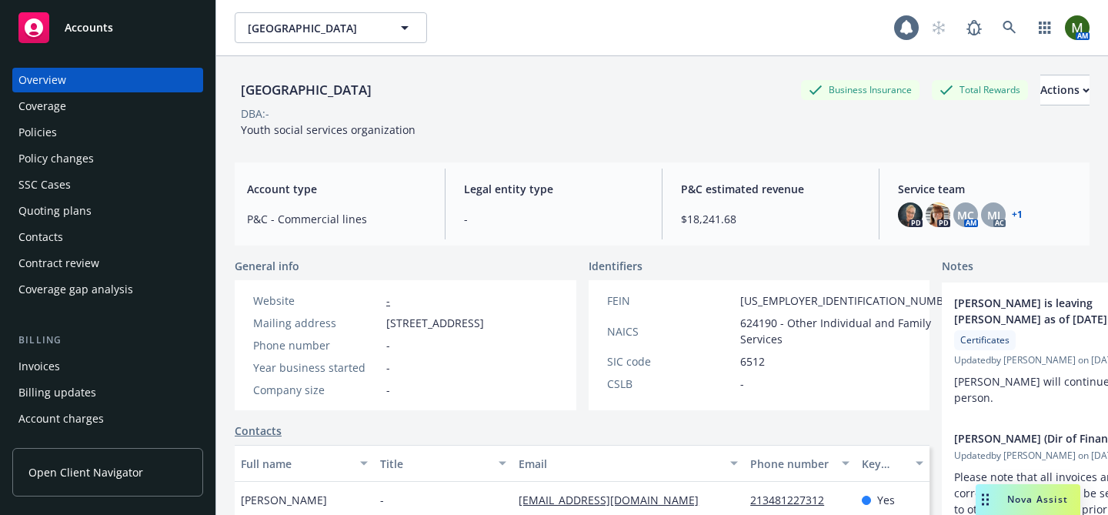
click at [63, 134] on div "Policies" at bounding box center [107, 132] width 179 height 25
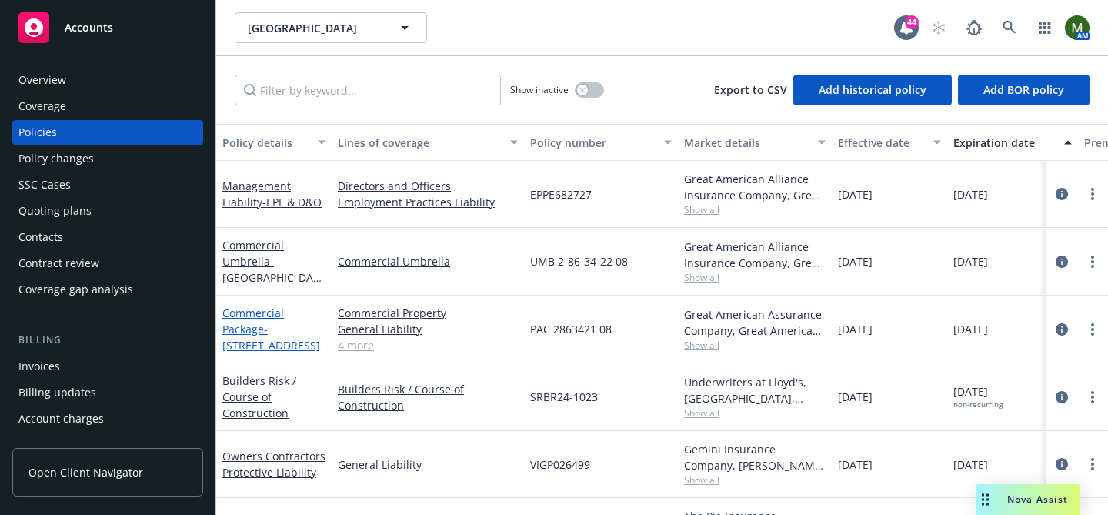
click at [260, 309] on link "Commercial Package - 1238 W 1ST ST LOS ANGELES, CA 90026 5831" at bounding box center [271, 328] width 98 height 47
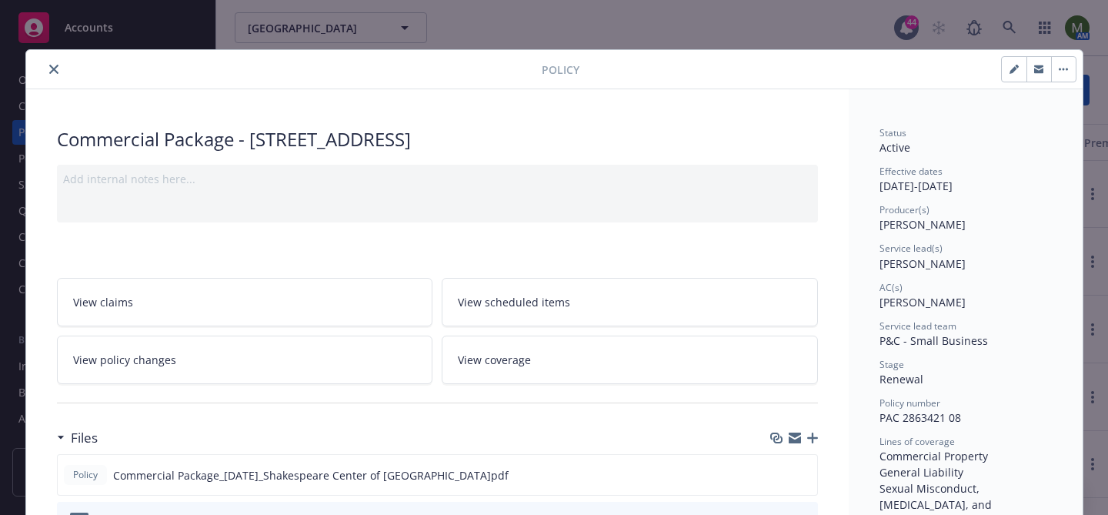
click at [321, 361] on link "View policy changes" at bounding box center [245, 359] width 376 height 48
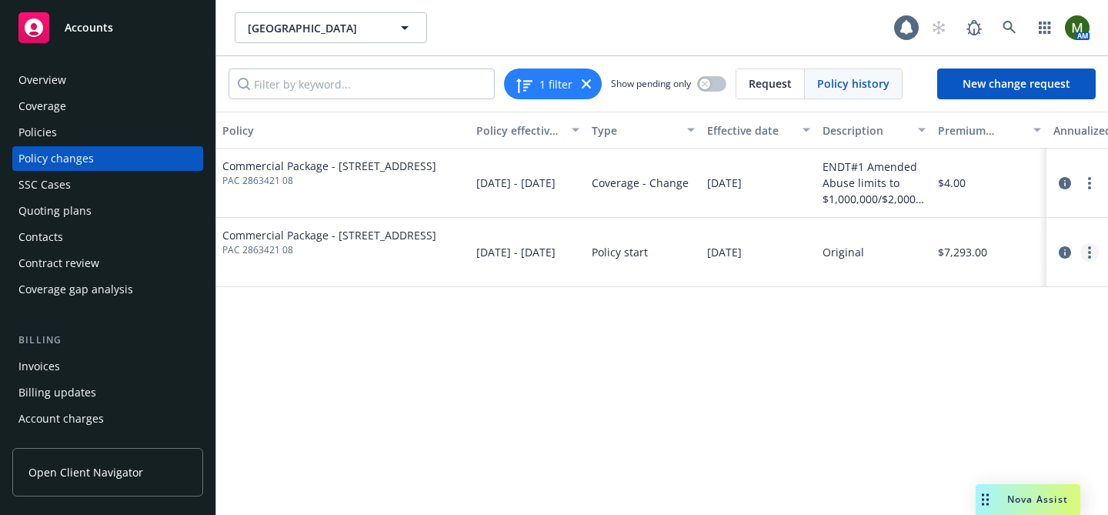
click at [1088, 246] on icon "more" at bounding box center [1089, 252] width 3 height 12
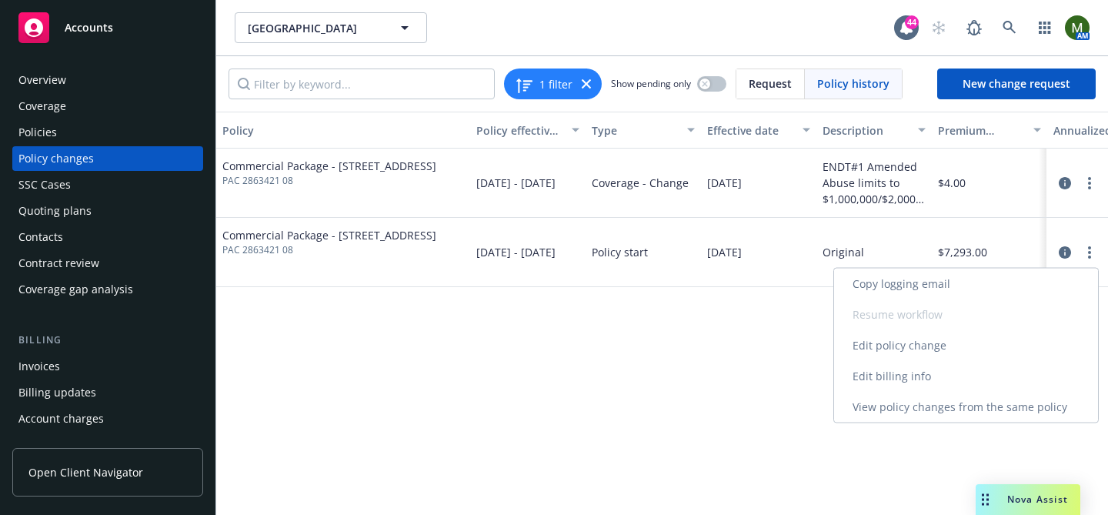
click at [913, 372] on link "Edit billing info" at bounding box center [966, 376] width 264 height 31
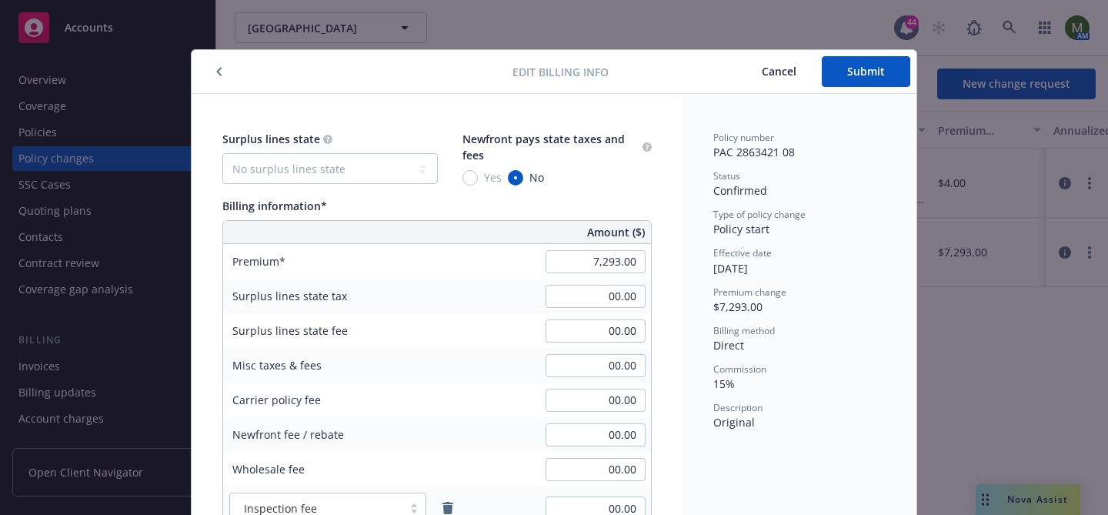
scroll to position [46, 0]
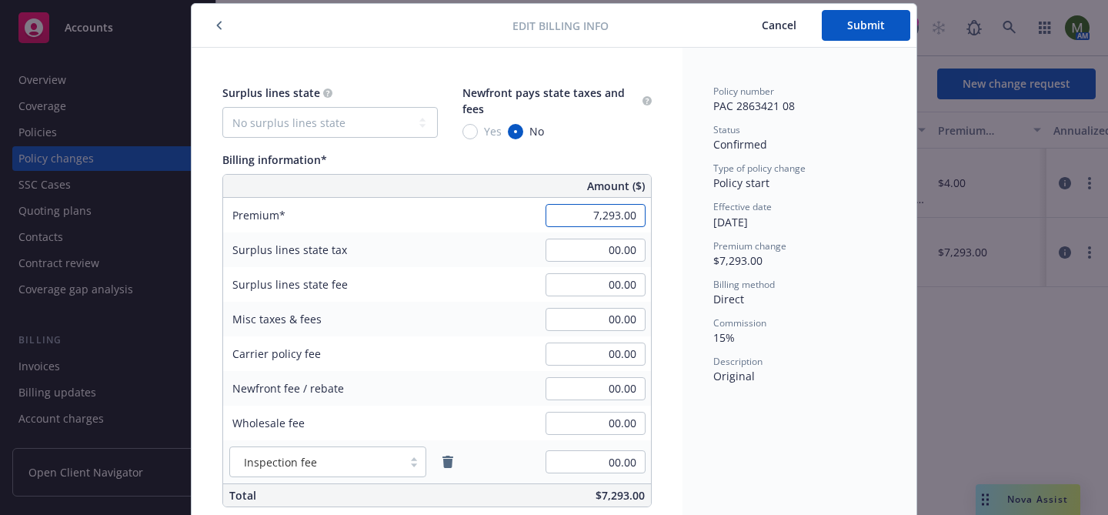
click at [610, 214] on input "7,293.00" at bounding box center [596, 215] width 100 height 23
click at [801, 398] on div "Policy number PAC 2863421 08 Status Confirmed Type of policy change Policy star…" at bounding box center [799, 329] width 234 height 562
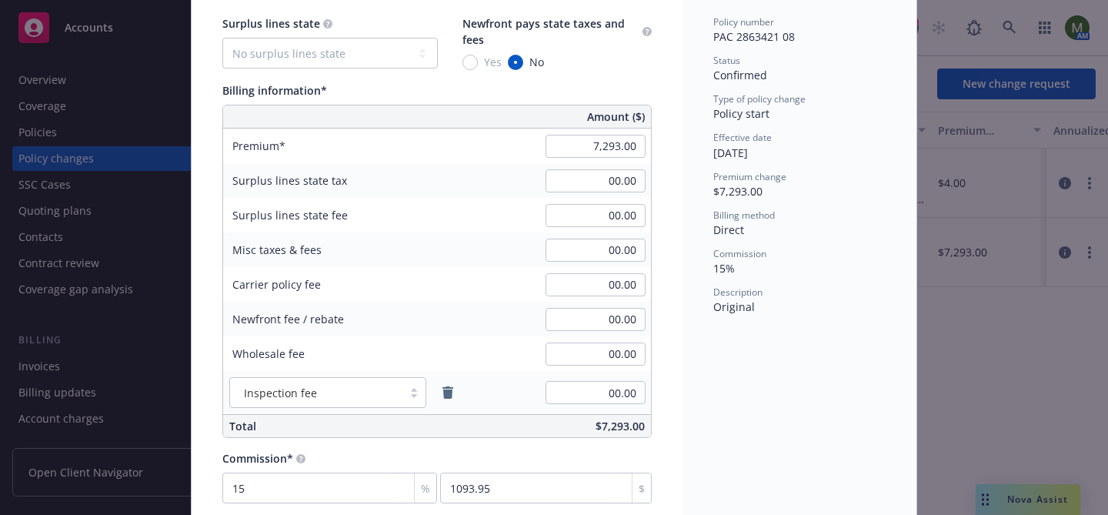
scroll to position [0, 0]
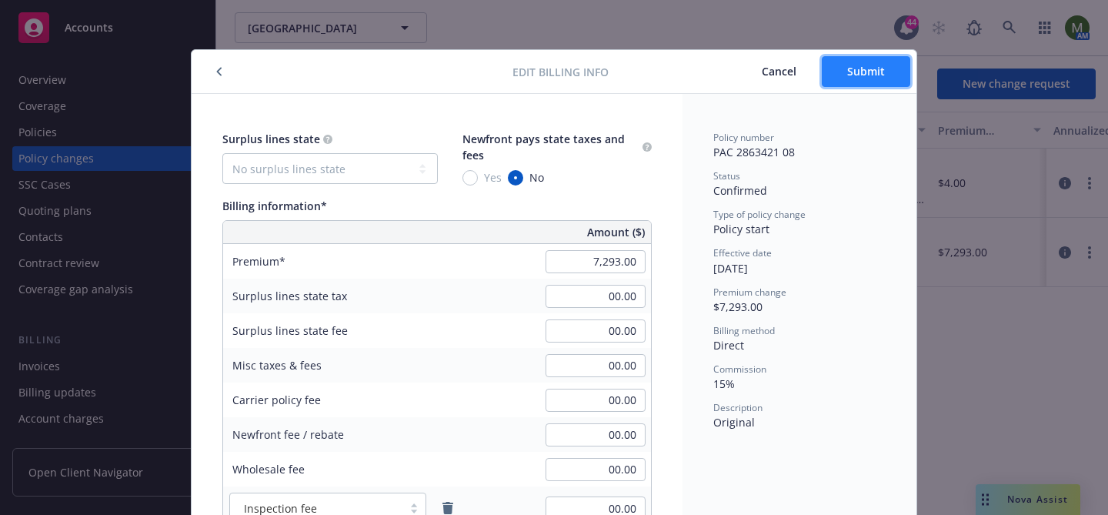
click at [839, 73] on button "Submit" at bounding box center [866, 71] width 88 height 31
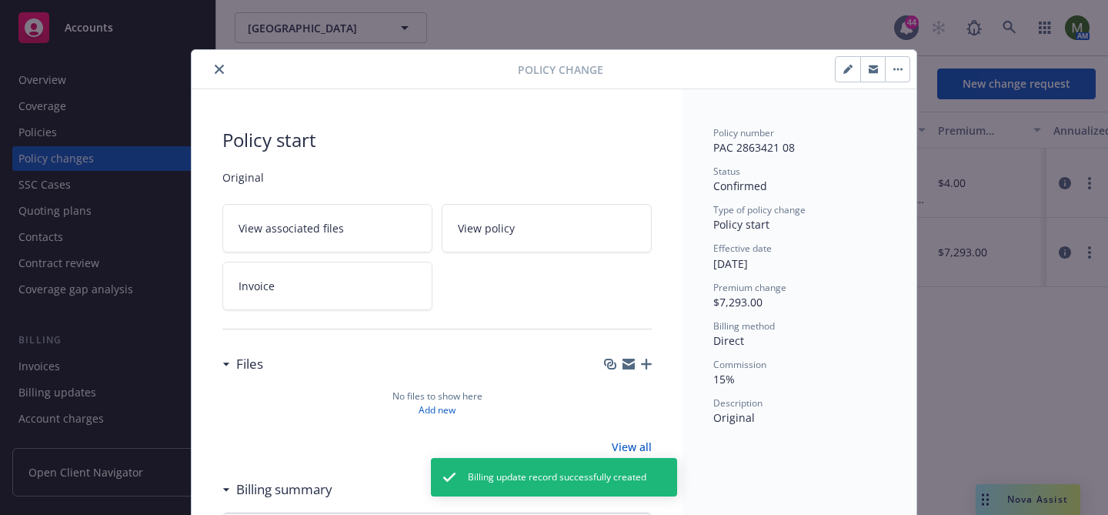
click at [219, 68] on icon "close" at bounding box center [219, 69] width 9 height 9
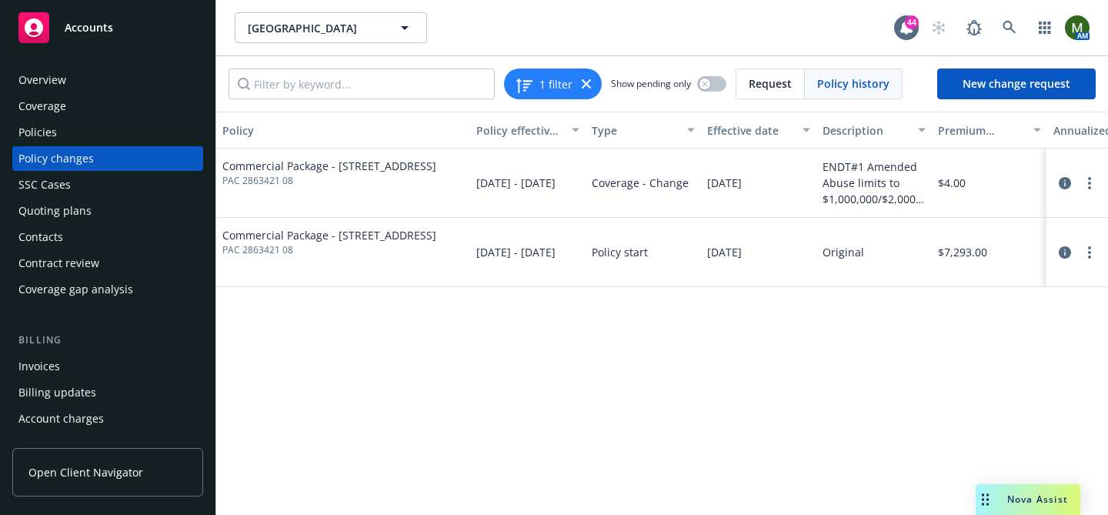
click at [101, 135] on div "Policies" at bounding box center [107, 132] width 179 height 25
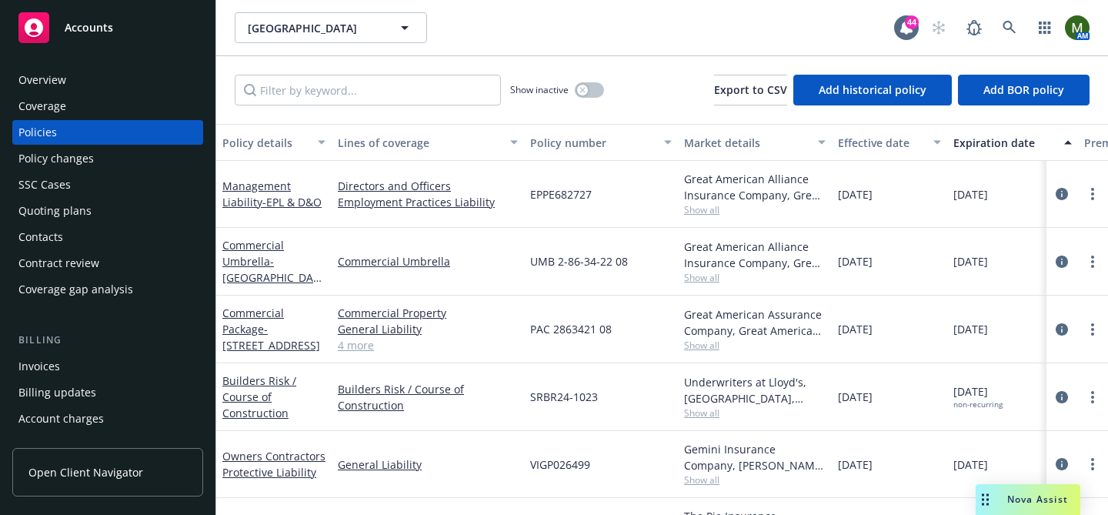
click at [98, 211] on div "Quoting plans" at bounding box center [107, 211] width 179 height 25
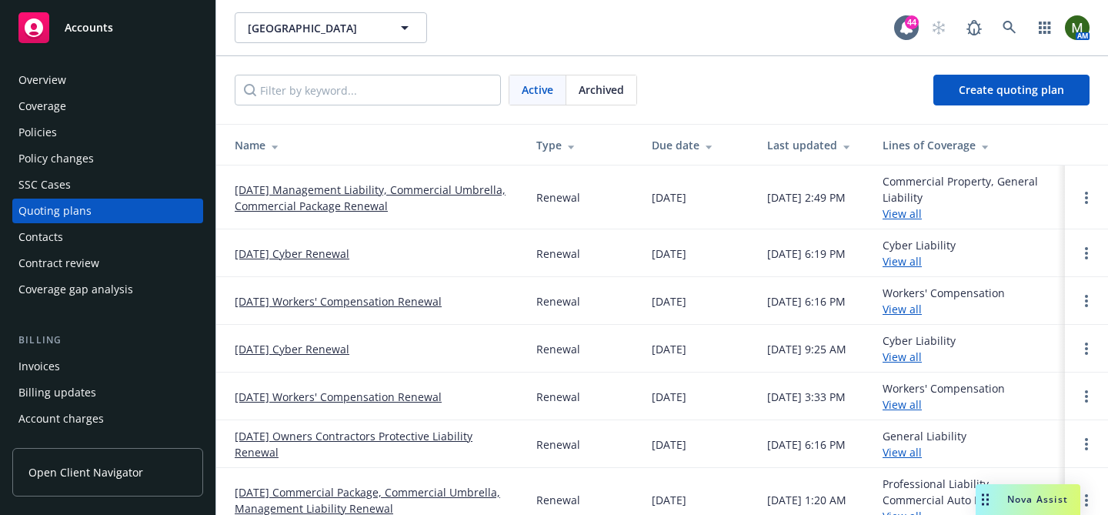
click at [302, 205] on link "10/01/25 Management Liability, Commercial Umbrella, Commercial Package Renewal" at bounding box center [373, 198] width 277 height 32
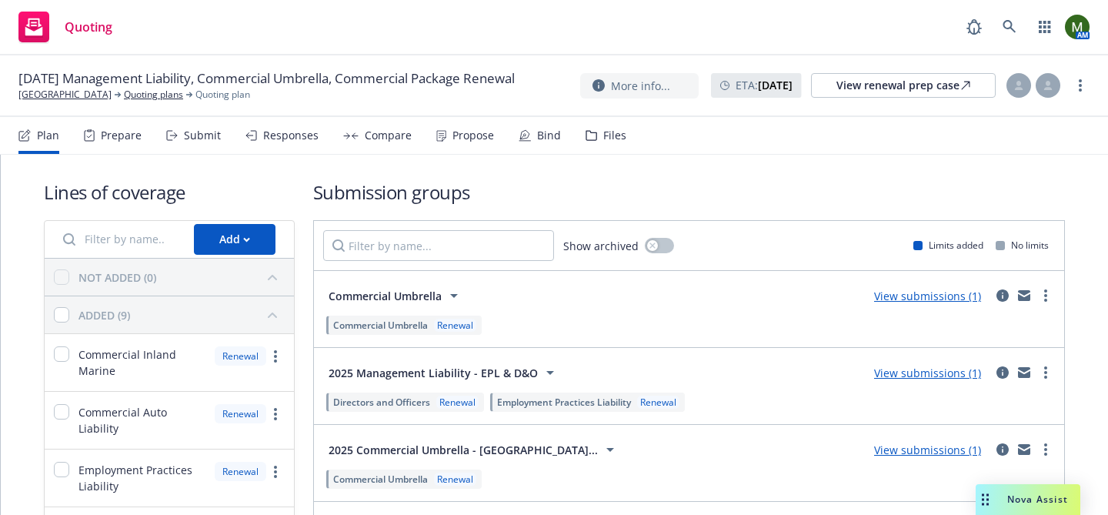
click at [283, 149] on div "Responses" at bounding box center [281, 135] width 73 height 37
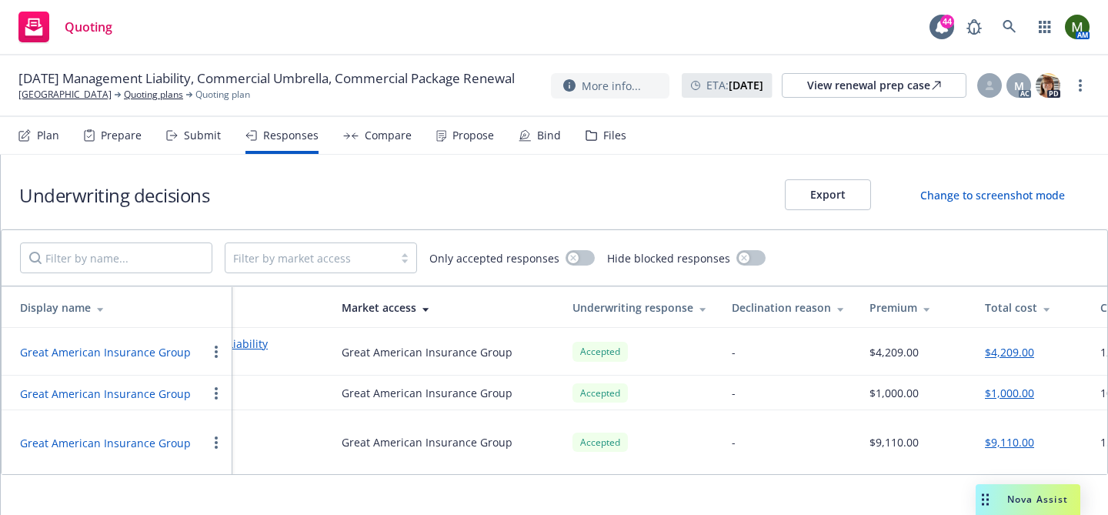
scroll to position [0, 346]
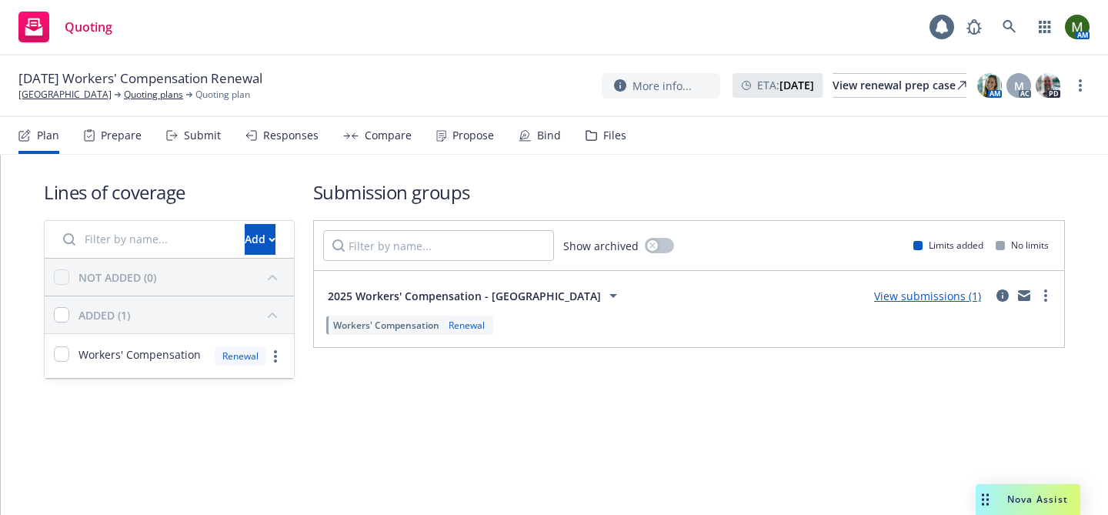
click at [455, 144] on div "Propose" at bounding box center [465, 135] width 58 height 37
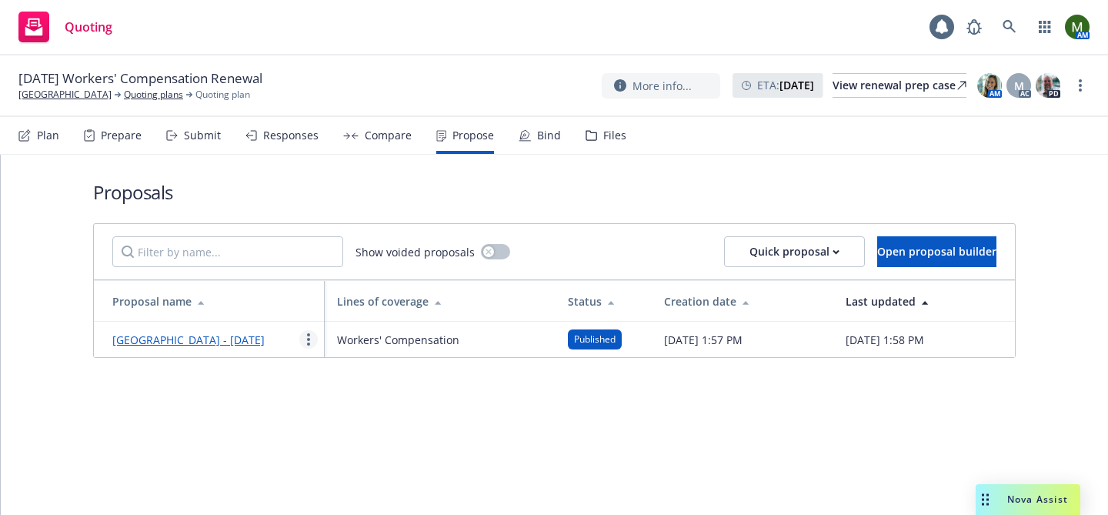
click at [311, 345] on link "more" at bounding box center [308, 339] width 18 height 18
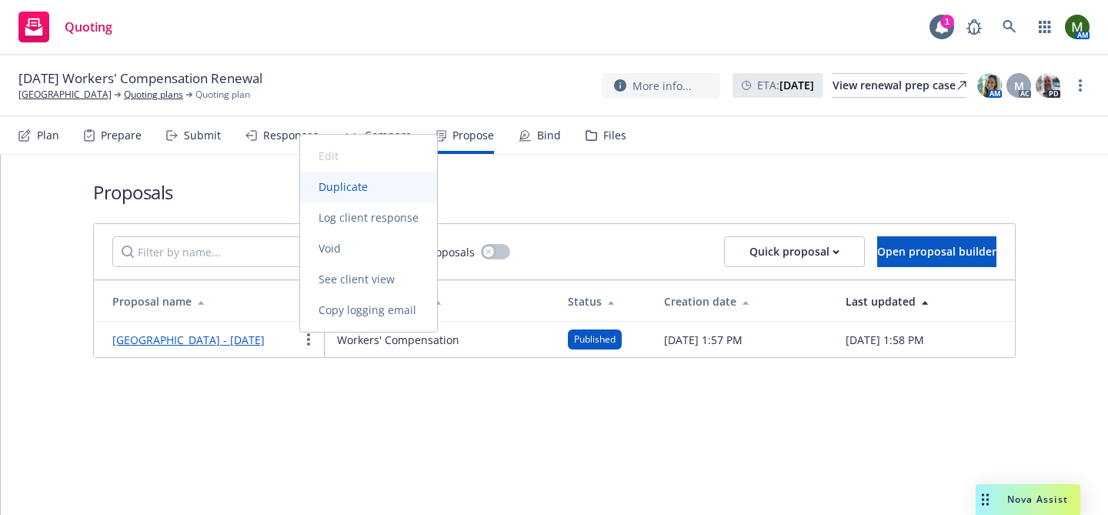
click at [336, 194] on link "Duplicate" at bounding box center [368, 187] width 137 height 31
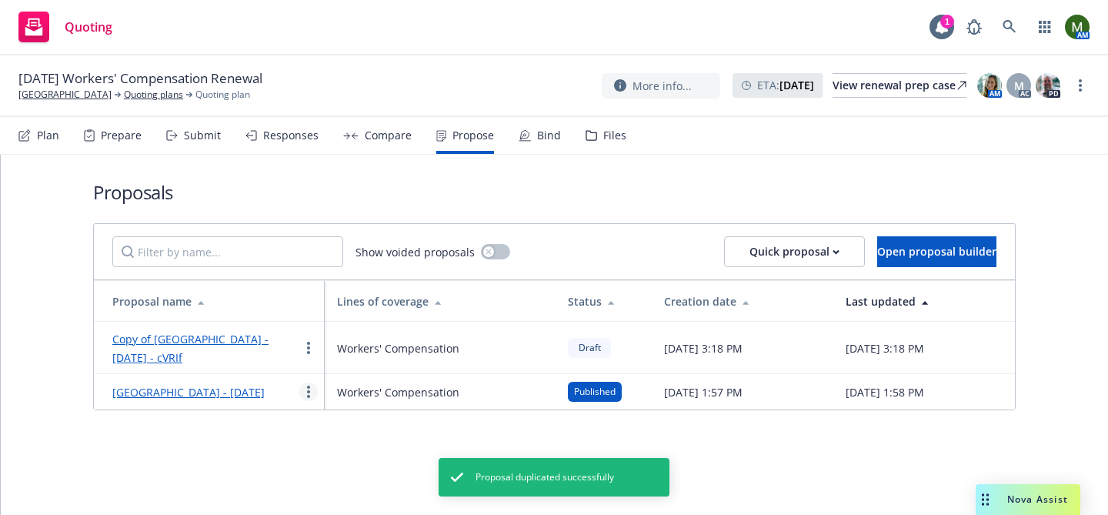
click at [310, 399] on link "more" at bounding box center [308, 391] width 18 height 18
click at [329, 306] on span "Void" at bounding box center [329, 300] width 59 height 15
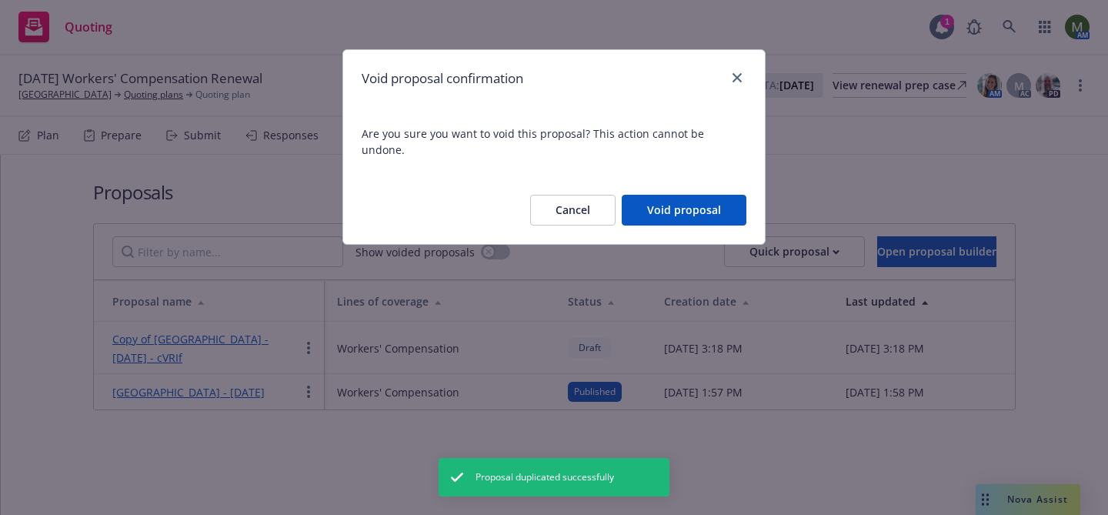
click at [713, 205] on button "Void proposal" at bounding box center [684, 210] width 125 height 31
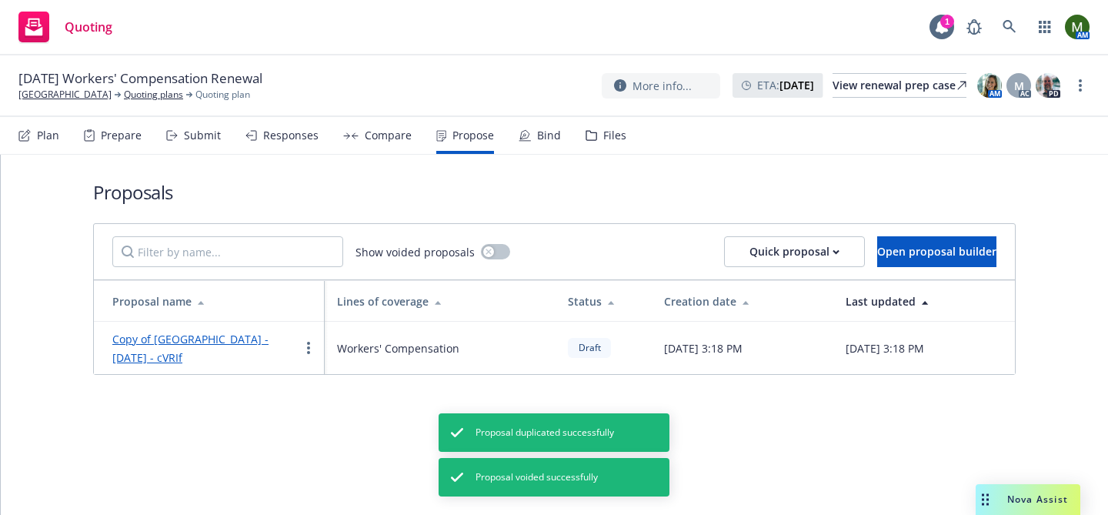
click at [250, 339] on link "Copy of Mendocino Art Center - October 2025 - cVRIf" at bounding box center [190, 348] width 156 height 33
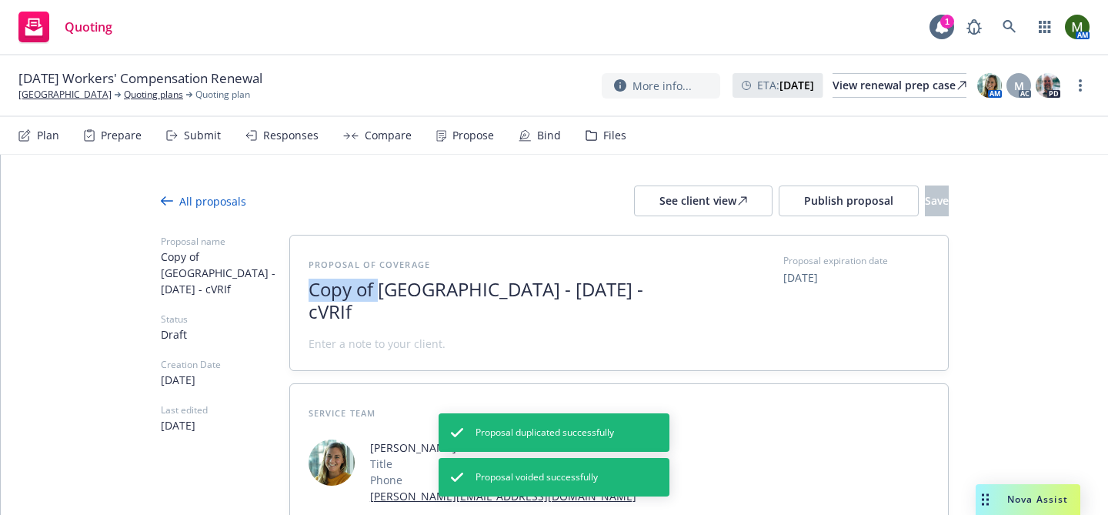
drag, startPoint x: 379, startPoint y: 293, endPoint x: 285, endPoint y: 286, distance: 94.1
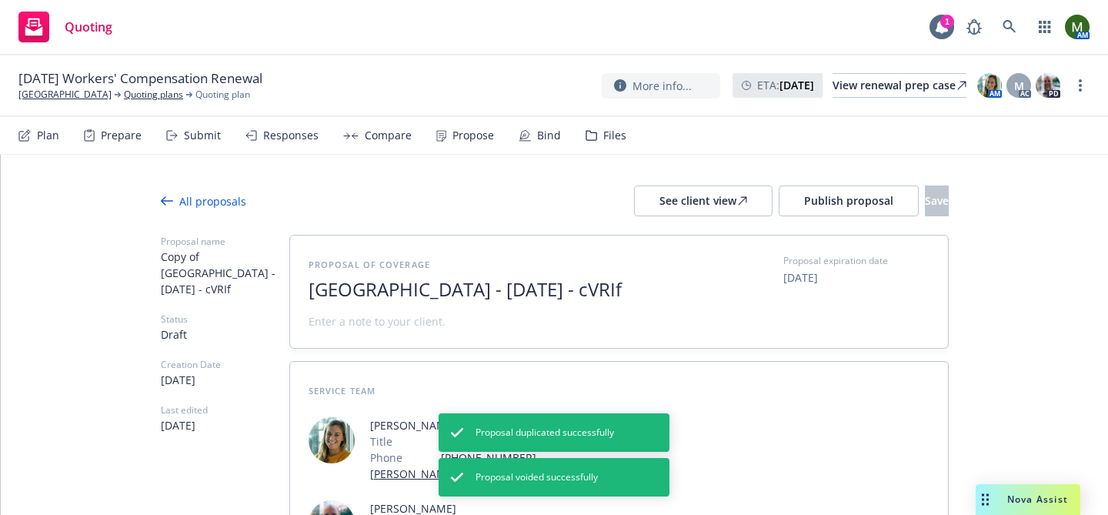
drag, startPoint x: 365, startPoint y: 315, endPoint x: 293, endPoint y: 314, distance: 71.6
click at [293, 314] on div "Proposal of coverage Mendocino Art Center - October 2025 - cVRIf Proposal expir…" at bounding box center [619, 291] width 658 height 112
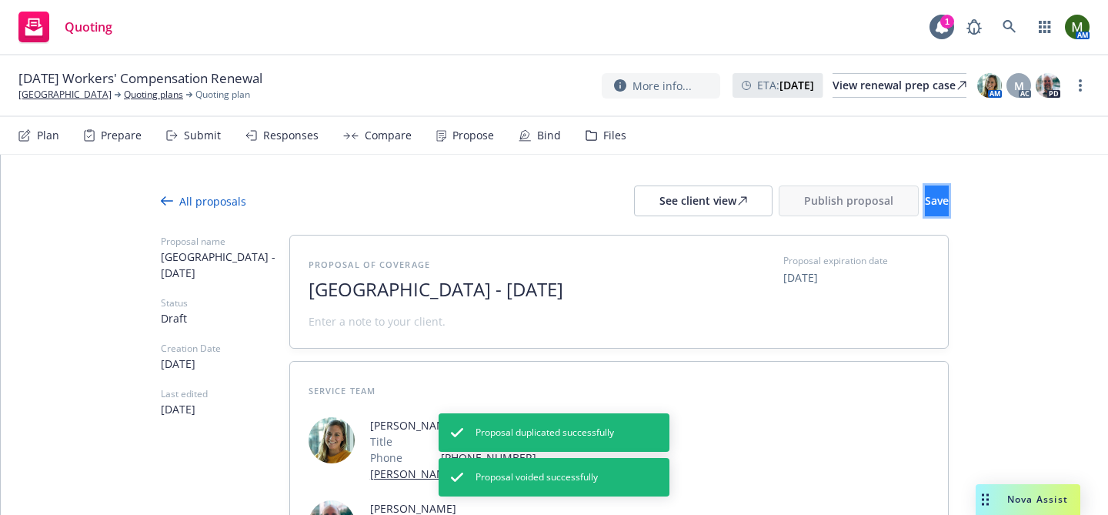
click at [925, 205] on span "Save" at bounding box center [937, 200] width 24 height 15
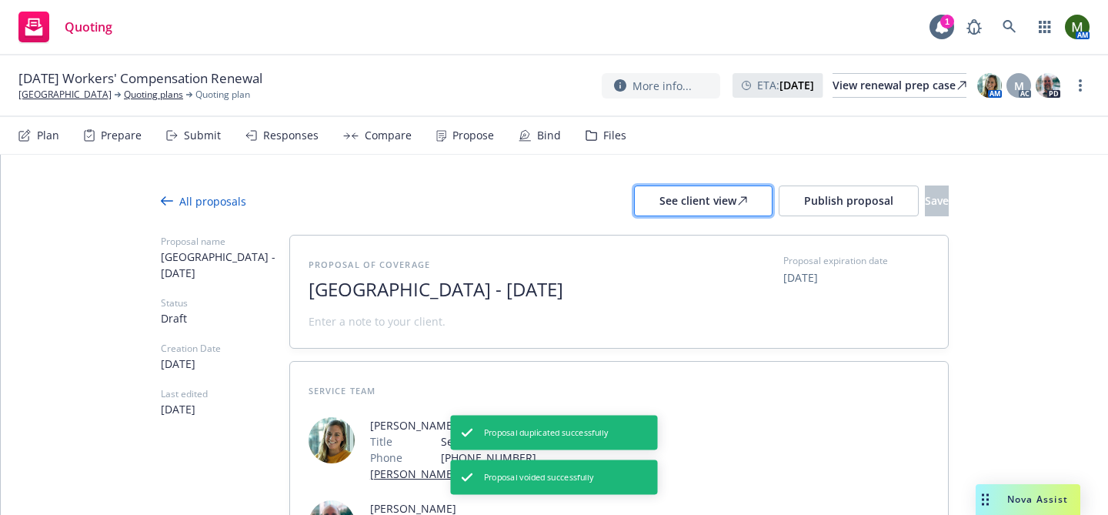
click at [684, 200] on div "See client view" at bounding box center [703, 200] width 88 height 29
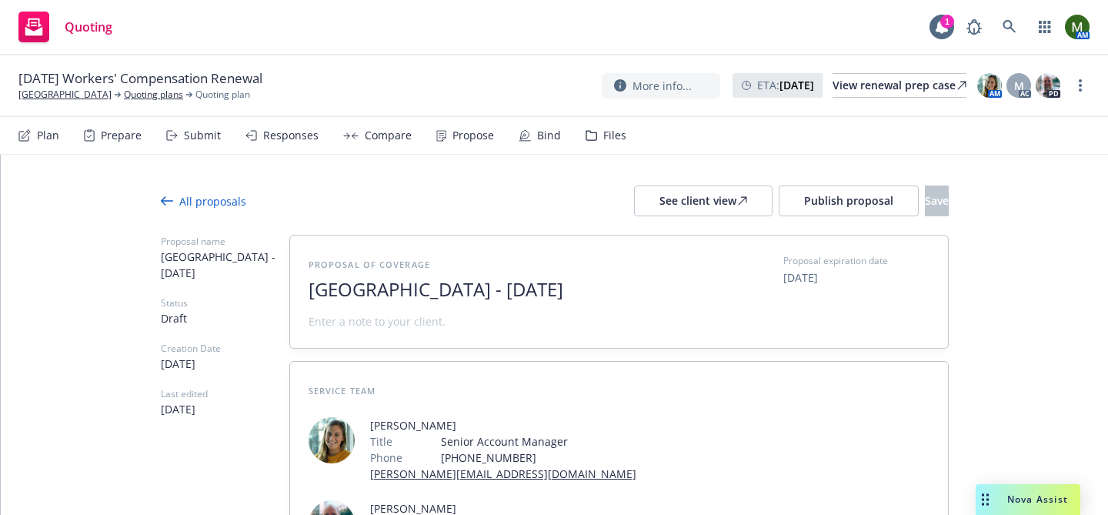
click at [199, 140] on div "Submit" at bounding box center [202, 135] width 37 height 12
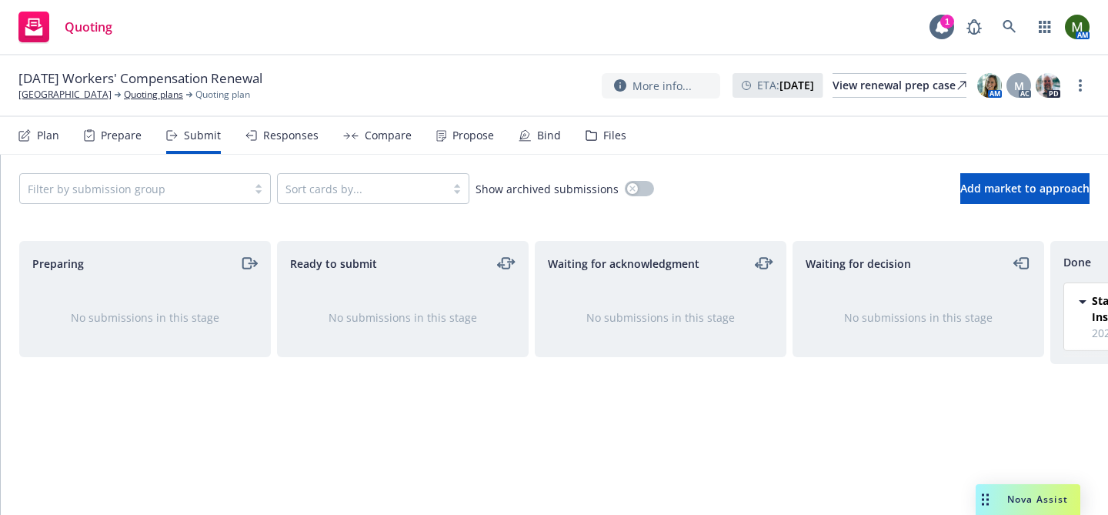
click at [288, 132] on div "Responses" at bounding box center [290, 135] width 55 height 12
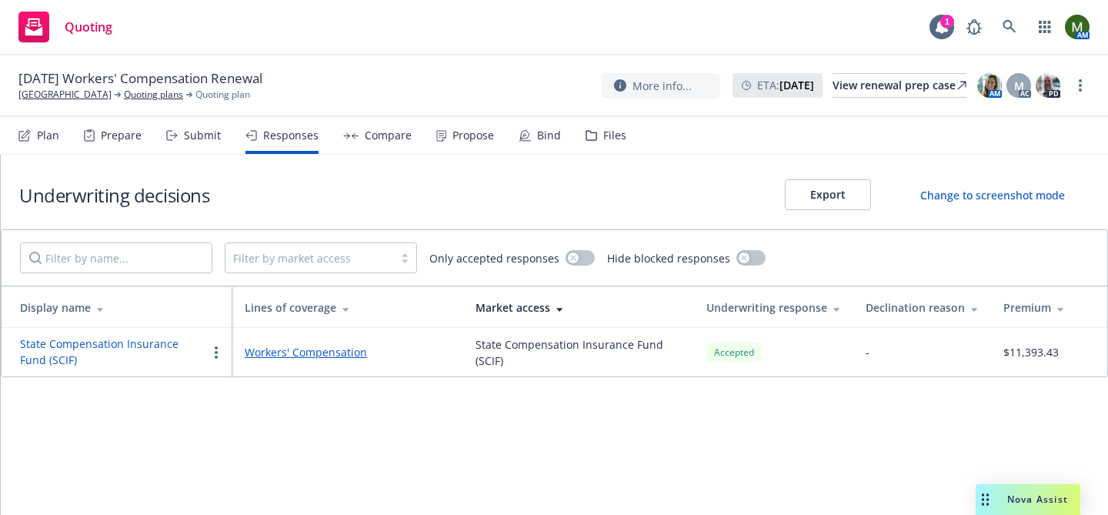
click at [158, 340] on button "State Compensation Insurance Fund (SCIF)" at bounding box center [113, 351] width 187 height 32
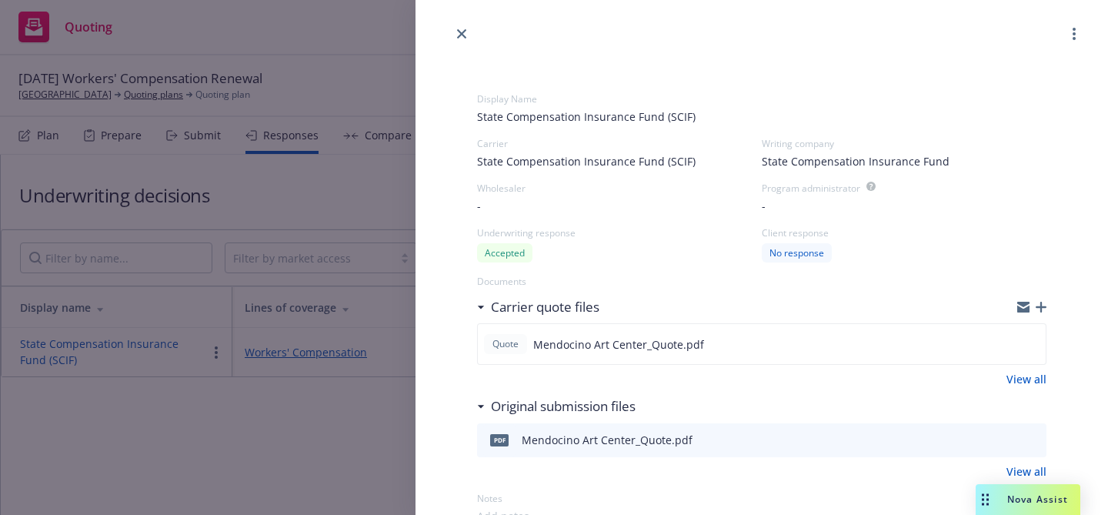
click at [1042, 306] on icon "button" at bounding box center [1041, 307] width 11 height 11
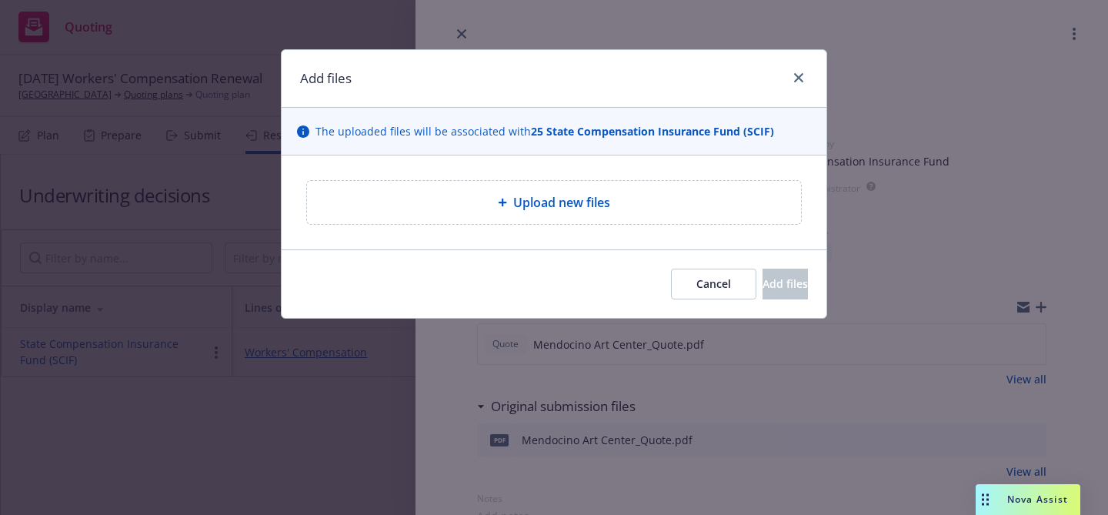
type textarea "x"
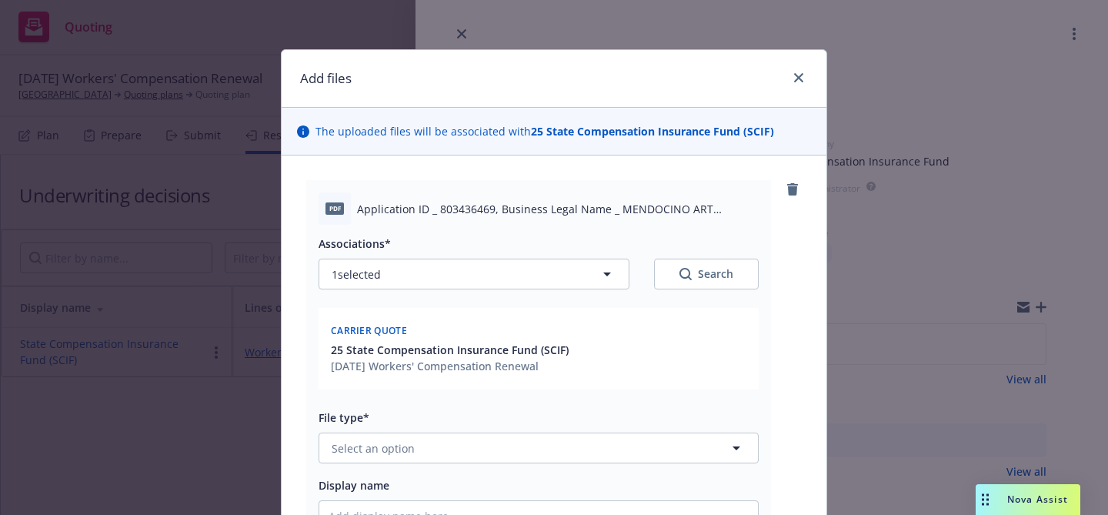
scroll to position [61, 0]
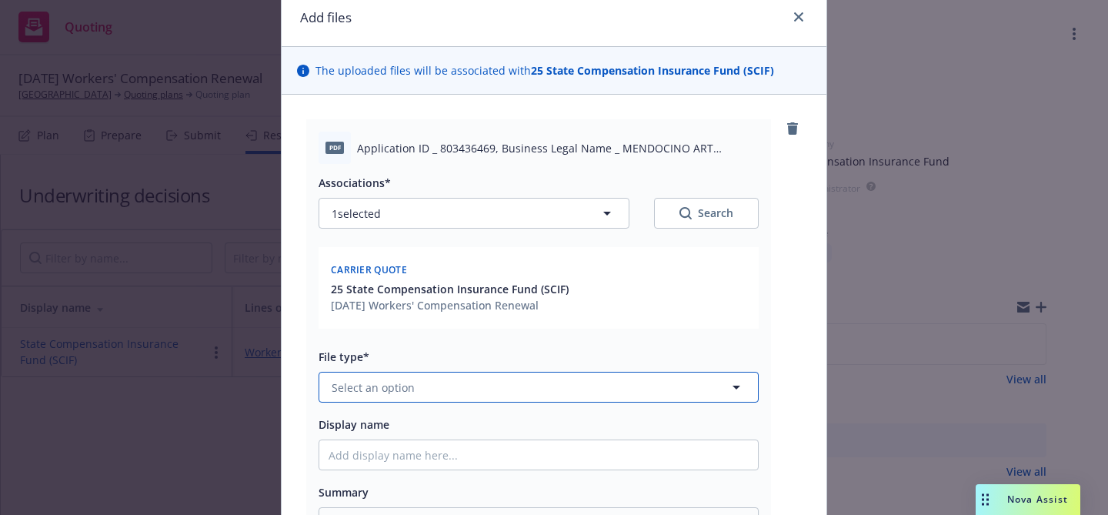
click at [540, 382] on button "Select an option" at bounding box center [539, 387] width 440 height 31
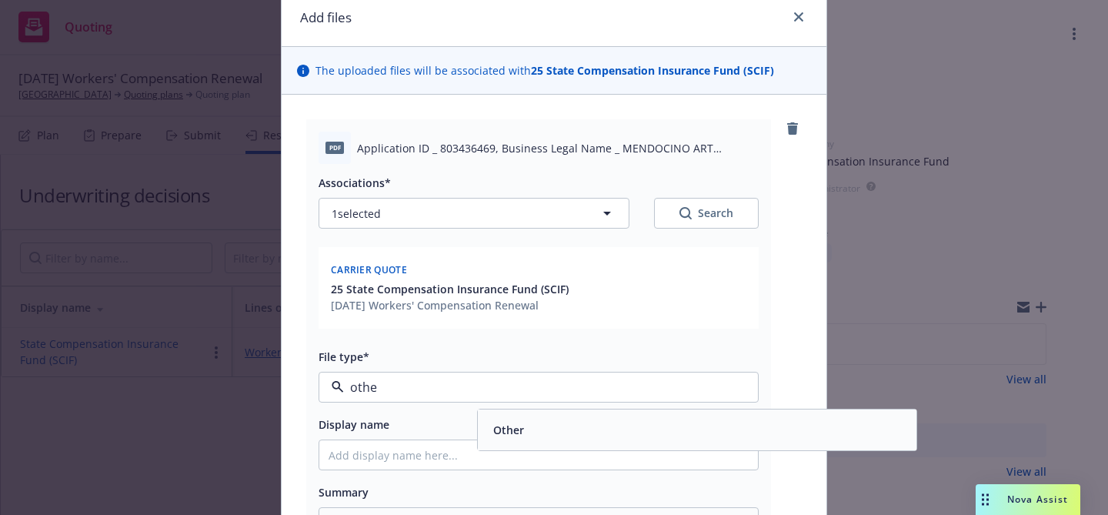
type input "other"
click at [537, 425] on div "Other" at bounding box center [697, 430] width 420 height 22
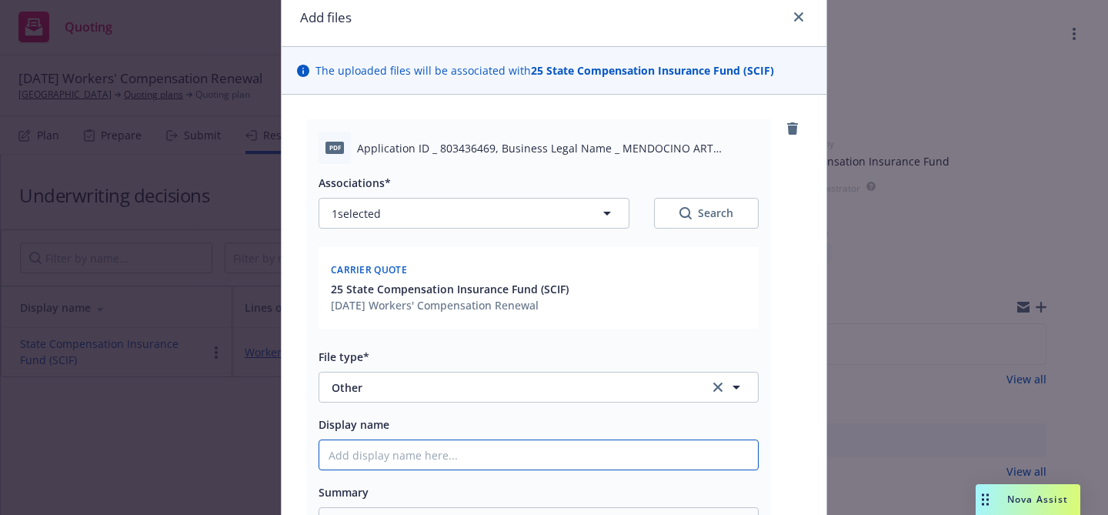
click at [529, 454] on input "Display name" at bounding box center [538, 454] width 439 height 29
type textarea "x"
type input "R"
type textarea "x"
type input "Re"
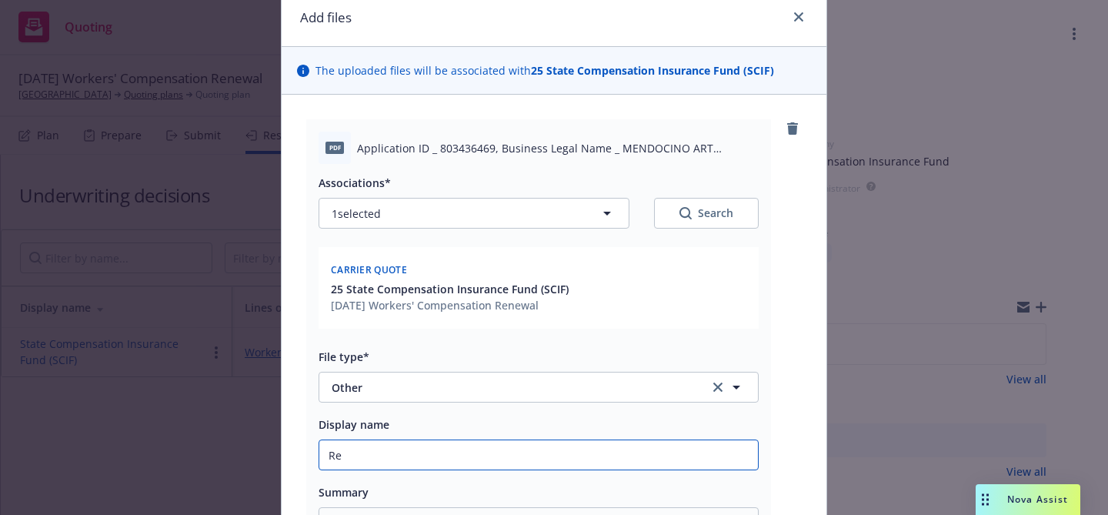
type textarea "x"
type input "Rev"
type textarea "x"
type input "Revi"
type textarea "x"
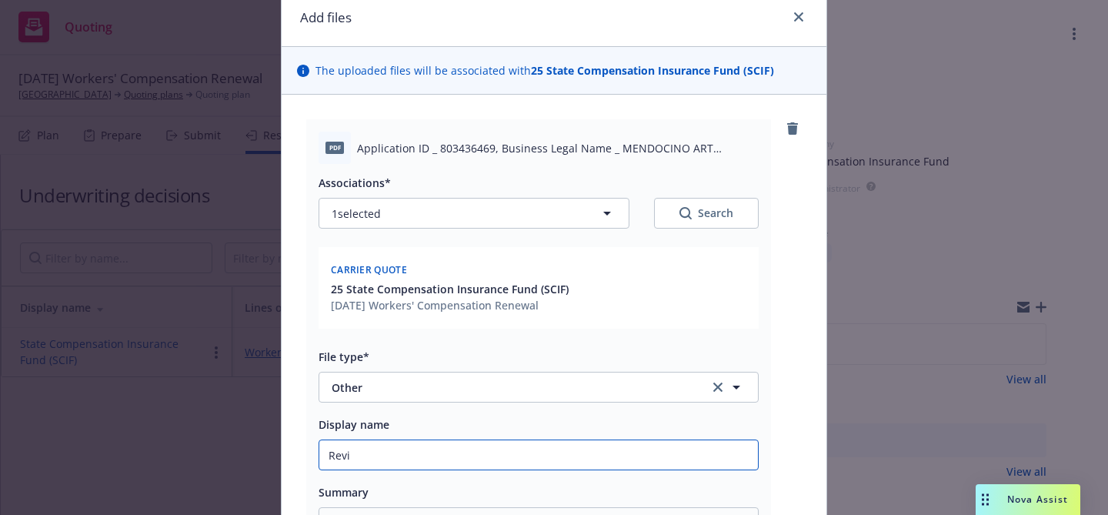
type input "Revis"
type textarea "x"
type input "Revise"
type textarea "x"
type input "Revised"
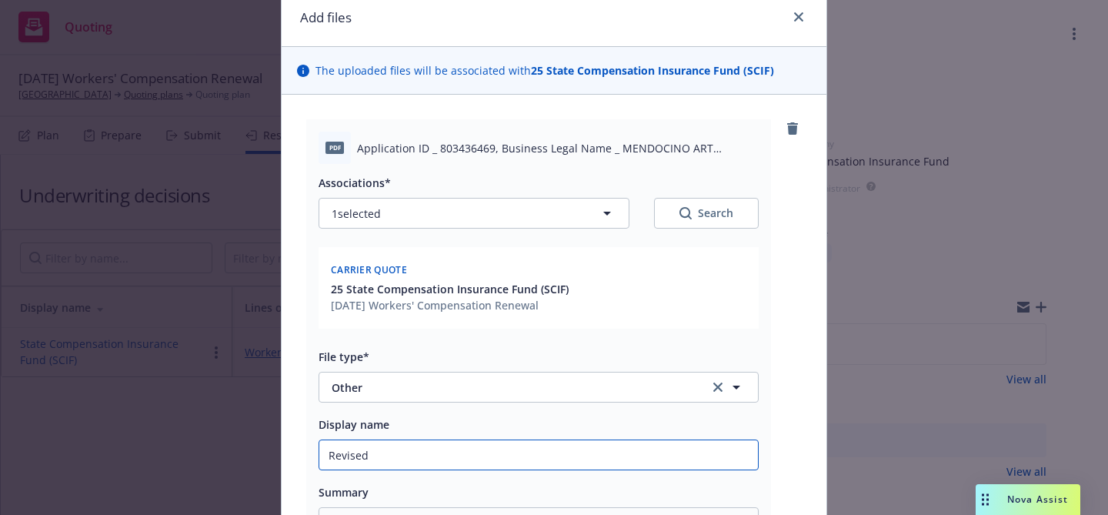
type textarea "x"
type input "Revised"
type textarea "x"
type input "Revised P"
type textarea "x"
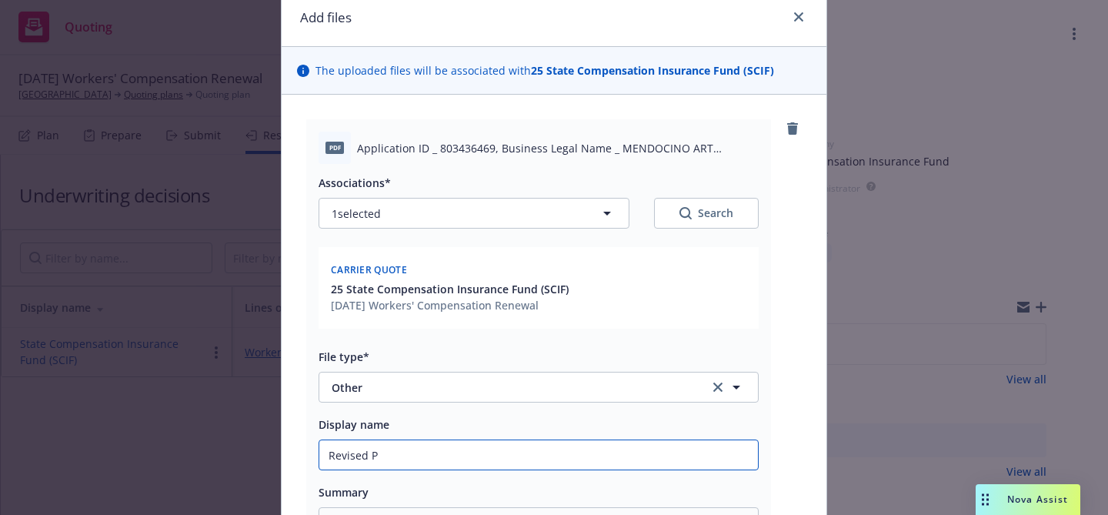
type input "Revised Pr"
type textarea "x"
type input "Revised Pro"
type textarea "x"
type input "Revised Prop"
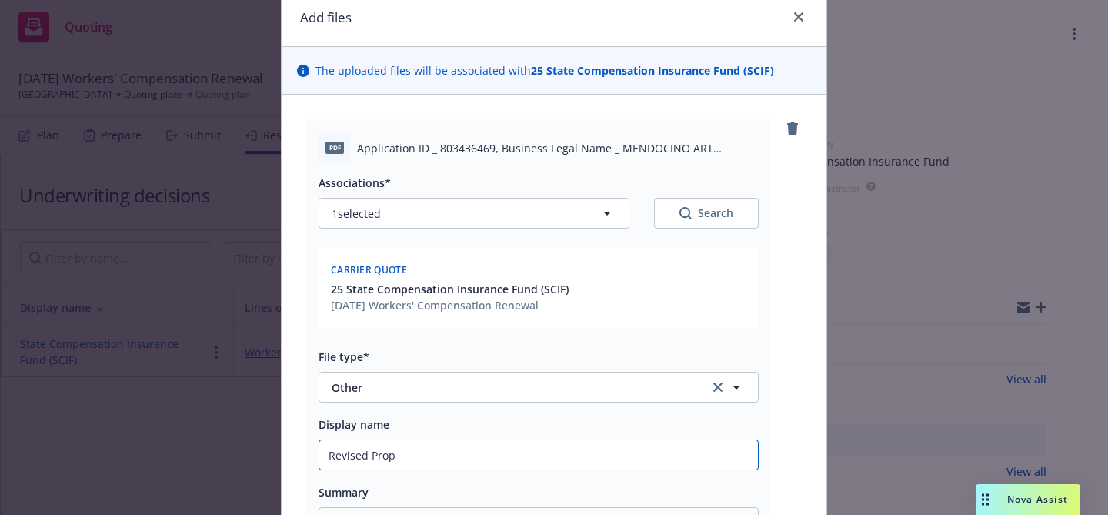
type textarea "x"
type input "Revised Propo"
type textarea "x"
type input "Revised Proposa"
type textarea "x"
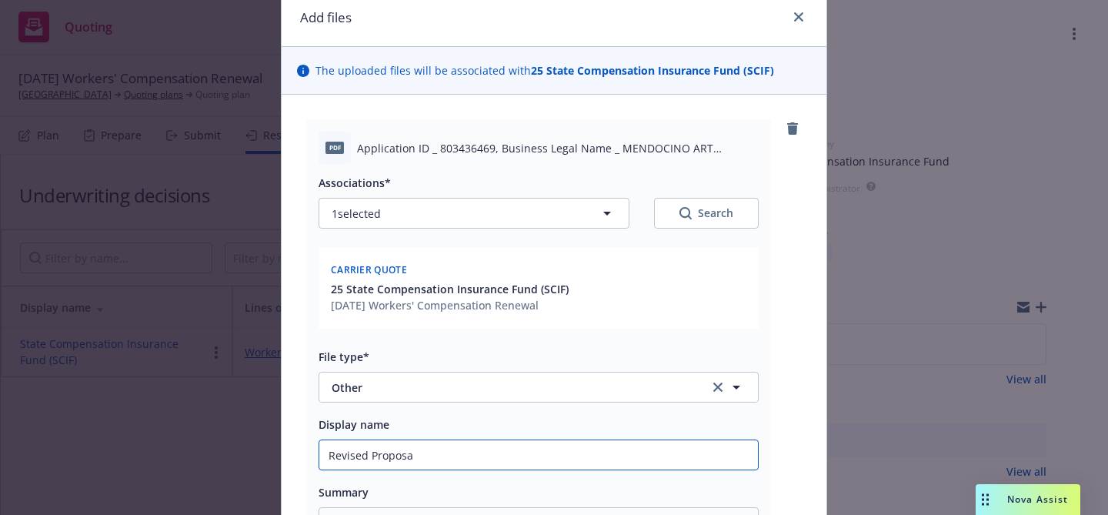
type input "Revised Proposal"
type textarea "x"
type input "Revised Proposal"
type textarea "x"
type input "Revised Proposal Q"
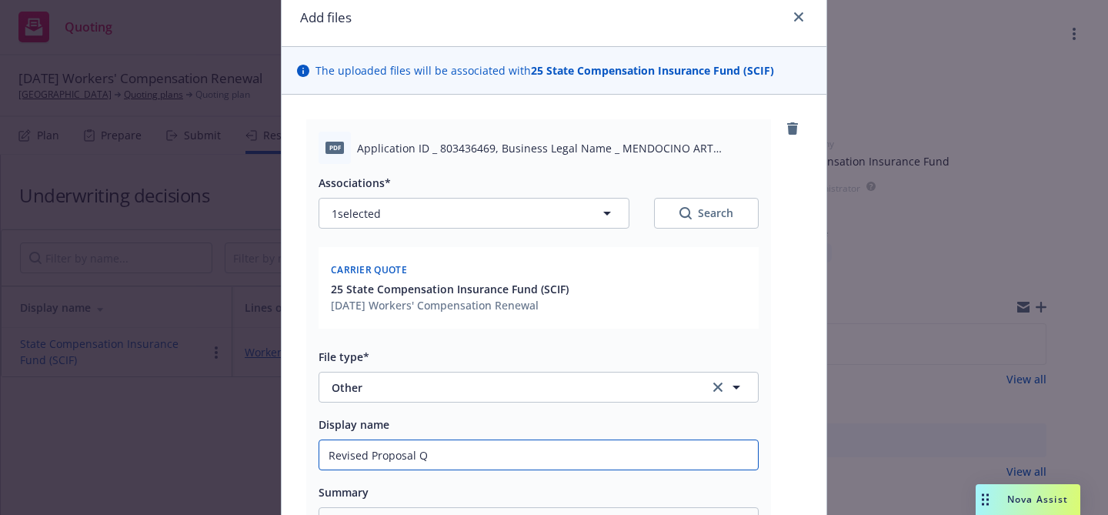
type textarea "x"
type input "Revised Proposal Qu"
type textarea "x"
type input "Revised Proposal Quo"
type textarea "x"
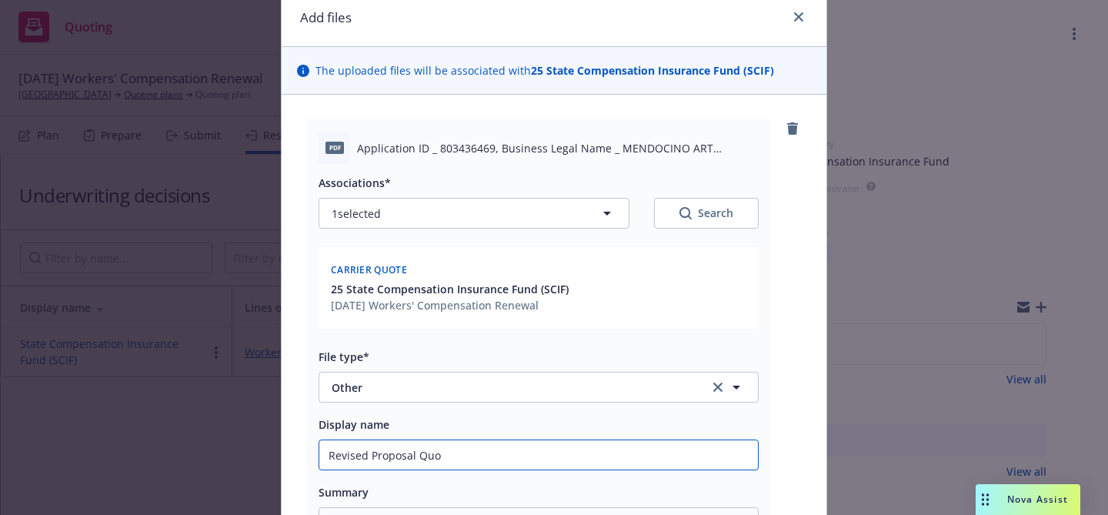
type input "Revised Proposal Quot"
type textarea "x"
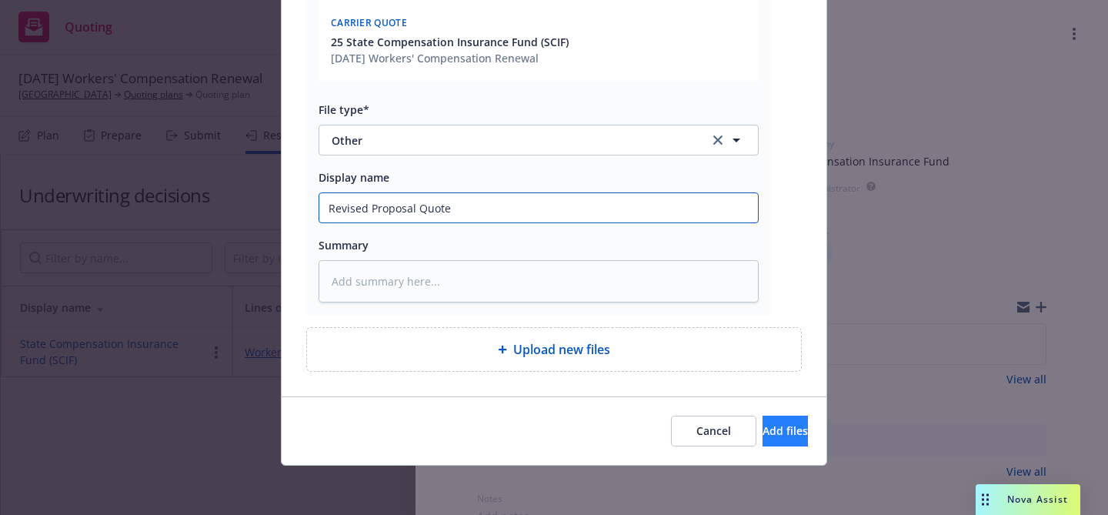
type input "Revised Proposal Quote"
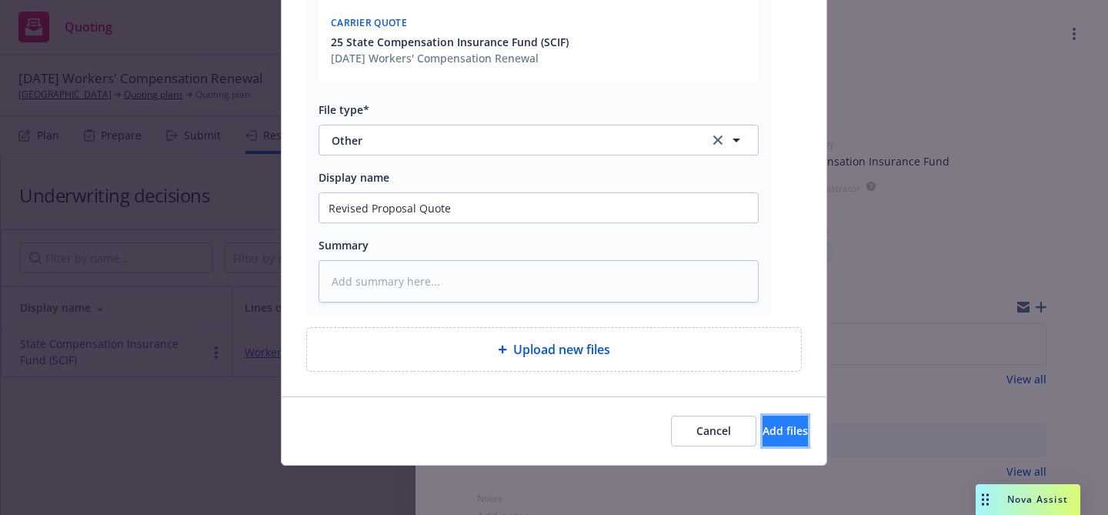
click at [772, 428] on span "Add files" at bounding box center [785, 430] width 45 height 15
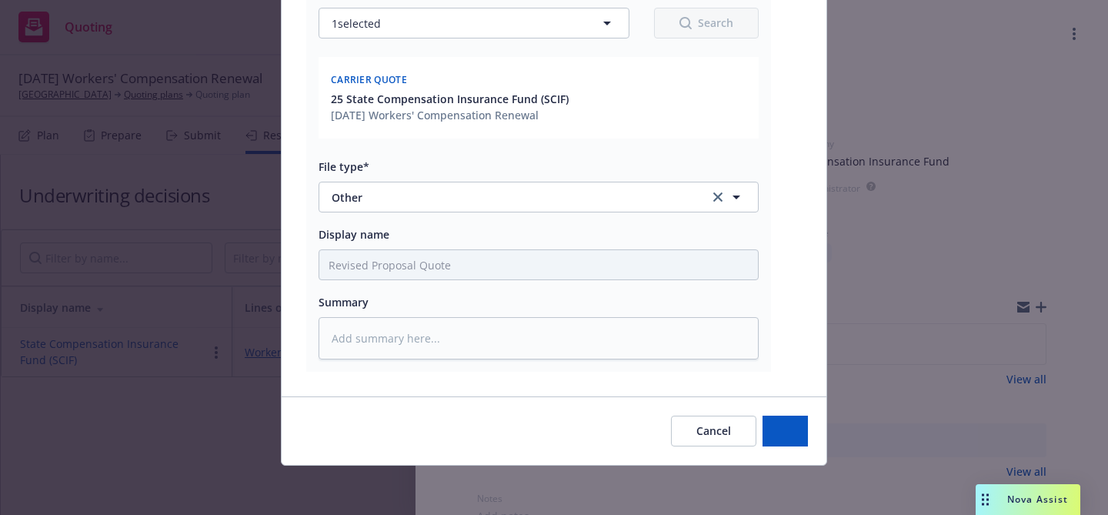
scroll to position [0, 0]
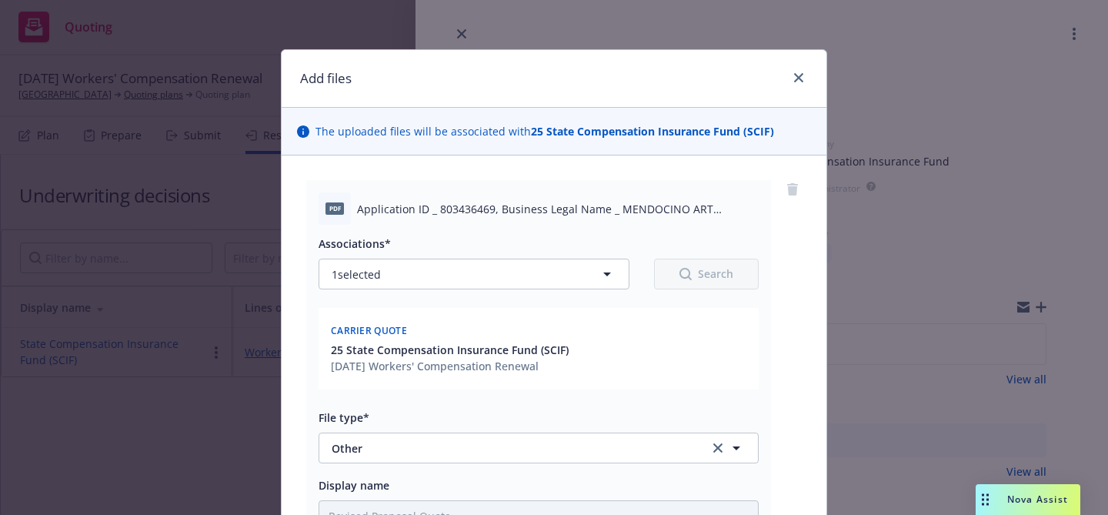
type textarea "x"
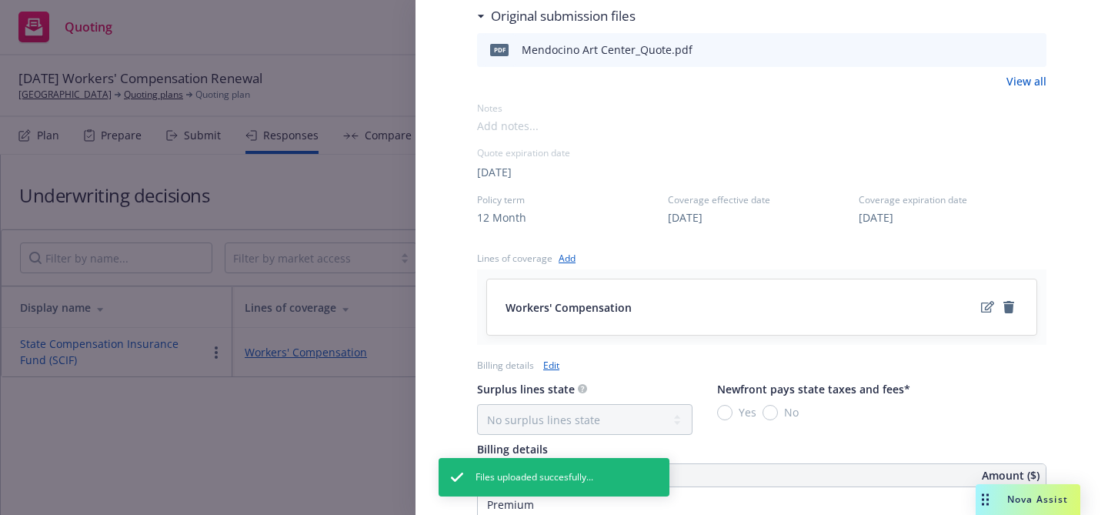
scroll to position [787, 0]
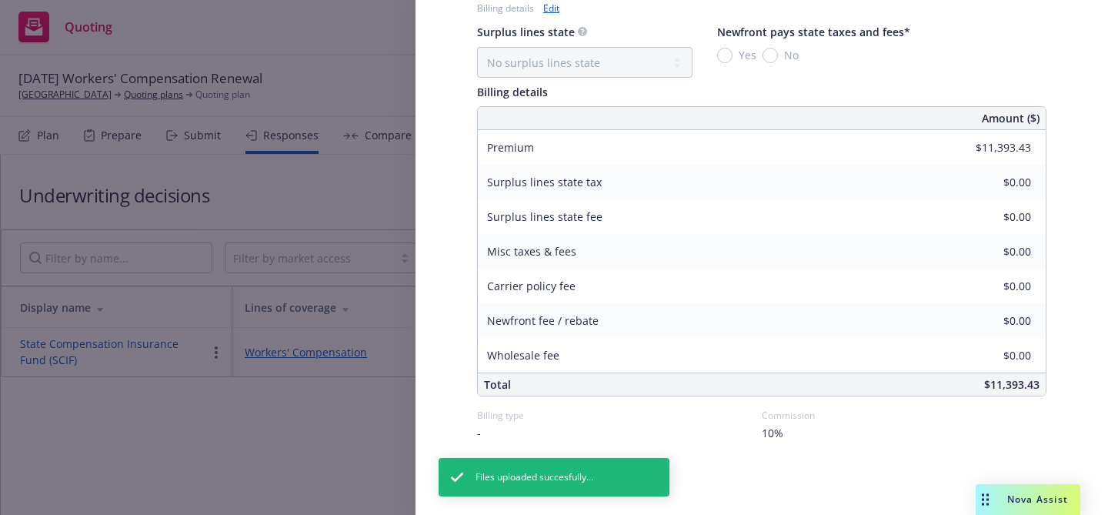
click at [552, 6] on link "Edit" at bounding box center [551, 8] width 16 height 16
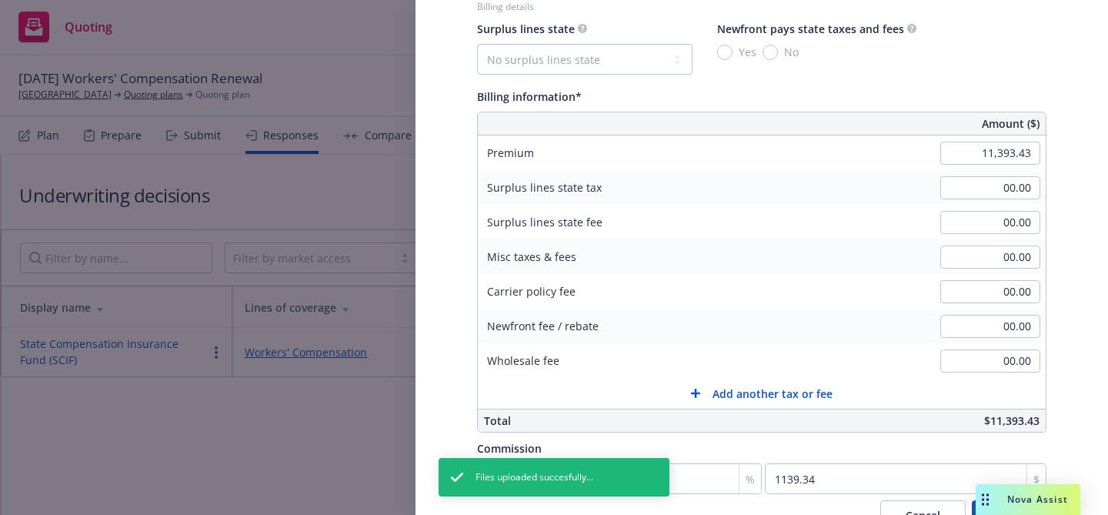
scroll to position [827, 0]
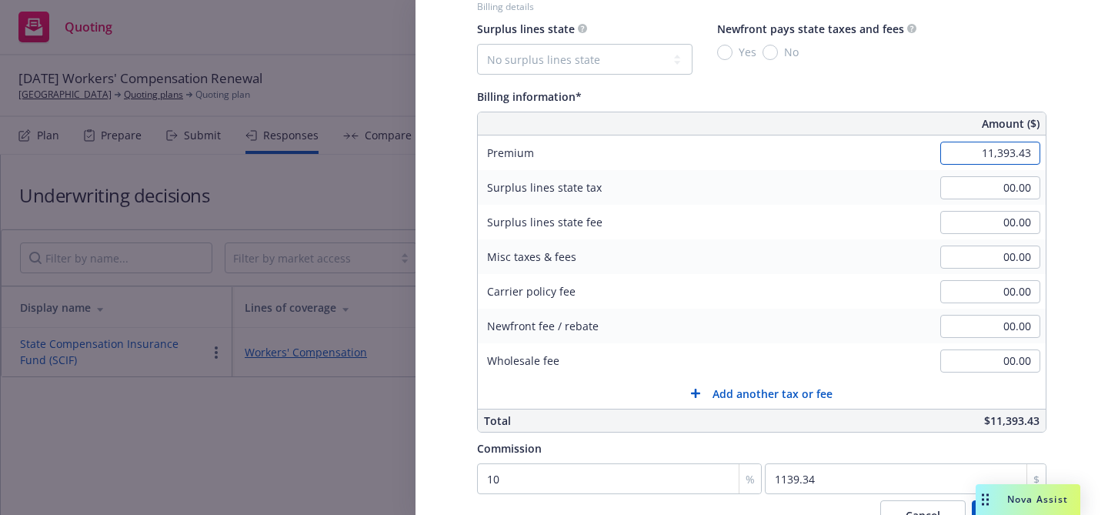
click at [1000, 151] on input "11,393.43" at bounding box center [990, 153] width 100 height 23
type input "5,805.43"
type input "580.54"
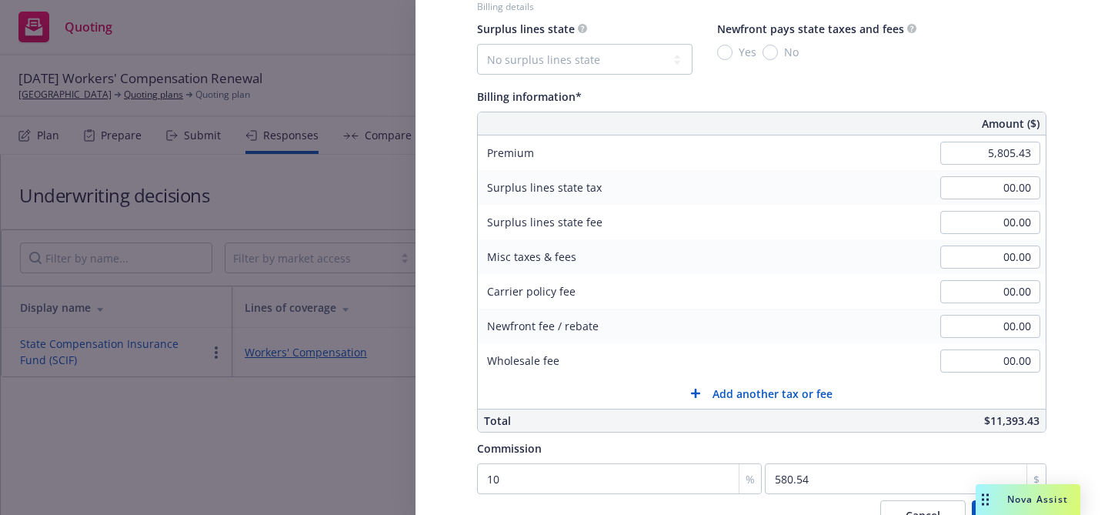
click at [873, 168] on div "Premium 5,805.43" at bounding box center [762, 152] width 568 height 35
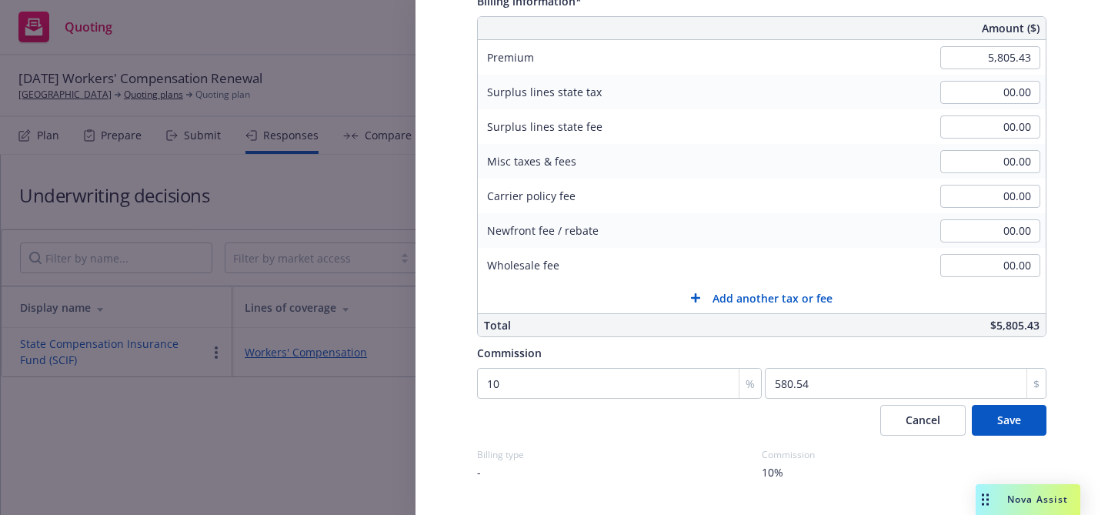
scroll to position [962, 0]
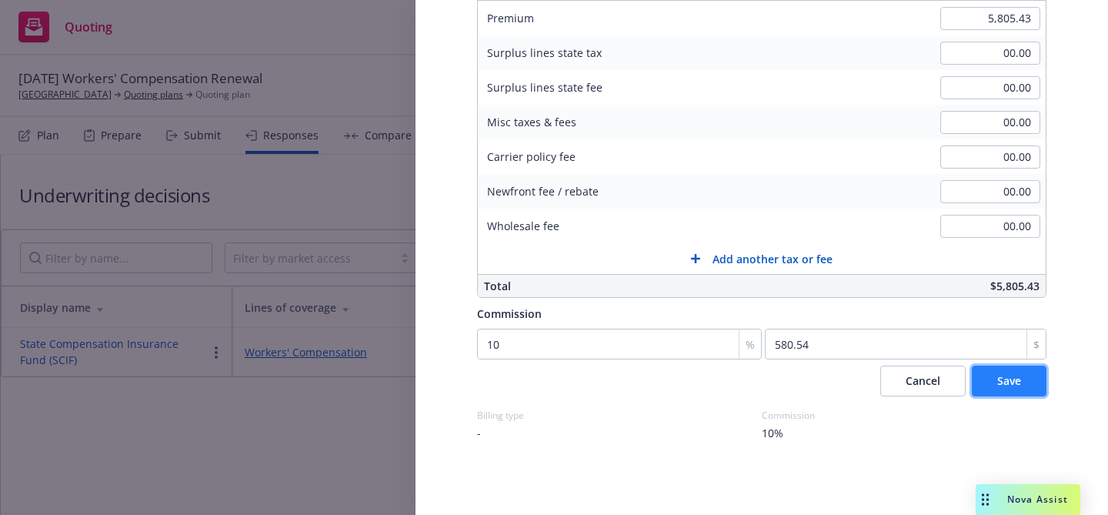
click at [994, 388] on button "Save" at bounding box center [1009, 380] width 75 height 31
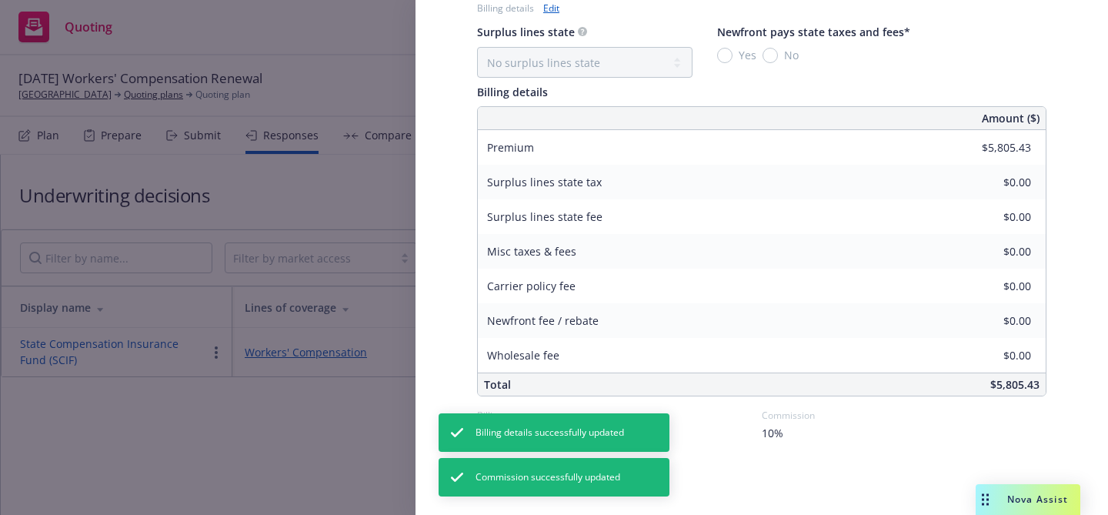
scroll to position [0, 0]
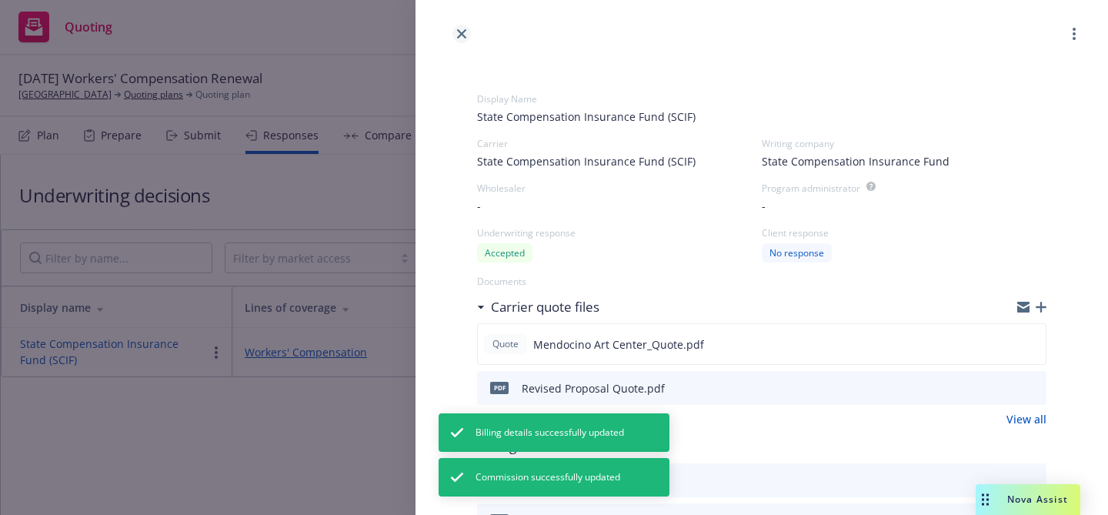
click at [461, 27] on link "close" at bounding box center [461, 34] width 18 height 18
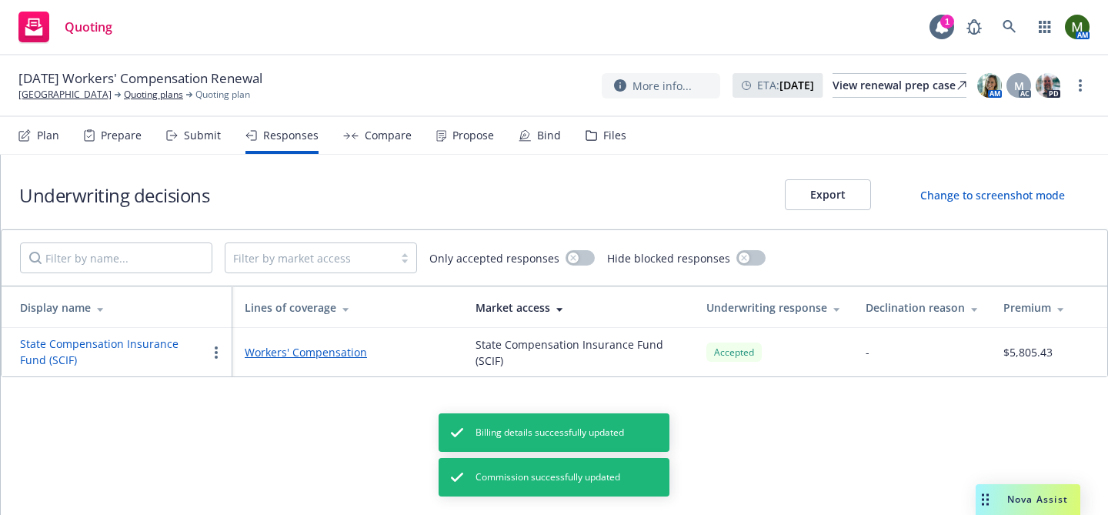
click at [466, 136] on div "Propose" at bounding box center [473, 135] width 42 height 12
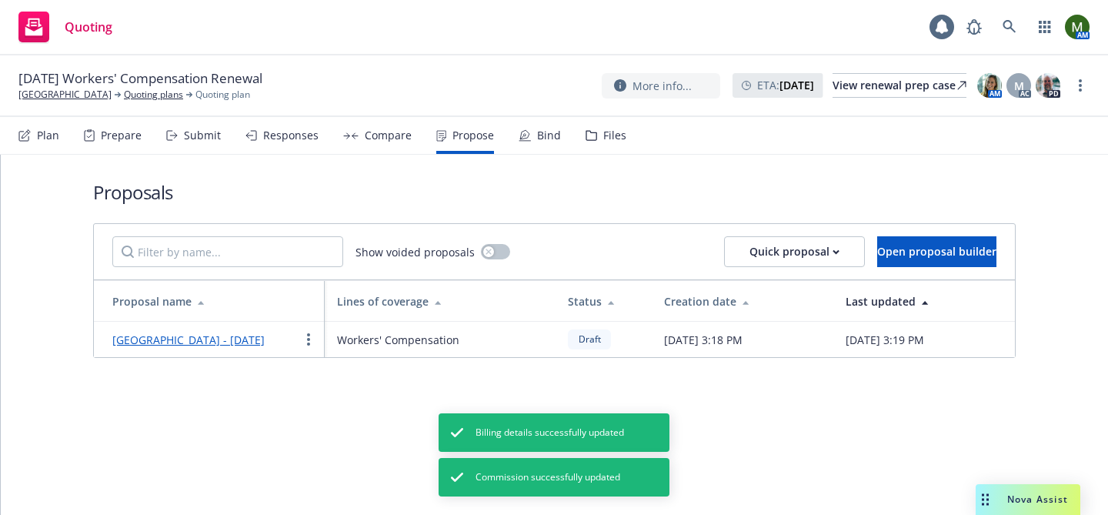
click at [257, 339] on link "Mendocino Art Center - October 2025" at bounding box center [188, 339] width 152 height 15
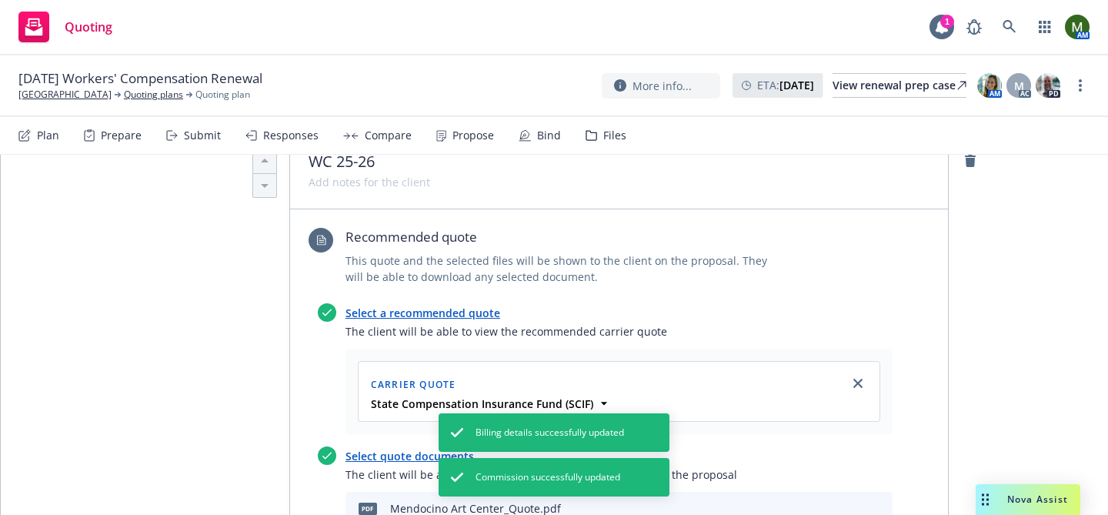
scroll to position [578, 0]
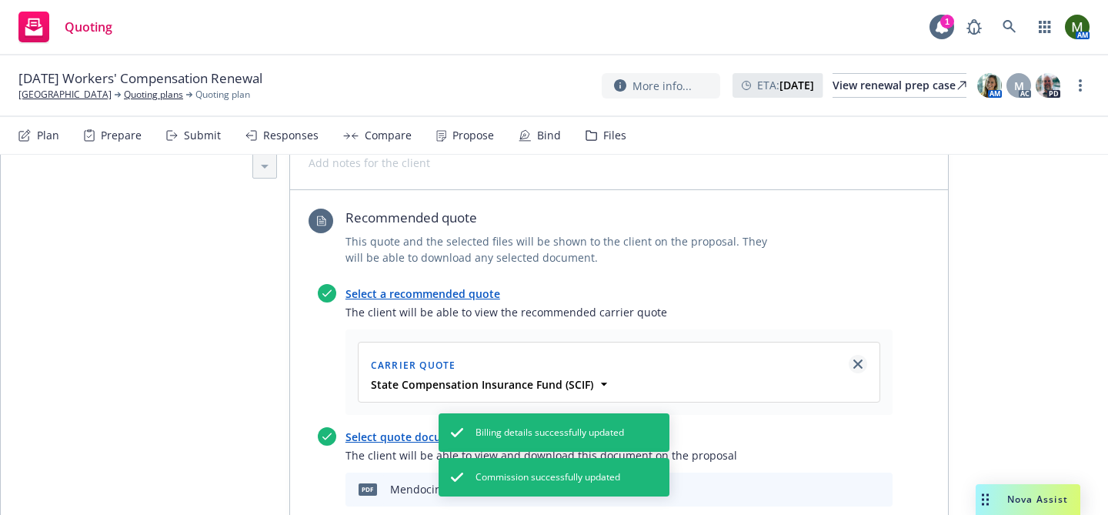
click at [859, 362] on icon "close" at bounding box center [857, 363] width 9 height 9
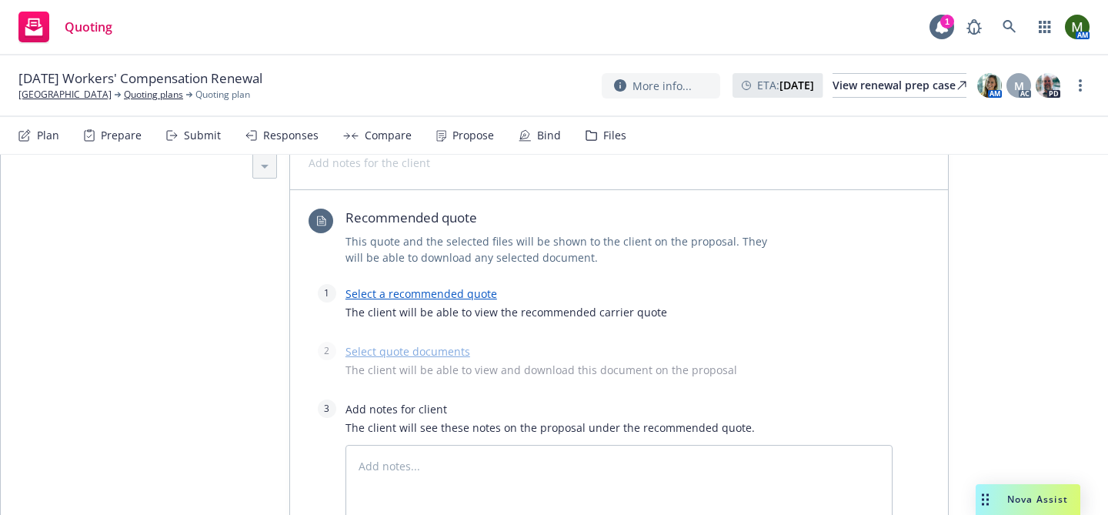
click at [446, 287] on link "Select a recommended quote" at bounding box center [421, 293] width 152 height 15
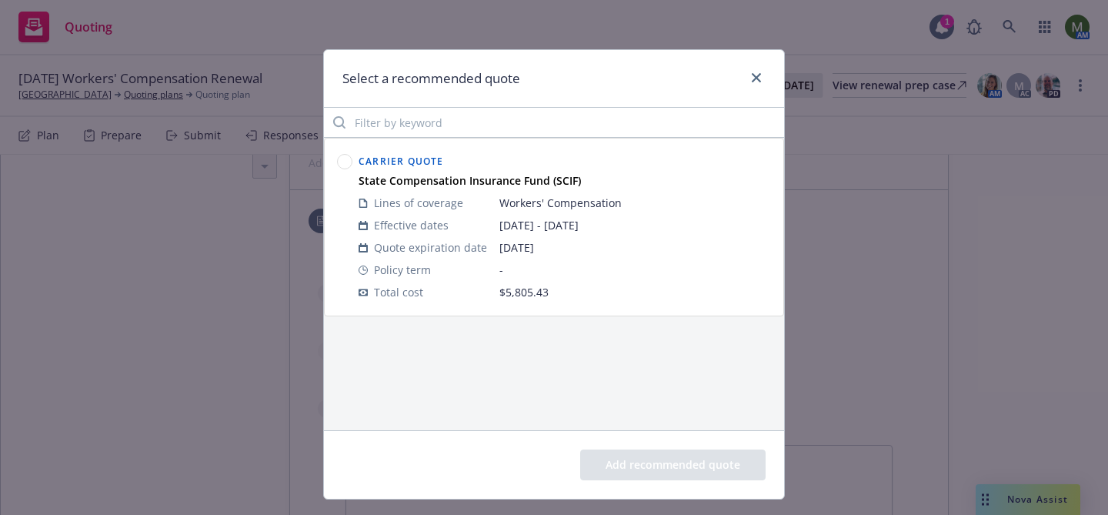
click at [345, 163] on circle at bounding box center [345, 162] width 15 height 15
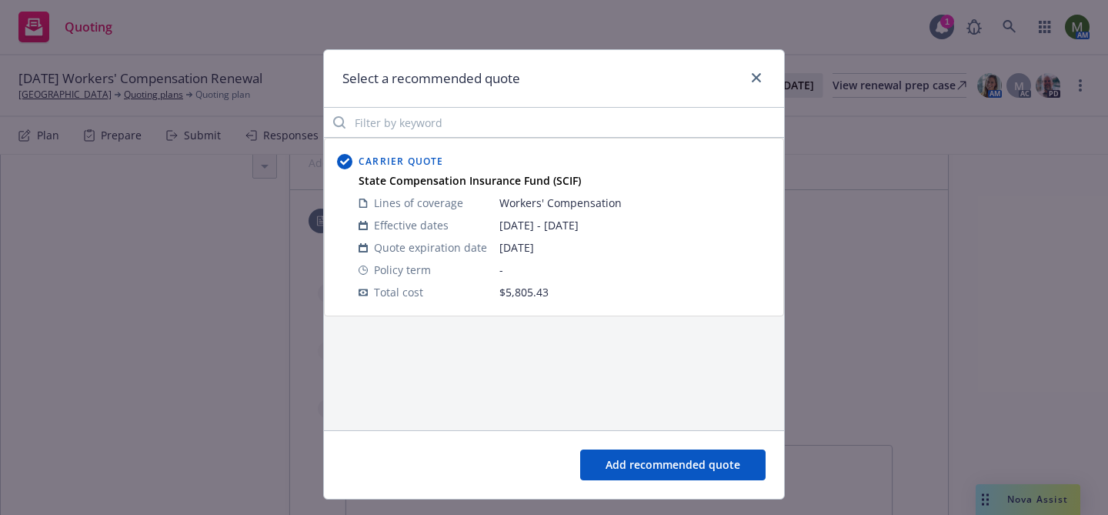
click at [670, 468] on button "Add recommended quote" at bounding box center [672, 464] width 185 height 31
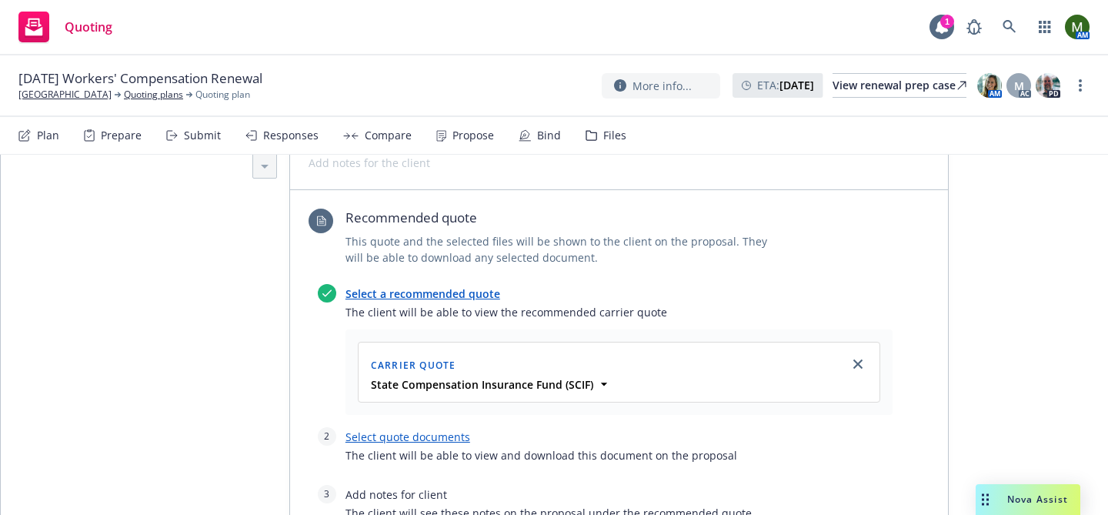
click at [423, 434] on link "Select quote documents" at bounding box center [407, 436] width 125 height 15
type textarea "x"
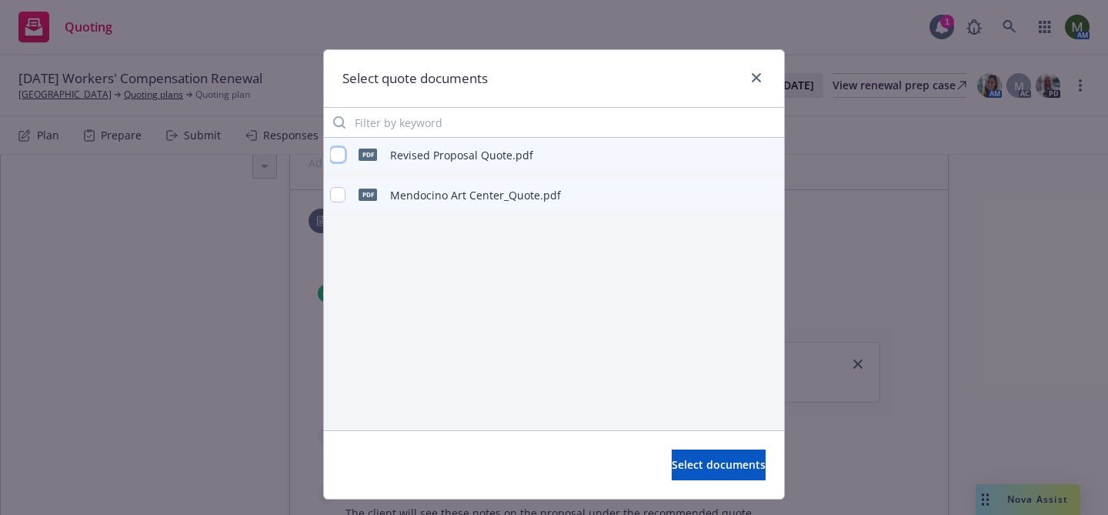
click at [342, 162] on input "checkbox" at bounding box center [337, 154] width 15 height 15
checkbox input "true"
click at [672, 456] on button "Select documents" at bounding box center [719, 464] width 94 height 31
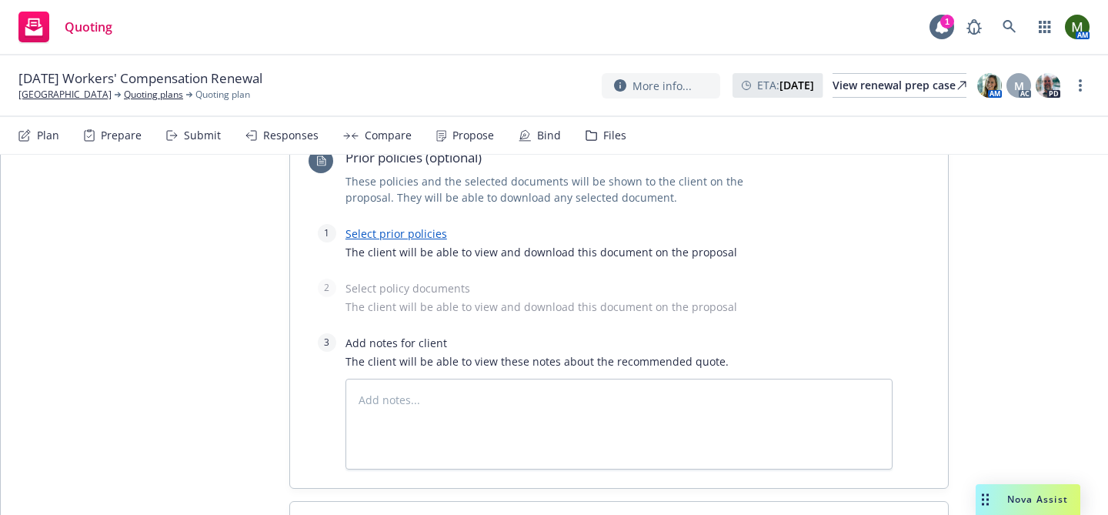
scroll to position [1119, 0]
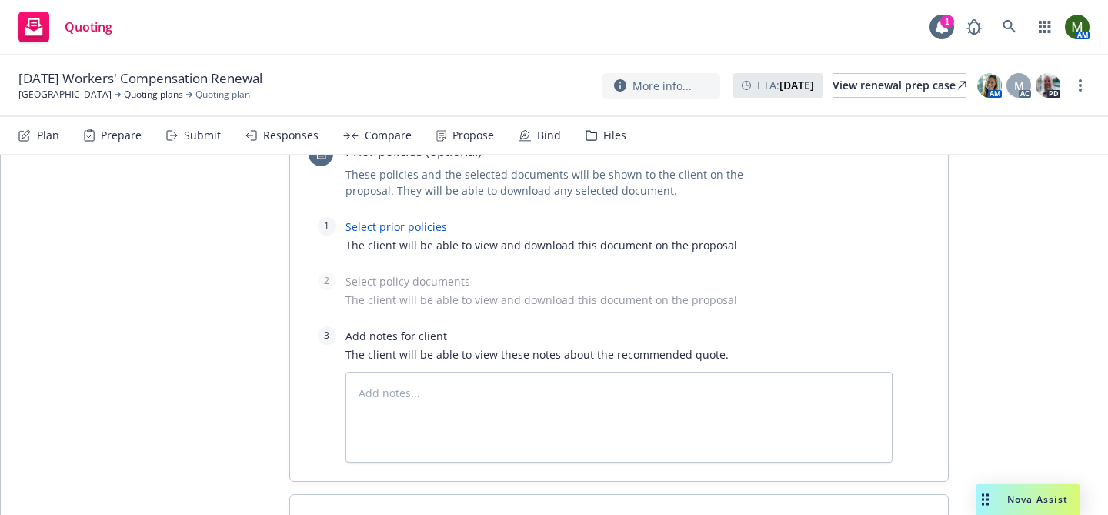
click at [422, 229] on link "Select prior policies" at bounding box center [396, 226] width 102 height 15
type textarea "x"
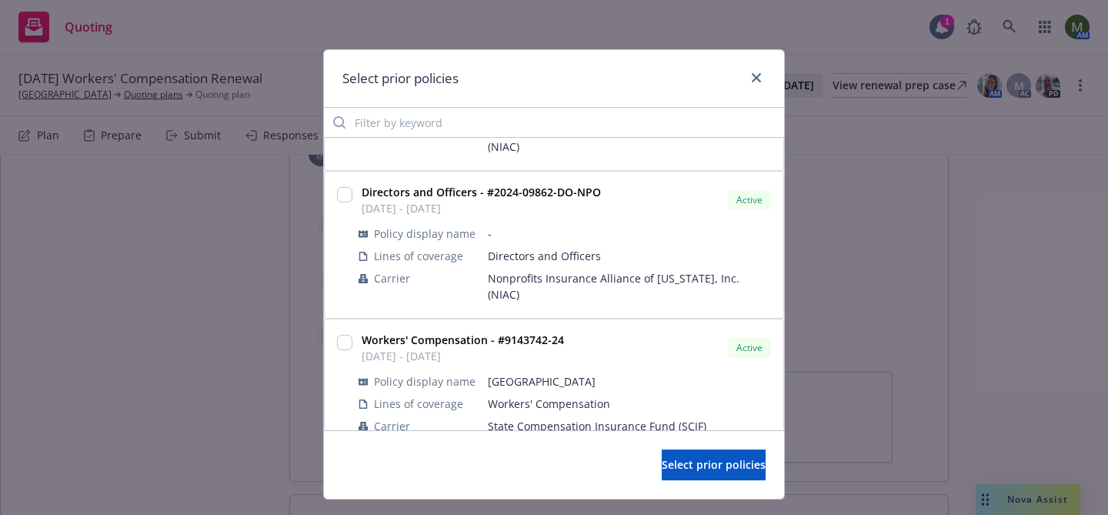
scroll to position [34, 0]
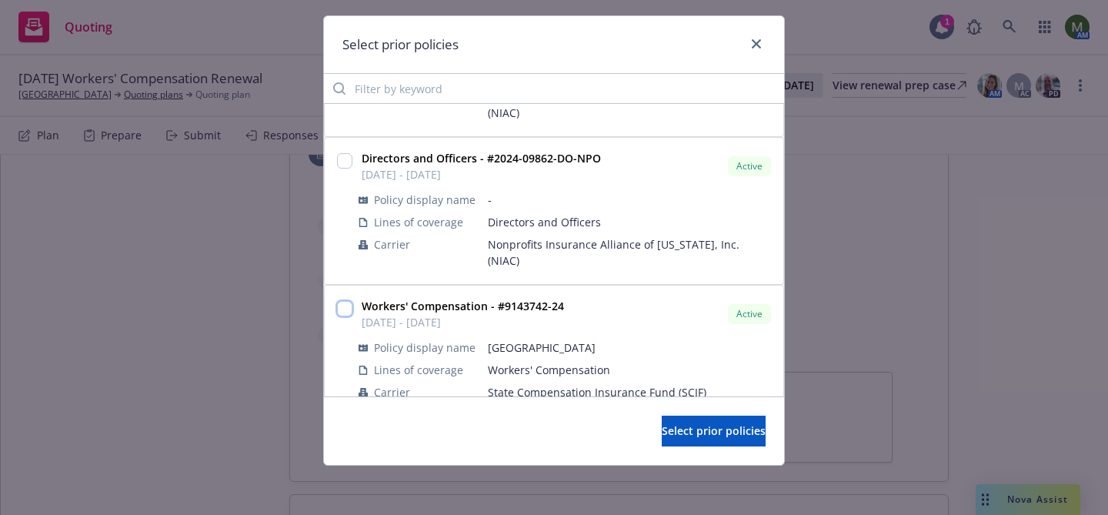
click at [338, 301] on input "checkbox" at bounding box center [344, 308] width 15 height 15
checkbox input "true"
click at [662, 417] on button "Select prior policies" at bounding box center [714, 430] width 104 height 31
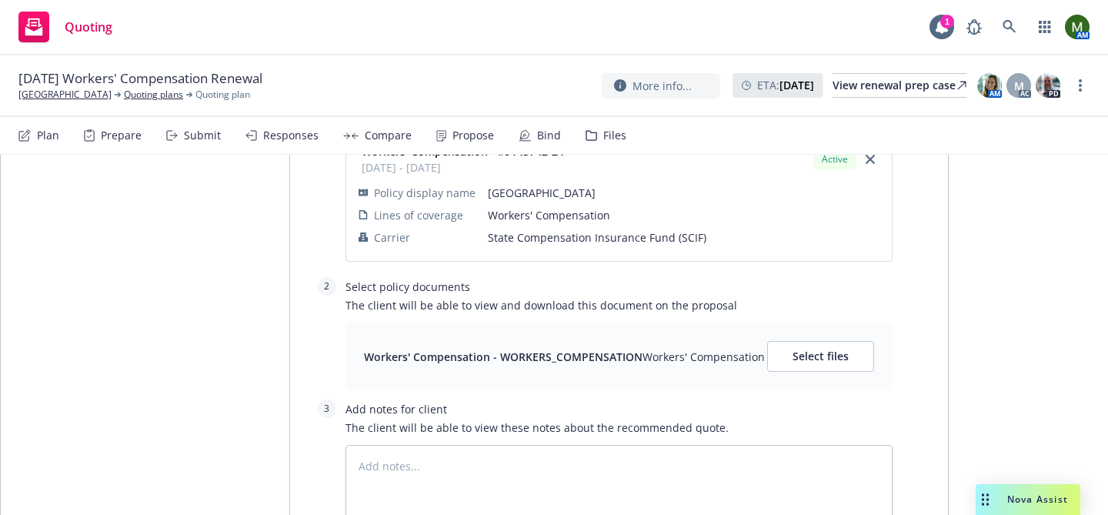
scroll to position [1255, 0]
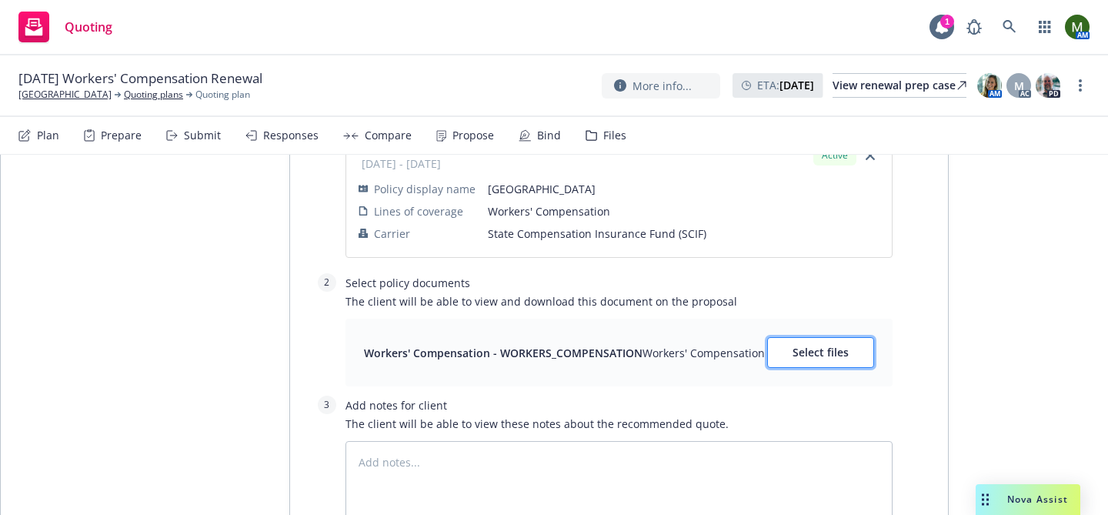
click at [819, 351] on span "Select files" at bounding box center [821, 352] width 56 height 15
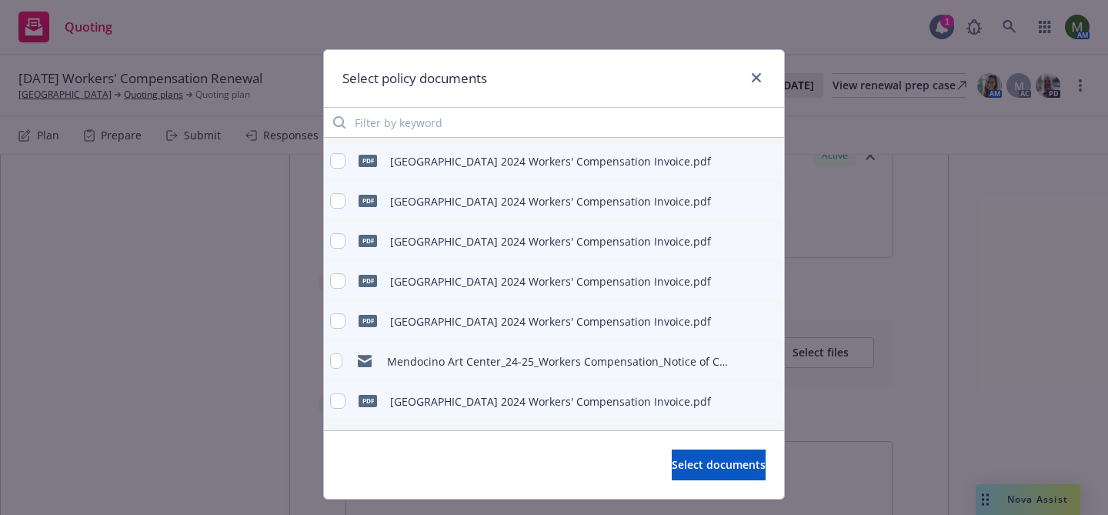
scroll to position [0, 0]
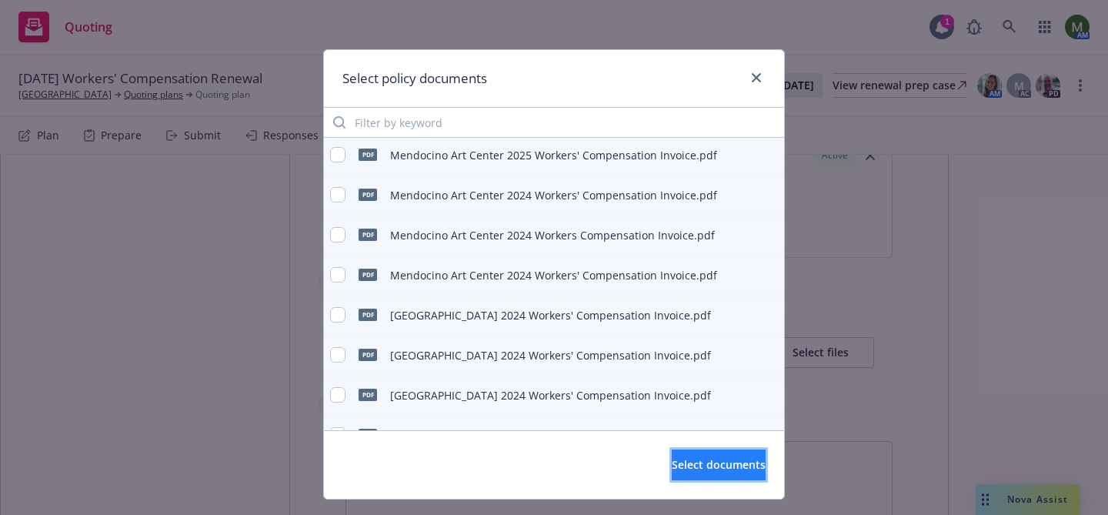
click at [680, 465] on span "Select documents" at bounding box center [719, 464] width 94 height 15
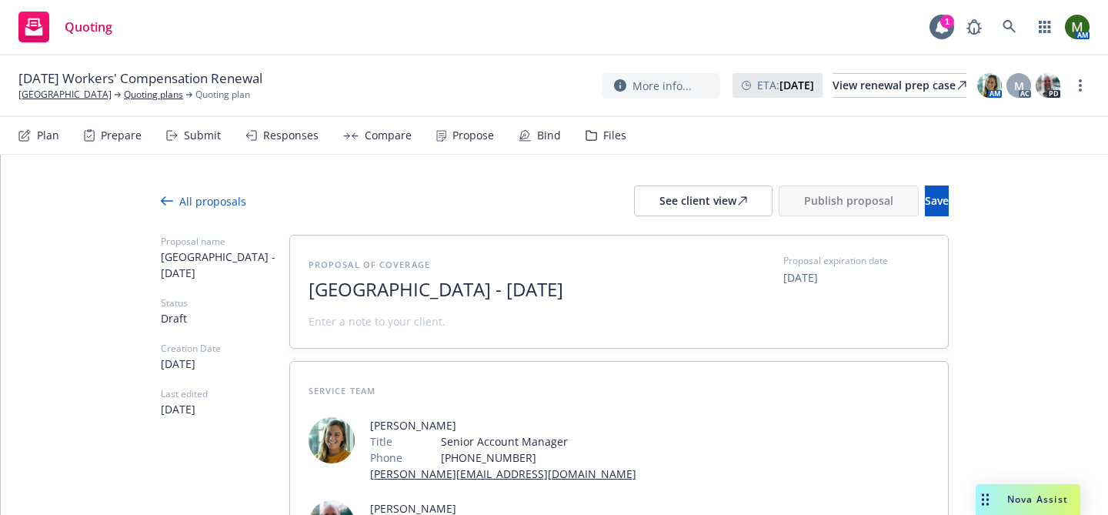
click at [925, 199] on span "Save" at bounding box center [937, 200] width 24 height 15
click at [779, 190] on button "Publish proposal" at bounding box center [849, 200] width 140 height 31
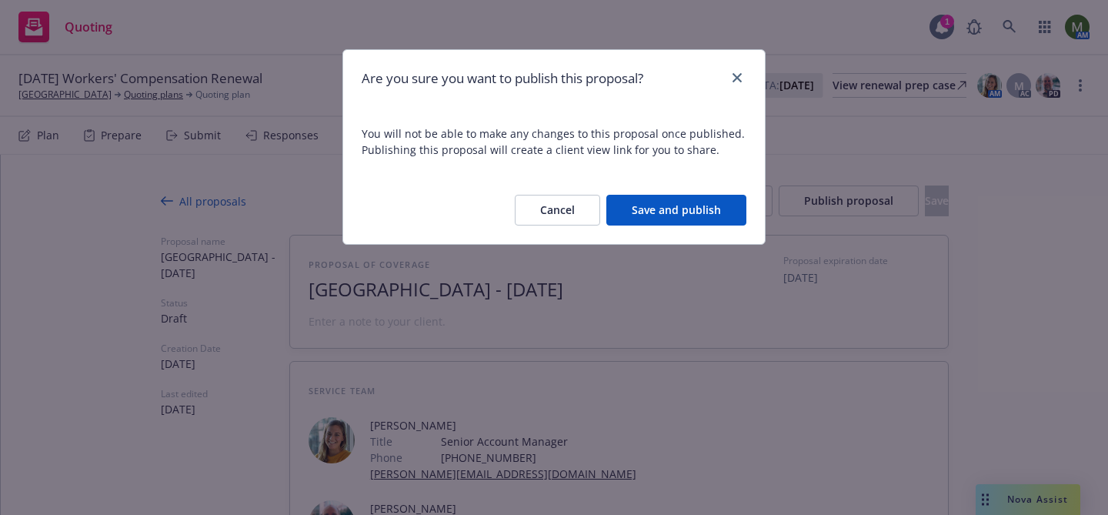
click at [702, 216] on button "Save and publish" at bounding box center [676, 210] width 140 height 31
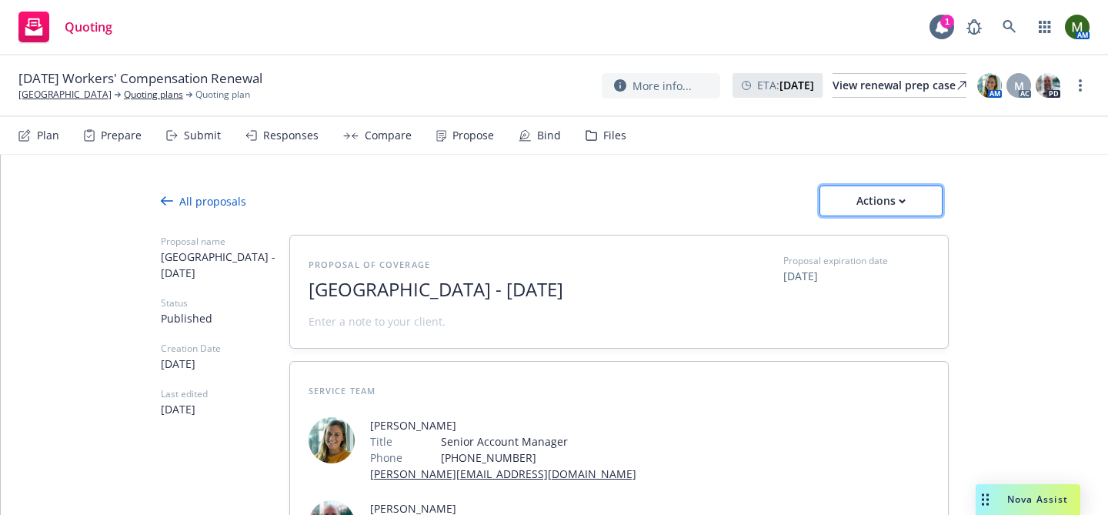
click at [903, 204] on div "Actions" at bounding box center [881, 200] width 72 height 29
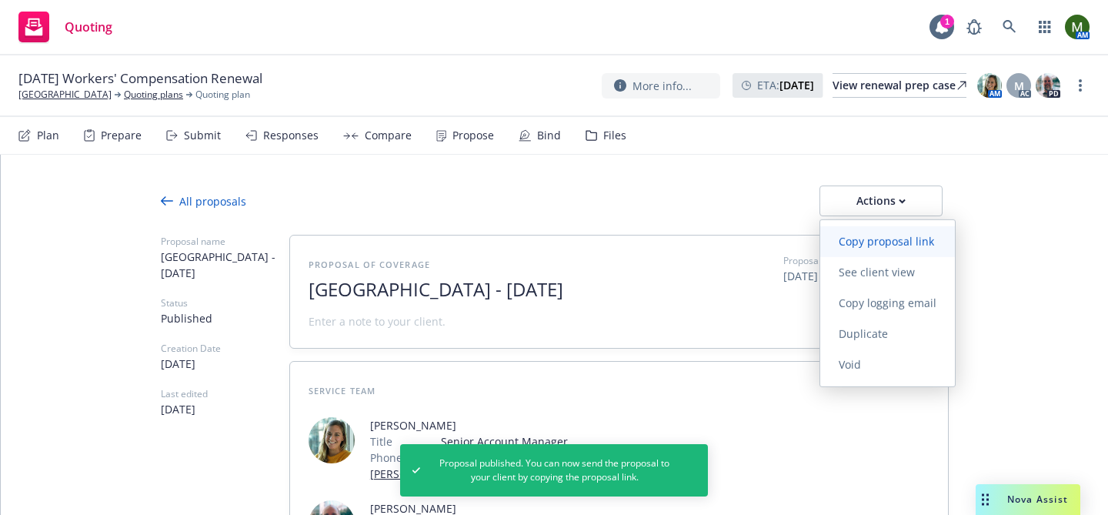
click at [883, 243] on span "Copy proposal link" at bounding box center [886, 241] width 132 height 15
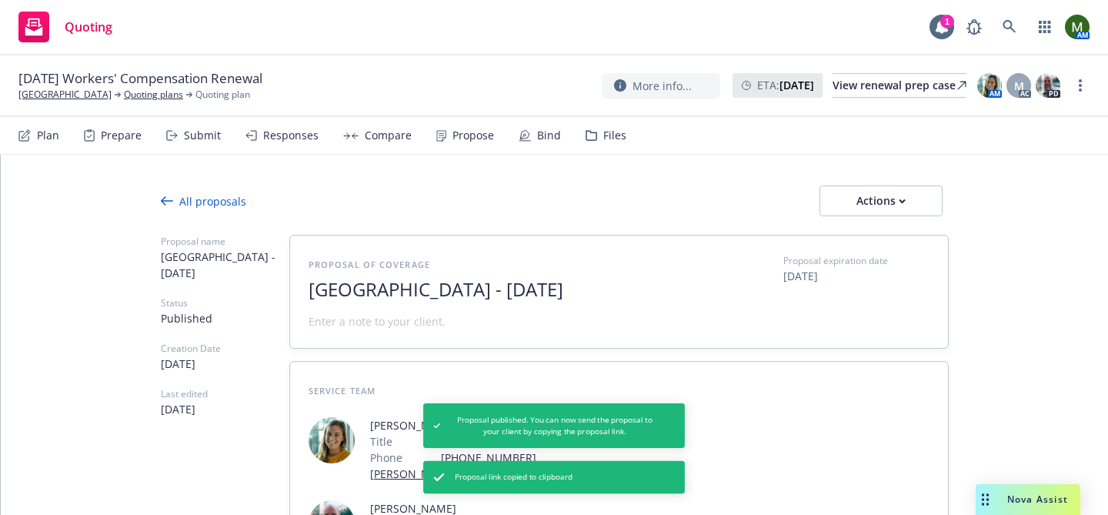
type textarea "x"
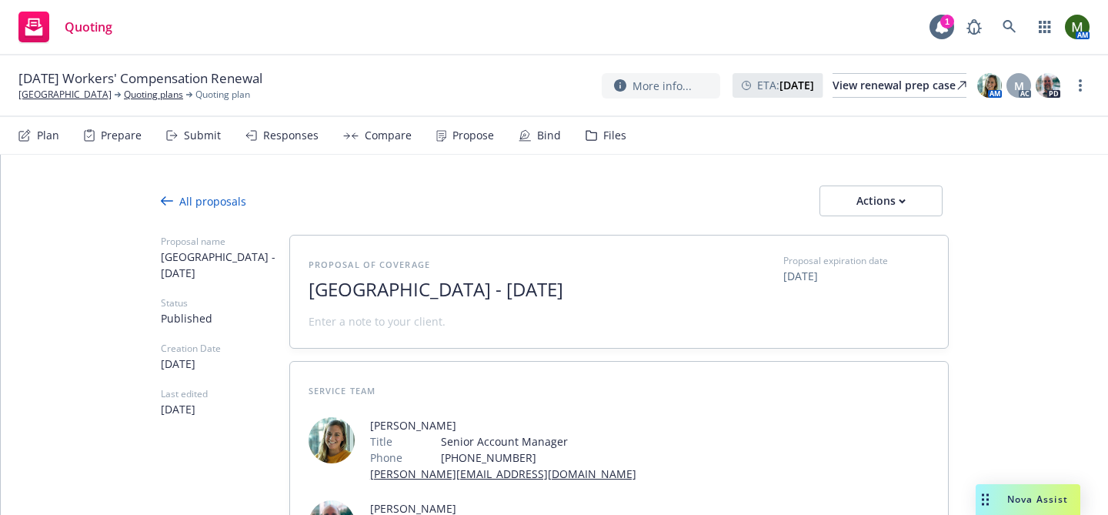
click at [589, 132] on icon at bounding box center [592, 135] width 12 height 11
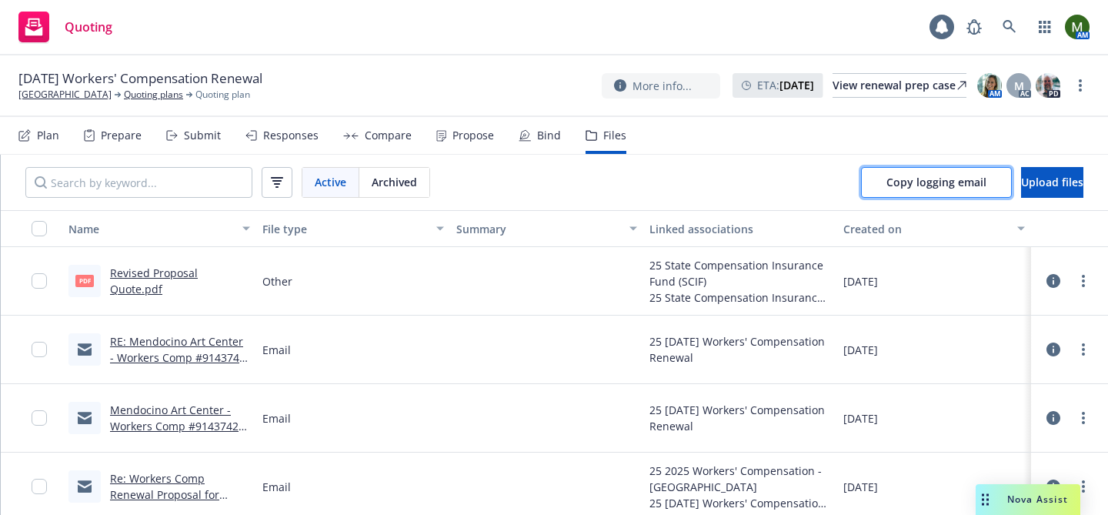
click at [861, 175] on button "Copy logging email" at bounding box center [936, 182] width 151 height 31
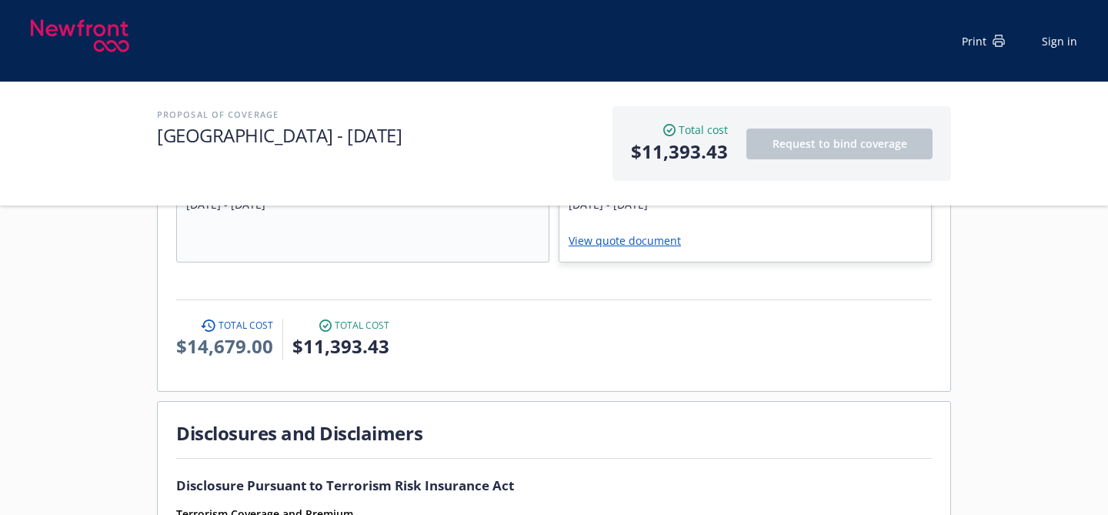
scroll to position [611, 0]
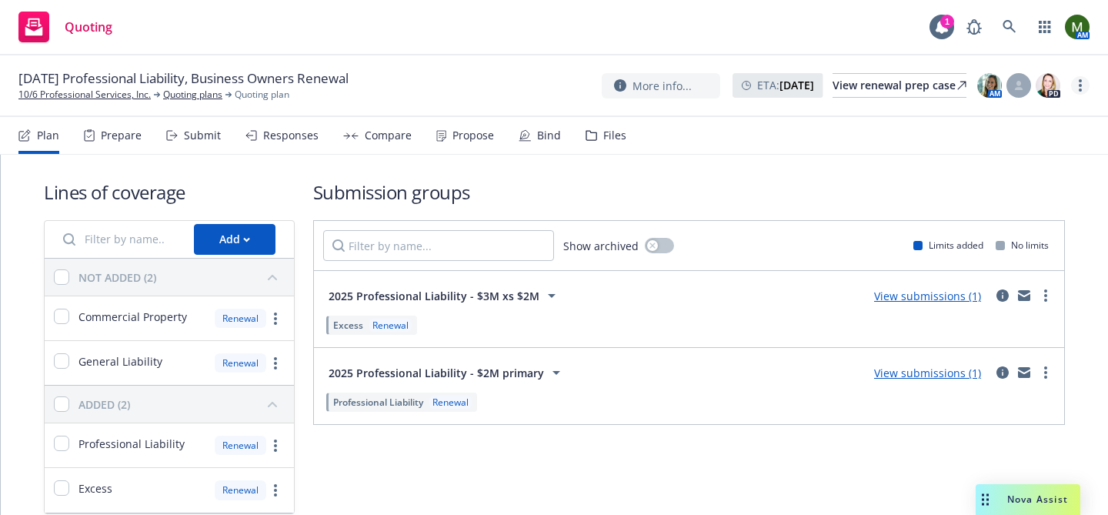
click at [1080, 81] on circle "more" at bounding box center [1080, 80] width 3 height 3
click at [963, 234] on link "Archive quoting plan" at bounding box center [1003, 240] width 172 height 31
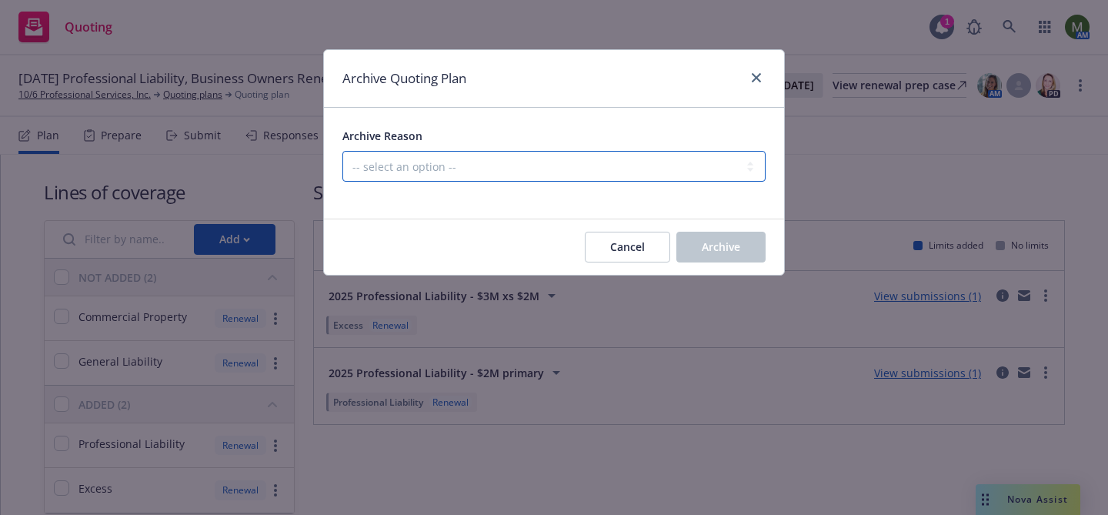
click at [622, 161] on select "-- select an option -- All policies in this renewal plan are auto-renewed Creat…" at bounding box center [553, 166] width 423 height 31
select select "ARCHIVED_RENEWAL_ACCOUNT_CHURNED"
click at [342, 151] on select "-- select an option -- All policies in this renewal plan are auto-renewed Creat…" at bounding box center [553, 166] width 423 height 31
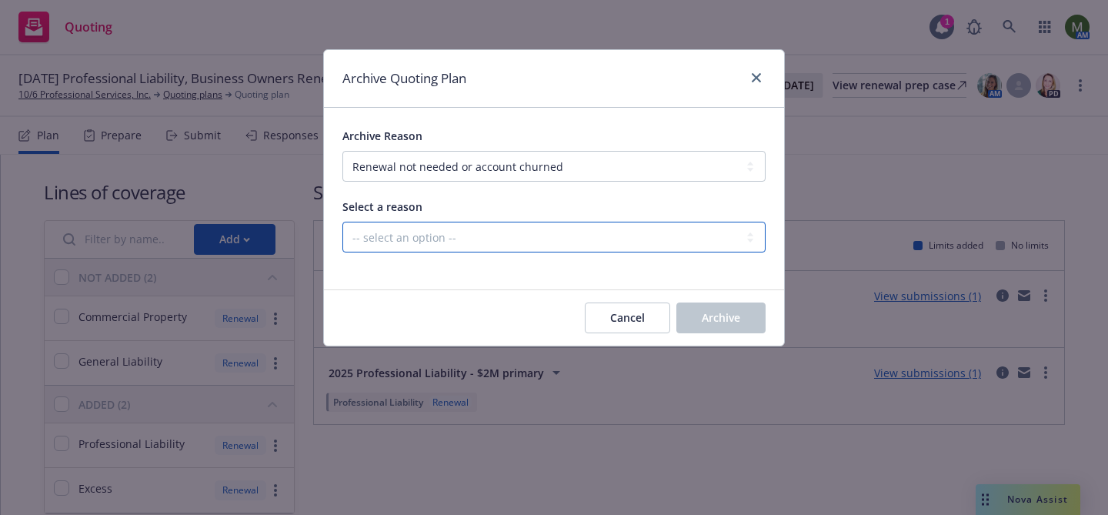
click at [516, 232] on select "-- select an option -- Blocked Client acquired, or no longer in business Client…" at bounding box center [553, 237] width 423 height 31
select select "ARCHIVED_RENEWAL_CLIENT_NO_LONGER_IN_BUSINESS"
click at [342, 222] on select "-- select an option -- Blocked Client acquired, or no longer in business Client…" at bounding box center [553, 237] width 423 height 31
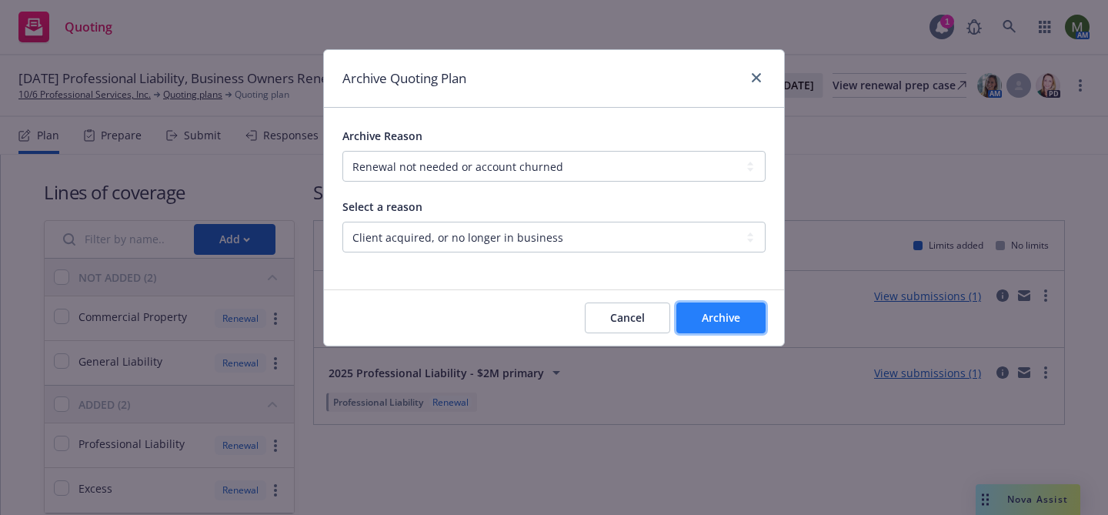
click at [704, 315] on span "Archive" at bounding box center [721, 317] width 38 height 15
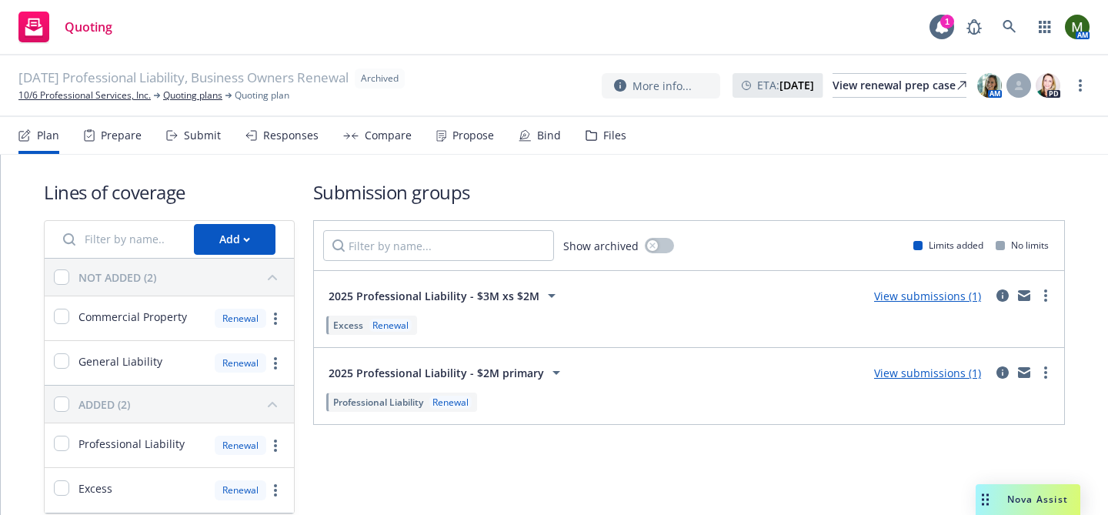
click at [87, 86] on span "[DATE] Professional Liability, Business Owners Renewal" at bounding box center [183, 78] width 330 height 20
click at [87, 97] on link "10/6 Professional Services, Inc." at bounding box center [84, 95] width 132 height 14
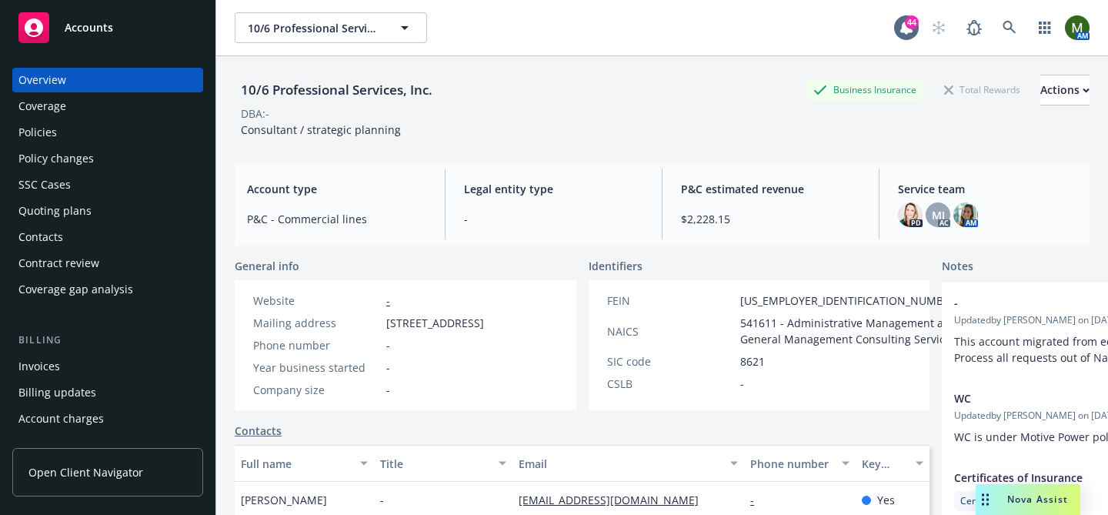
click at [56, 147] on div "Policy changes" at bounding box center [55, 158] width 75 height 25
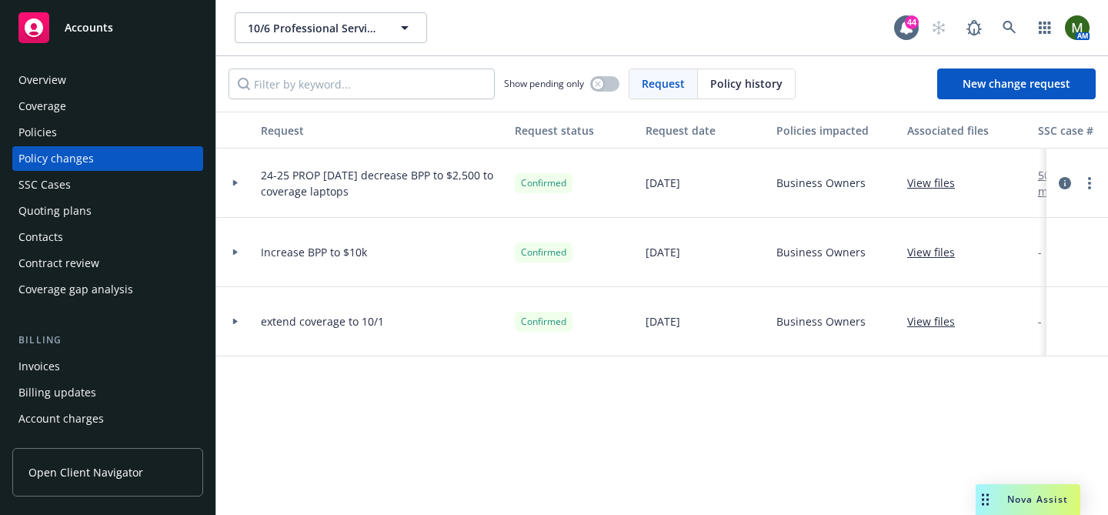
click at [66, 129] on div "Policies" at bounding box center [107, 132] width 179 height 25
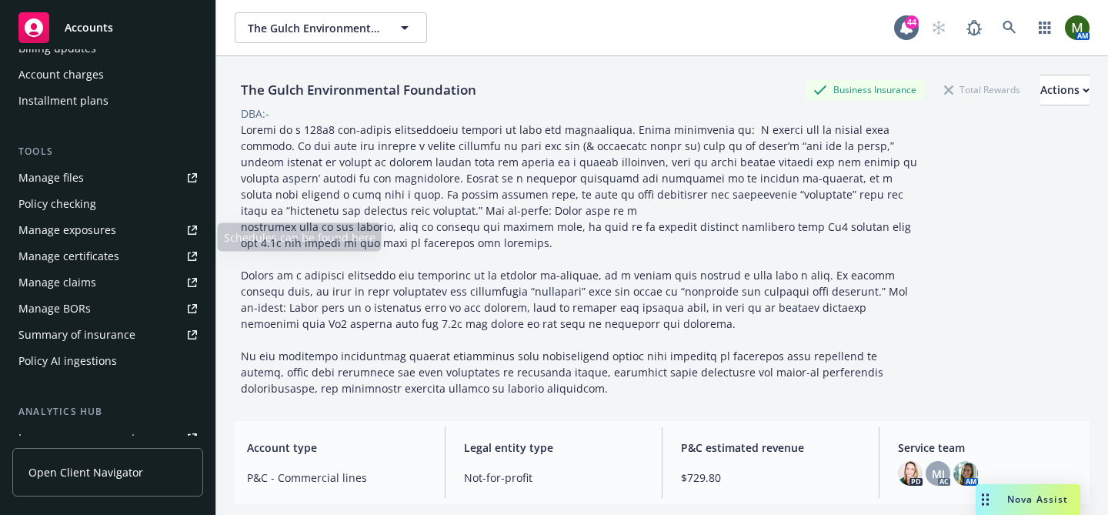
scroll to position [337, 0]
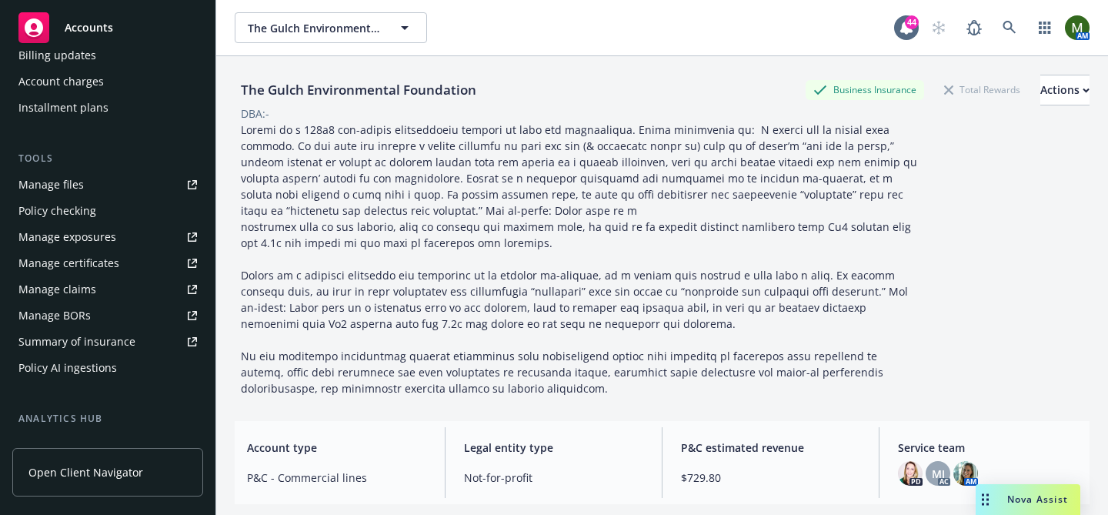
click at [105, 194] on link "Manage files" at bounding box center [107, 184] width 191 height 25
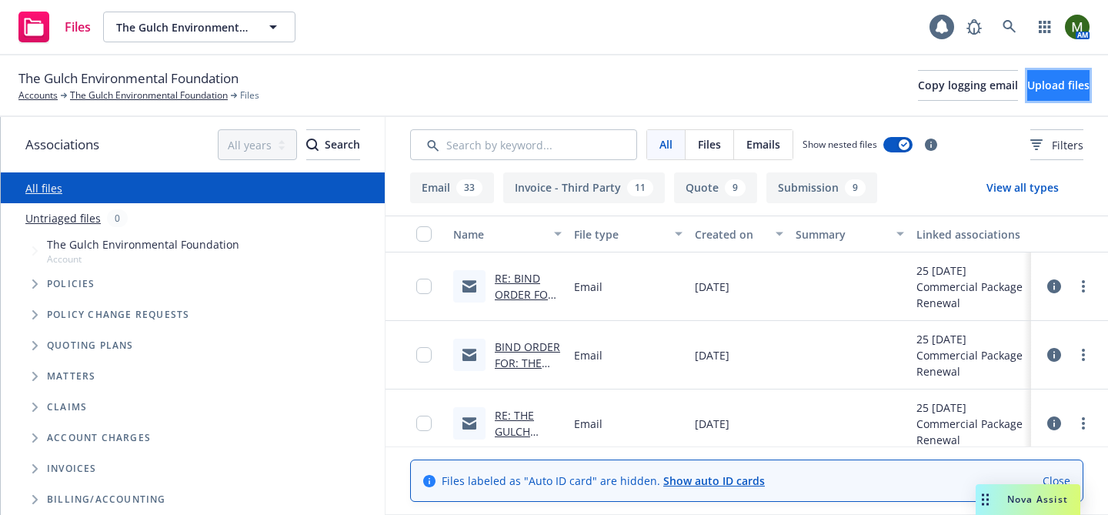
click at [1027, 85] on button "Upload files" at bounding box center [1058, 85] width 62 height 31
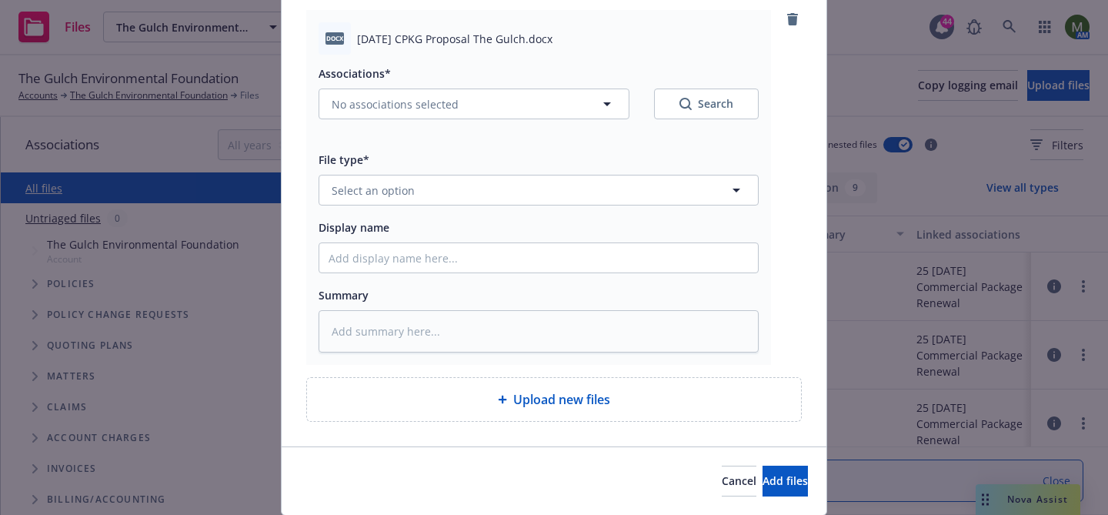
scroll to position [133, 0]
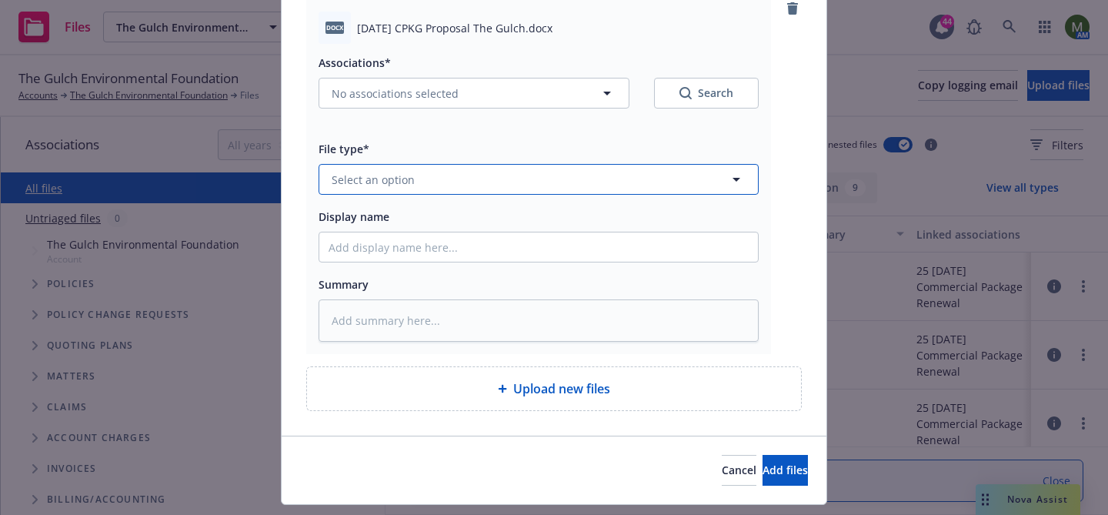
click at [613, 175] on button "Select an option" at bounding box center [539, 179] width 440 height 31
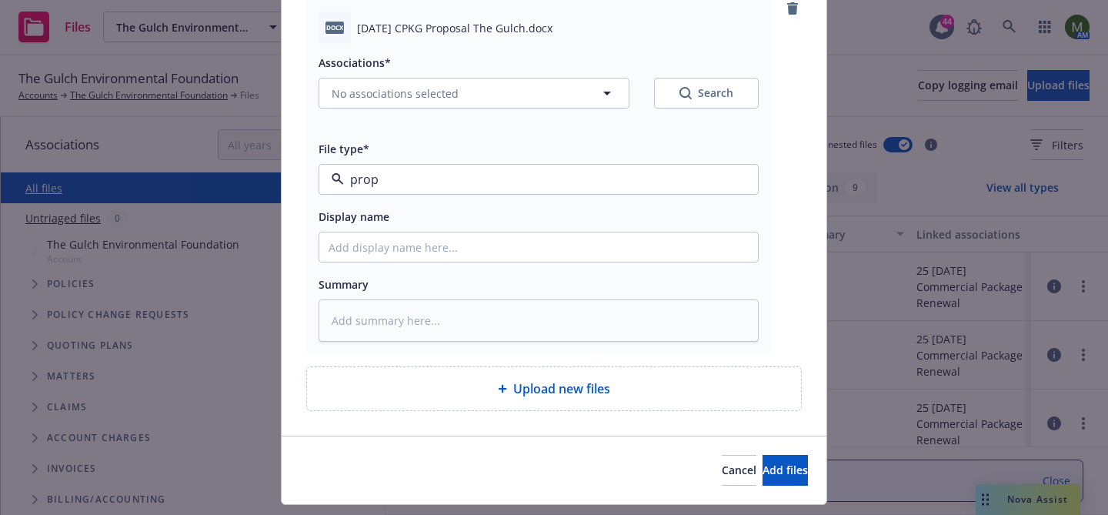
type input "propo"
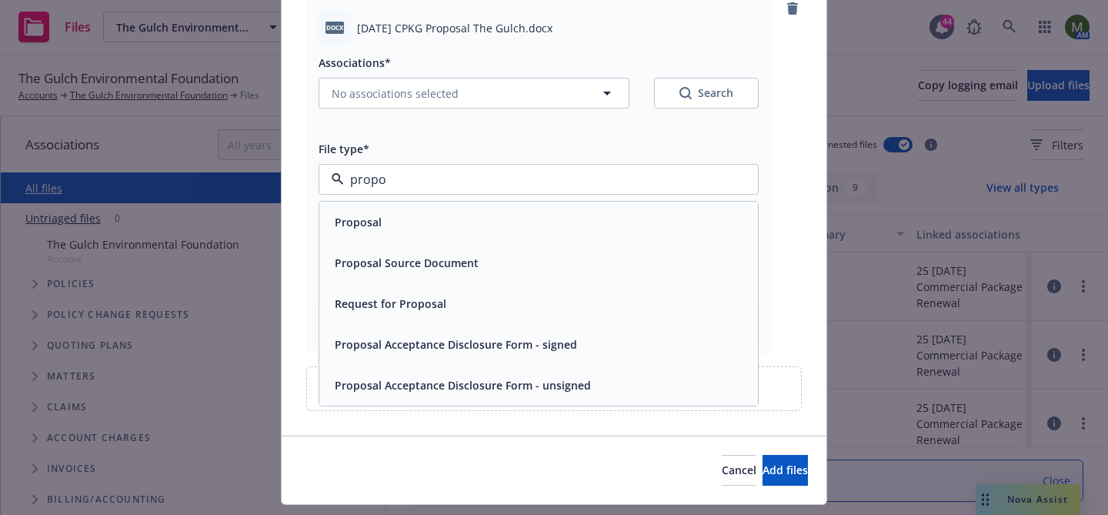
click at [492, 223] on div "Proposal" at bounding box center [539, 222] width 420 height 22
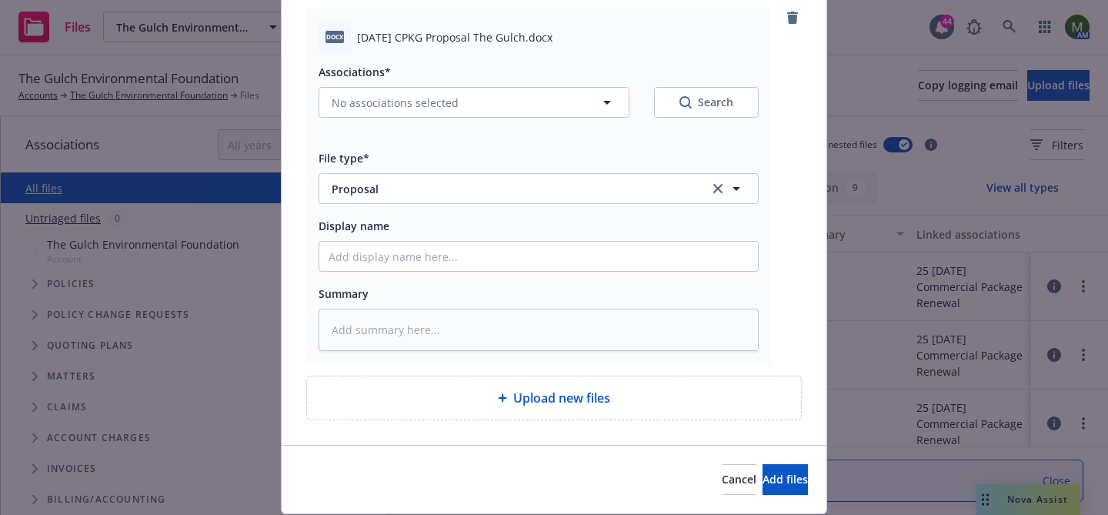
scroll to position [172, 0]
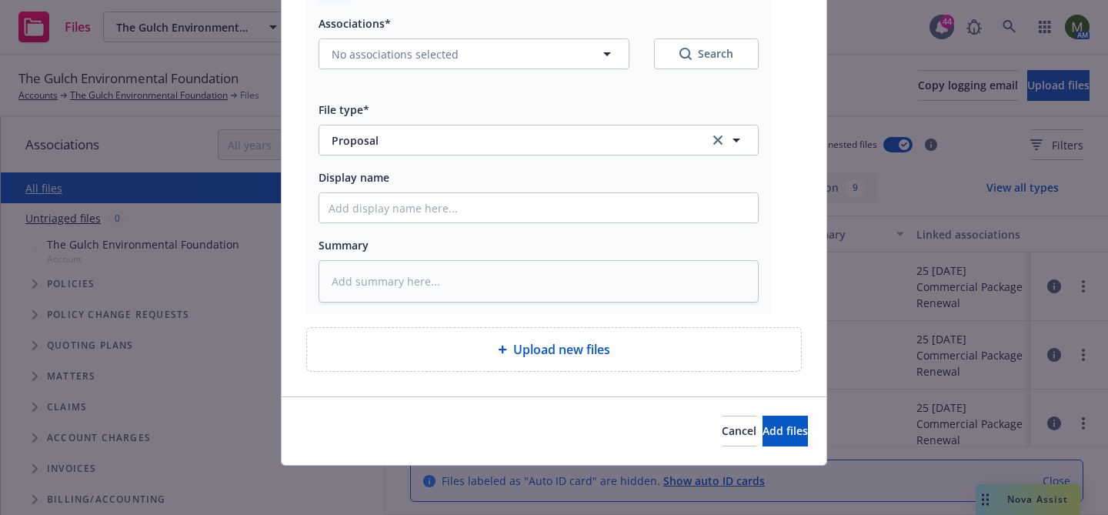
click at [742, 448] on div "Cancel Add files" at bounding box center [554, 430] width 545 height 68
click at [763, 430] on span "Add files" at bounding box center [785, 430] width 45 height 15
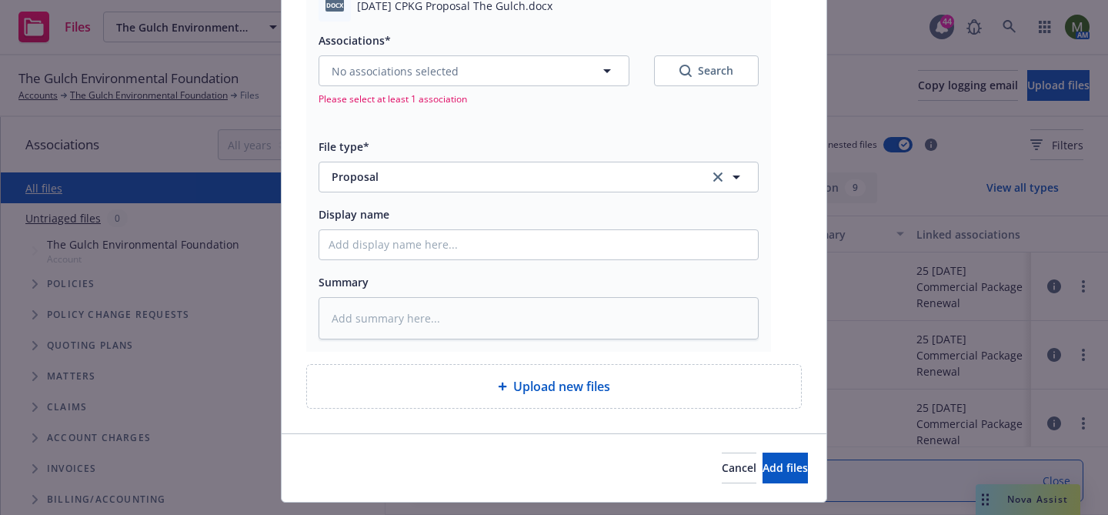
scroll to position [123, 0]
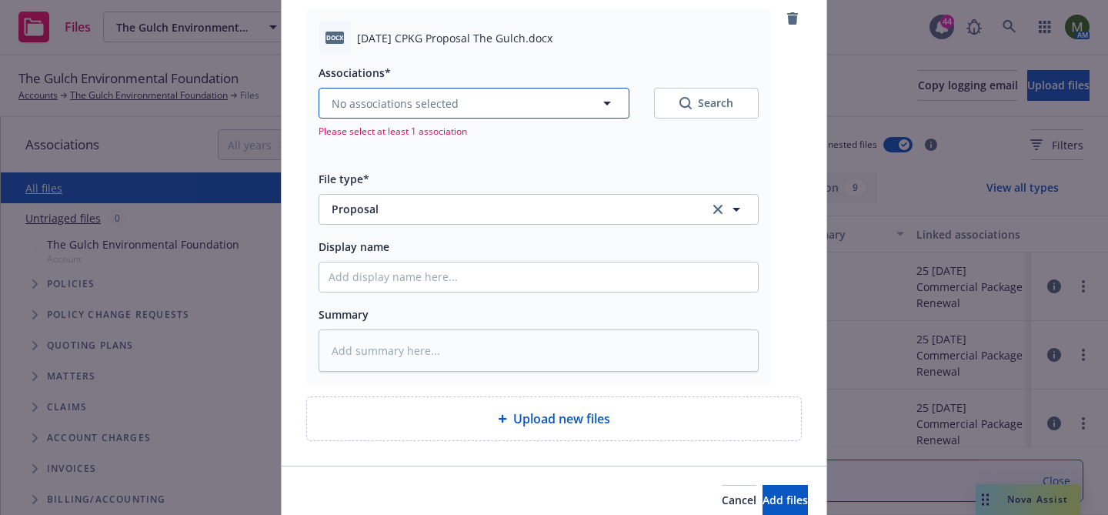
click at [499, 102] on button "No associations selected" at bounding box center [474, 103] width 311 height 31
type textarea "x"
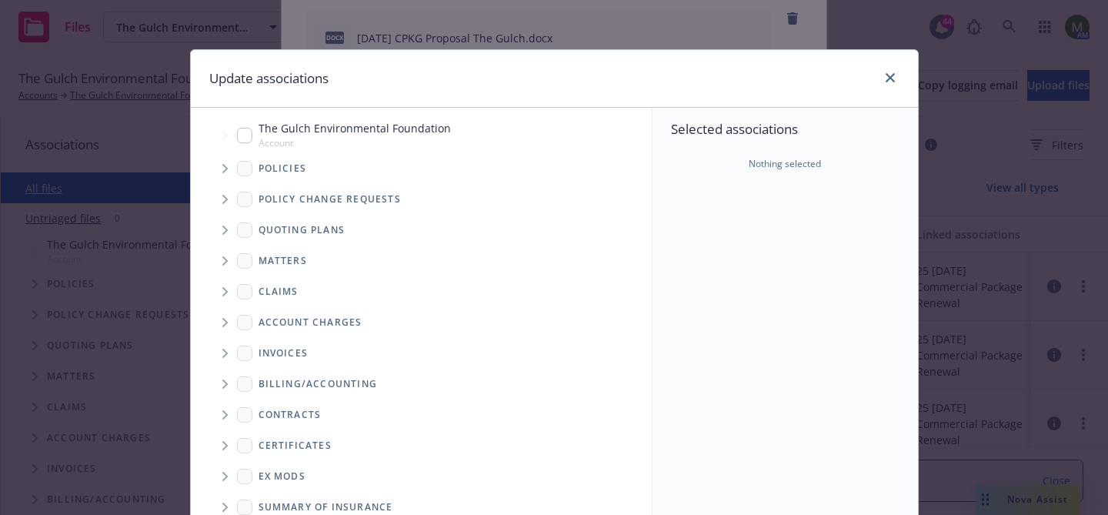
click at [247, 135] on input "Tree Example" at bounding box center [244, 135] width 15 height 15
checkbox input "true"
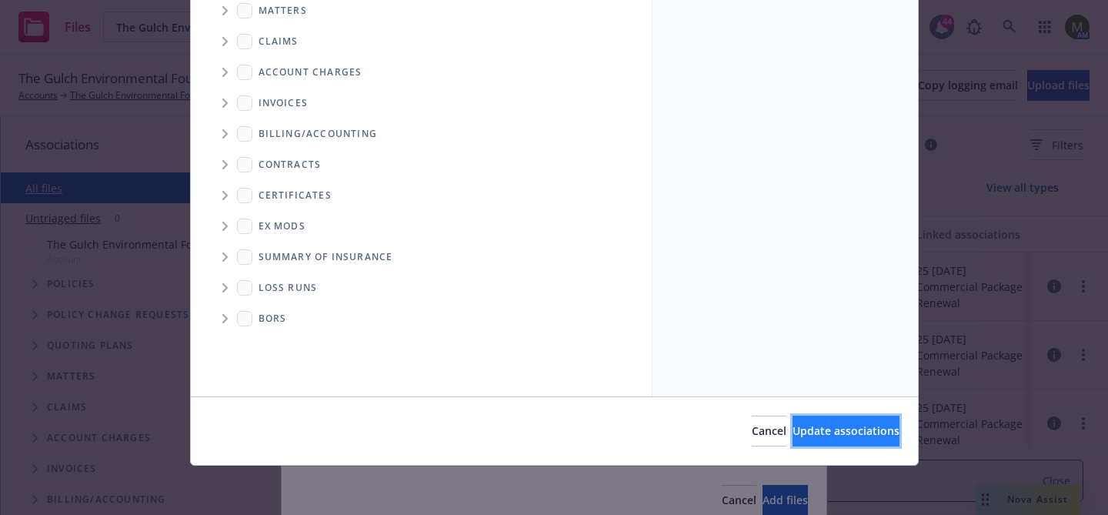
click at [826, 422] on button "Update associations" at bounding box center [846, 430] width 107 height 31
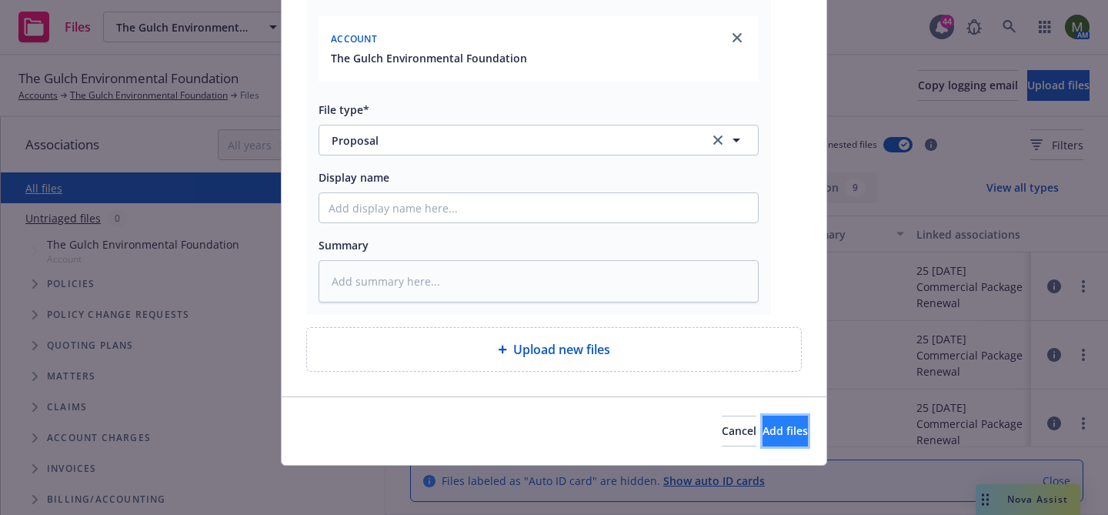
click at [773, 420] on button "Add files" at bounding box center [785, 430] width 45 height 31
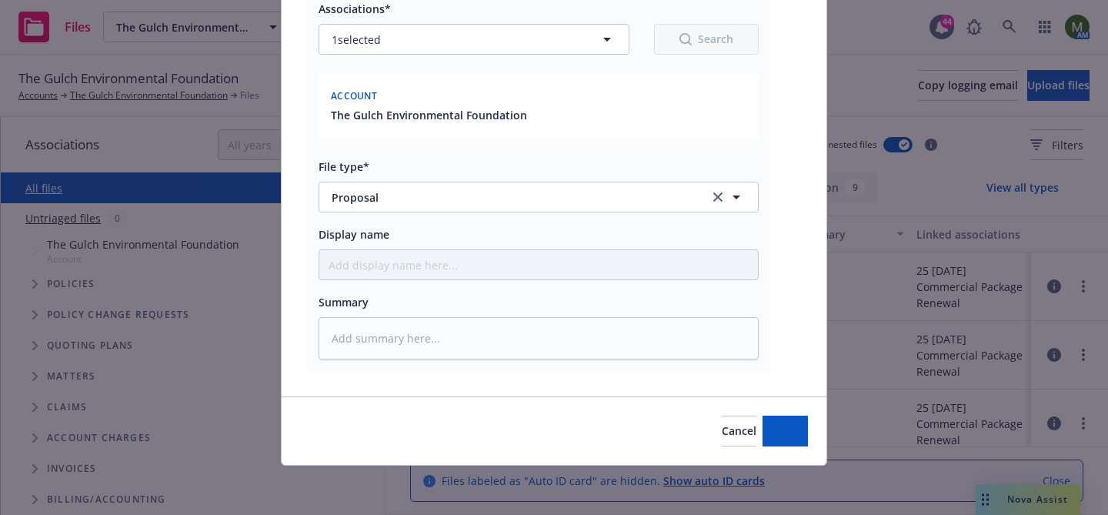
scroll to position [187, 0]
type textarea "x"
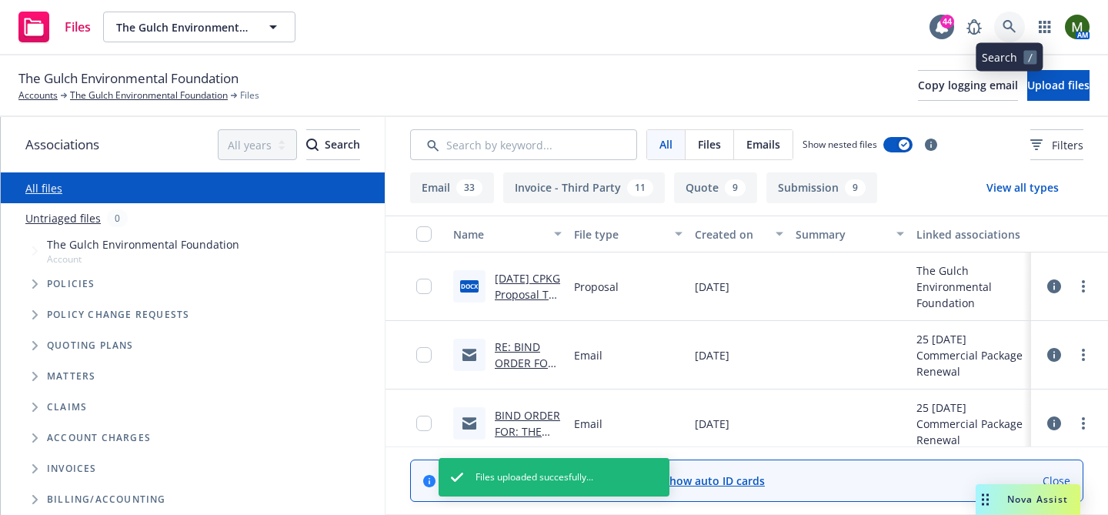
click at [1016, 26] on icon at bounding box center [1010, 27] width 14 height 14
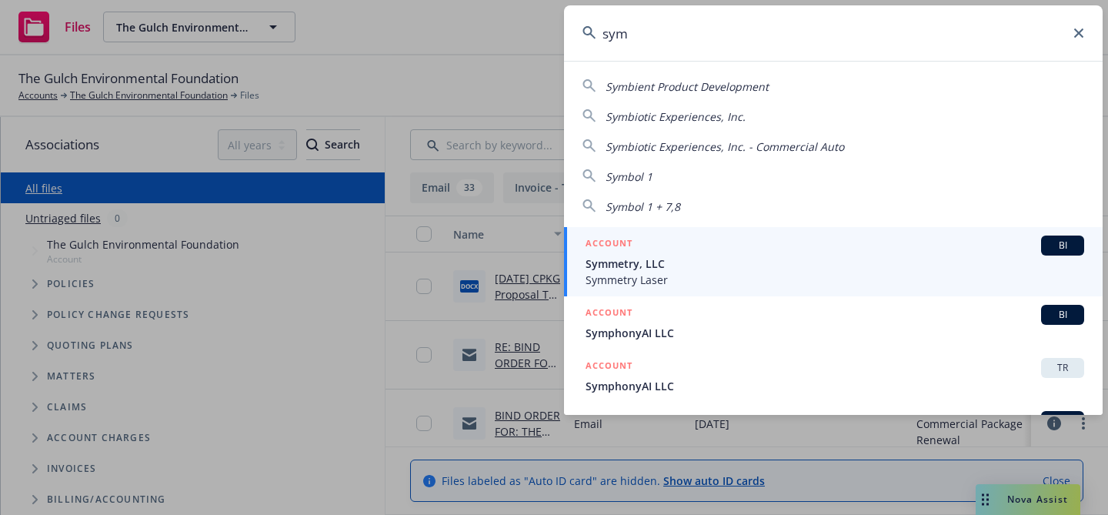
type input "sym"
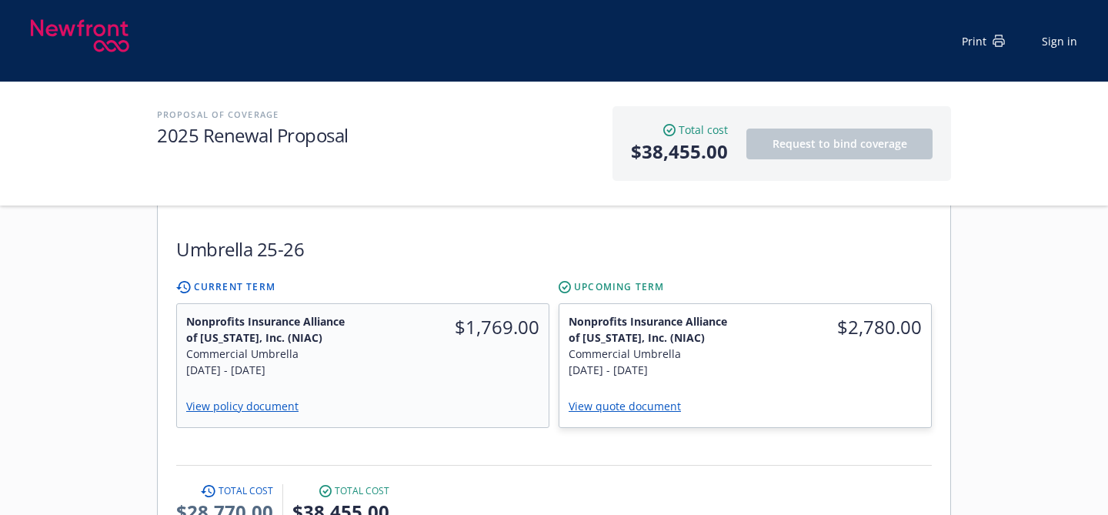
scroll to position [1024, 0]
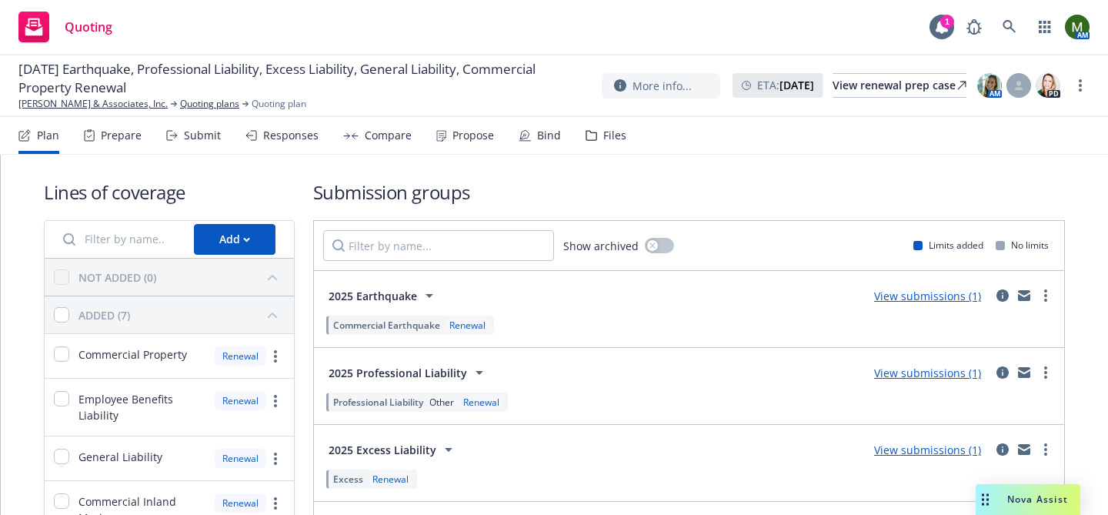
click at [531, 131] on div "Bind" at bounding box center [540, 135] width 42 height 37
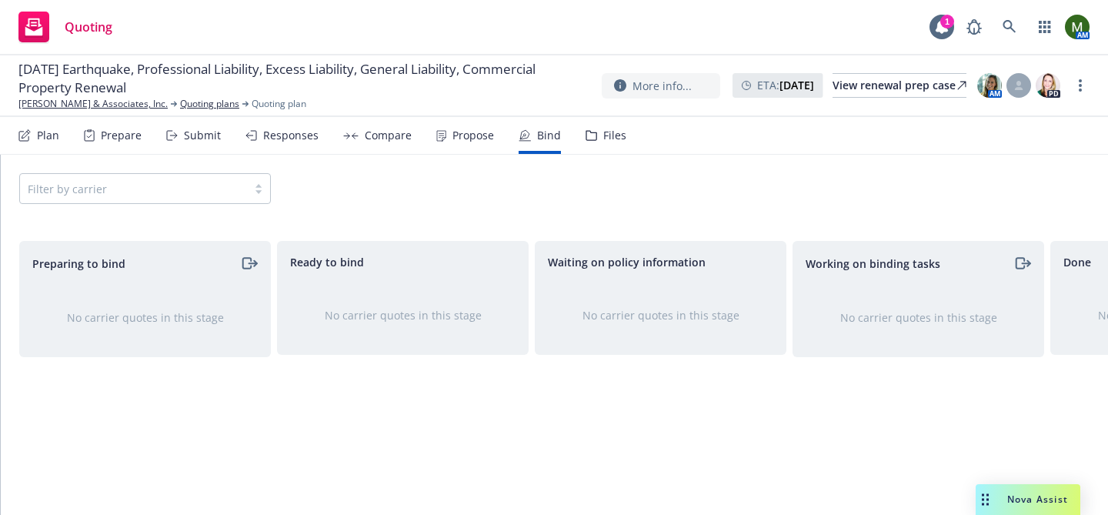
click at [194, 136] on div "Submit" at bounding box center [202, 135] width 37 height 12
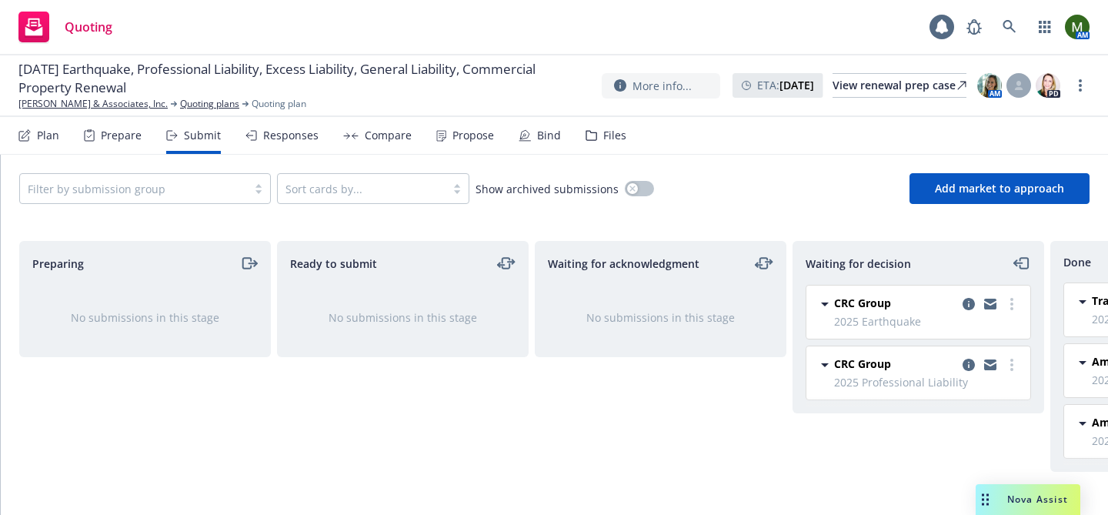
click at [258, 135] on div "Responses" at bounding box center [281, 135] width 73 height 37
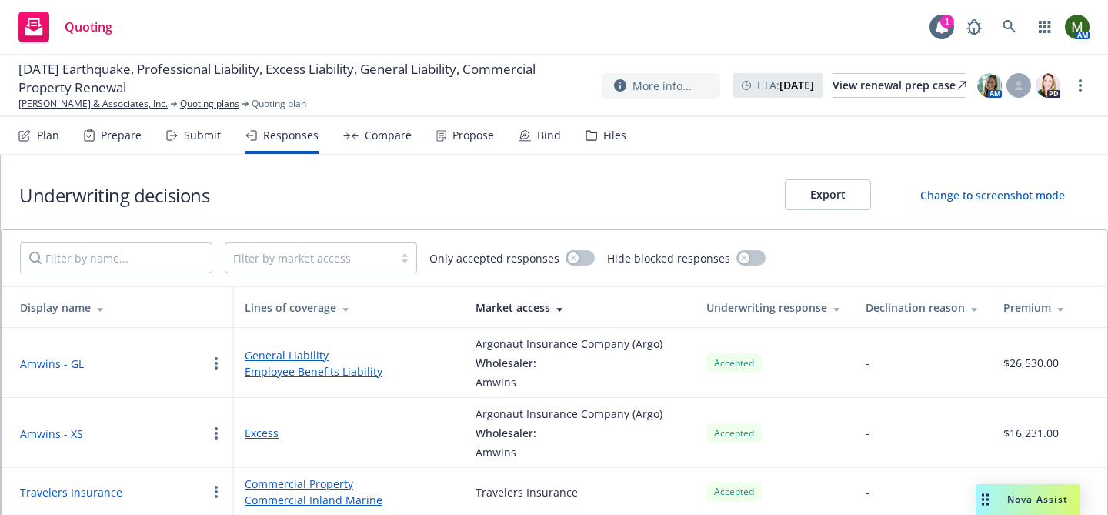
scroll to position [2, 0]
click at [460, 148] on div "Propose" at bounding box center [465, 135] width 58 height 37
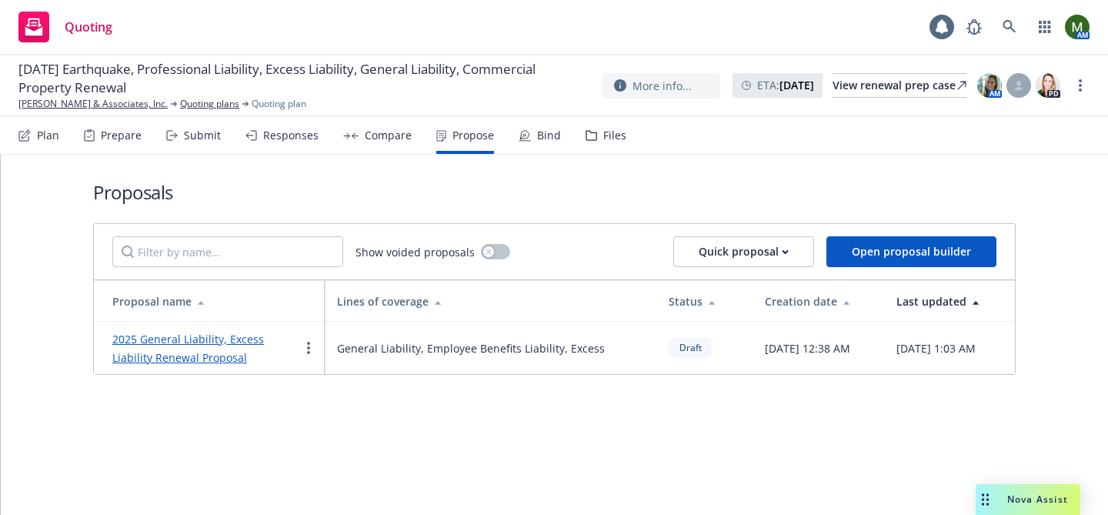
click at [365, 130] on div "Compare" at bounding box center [388, 135] width 47 height 12
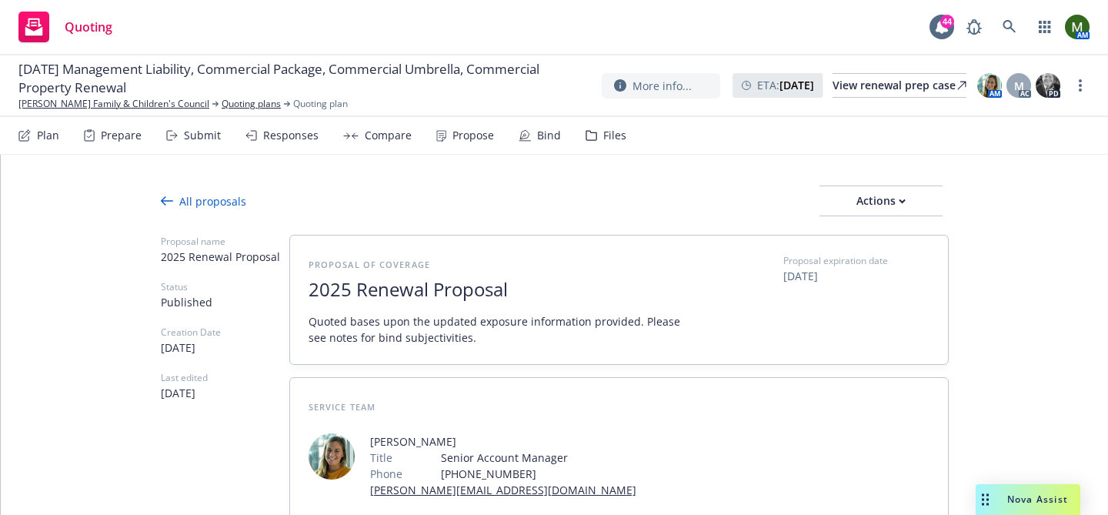
type textarea "x"
